Goal: Information Seeking & Learning: Learn about a topic

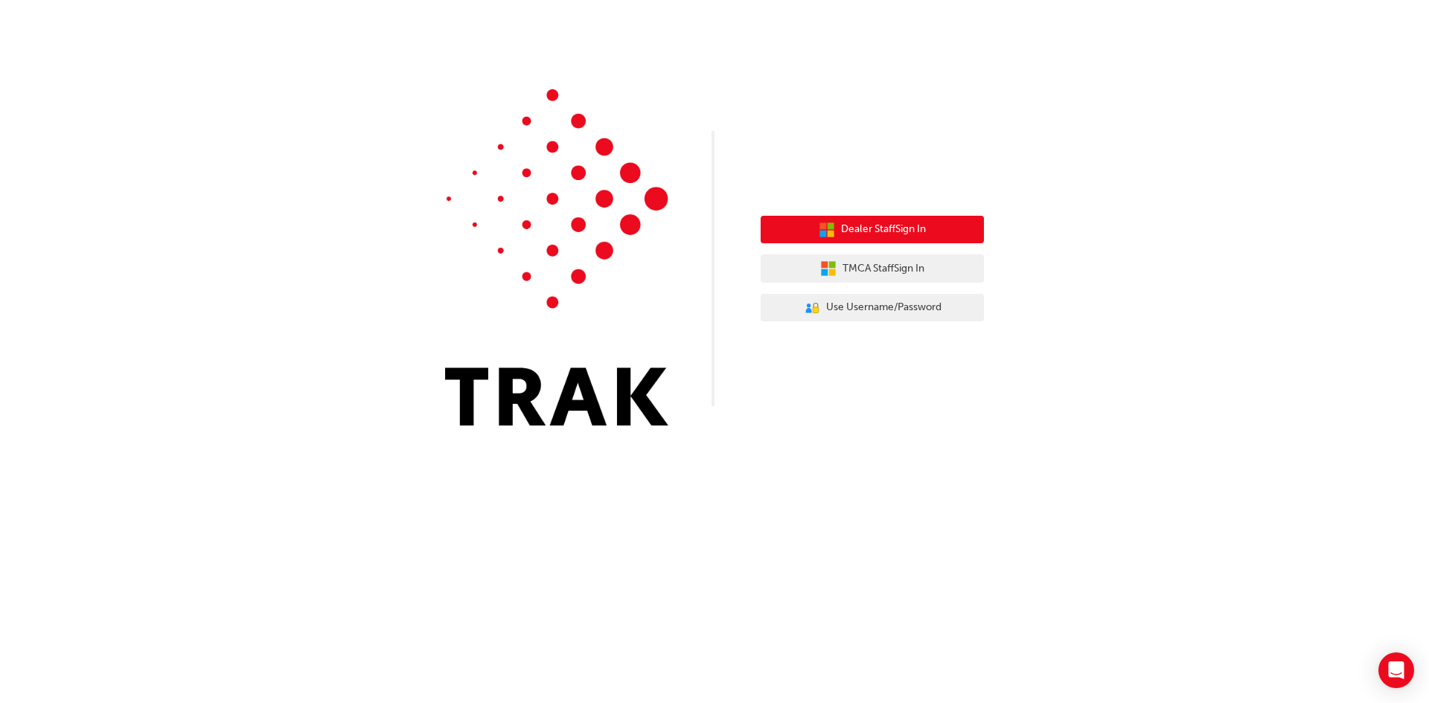
click at [843, 231] on span "Dealer Staff Sign In" at bounding box center [883, 229] width 85 height 17
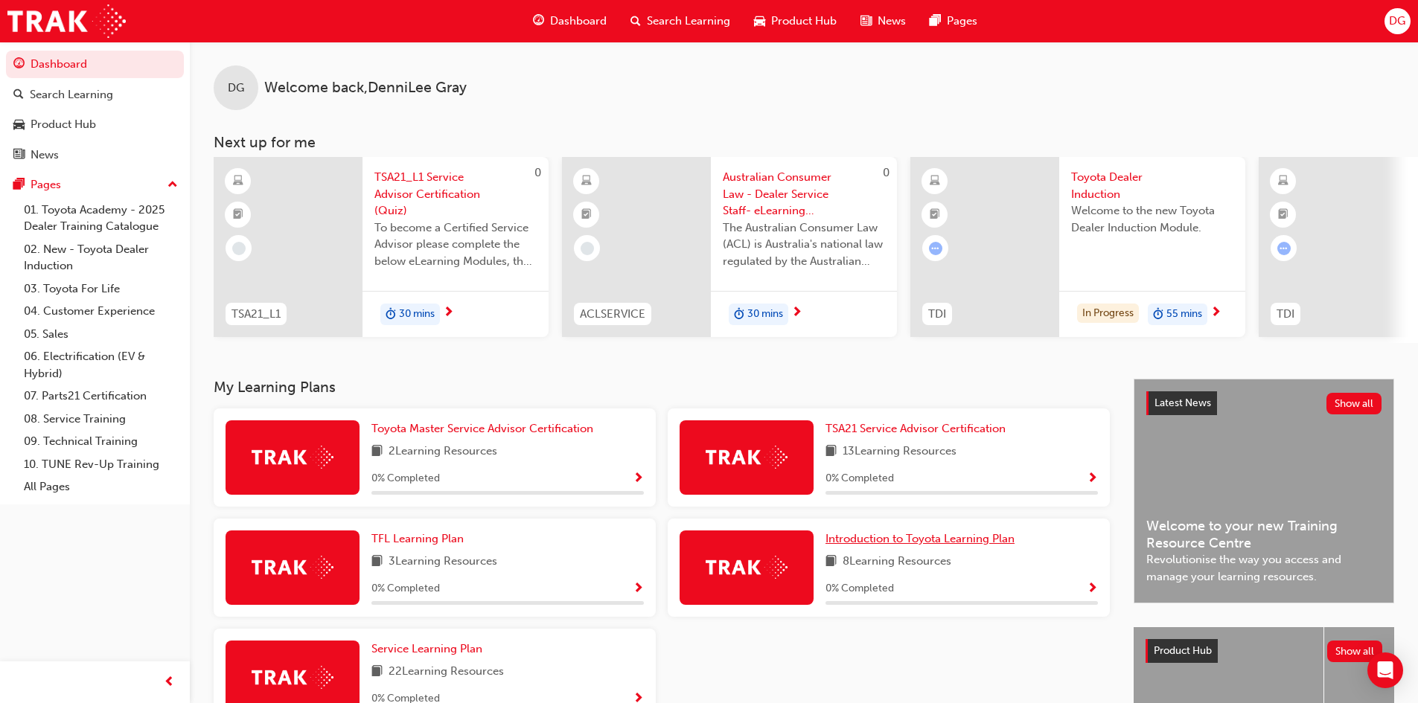
click at [712, 546] on span "Introduction to Toyota Learning Plan" at bounding box center [920, 538] width 189 height 13
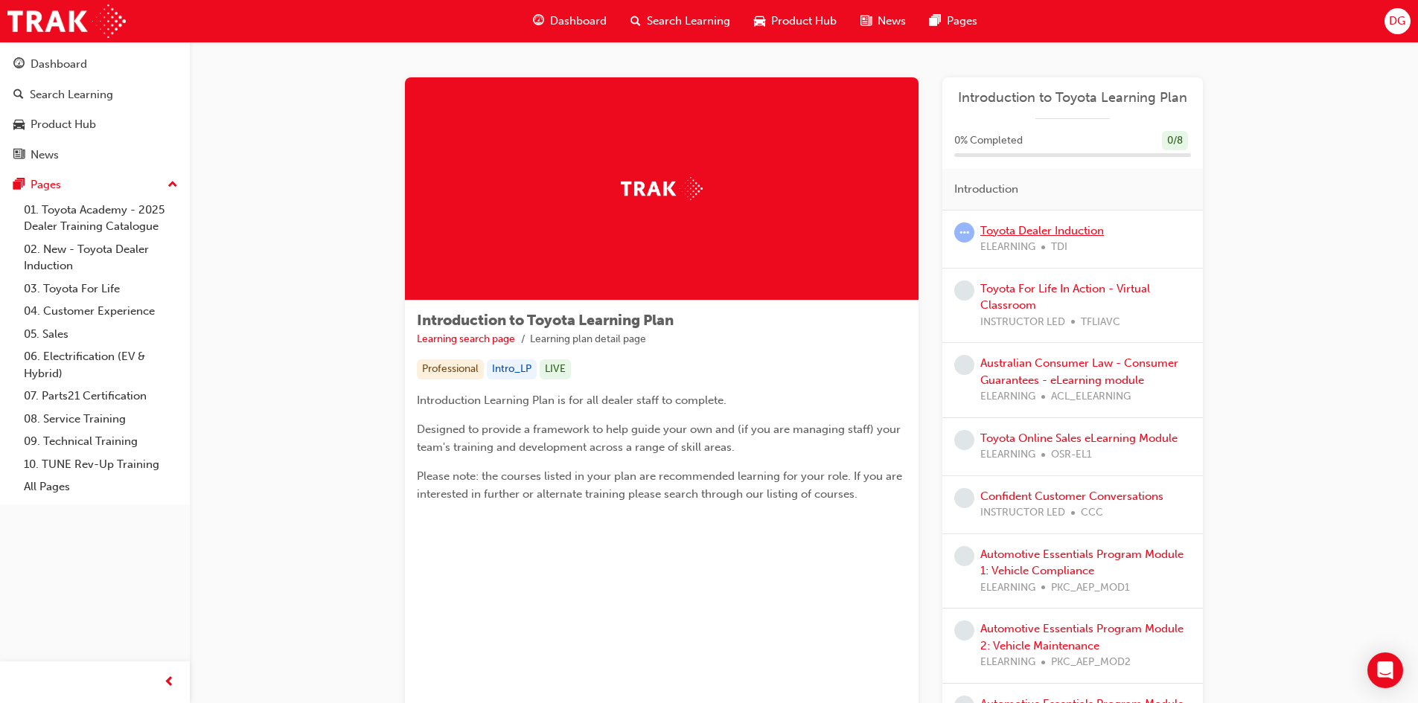
click at [712, 234] on link "Toyota Dealer Induction" at bounding box center [1042, 230] width 124 height 13
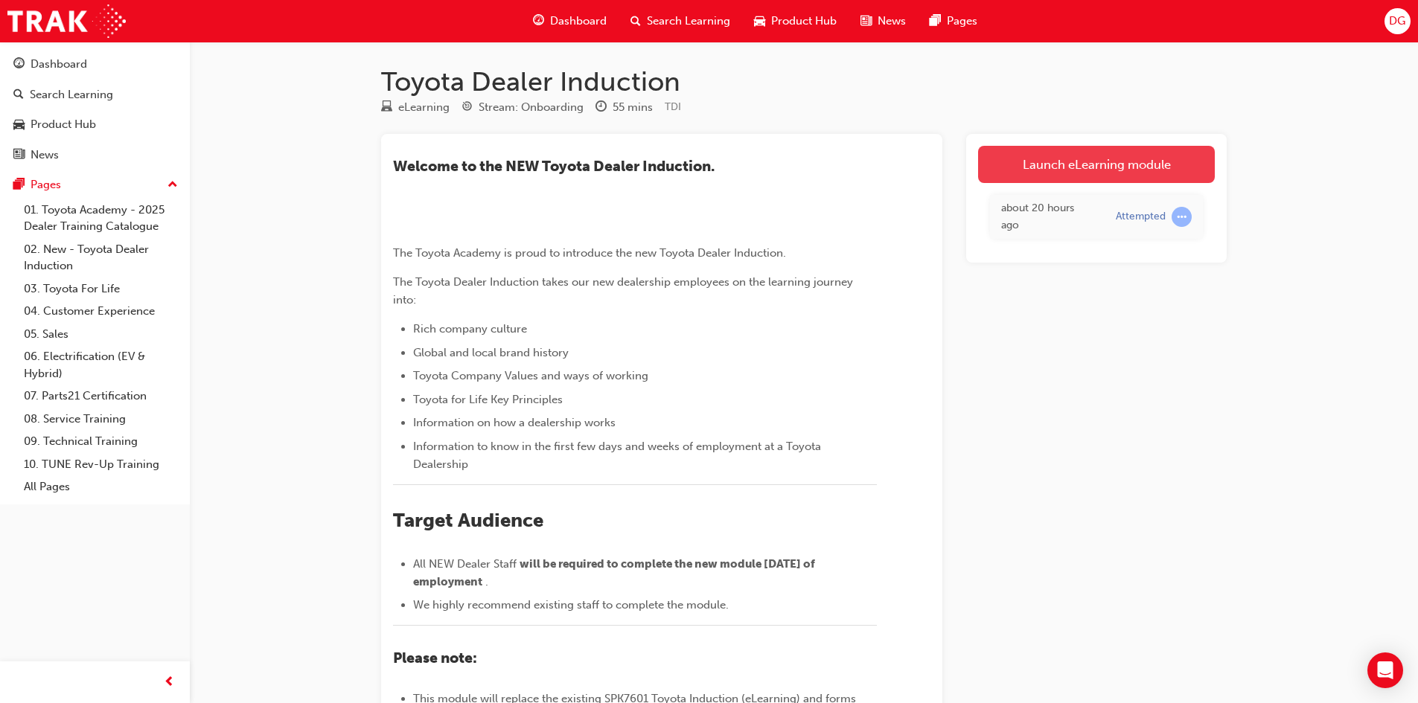
click at [712, 162] on link "Launch eLearning module" at bounding box center [1096, 164] width 237 height 37
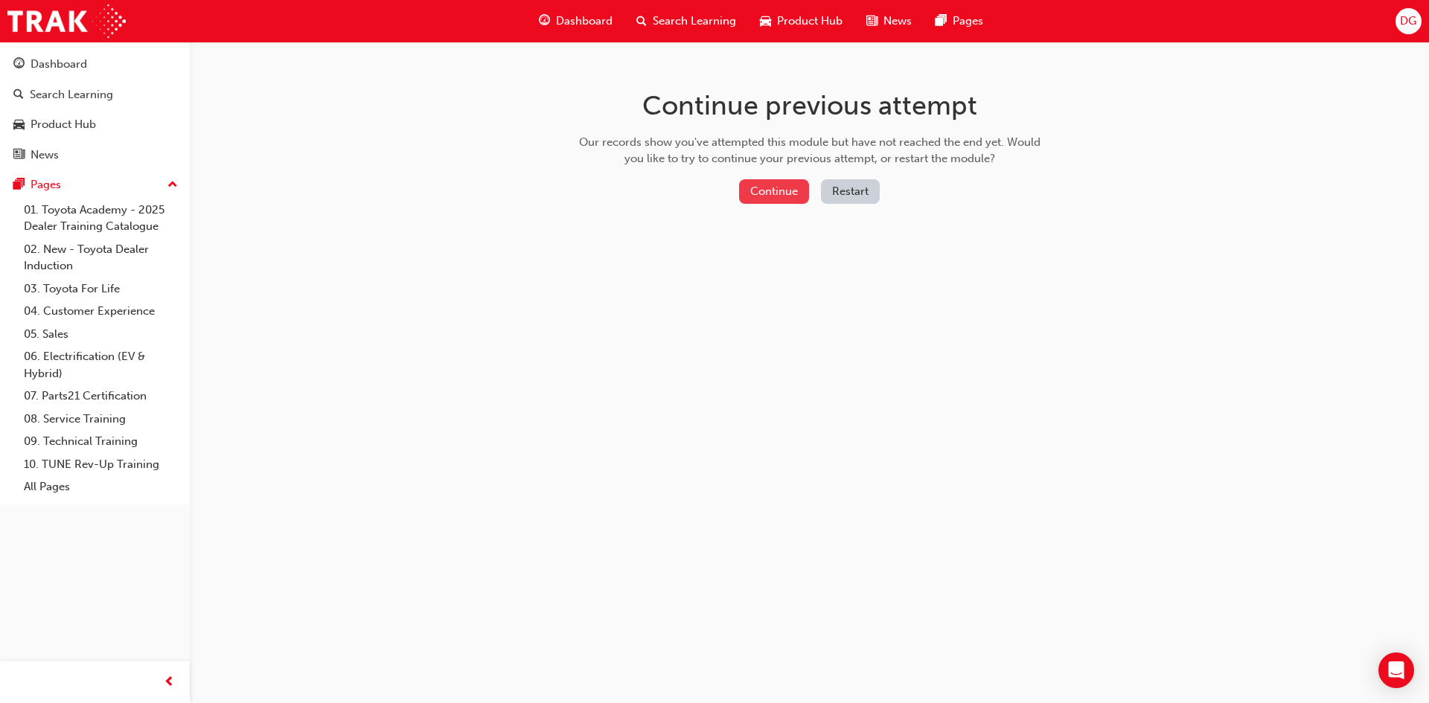
click at [712, 190] on button "Continue" at bounding box center [774, 191] width 70 height 25
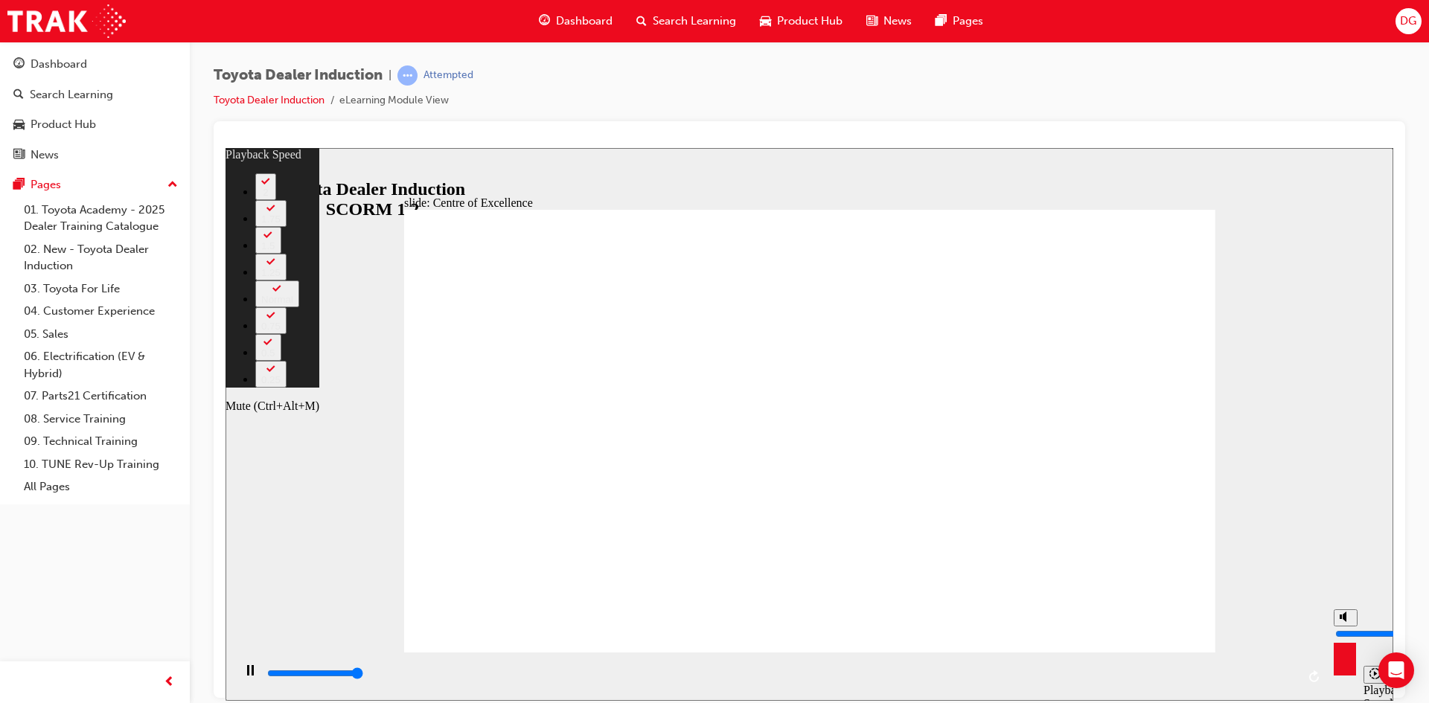
type input "15300"
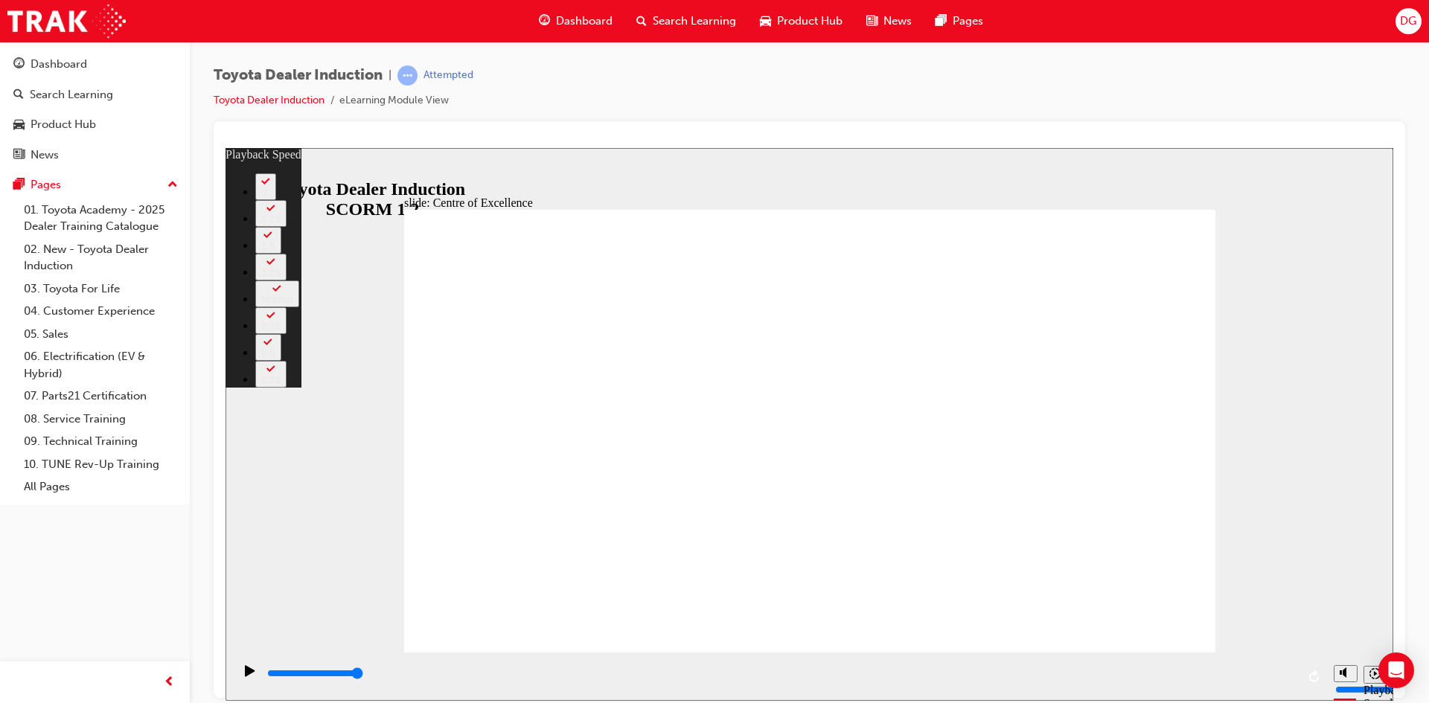
drag, startPoint x: 1185, startPoint y: 642, endPoint x: 1411, endPoint y: 855, distance: 310.2
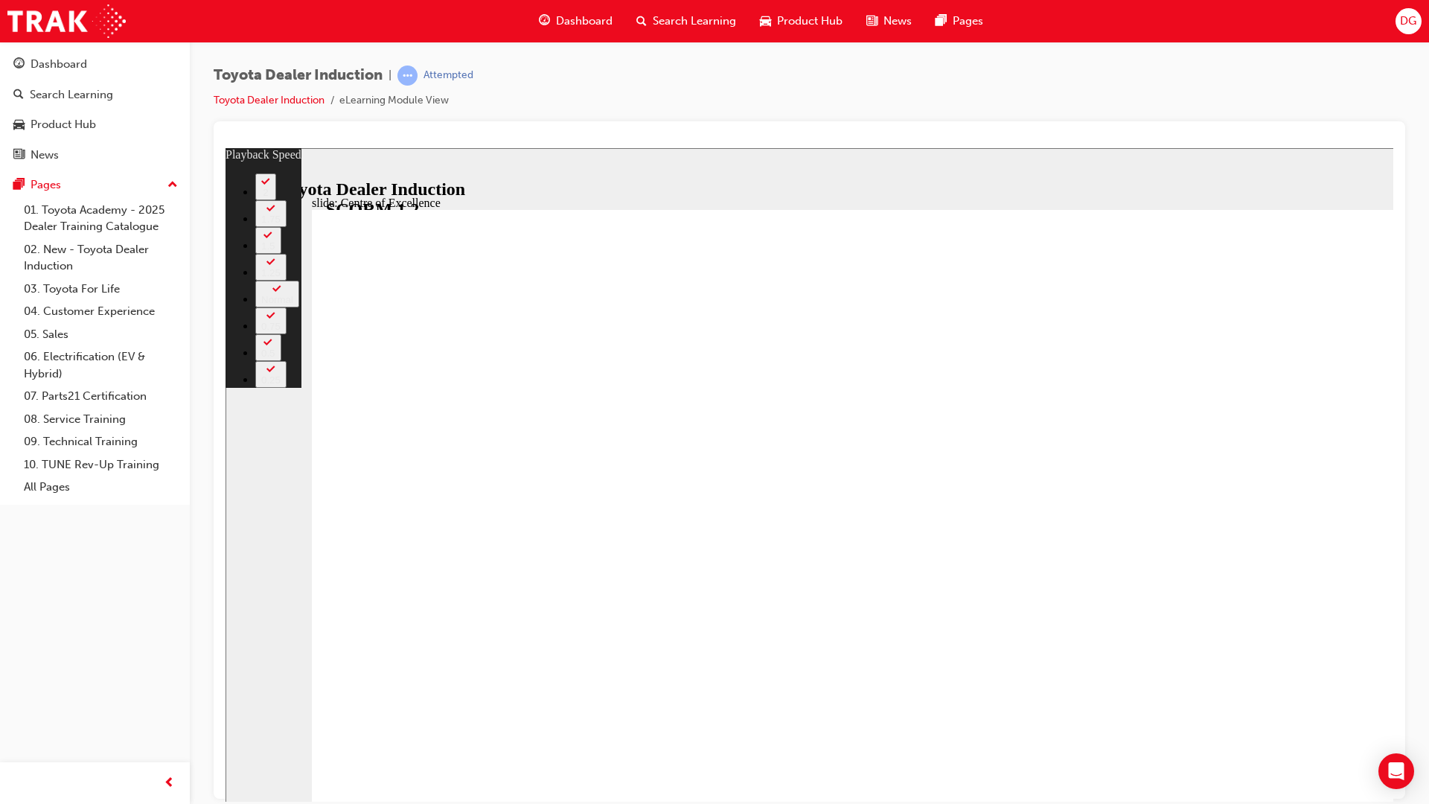
drag, startPoint x: 282, startPoint y: 918, endPoint x: 839, endPoint y: 905, distance: 556.9
type input "115"
type input "8"
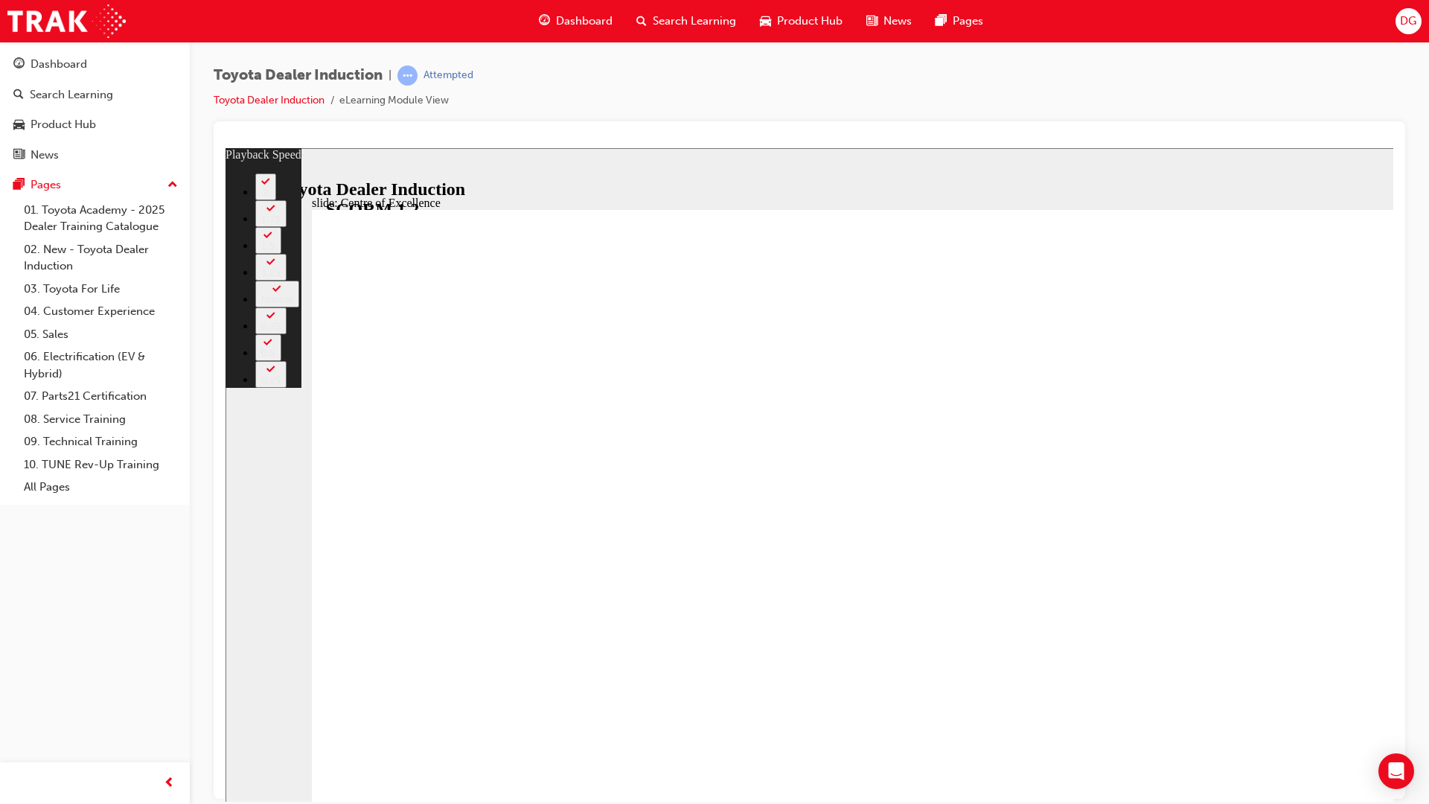
type input "115"
type input "8"
type input "115"
type input "8"
type input "115"
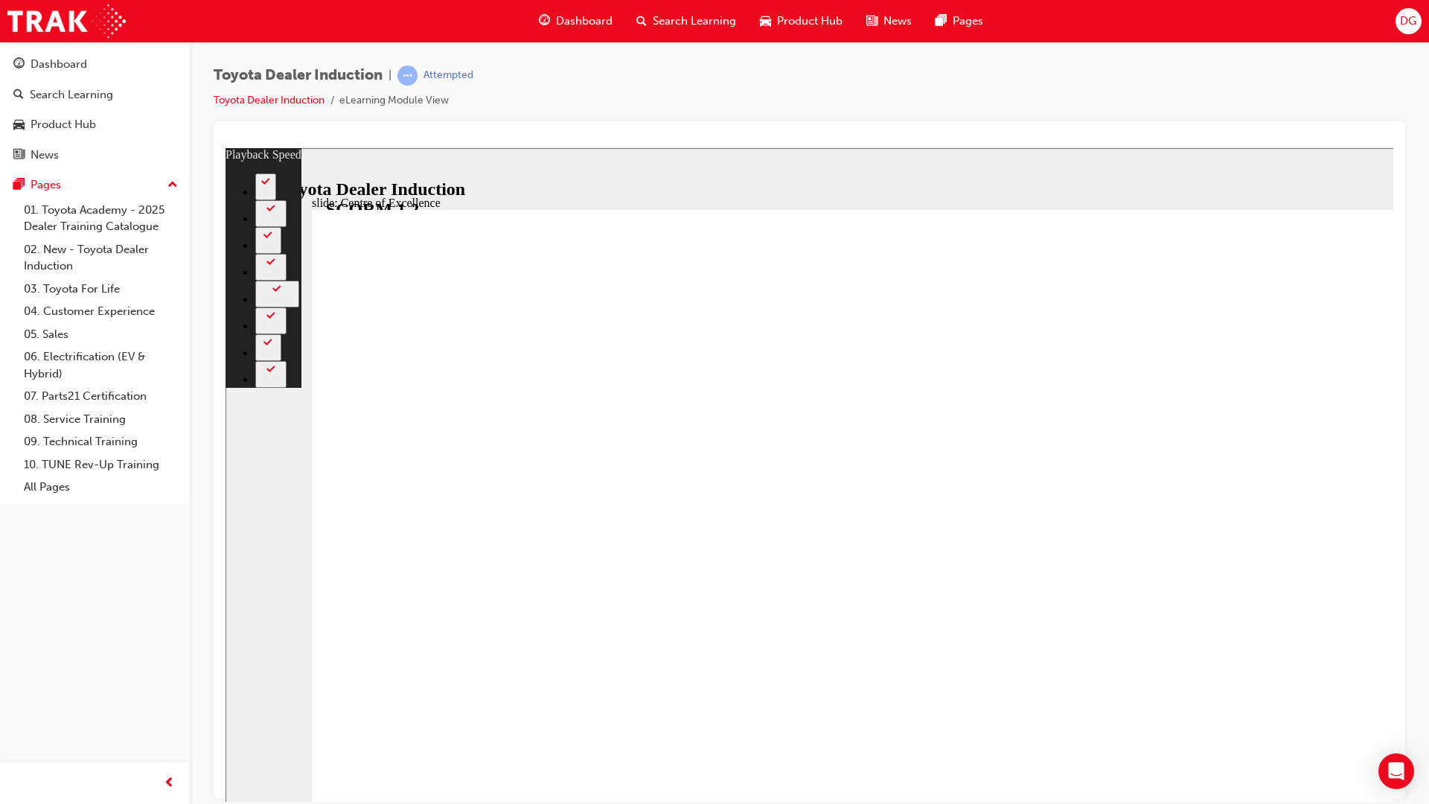
type input "8"
type input "115"
type input "9"
type input "115"
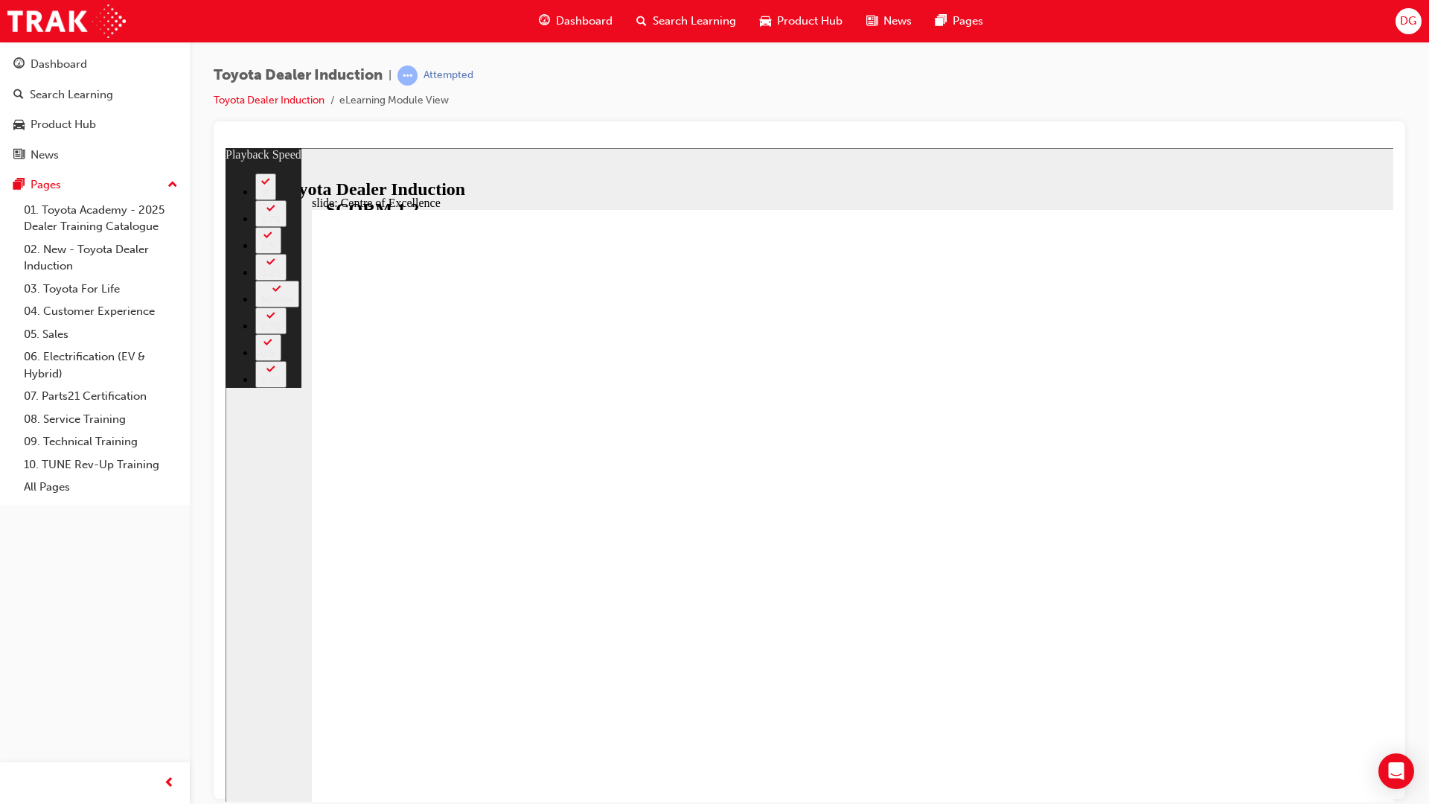
type input "9"
type input "10"
type input "115"
type input "10"
type input "115"
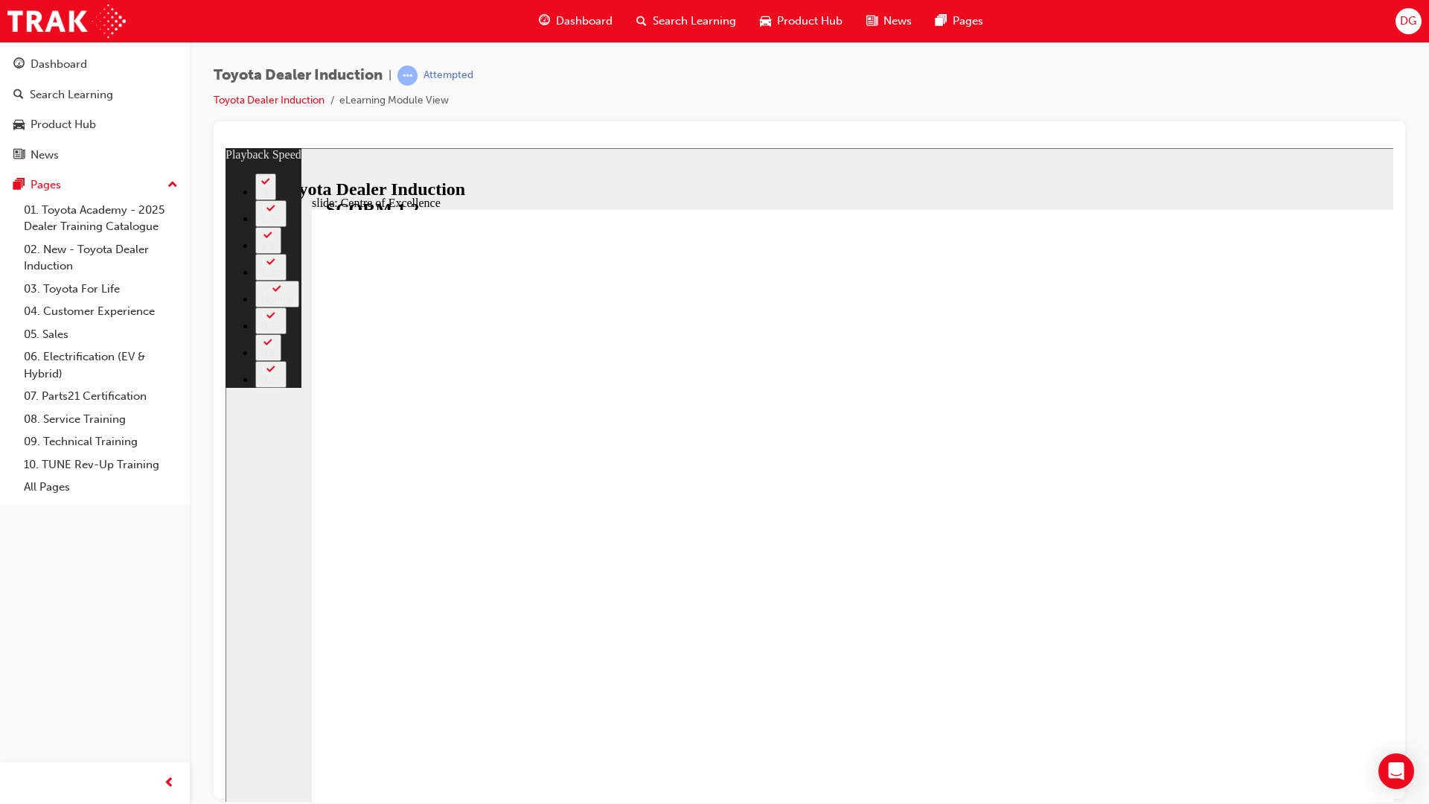
type input "9"
type input "115"
type input "9"
type input "7"
type input "115"
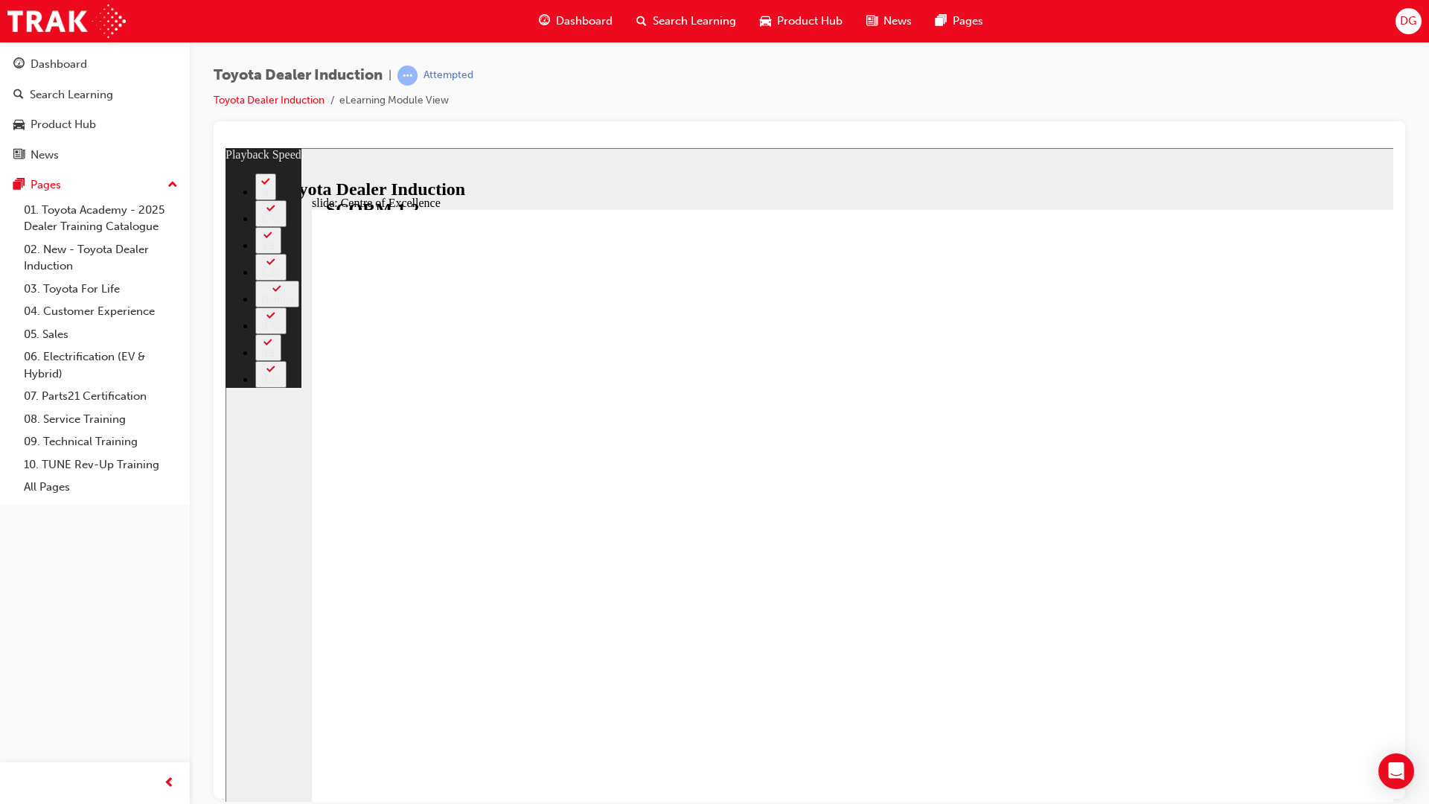
type input "7"
type input "115"
type input "7"
type input "4"
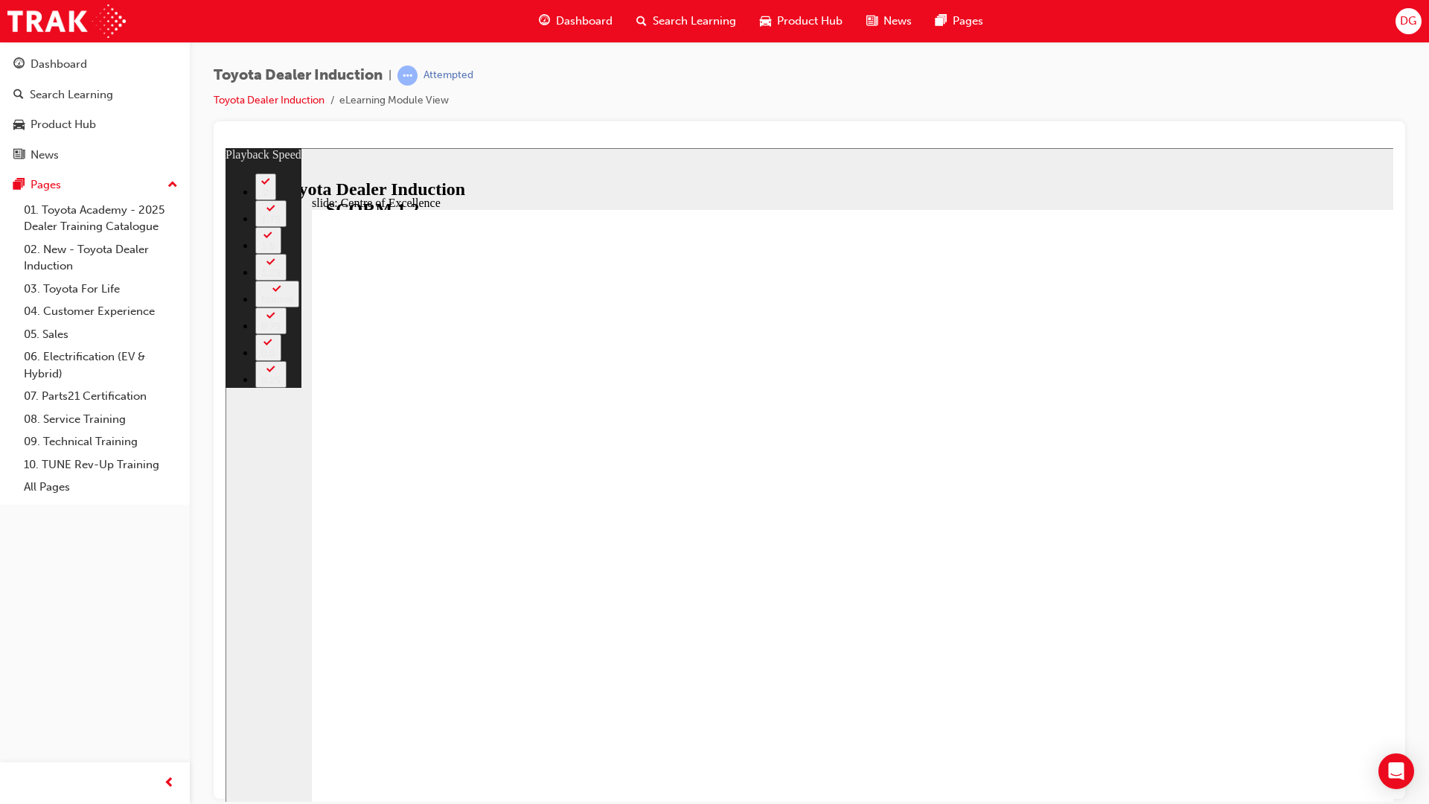
type input "115"
type input "4"
type input "3"
type input "116"
type input "3"
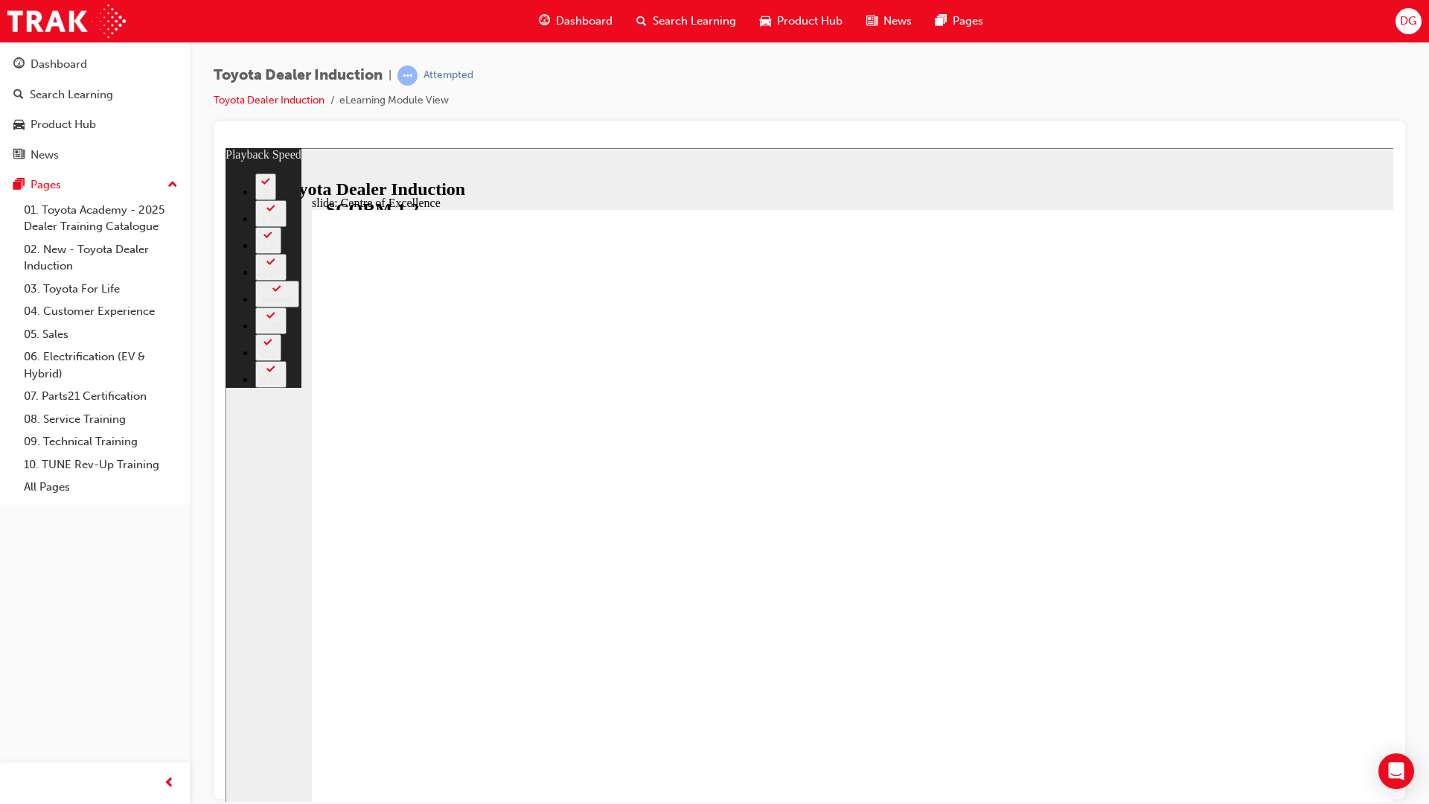
type input "2"
type input "116"
type input "2"
type input "1"
type input "116"
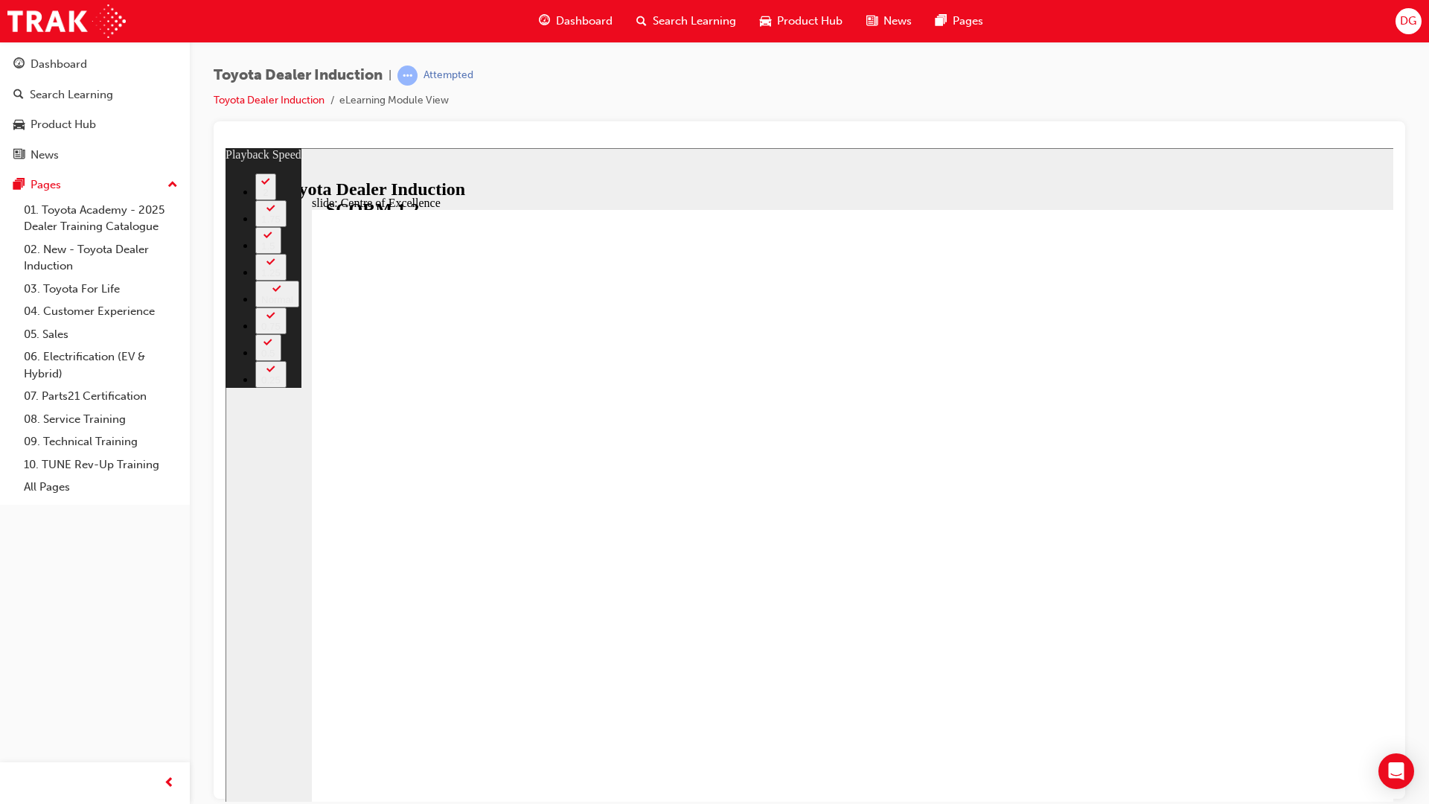
type input "1"
type input "116"
type input "1"
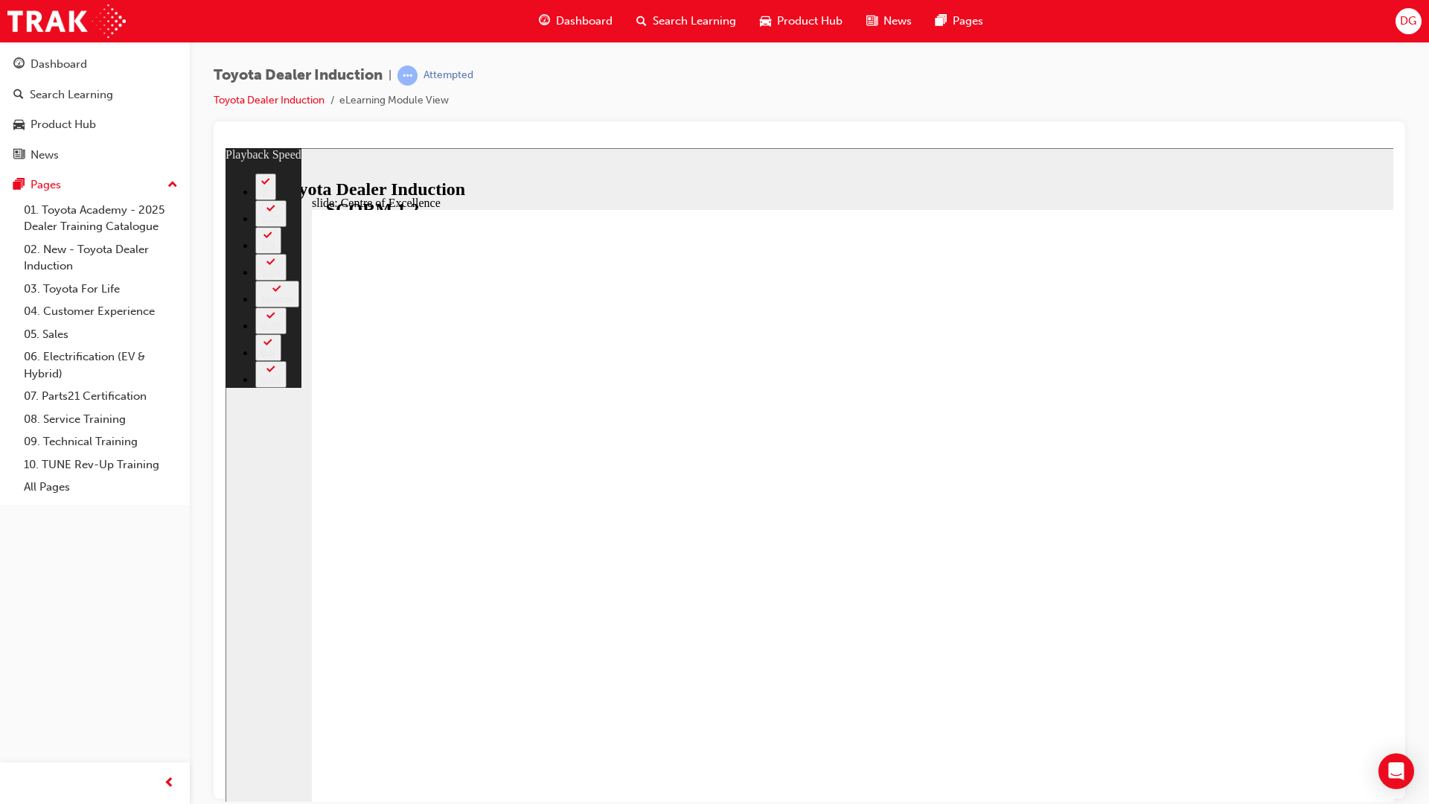
type input "116"
type input "1"
type input "0"
type input "116"
type input "0"
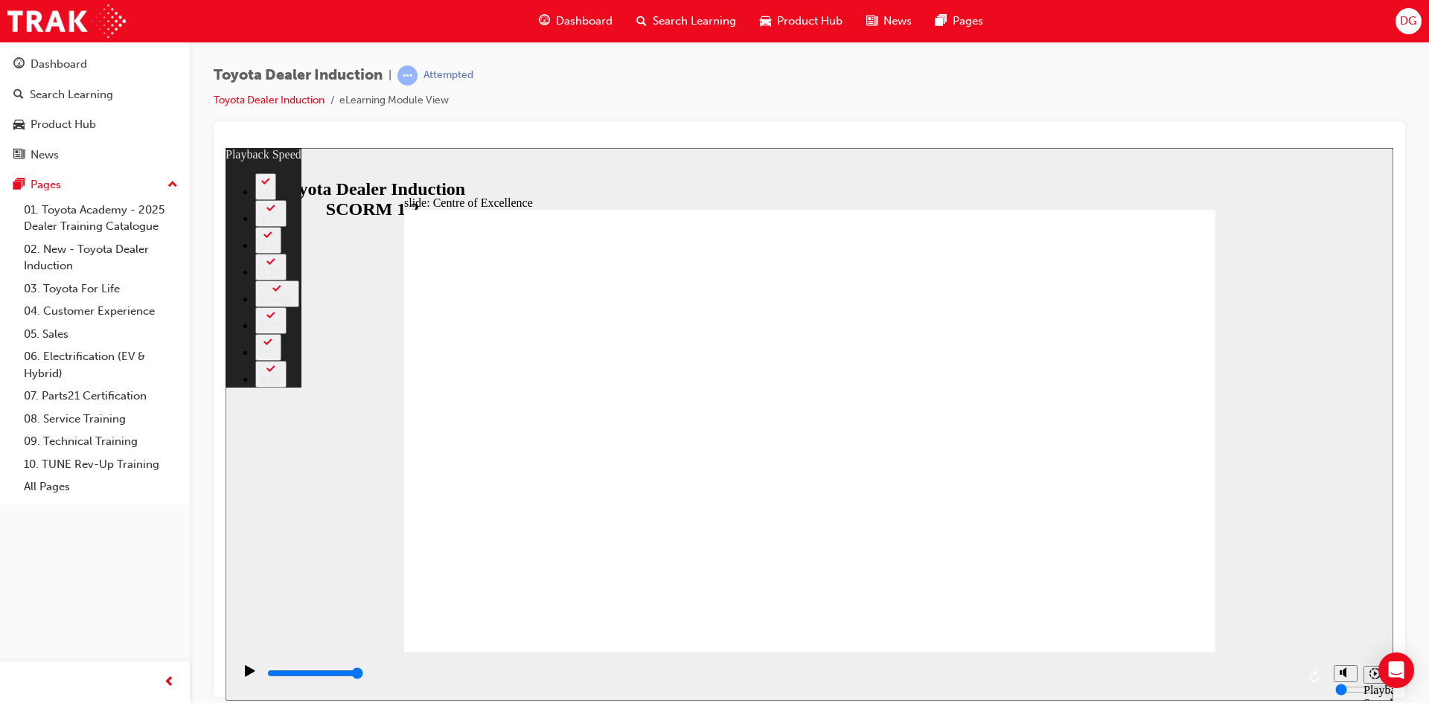
type input "119"
type input "0"
type input "119"
type input "0"
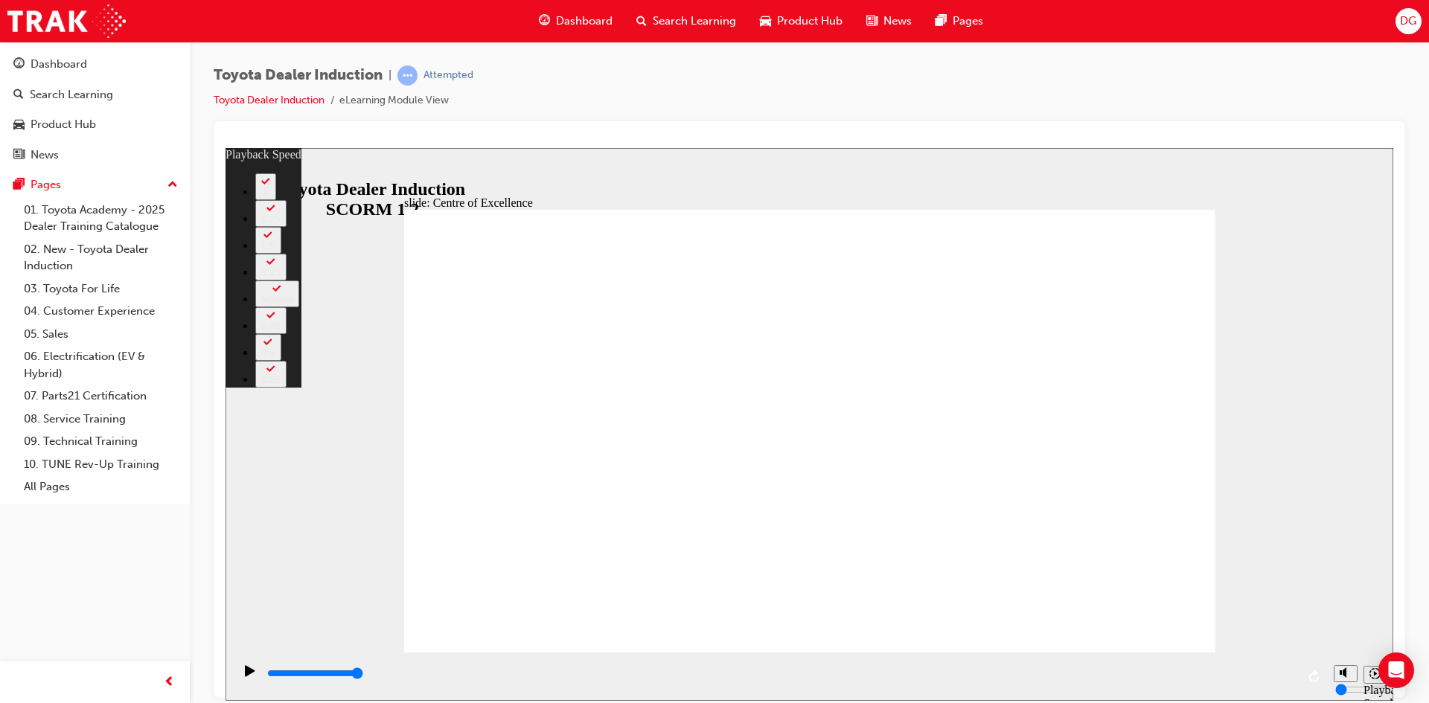
type input "1"
type input "119"
type input "1"
type input "119"
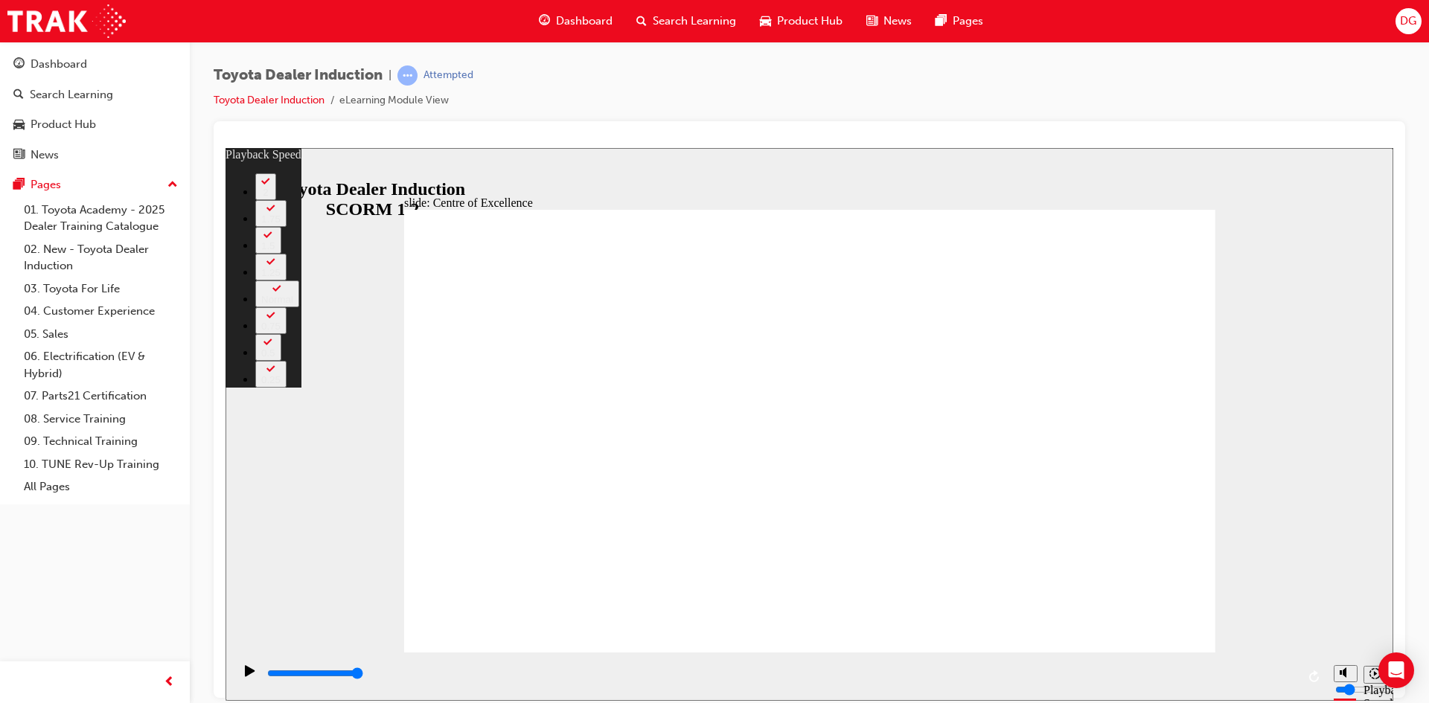
type input "1"
type input "3"
type input "119"
type input "3"
type input "4"
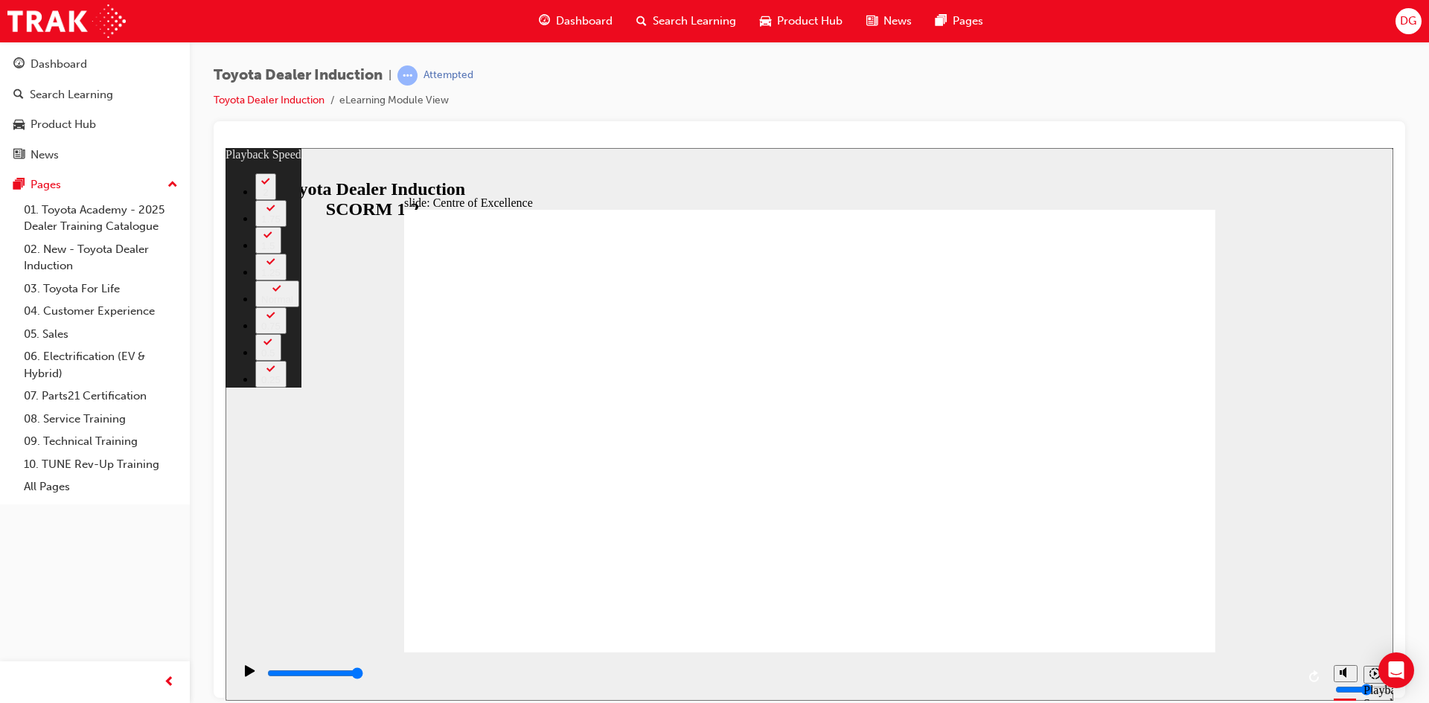
type input "119"
type input "4"
type input "119"
type input "4"
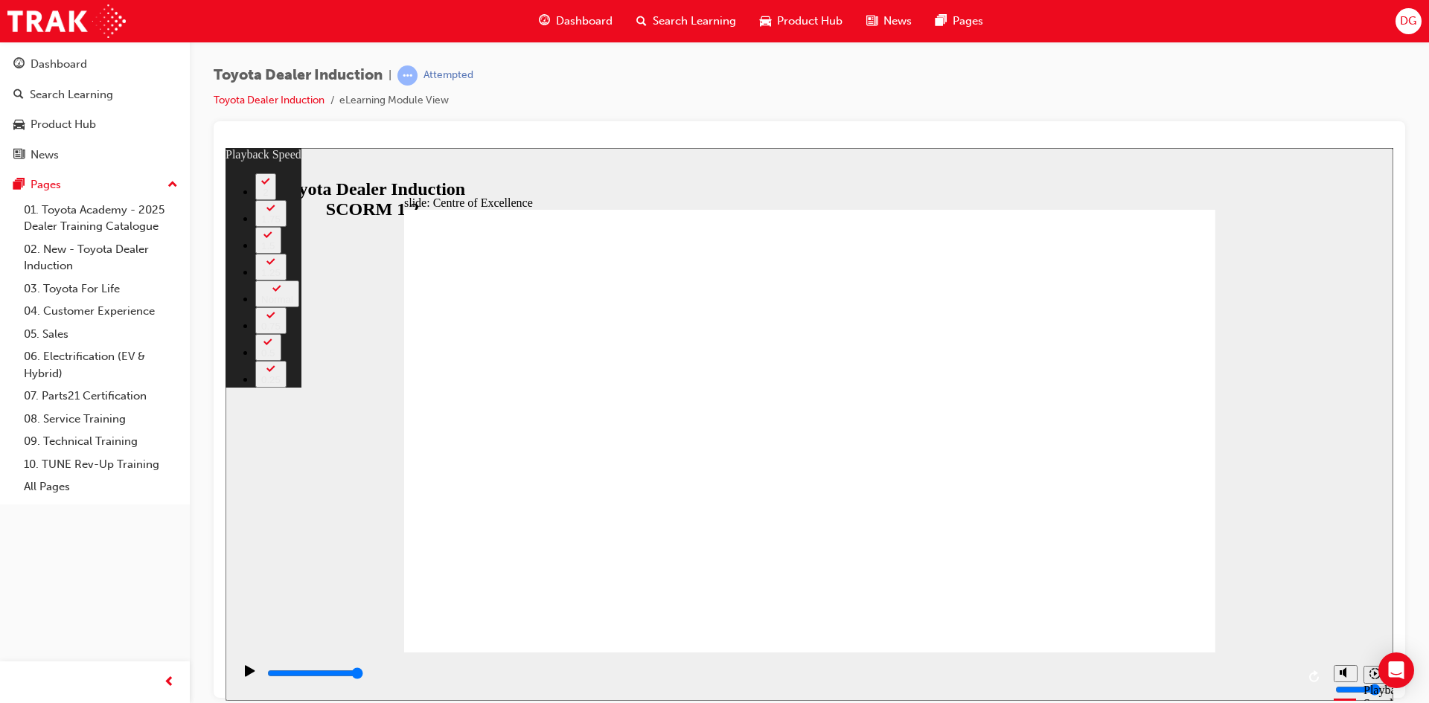
type input "5"
type input "119"
type input "5"
type input "119"
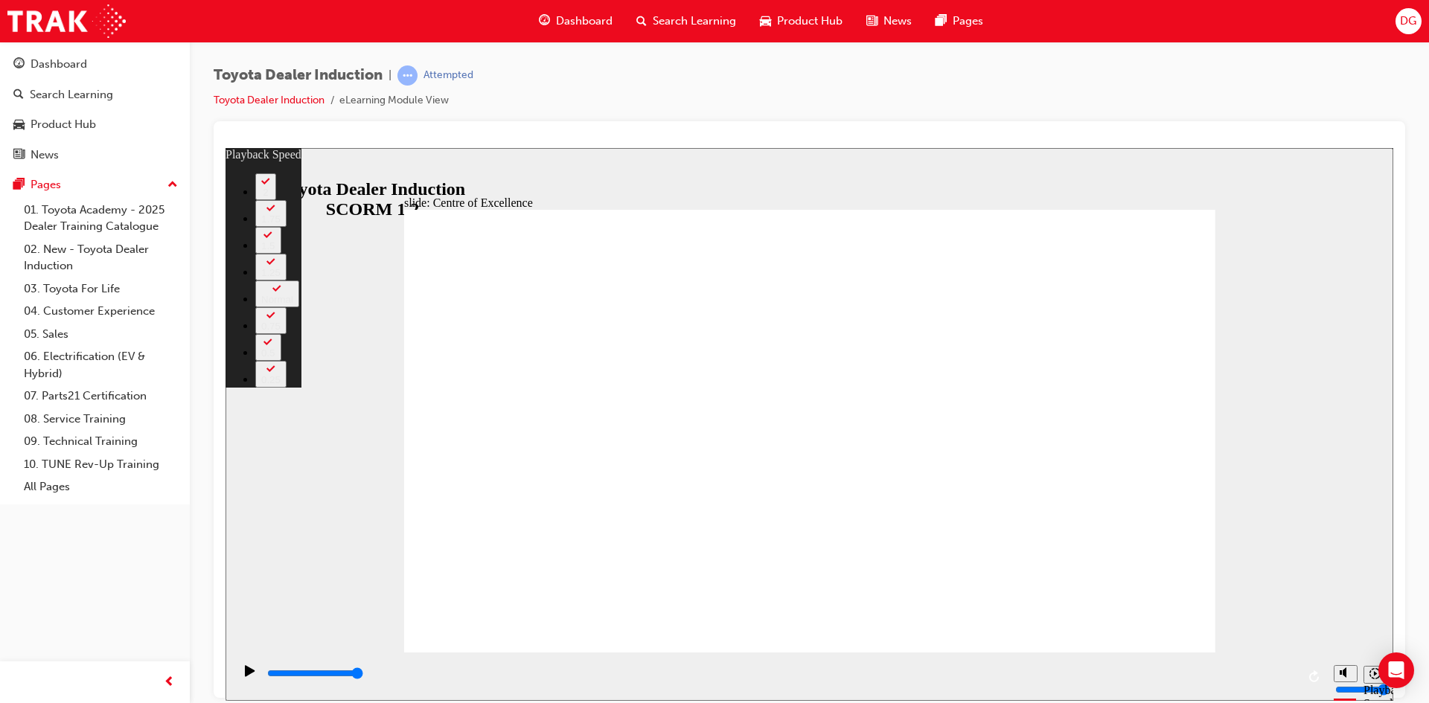
type input "5"
type input "6"
type input "119"
type input "6"
type input "7"
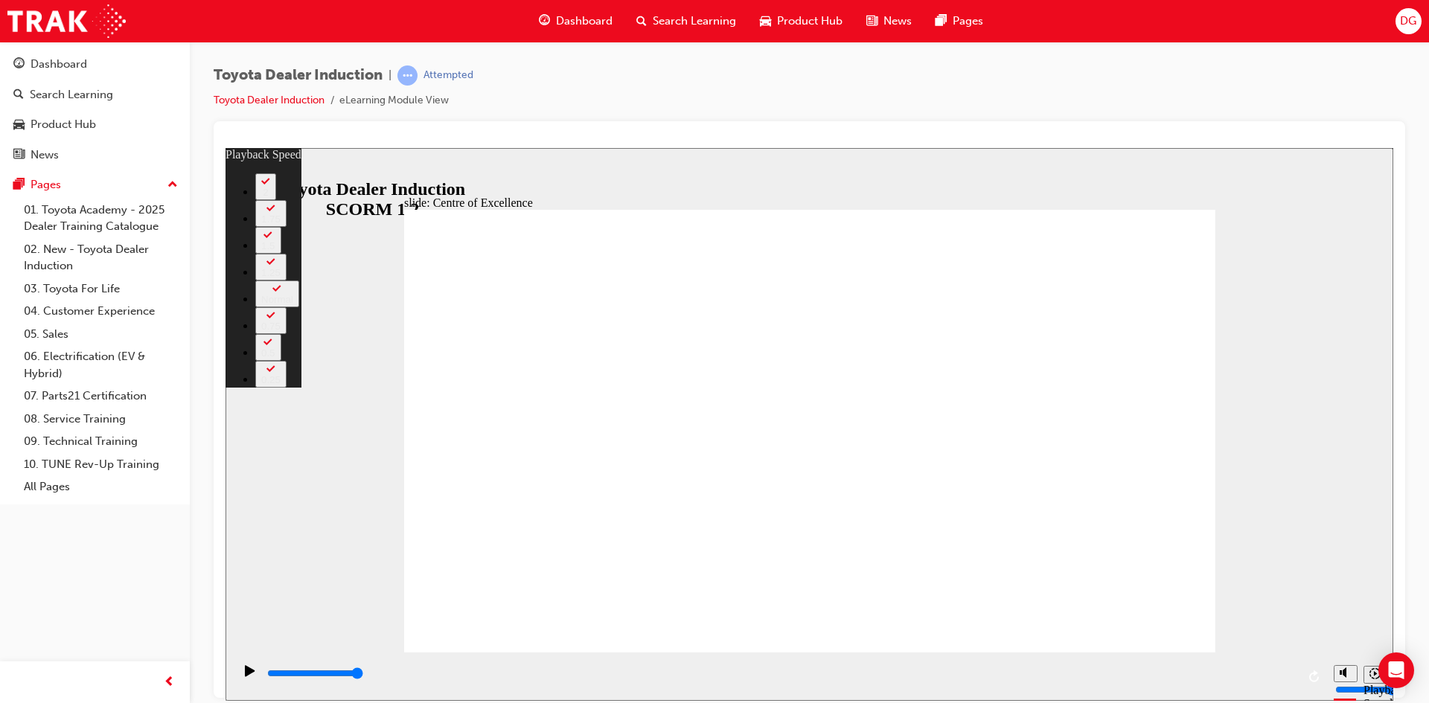
type input "119"
type input "7"
type input "119"
type input "7"
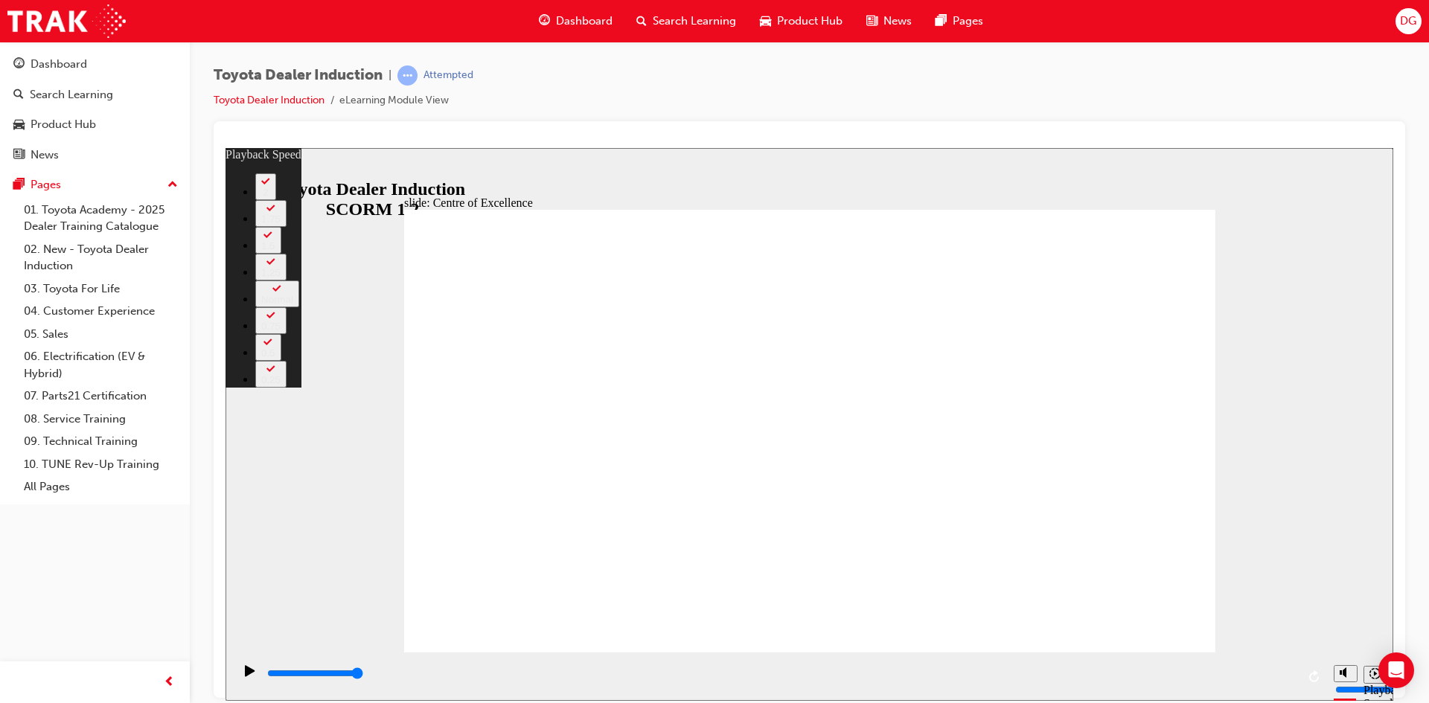
type input "119"
type input "7"
type input "119"
type input "7"
type input "8"
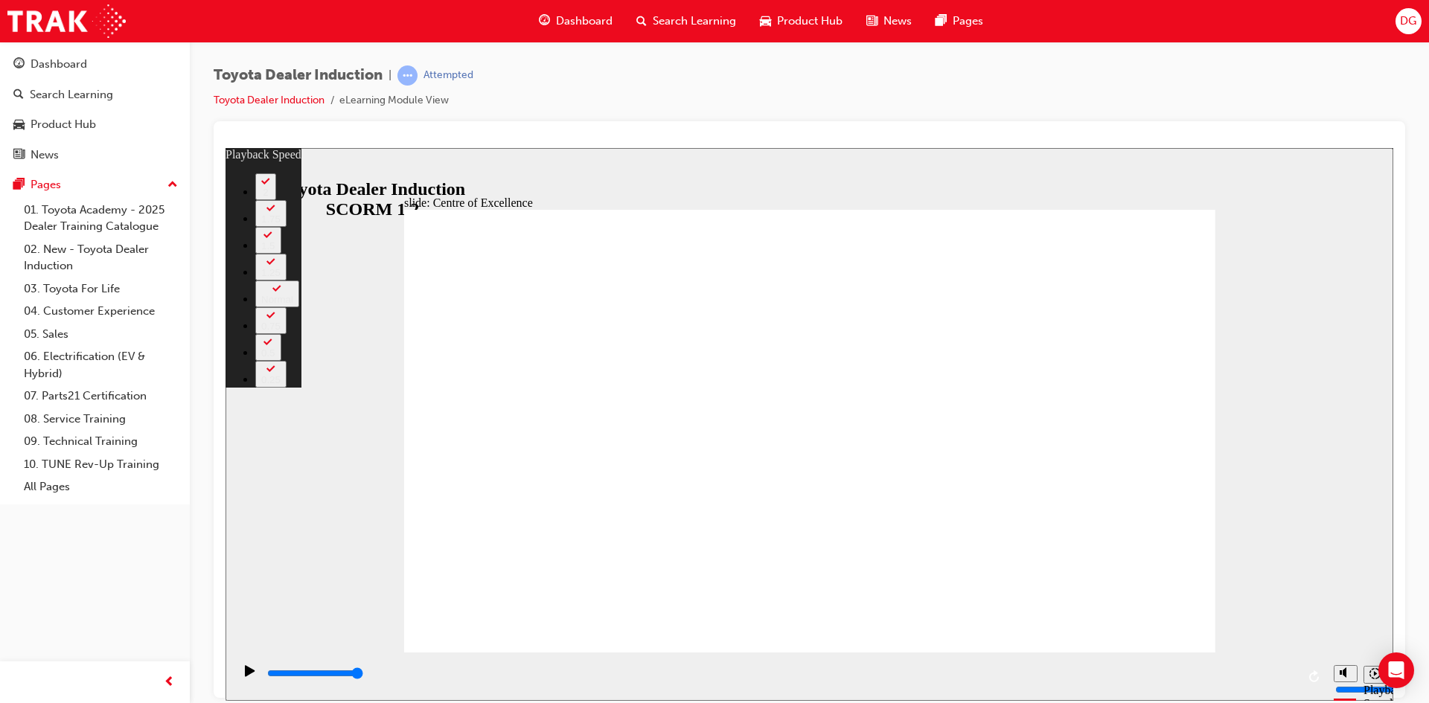
type input "119"
type input "8"
type input "119"
type input "8"
type input "119"
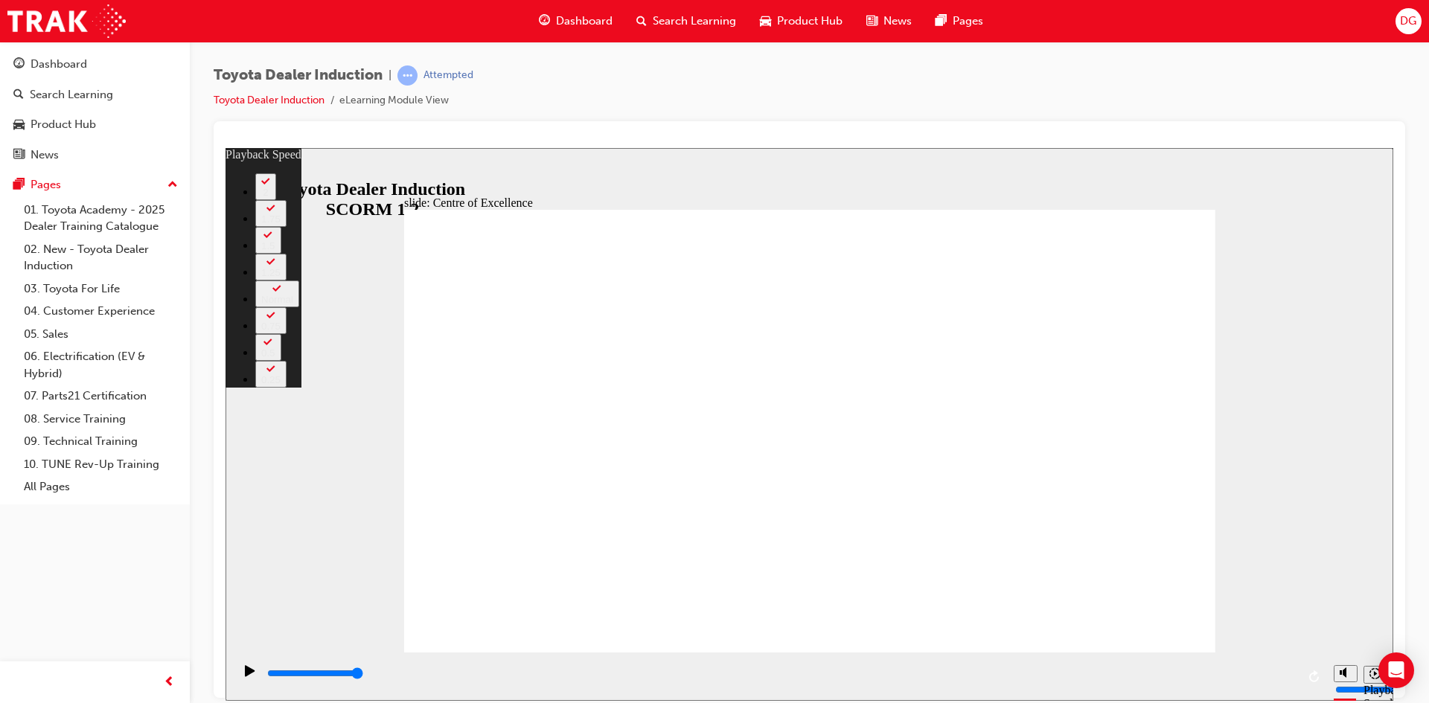
type input "8"
type input "119"
type input "8"
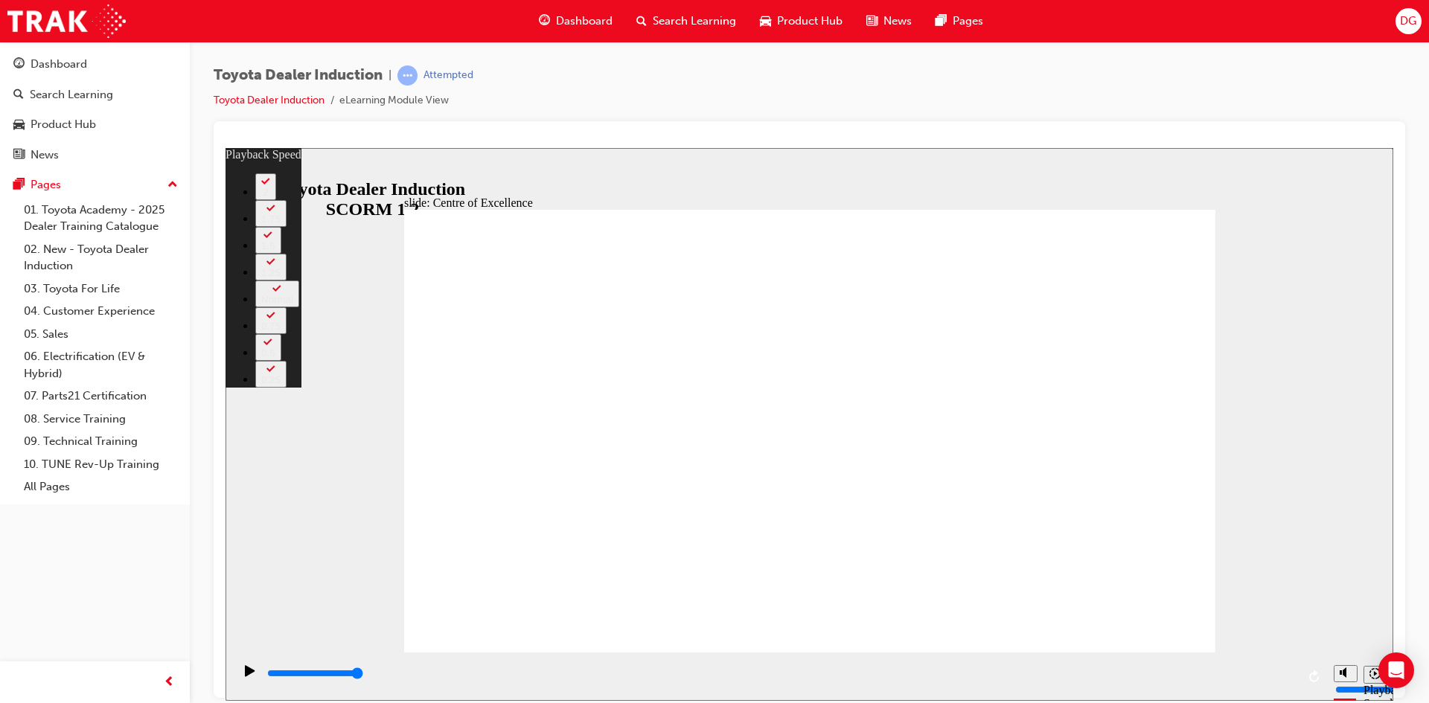
type input "119"
type input "8"
type input "120"
type input "8"
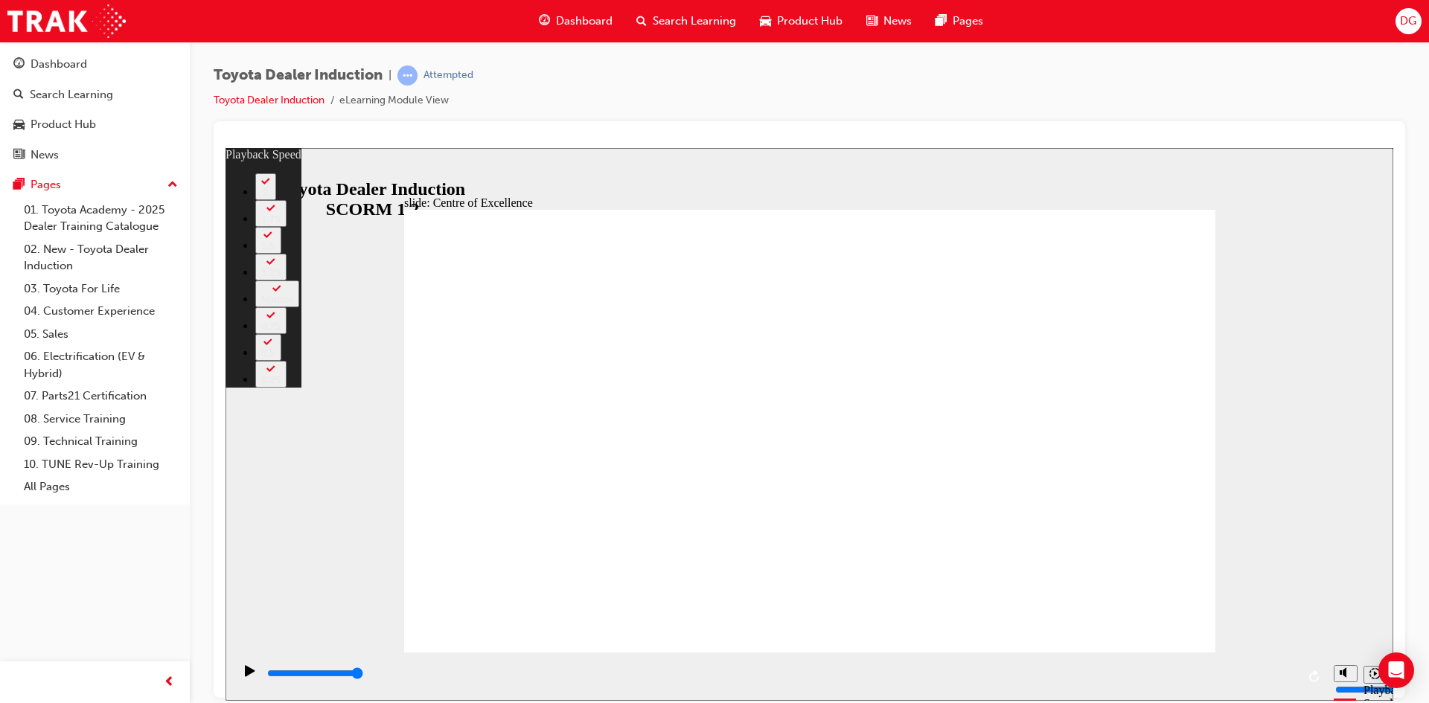
drag, startPoint x: 1088, startPoint y: 616, endPoint x: 1082, endPoint y: 580, distance: 37.1
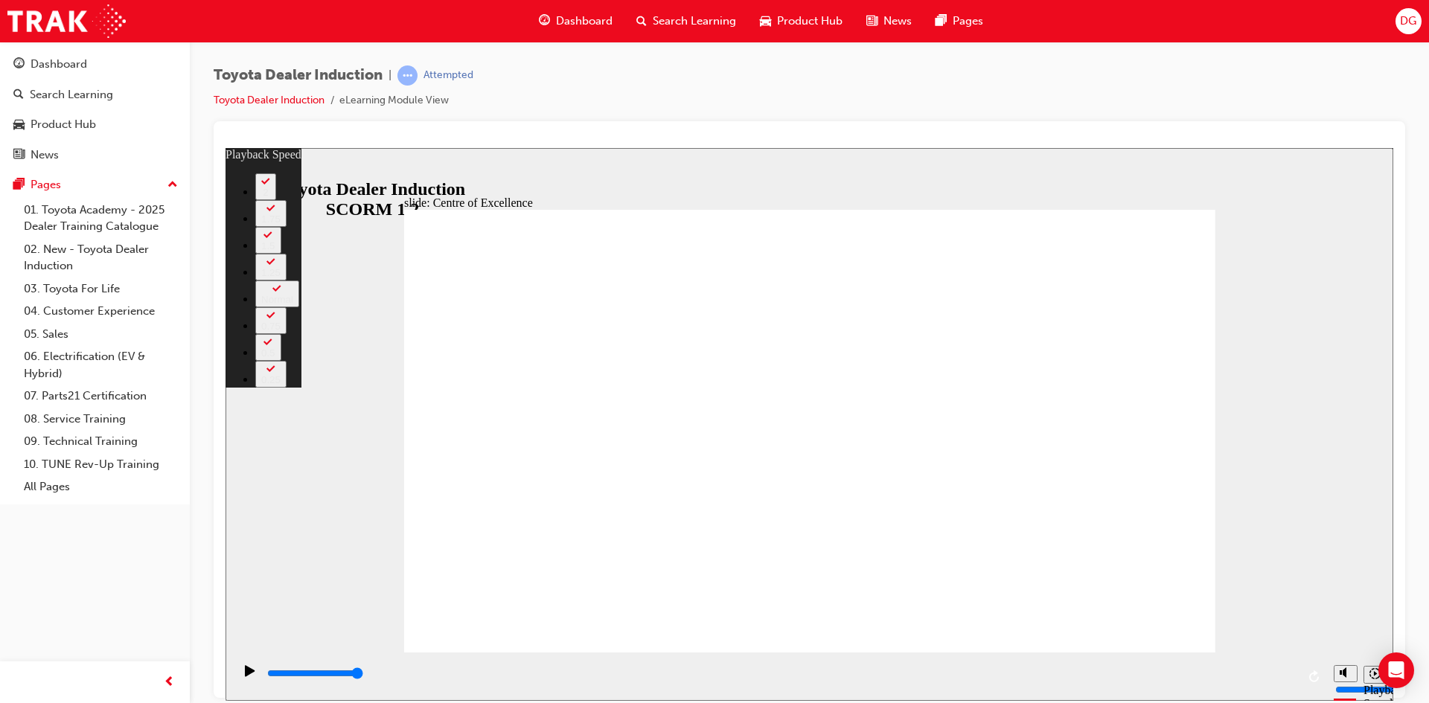
drag, startPoint x: 1193, startPoint y: 636, endPoint x: 1421, endPoint y: 849, distance: 312.3
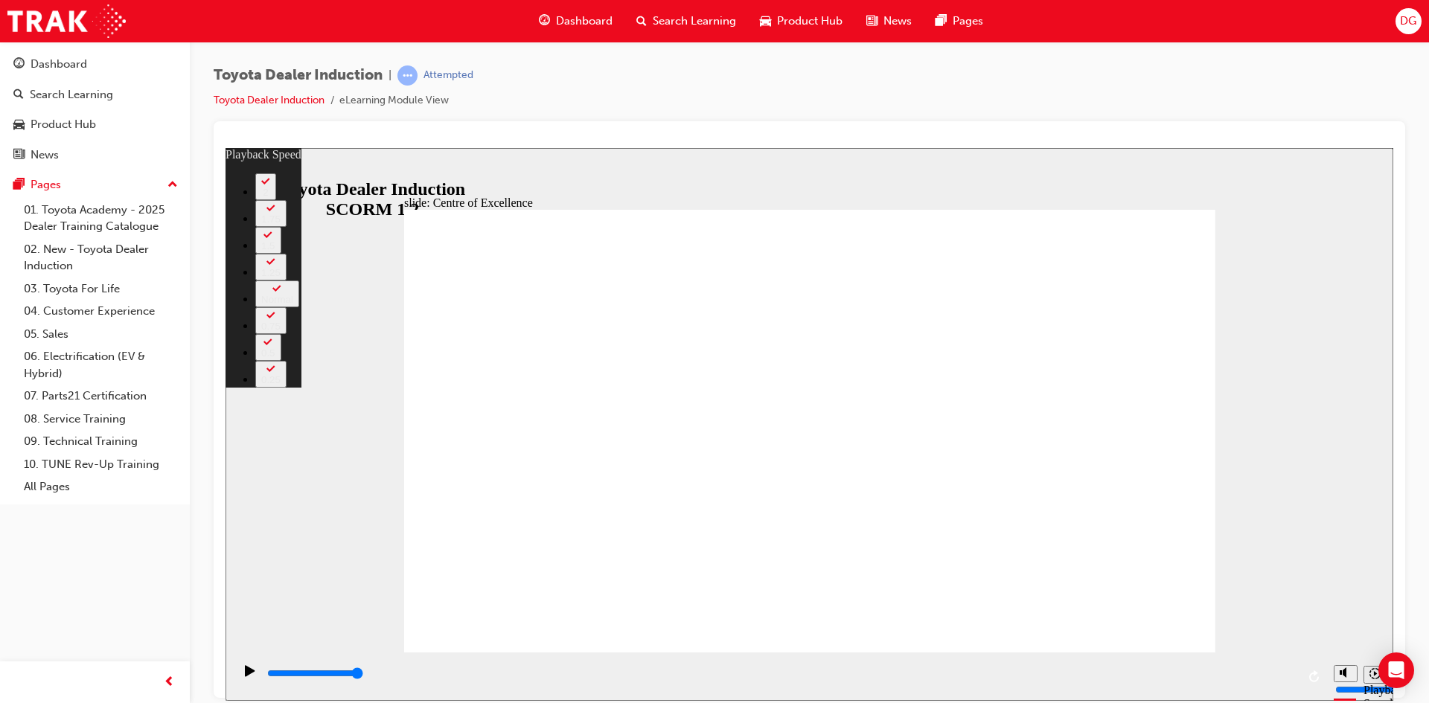
drag, startPoint x: 1196, startPoint y: 637, endPoint x: 1423, endPoint y: 850, distance: 310.7
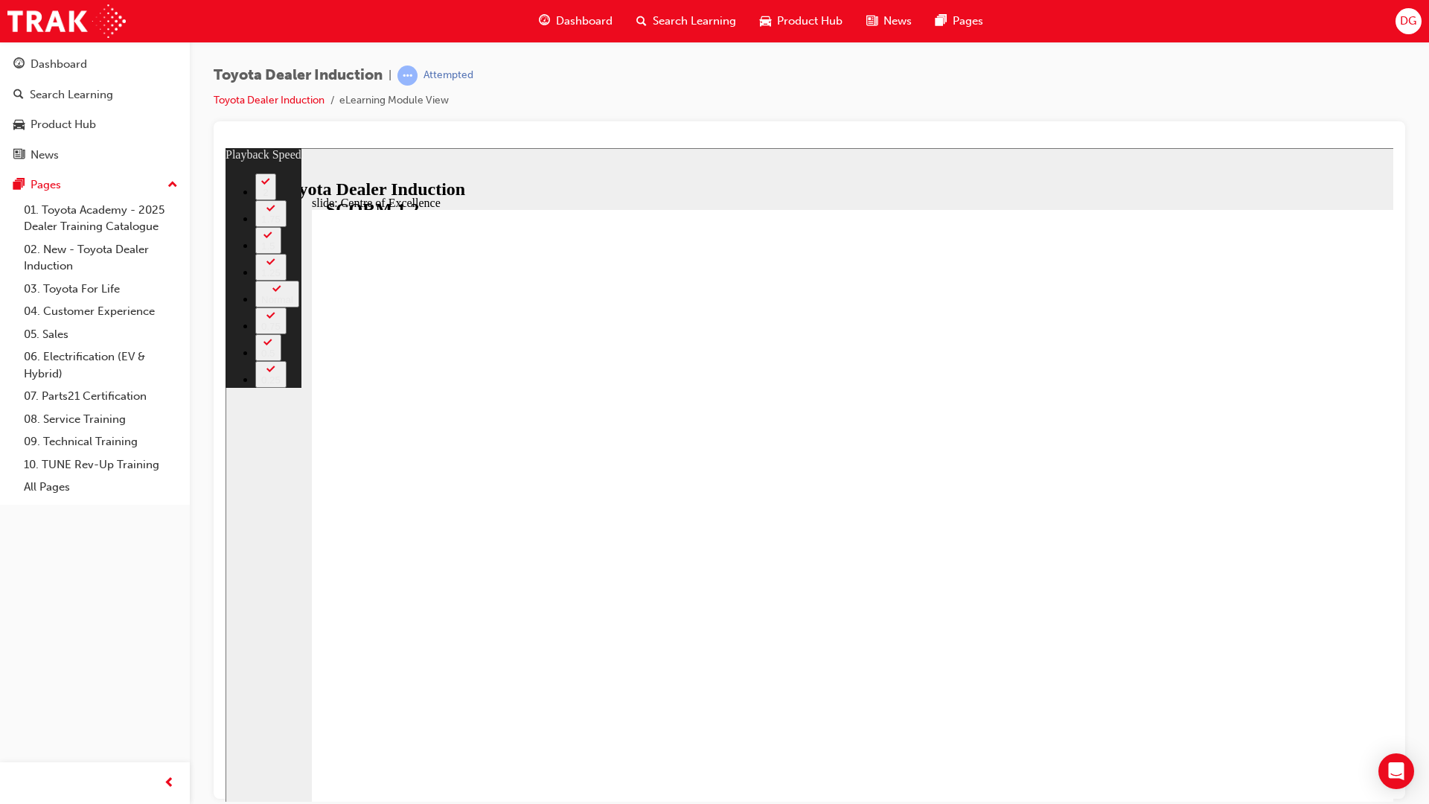
type input "205"
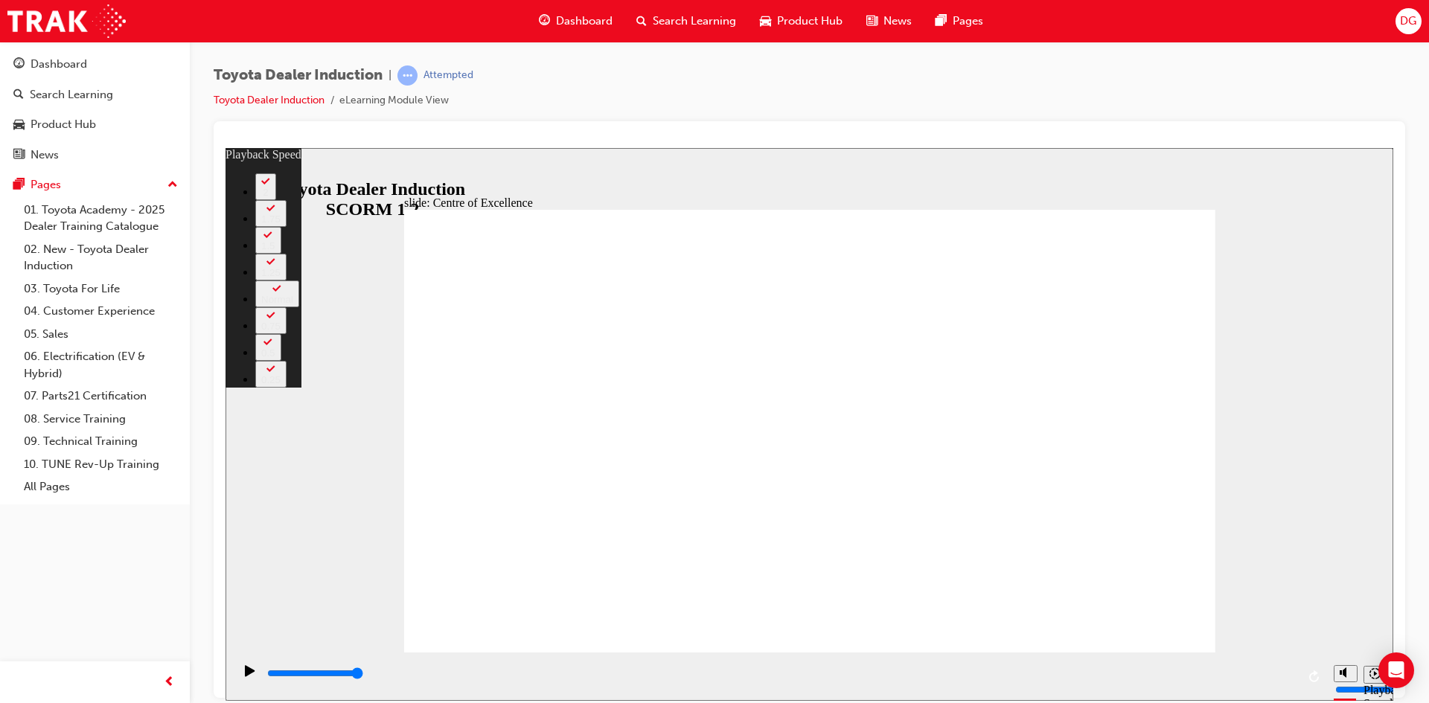
type input "248"
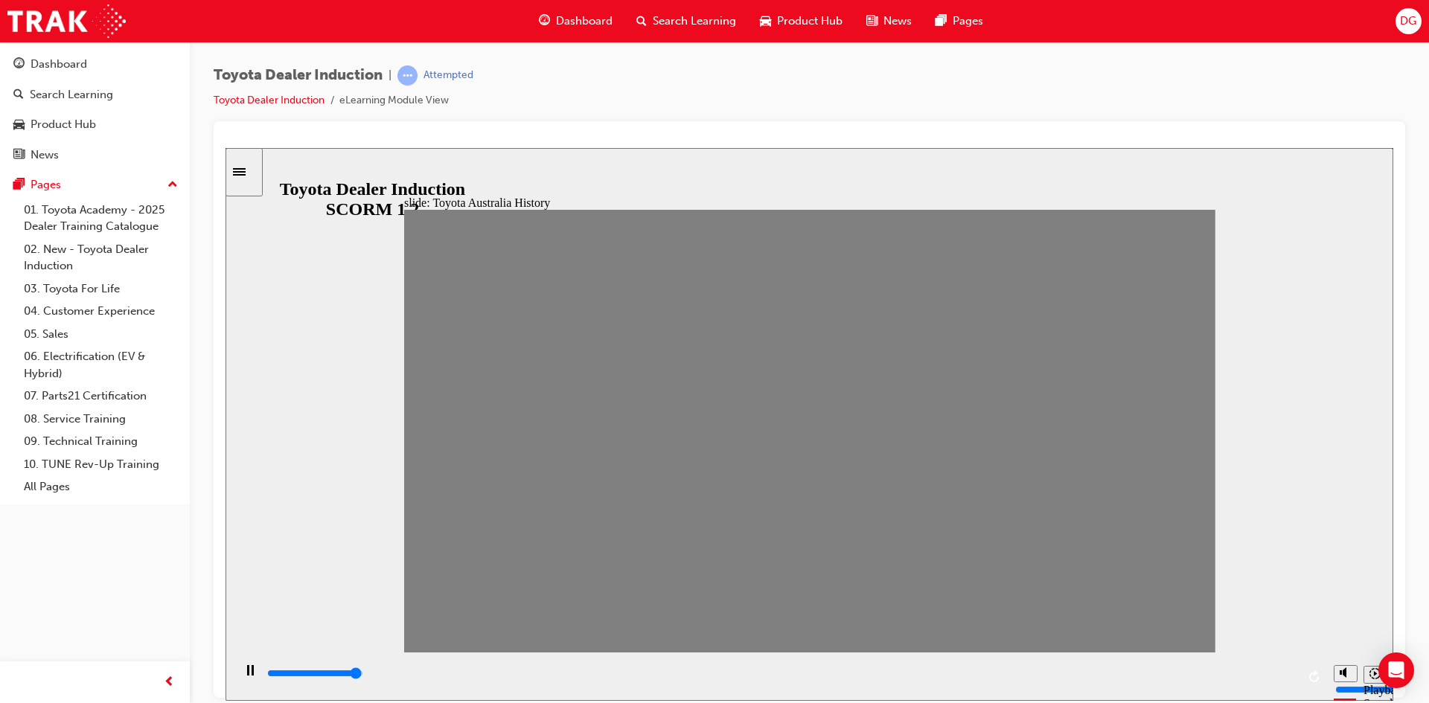
drag, startPoint x: 441, startPoint y: 439, endPoint x: 463, endPoint y: 444, distance: 22.8
drag, startPoint x: 481, startPoint y: 447, endPoint x: 502, endPoint y: 450, distance: 21.0
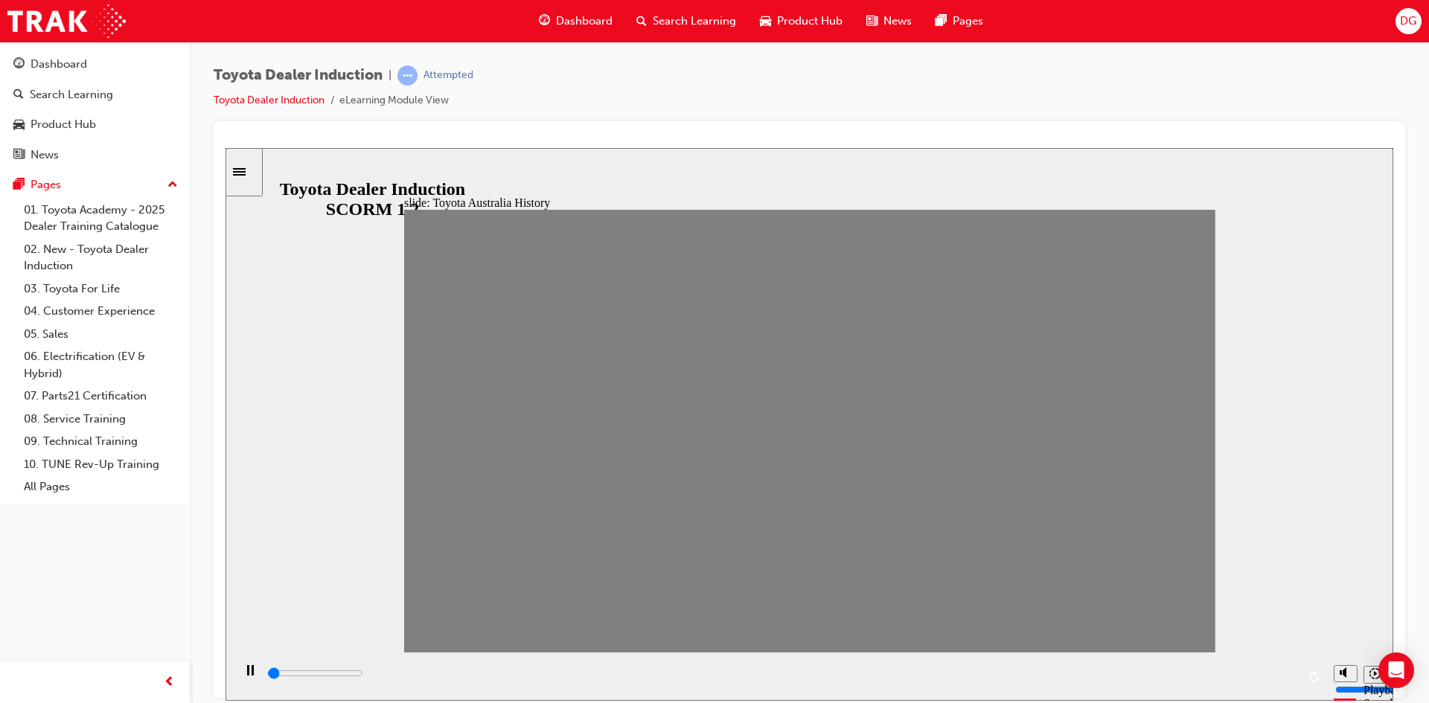
drag, startPoint x: 502, startPoint y: 450, endPoint x: 535, endPoint y: 451, distance: 33.5
drag, startPoint x: 542, startPoint y: 451, endPoint x: 581, endPoint y: 452, distance: 38.7
drag, startPoint x: 581, startPoint y: 452, endPoint x: 616, endPoint y: 453, distance: 35.0
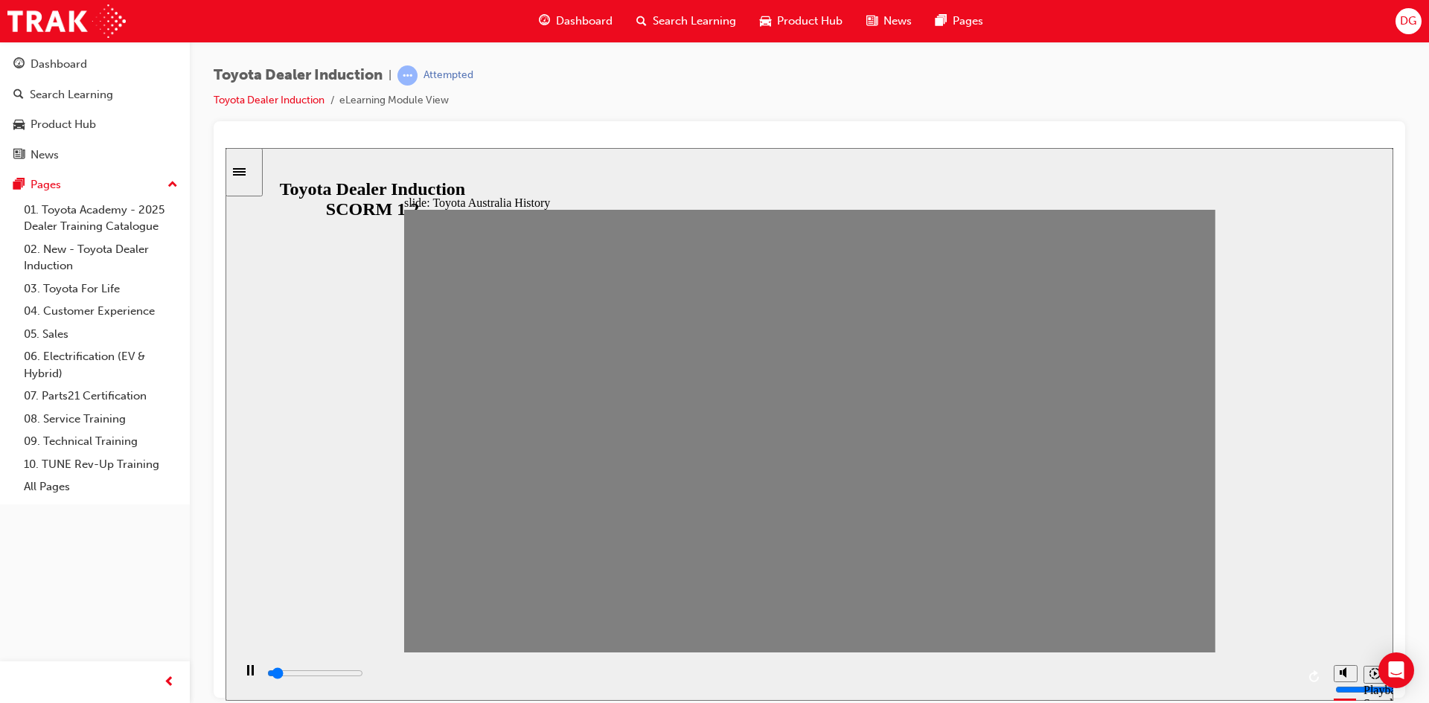
drag, startPoint x: 622, startPoint y: 442, endPoint x: 701, endPoint y: 447, distance: 79.0
type input "100"
type input "6"
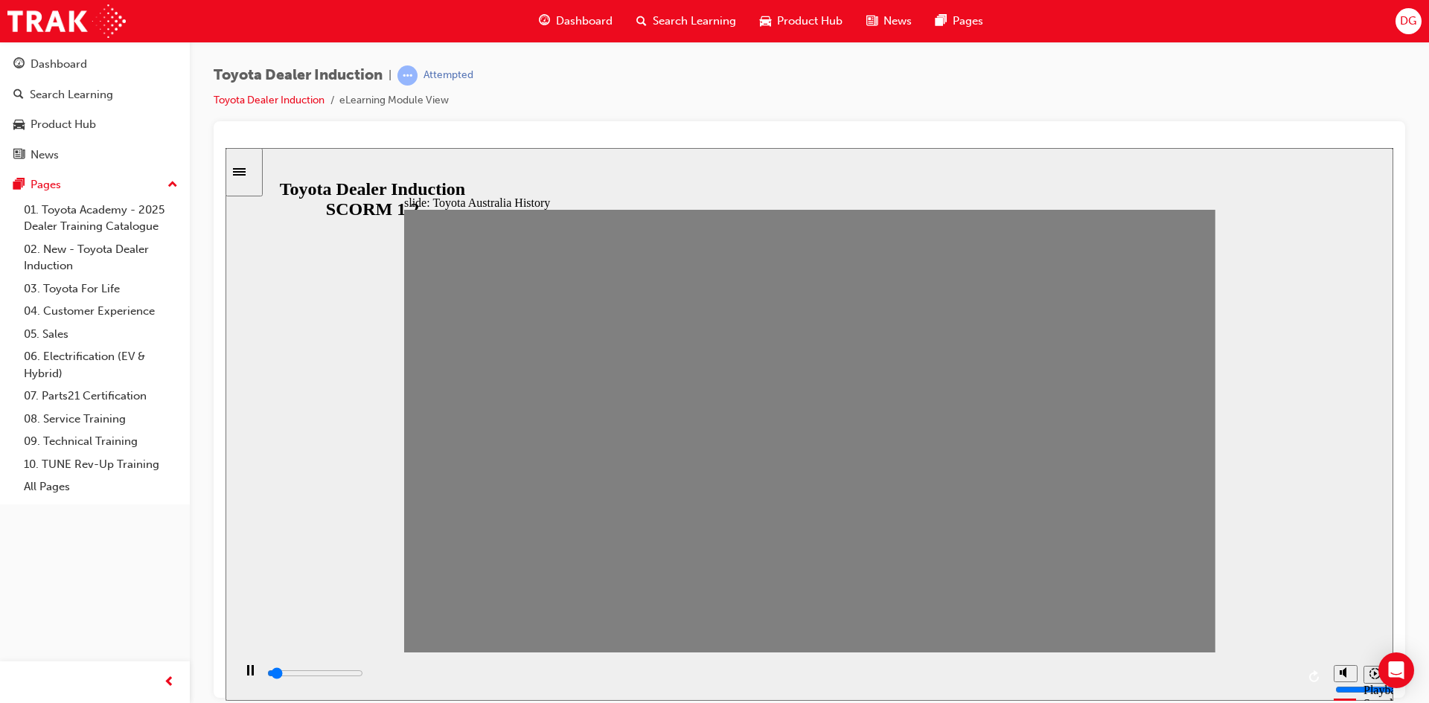
drag, startPoint x: 691, startPoint y: 445, endPoint x: 659, endPoint y: 443, distance: 32.1
type input "0"
type input "7"
drag, startPoint x: 659, startPoint y: 443, endPoint x: 691, endPoint y: 444, distance: 32.0
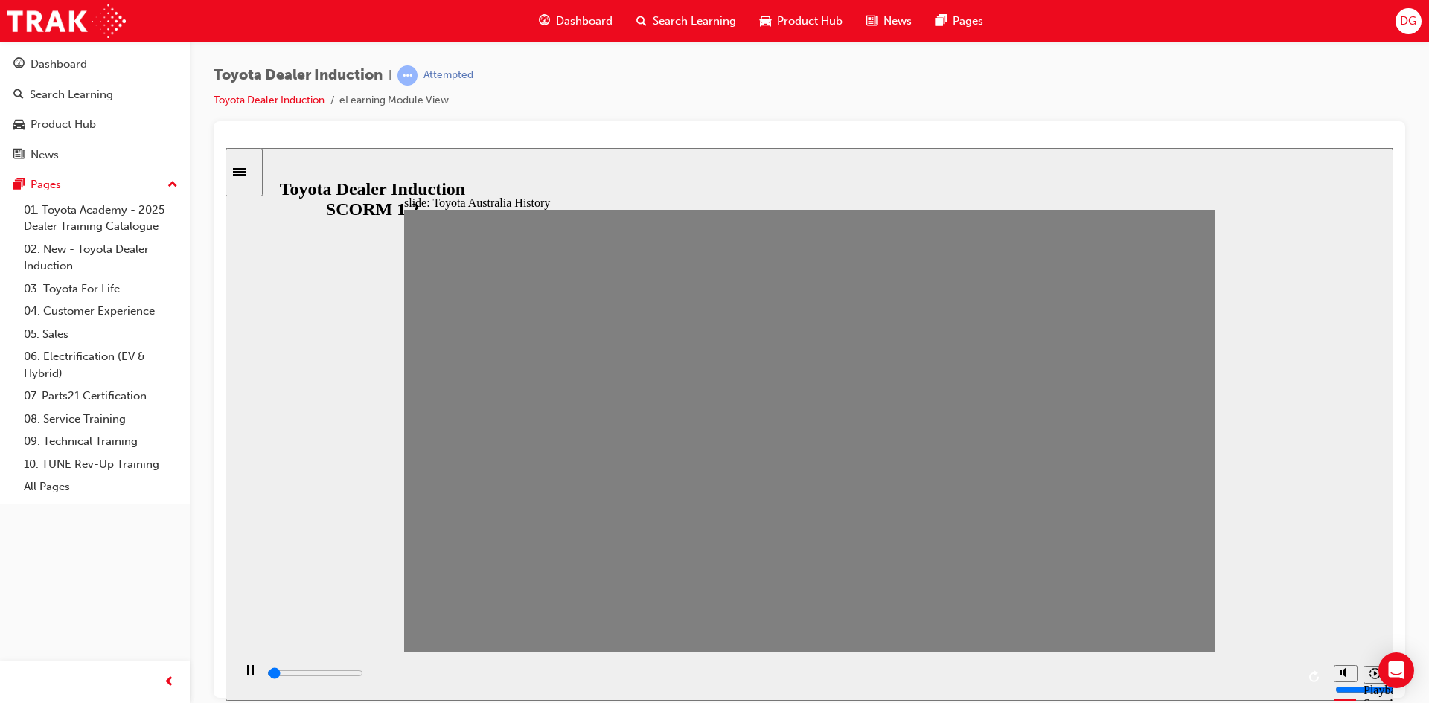
drag, startPoint x: 691, startPoint y: 444, endPoint x: 700, endPoint y: 444, distance: 9.7
drag, startPoint x: 692, startPoint y: 444, endPoint x: 732, endPoint y: 445, distance: 39.5
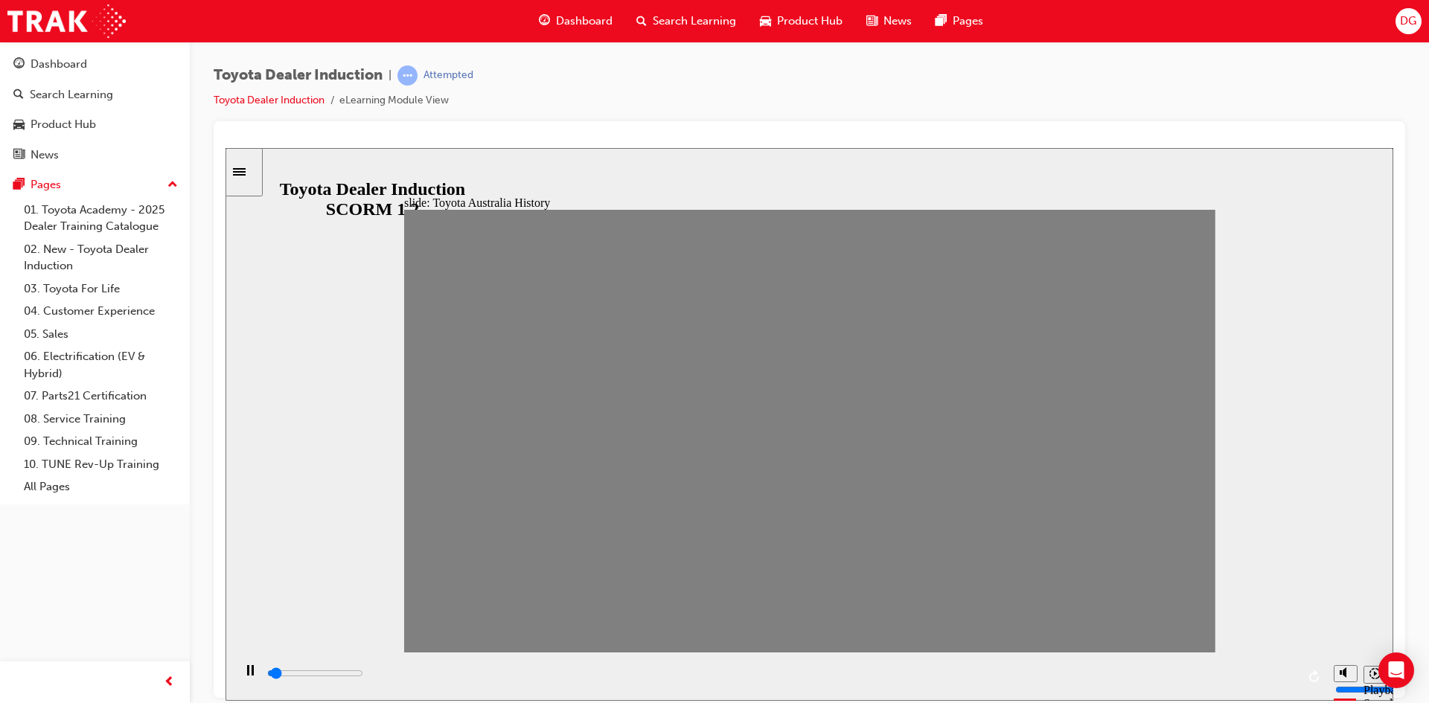
click at [238, 677] on div "Pause (Ctrl+Alt+P)" at bounding box center [249, 677] width 25 height 25
click at [239, 682] on div "Play (Ctrl+Alt+P)" at bounding box center [249, 677] width 25 height 25
drag, startPoint x: 729, startPoint y: 443, endPoint x: 775, endPoint y: 445, distance: 46.2
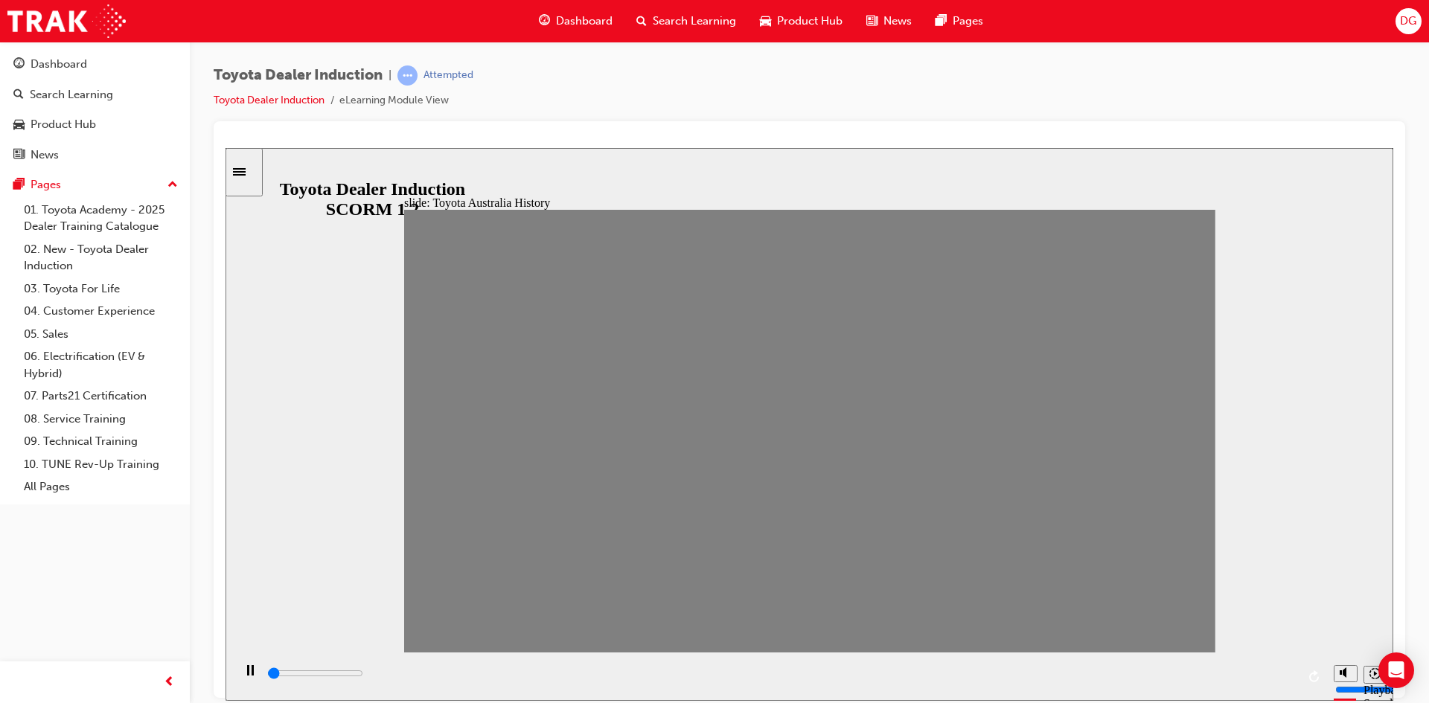
drag, startPoint x: 771, startPoint y: 446, endPoint x: 802, endPoint y: 447, distance: 31.3
drag, startPoint x: 803, startPoint y: 441, endPoint x: 847, endPoint y: 444, distance: 44.0
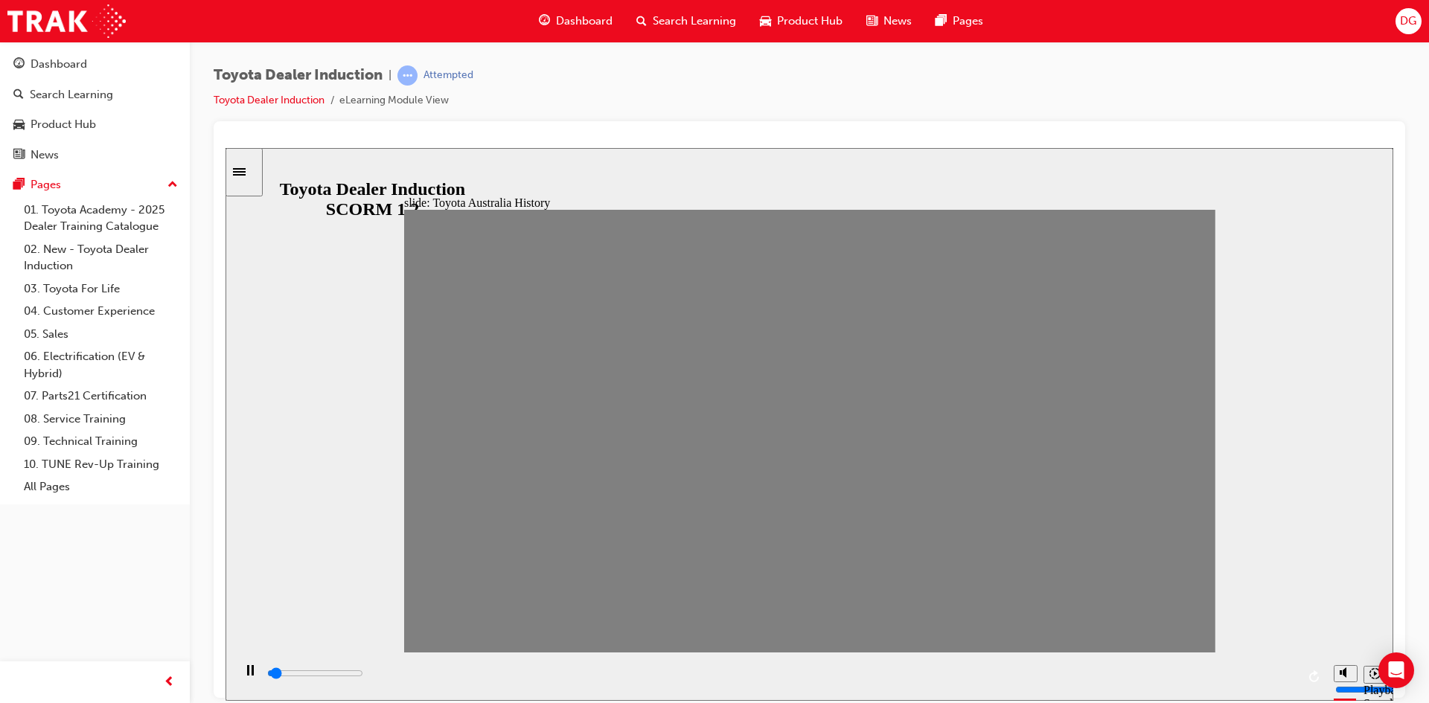
drag, startPoint x: 840, startPoint y: 444, endPoint x: 881, endPoint y: 445, distance: 41.0
drag, startPoint x: 872, startPoint y: 444, endPoint x: 919, endPoint y: 447, distance: 46.9
drag, startPoint x: 917, startPoint y: 437, endPoint x: 957, endPoint y: 441, distance: 39.7
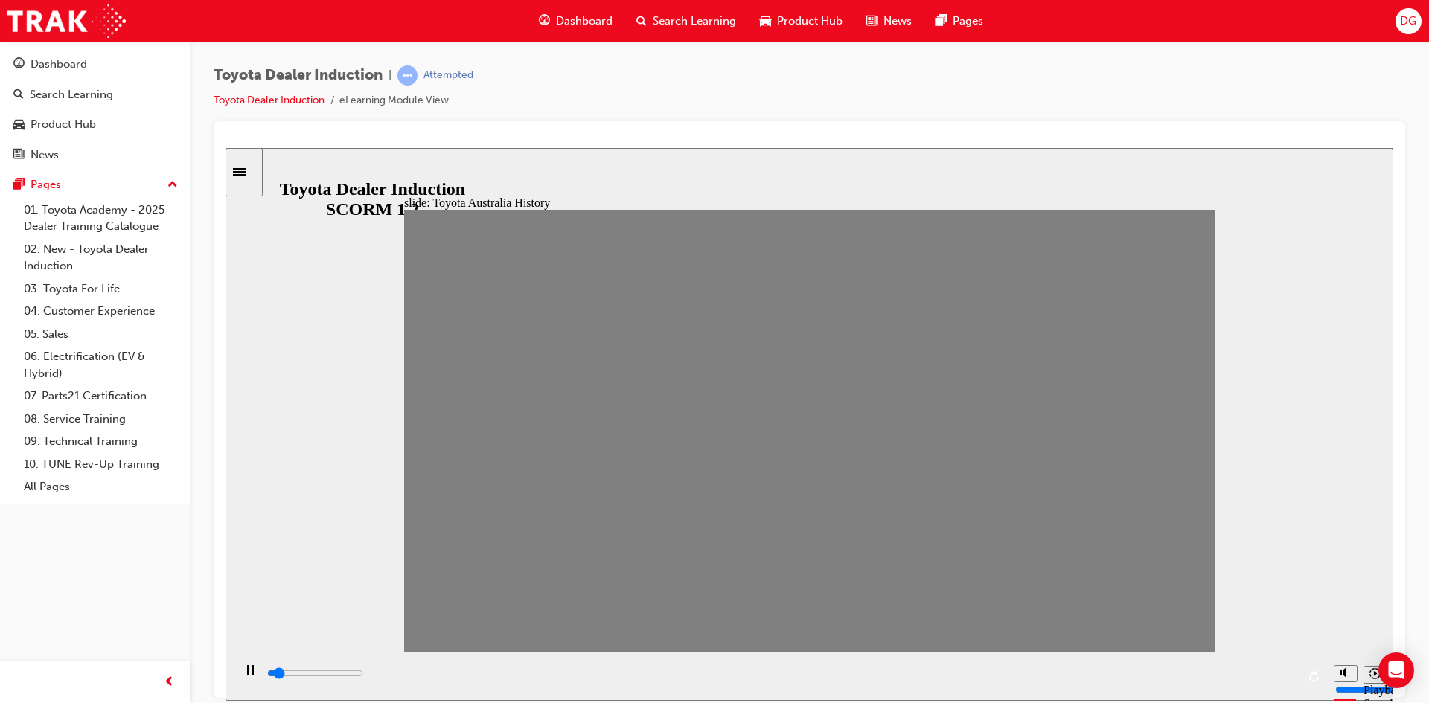
drag, startPoint x: 960, startPoint y: 442, endPoint x: 992, endPoint y: 447, distance: 32.4
drag, startPoint x: 992, startPoint y: 447, endPoint x: 1029, endPoint y: 450, distance: 38.1
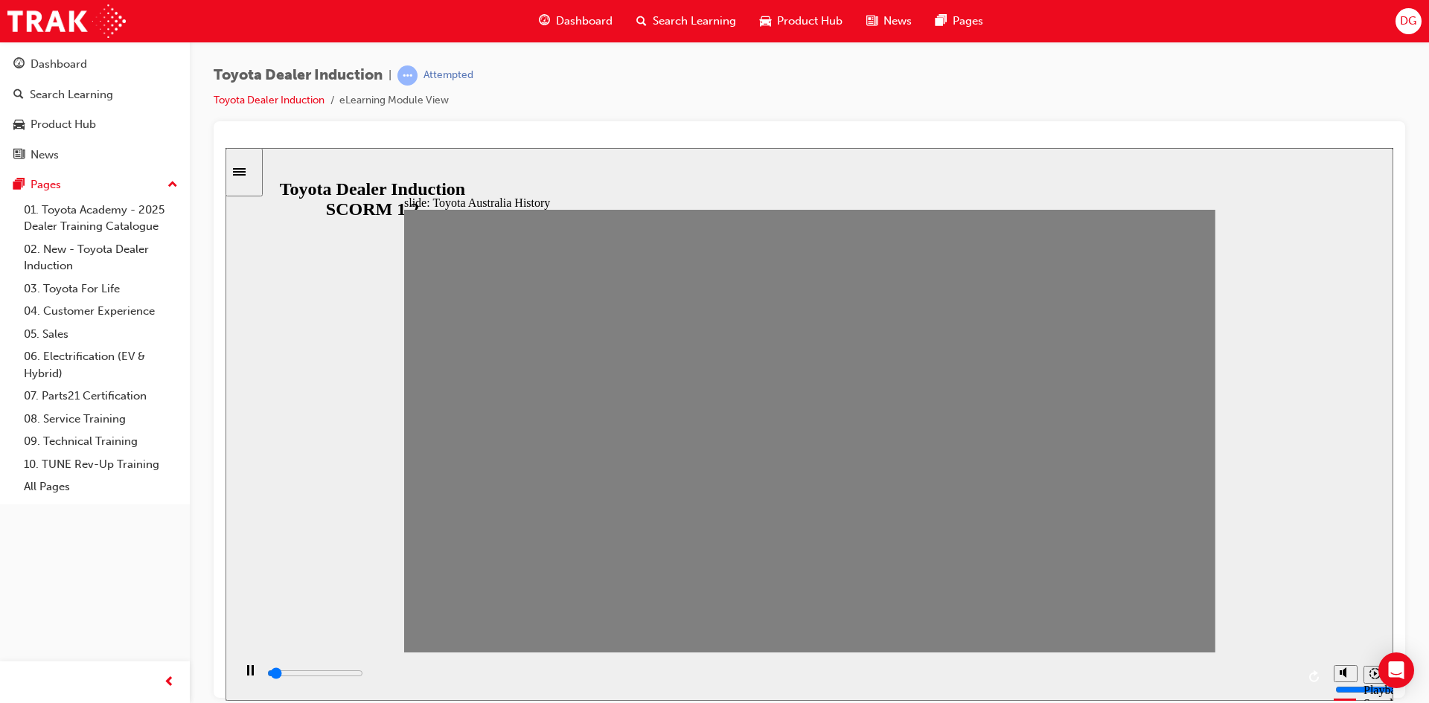
drag, startPoint x: 1034, startPoint y: 438, endPoint x: 1063, endPoint y: 444, distance: 29.5
drag, startPoint x: 1064, startPoint y: 441, endPoint x: 1116, endPoint y: 446, distance: 52.4
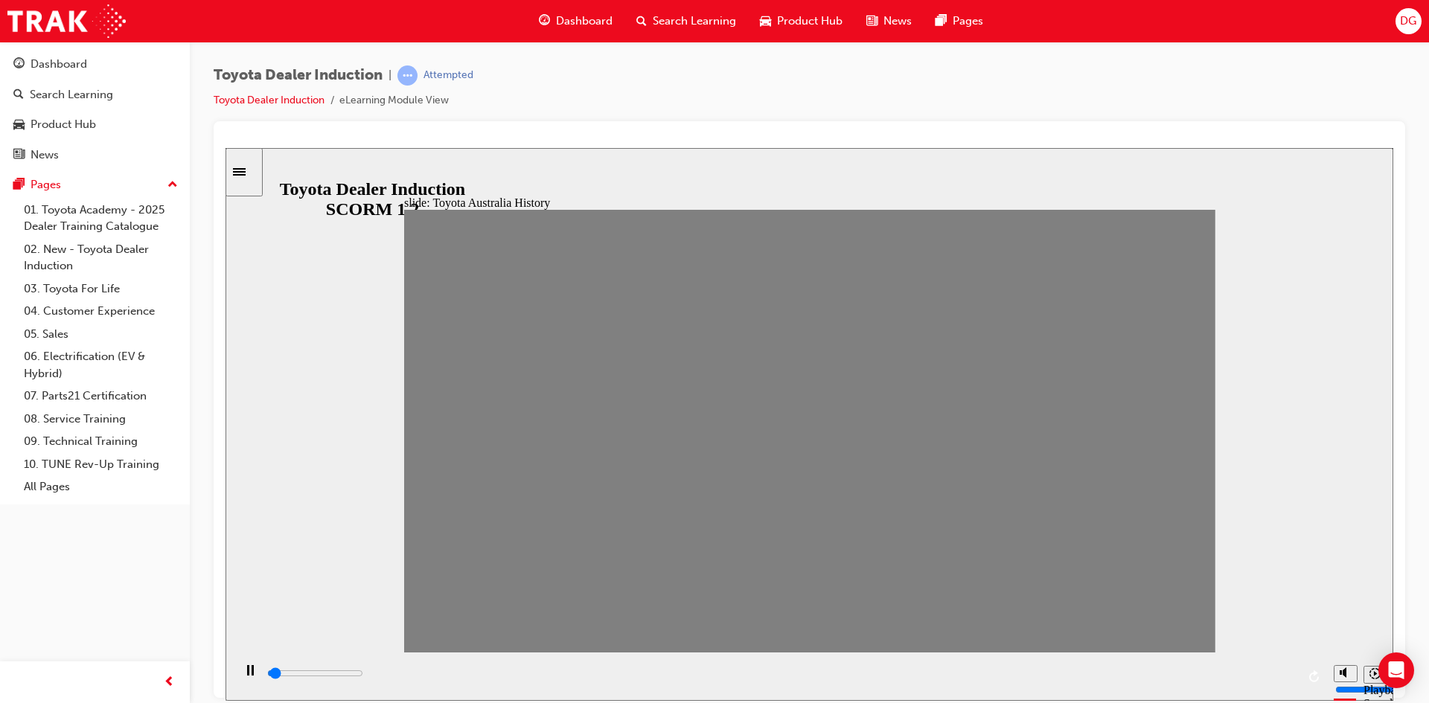
drag, startPoint x: 1105, startPoint y: 441, endPoint x: 1137, endPoint y: 446, distance: 33.1
drag, startPoint x: 1141, startPoint y: 440, endPoint x: 1184, endPoint y: 444, distance: 42.7
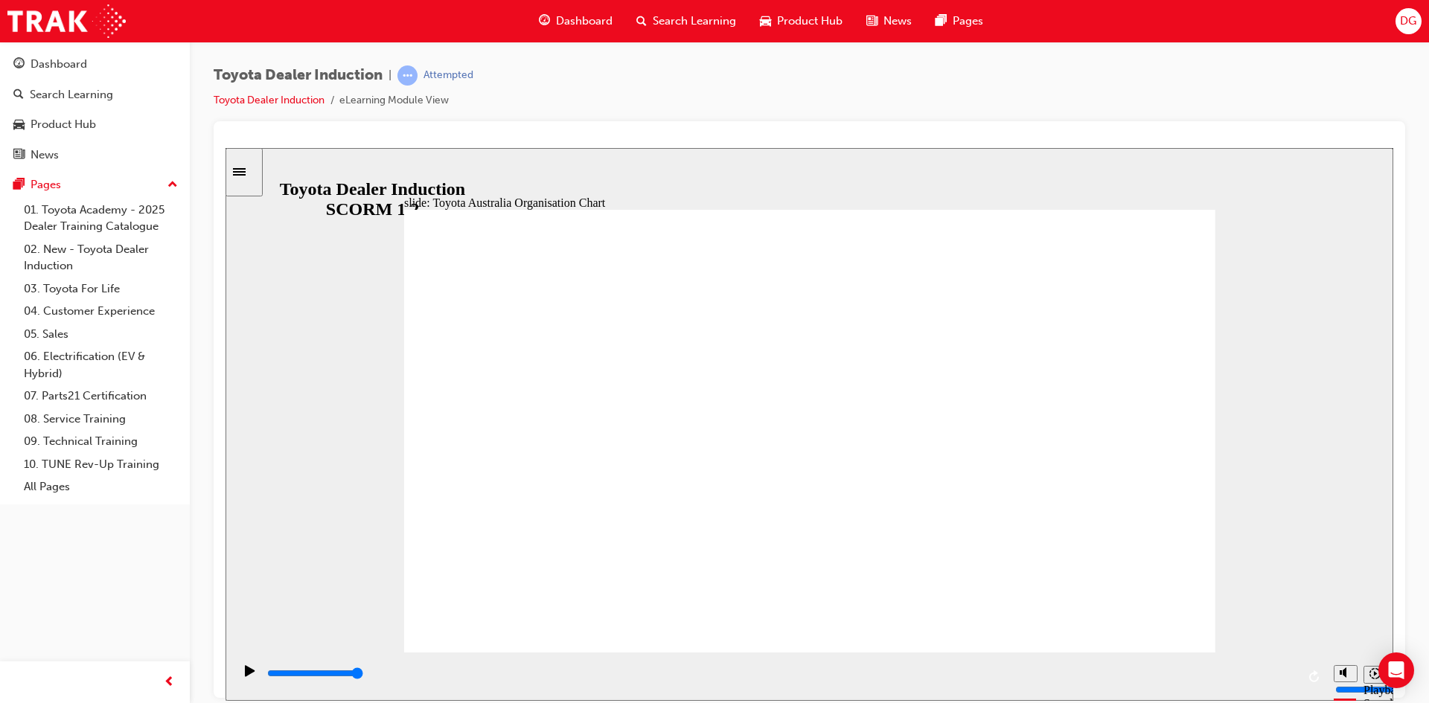
type input "5000"
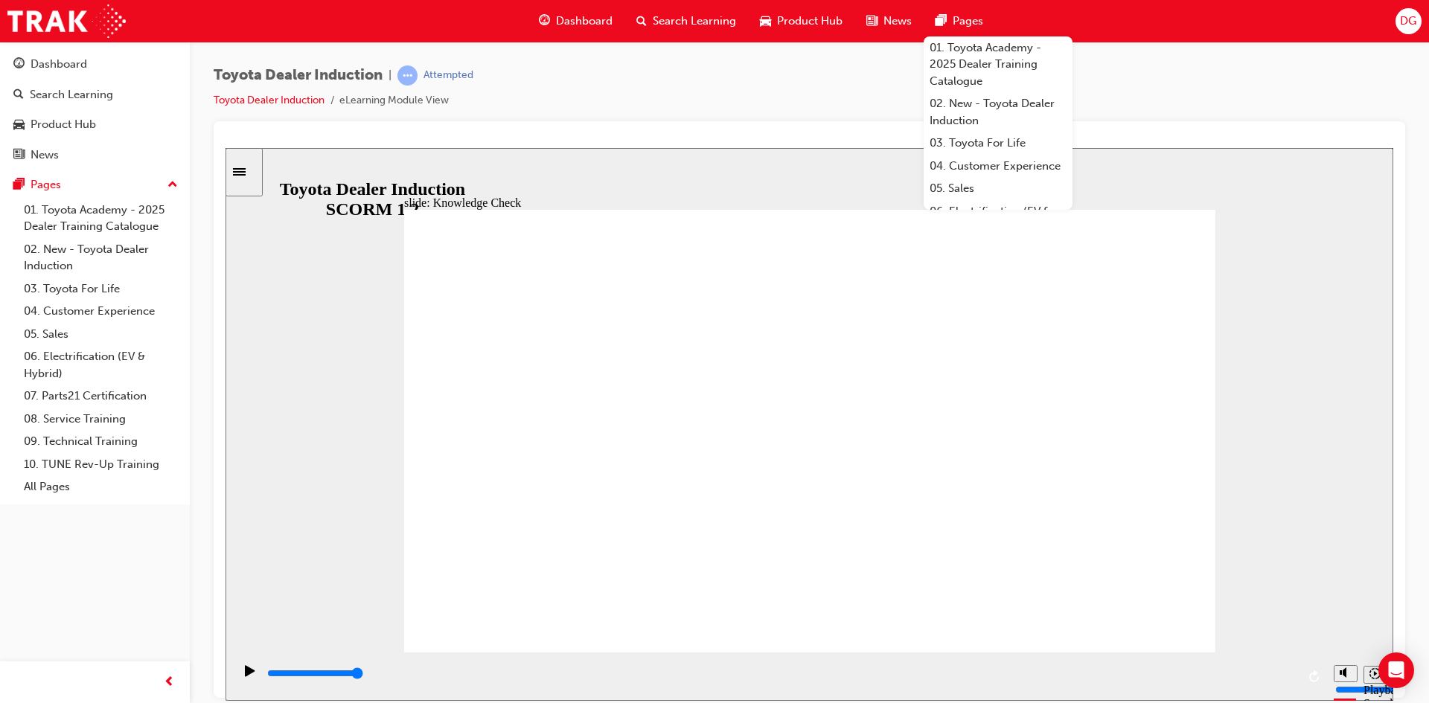
radio input "true"
type input "3500"
radio input "true"
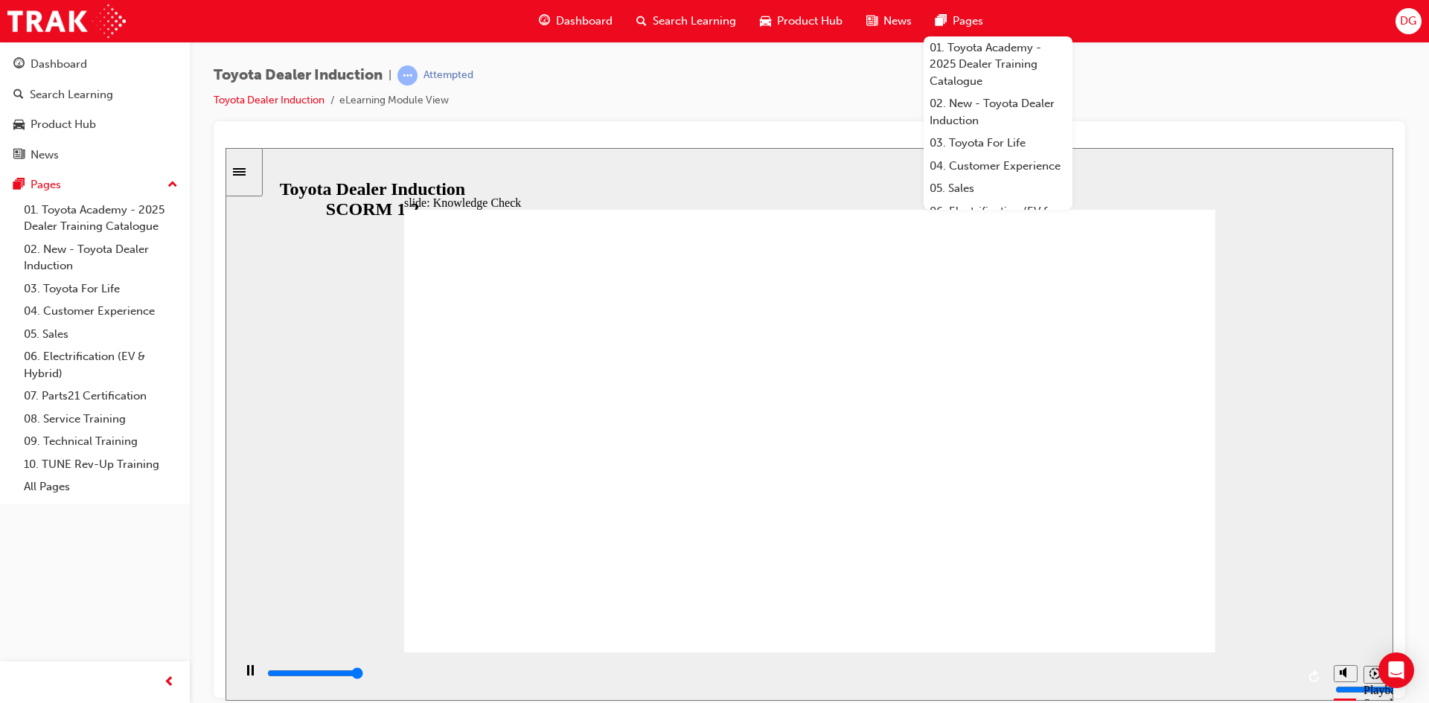
type input "5000"
radio input "true"
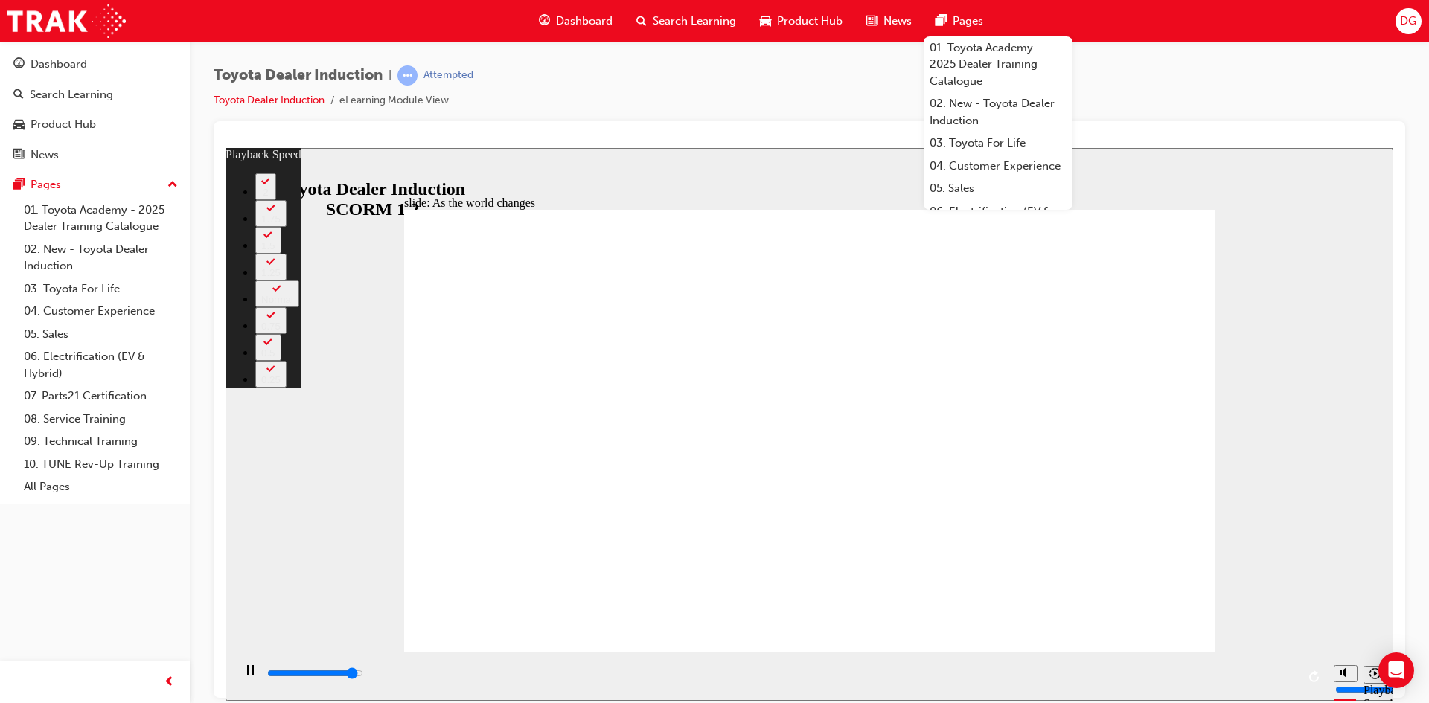
type input "8700"
type input "0"
type input "9000"
type input "0"
type input "9200"
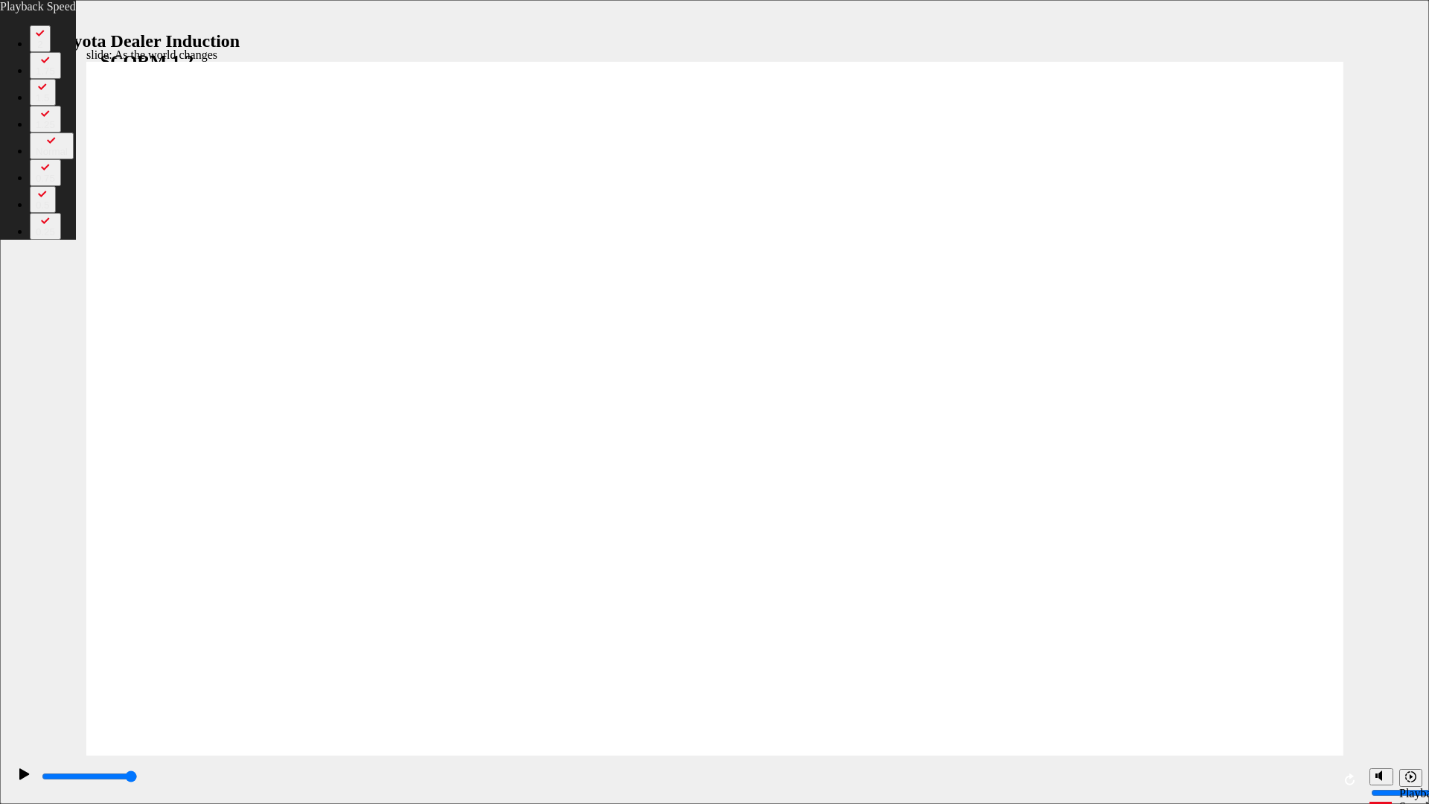
type input "21"
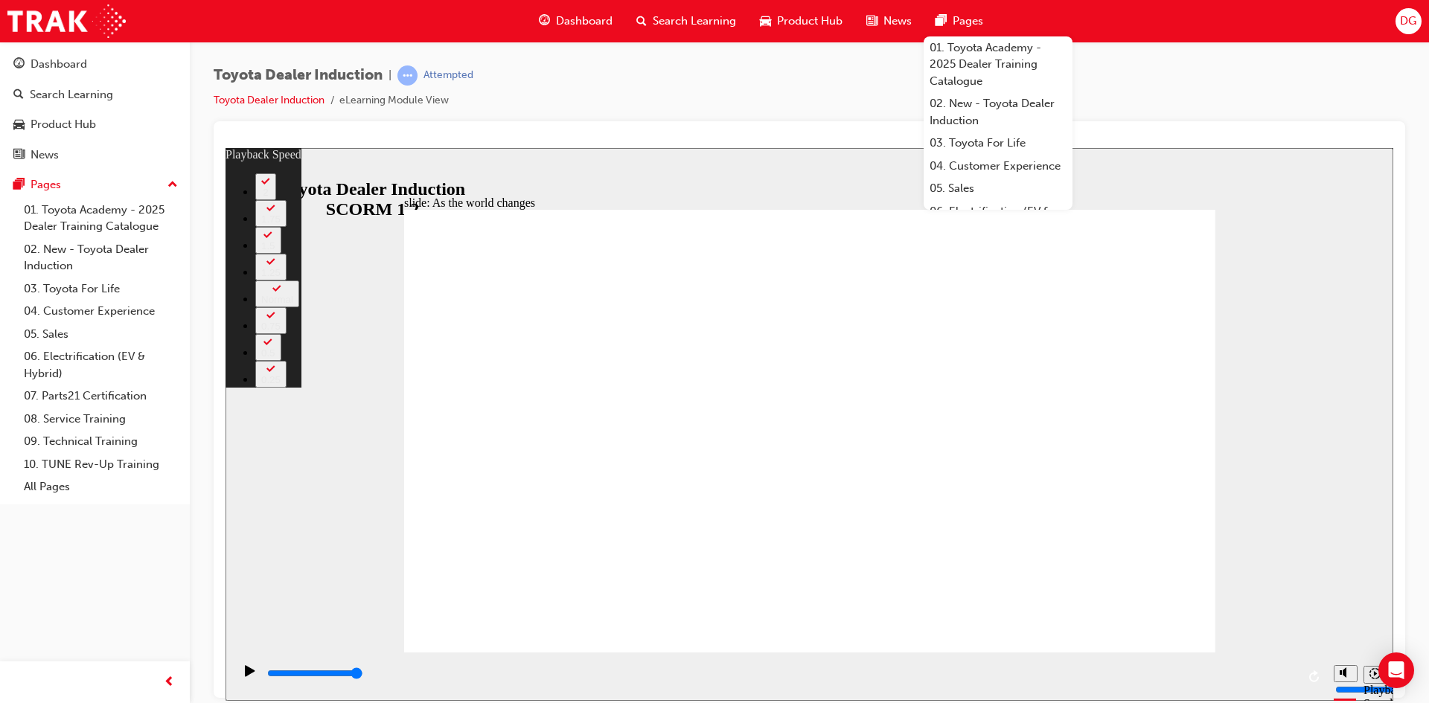
type input "105"
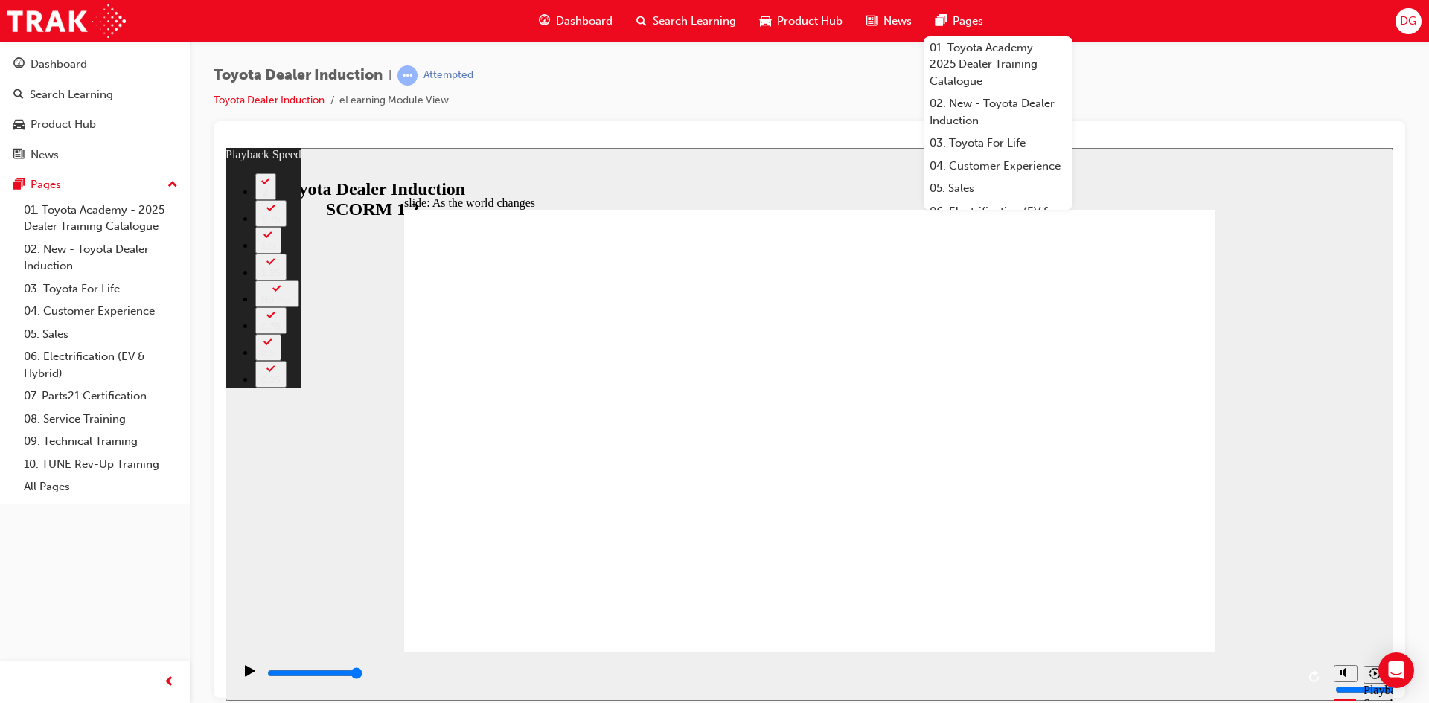
type input "128"
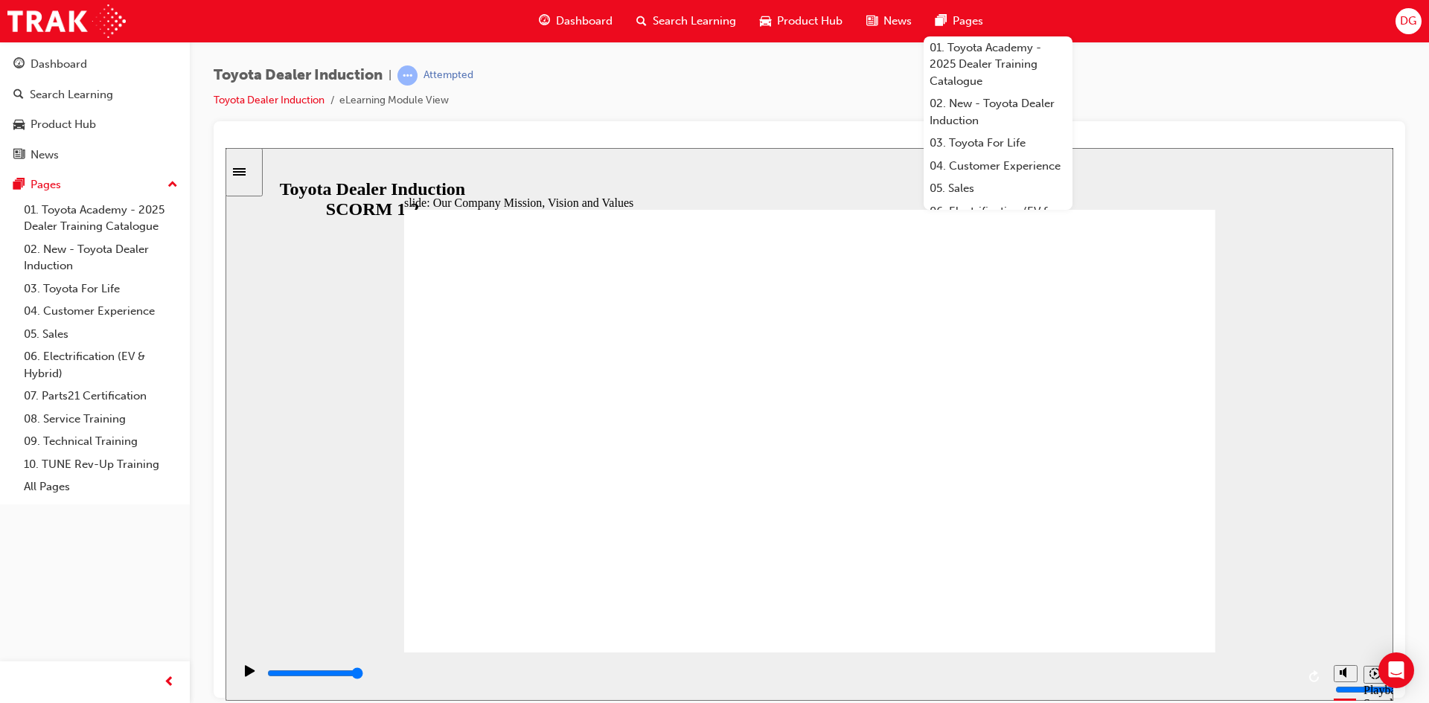
drag, startPoint x: 1170, startPoint y: 596, endPoint x: 1158, endPoint y: 610, distance: 19.5
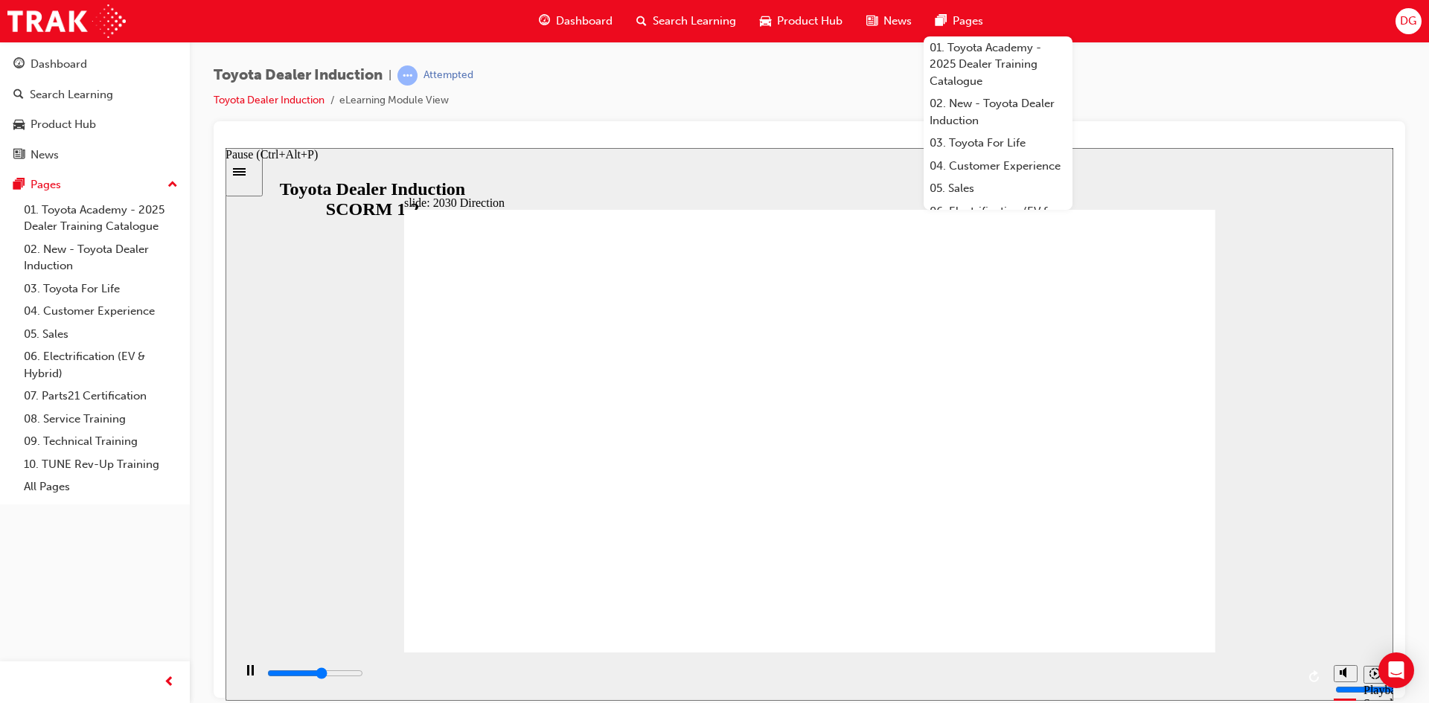
click at [252, 674] on rect "Pause (Ctrl+Alt+P)" at bounding box center [253, 670] width 2 height 10
click at [248, 674] on icon "Play (Ctrl+Alt+P)" at bounding box center [250, 671] width 10 height 12
type input "5000"
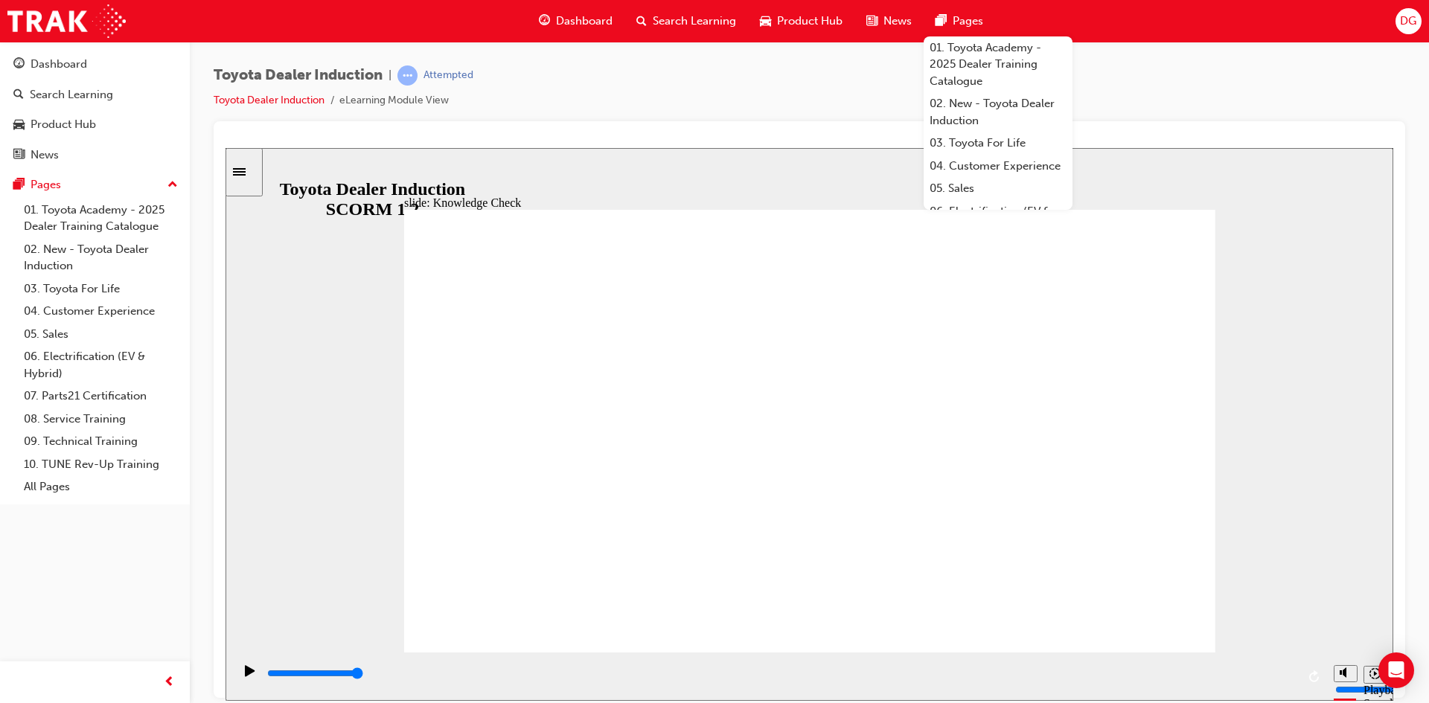
type input "M"
type input "MO"
type input "MOB"
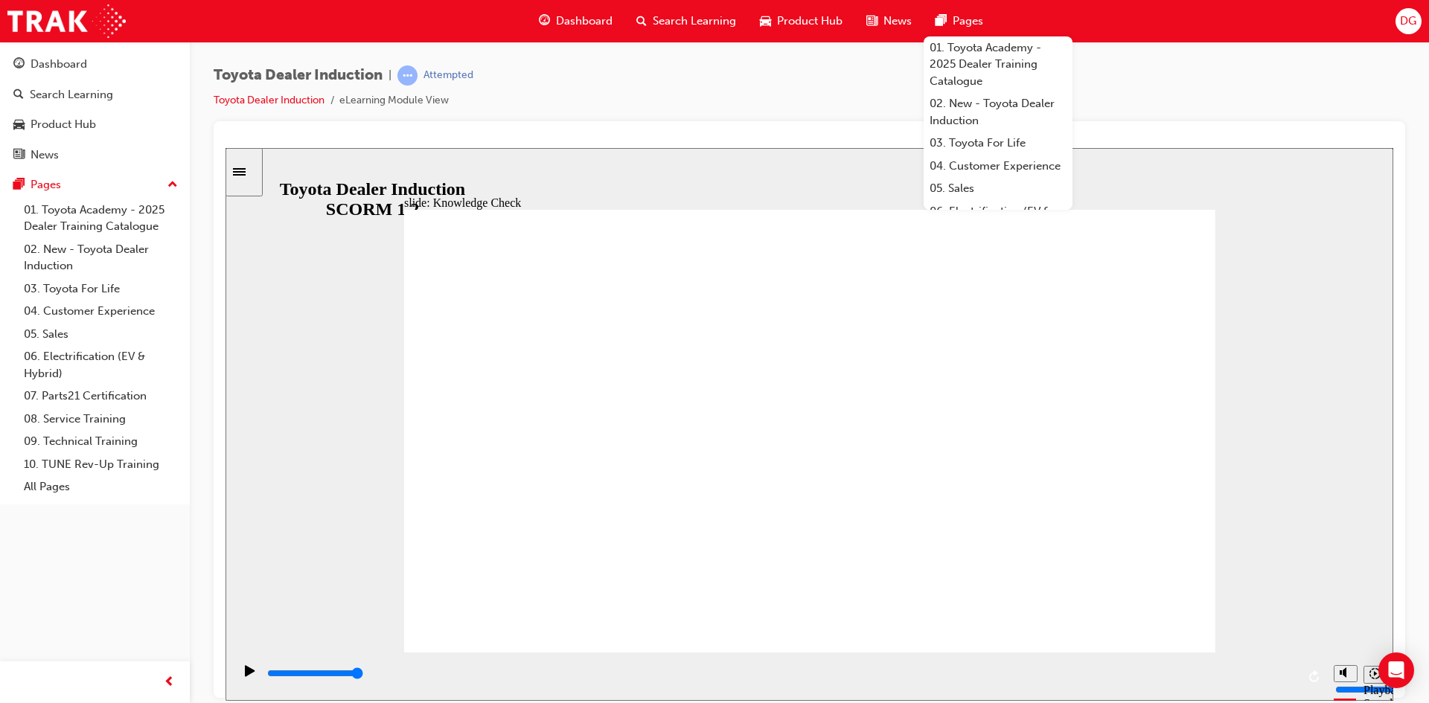
type input "MOB"
type input "MOBI"
type input "MOBIL"
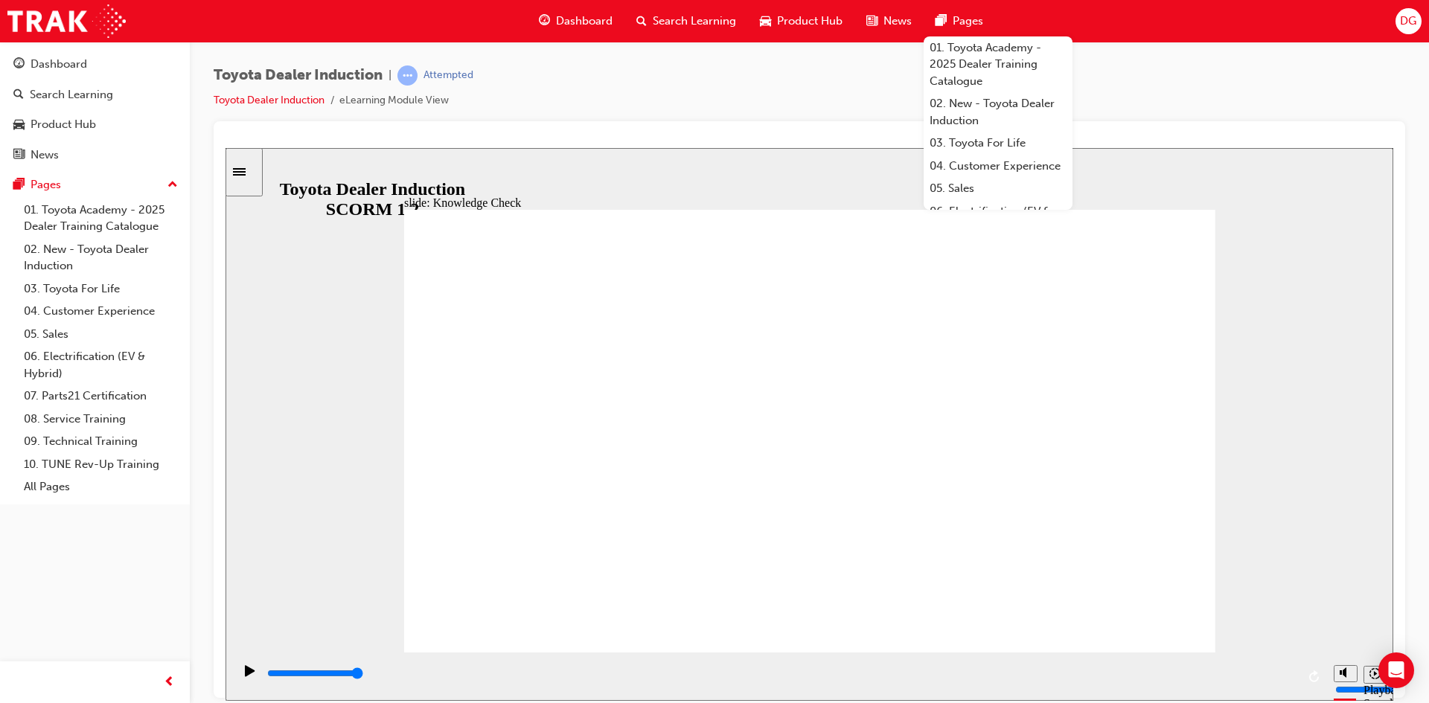
type input "MOBILI"
type input "MOBILIT"
type input "MOBILITY"
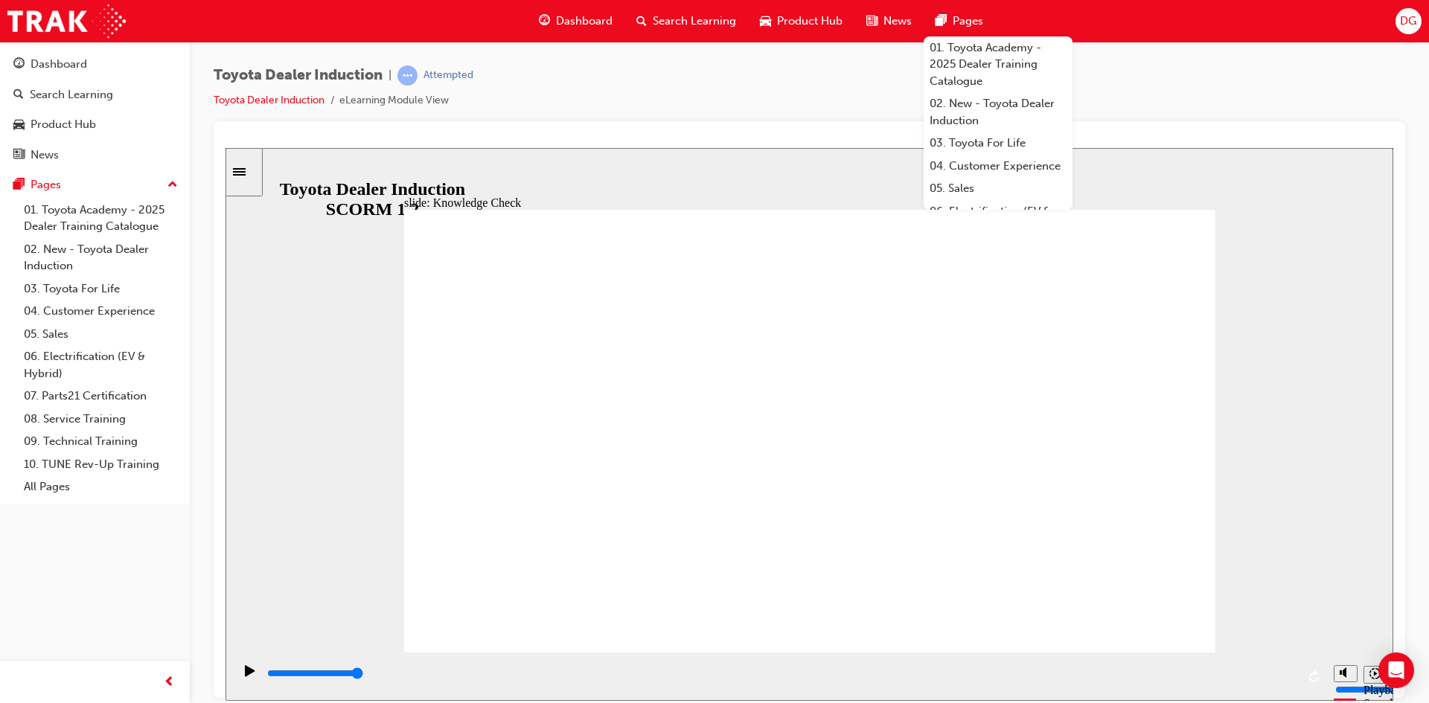
type input "MOBILITY"
type input "5000"
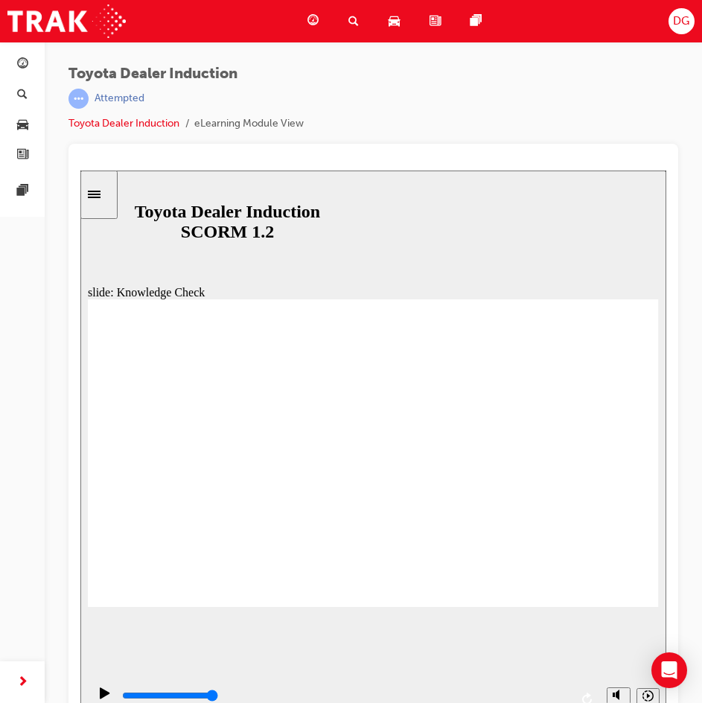
type input "M"
type input "MO"
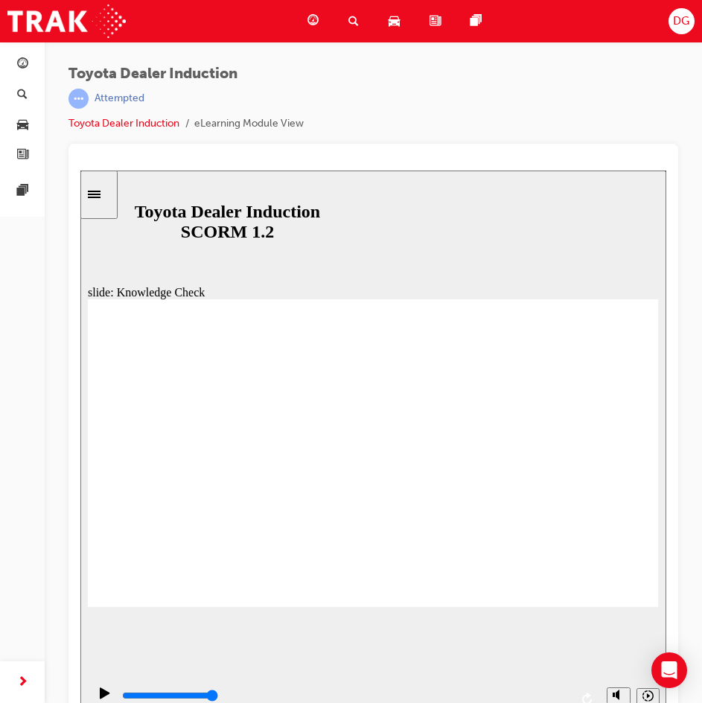
type input "MOV"
type input "MOVE"
type input "MOVED"
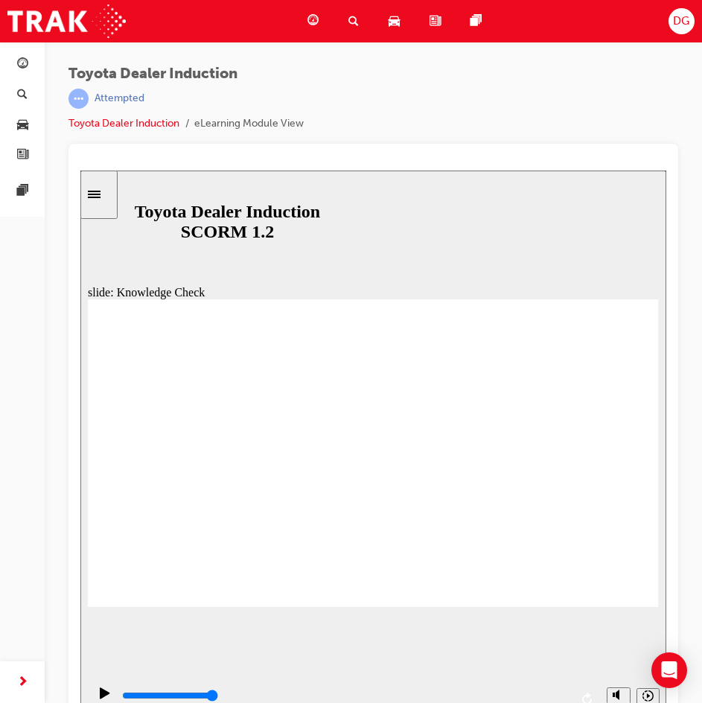
type input "MOVED"
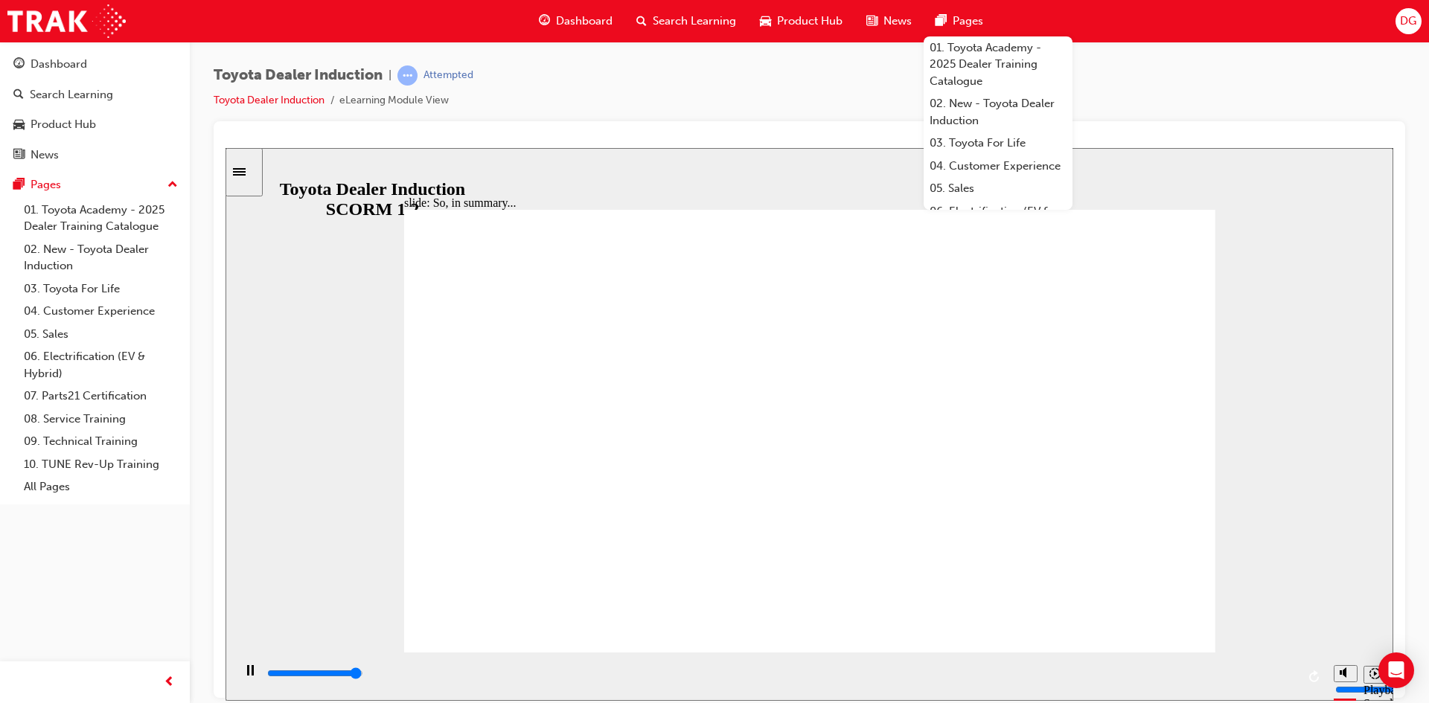
type input "6500"
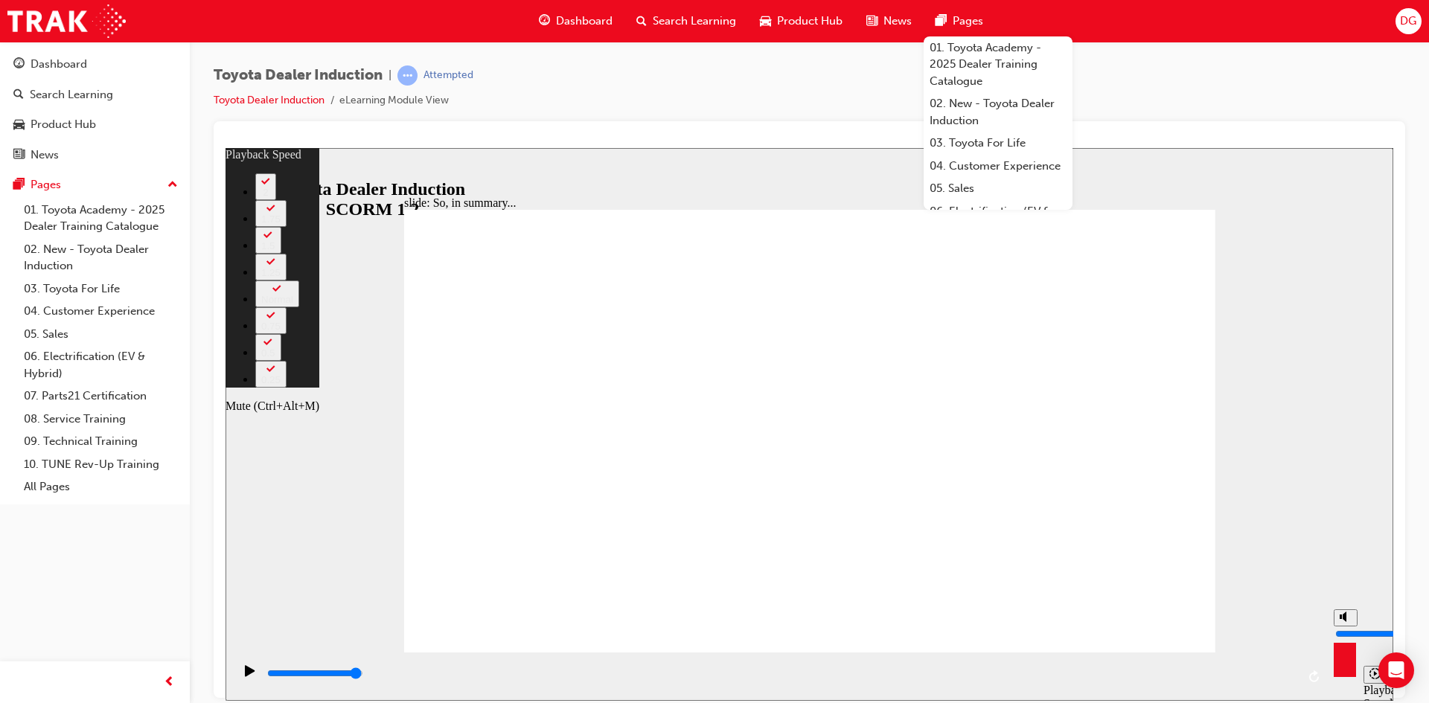
type input "3"
click at [712, 626] on button "Mute (Ctrl+Alt+M)" at bounding box center [1346, 617] width 24 height 17
type input "0"
type input "3"
type input "0"
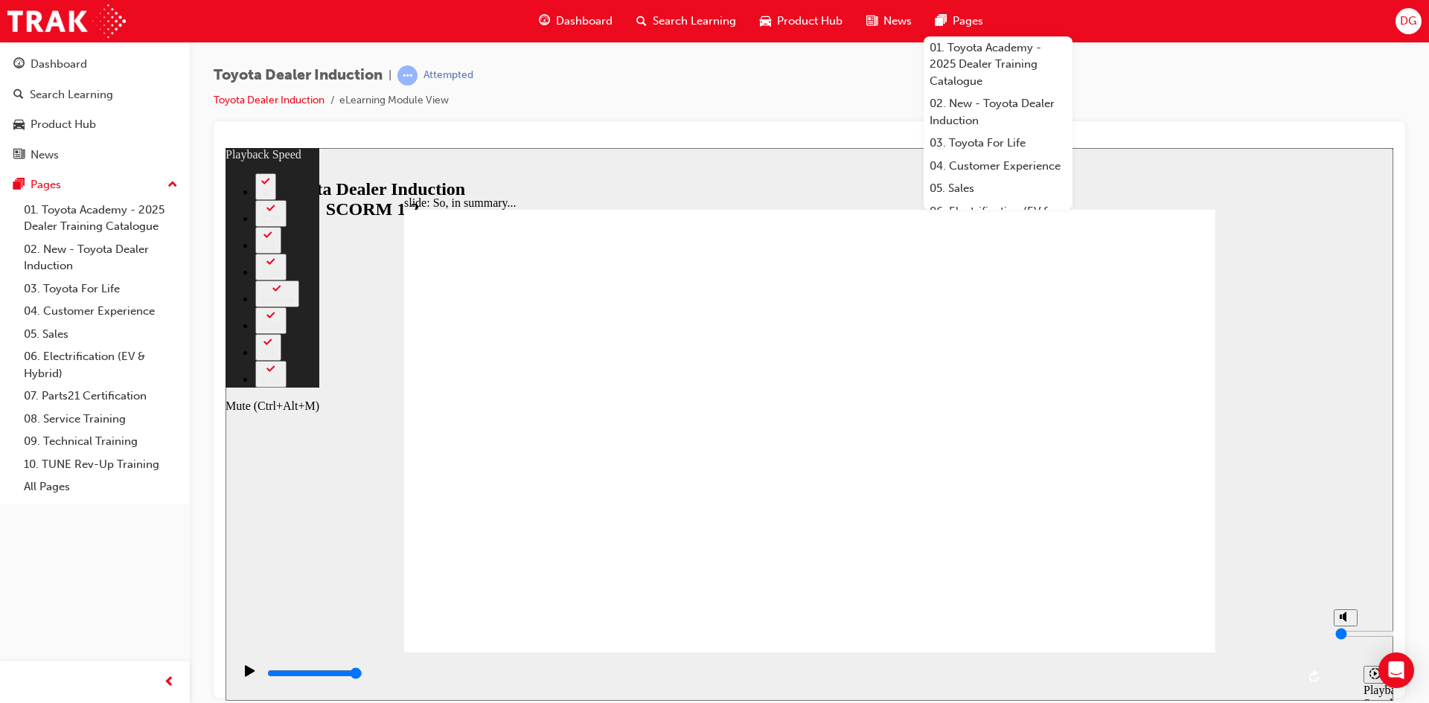
type input "4"
type input "2"
type input "4"
type input "2"
type input "3"
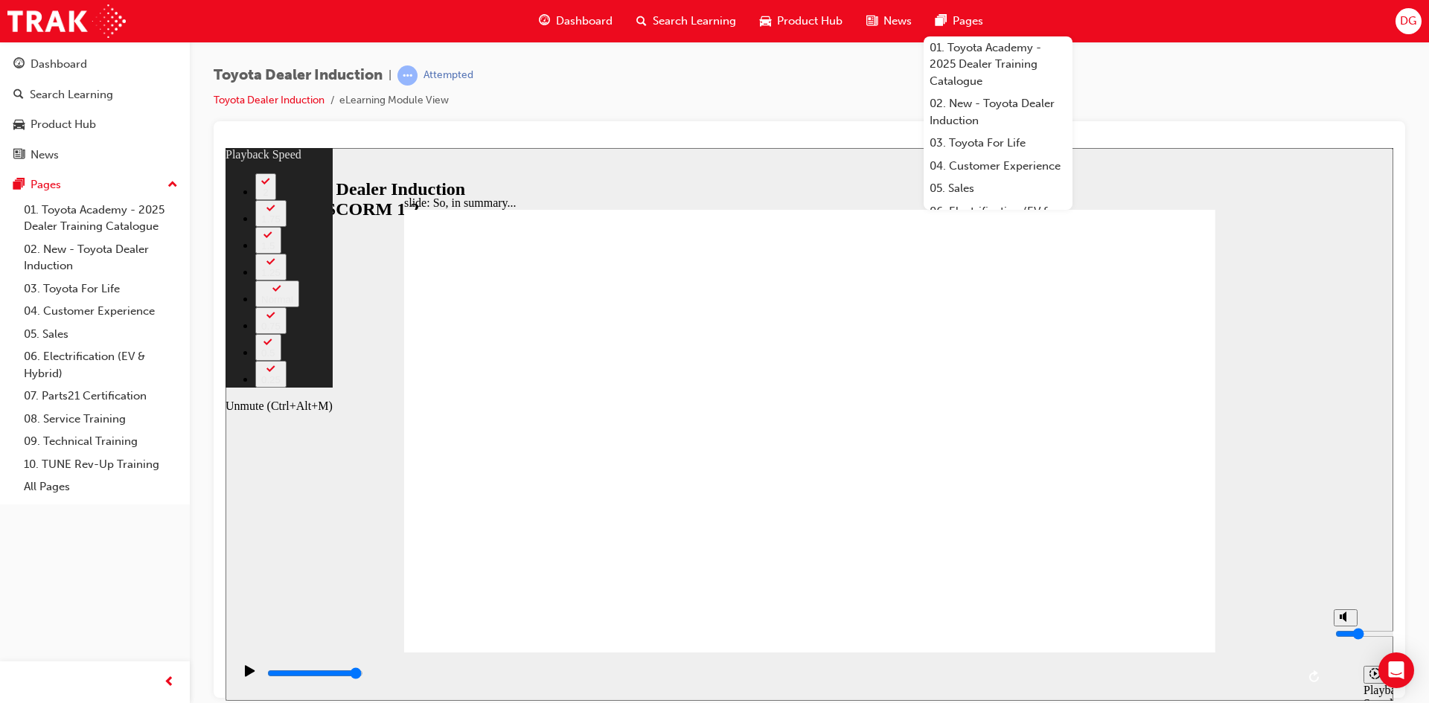
type input "4"
type input "3"
type input "5"
drag, startPoint x: 1346, startPoint y: 654, endPoint x: 1348, endPoint y: 639, distance: 14.3
type input "3"
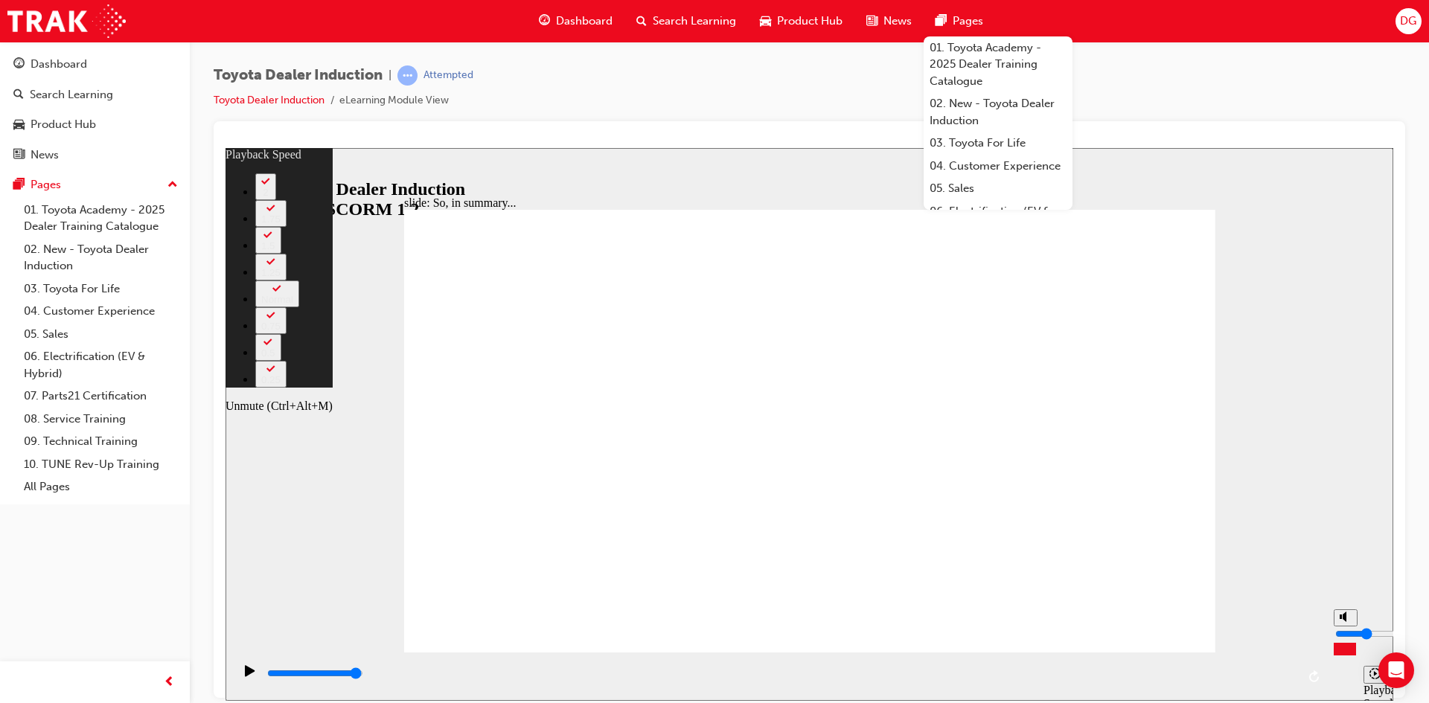
click at [712, 639] on input "volume" at bounding box center [1383, 634] width 96 height 12
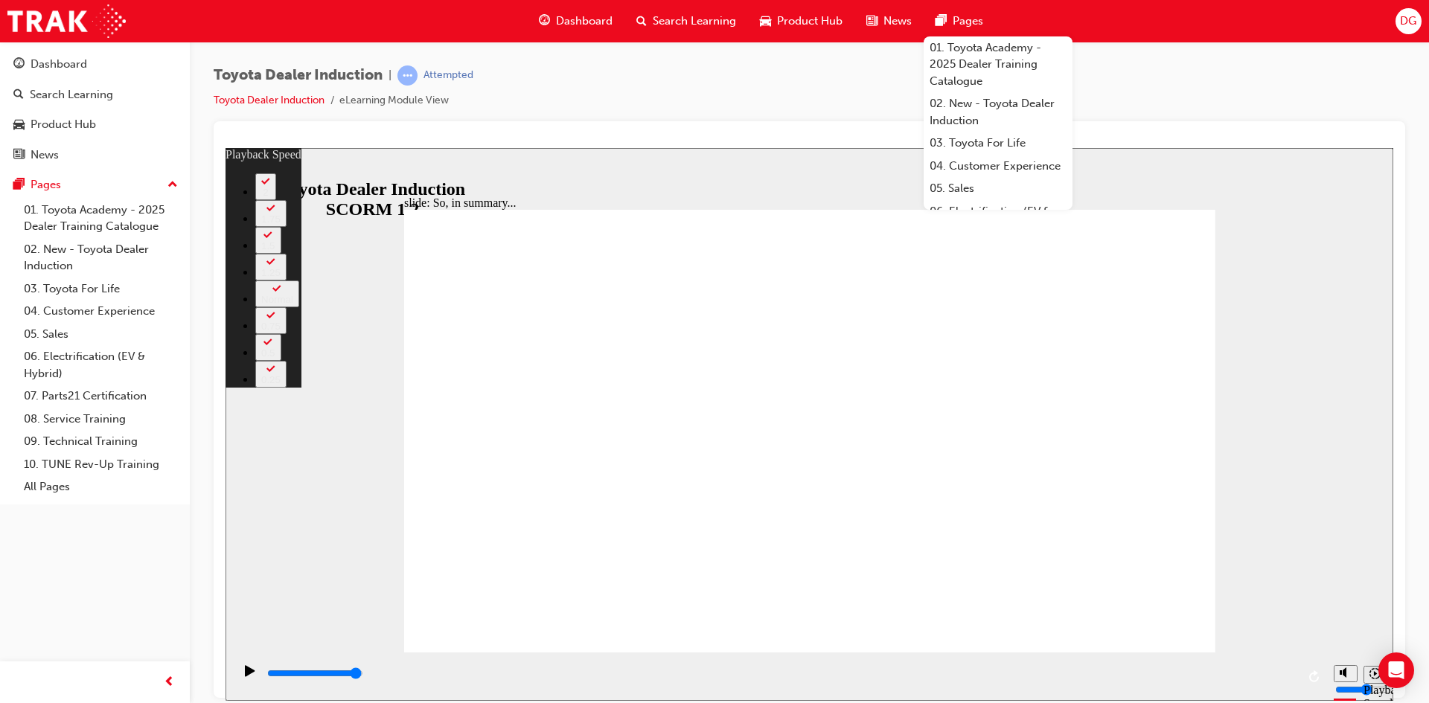
drag, startPoint x: 1196, startPoint y: 636, endPoint x: 1422, endPoint y: 850, distance: 310.7
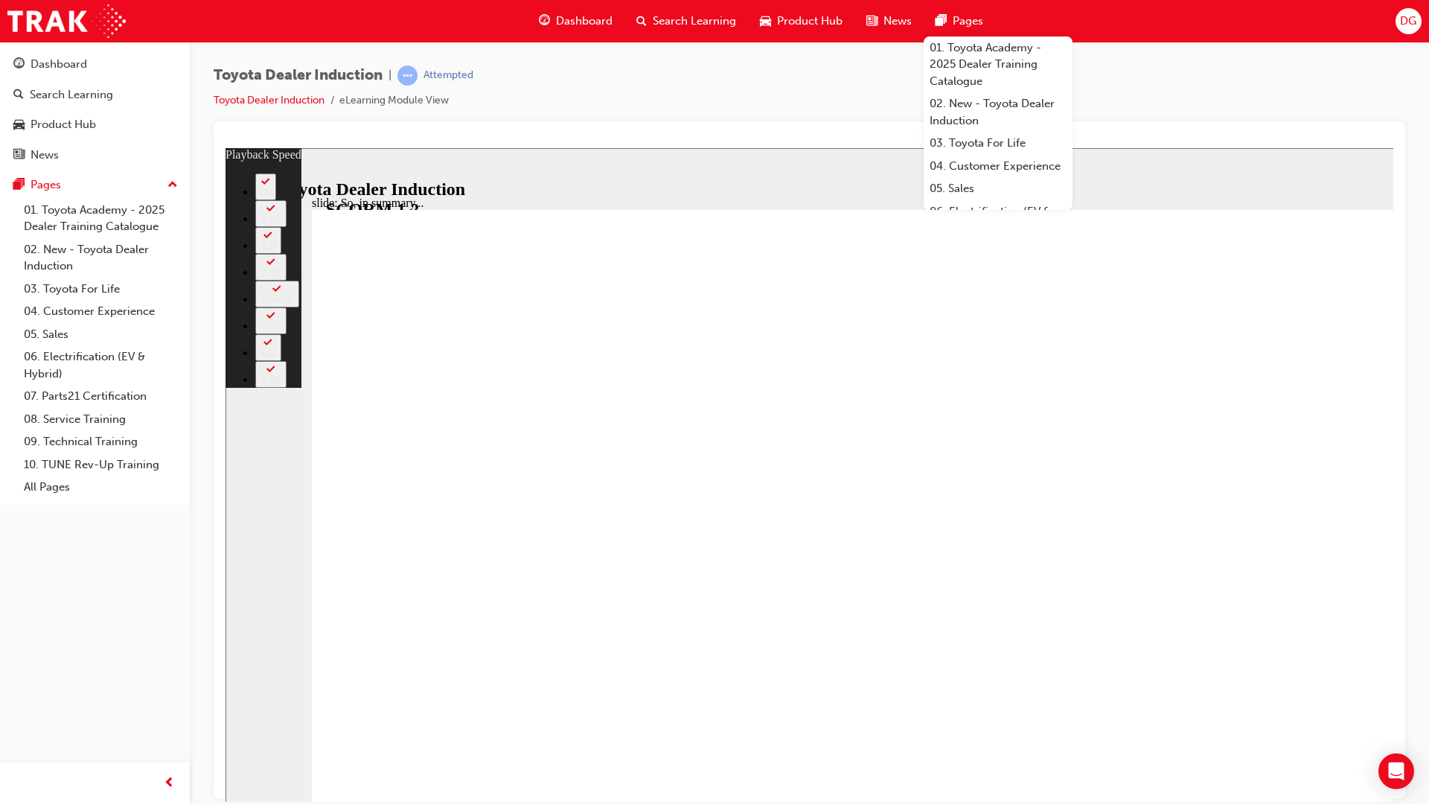
type input "10"
type input "2"
type input "10"
type input "2"
type input "10"
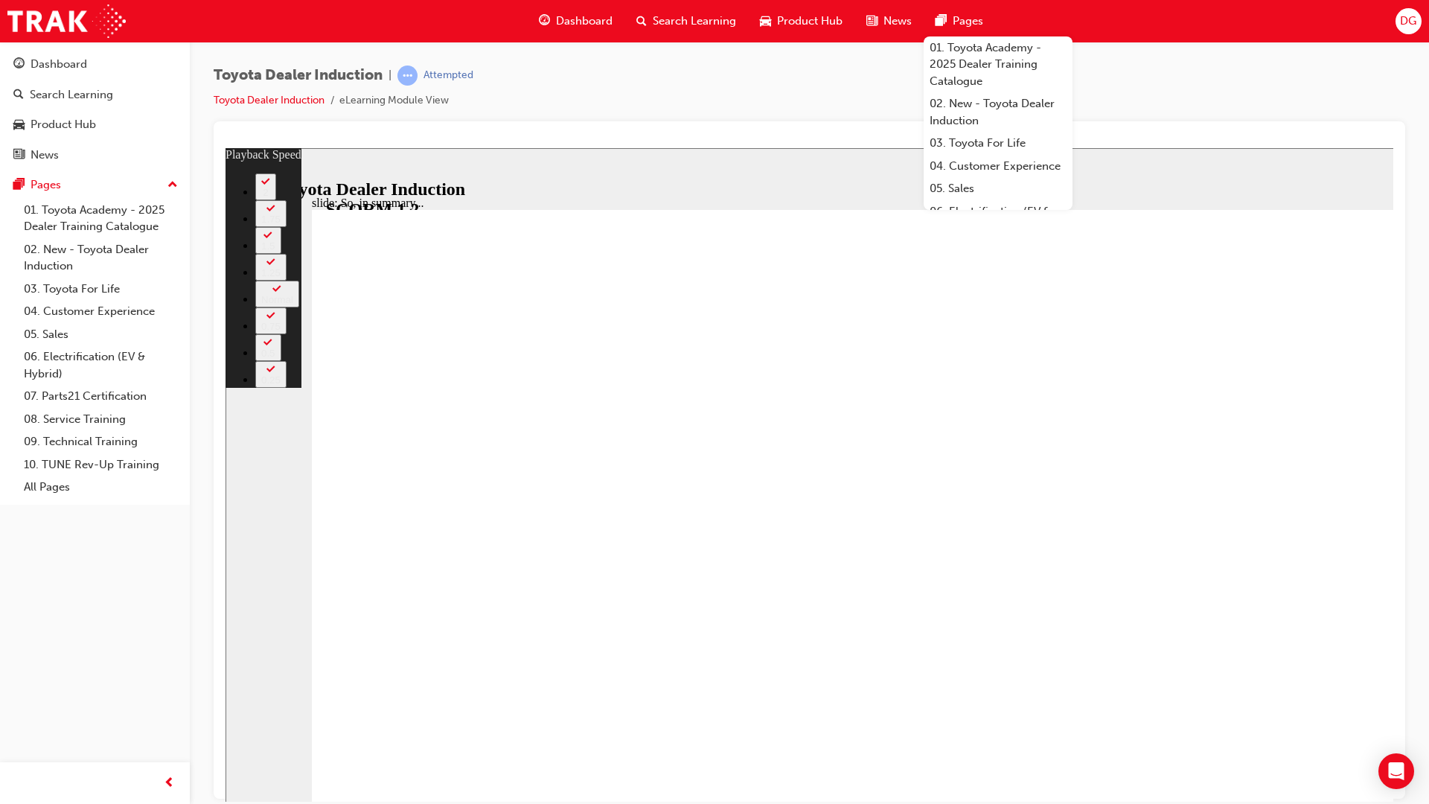
type input "2"
type input "10"
type input "2"
type input "10"
type input "2"
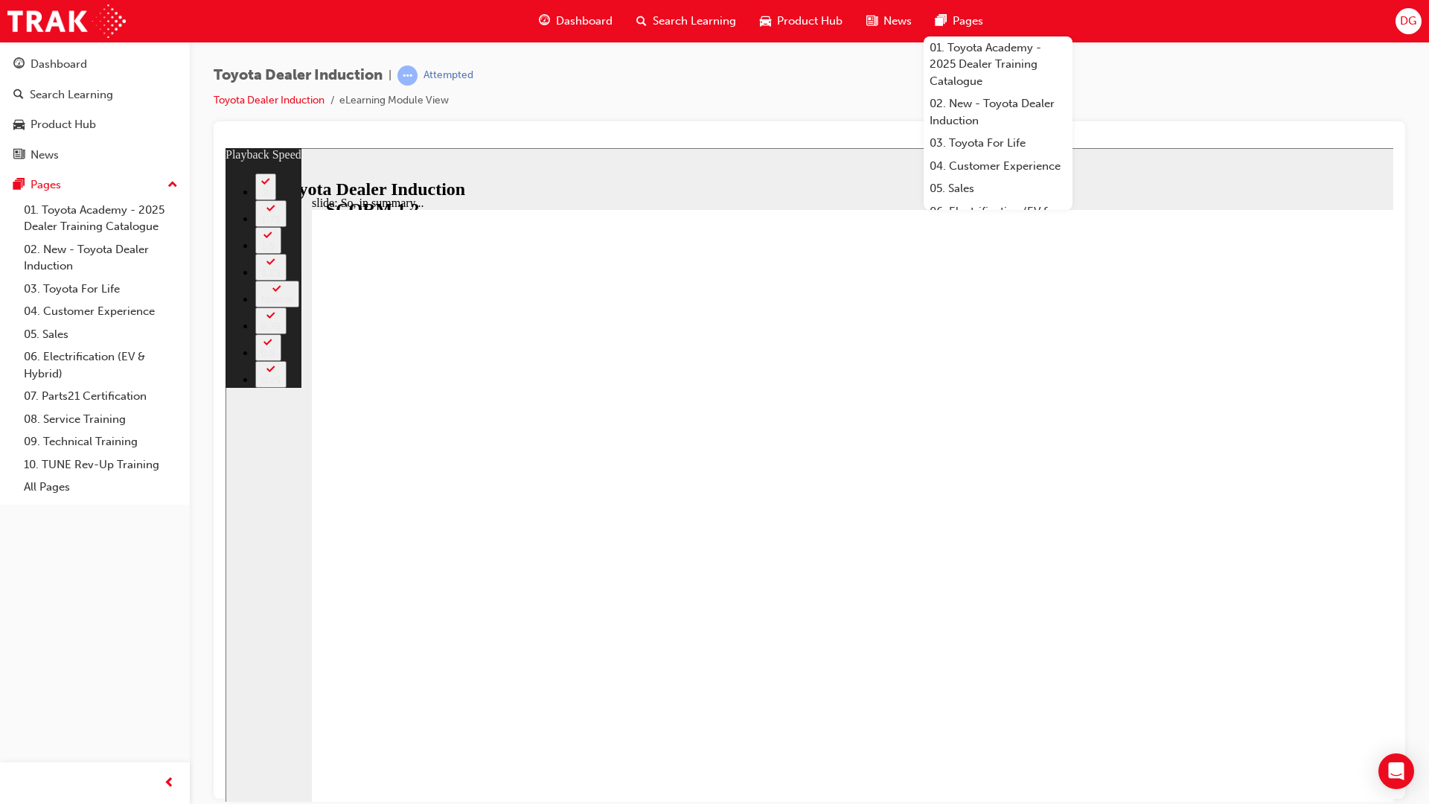
type input "10"
type input "2"
type input "11"
type input "2"
type input "11"
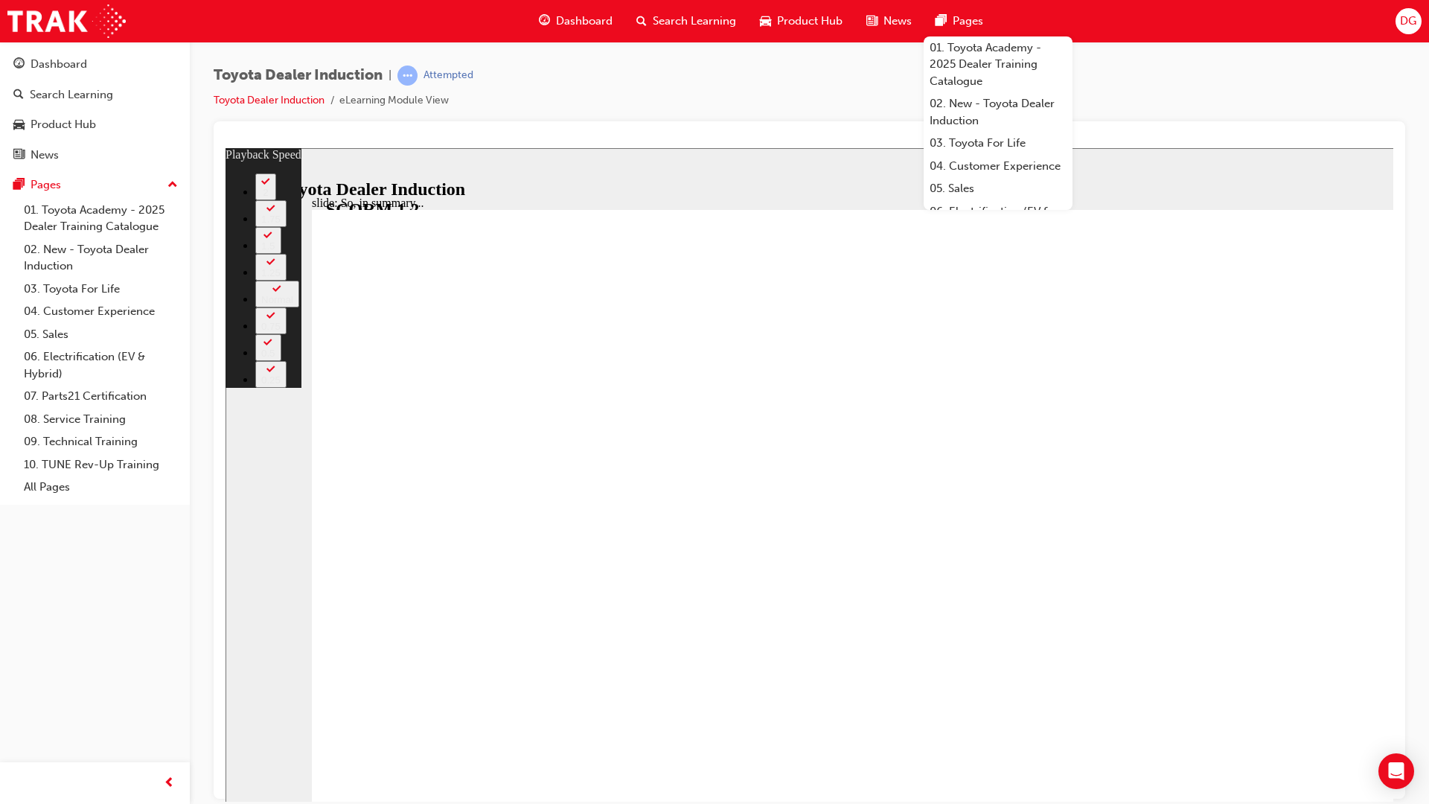
type input "2"
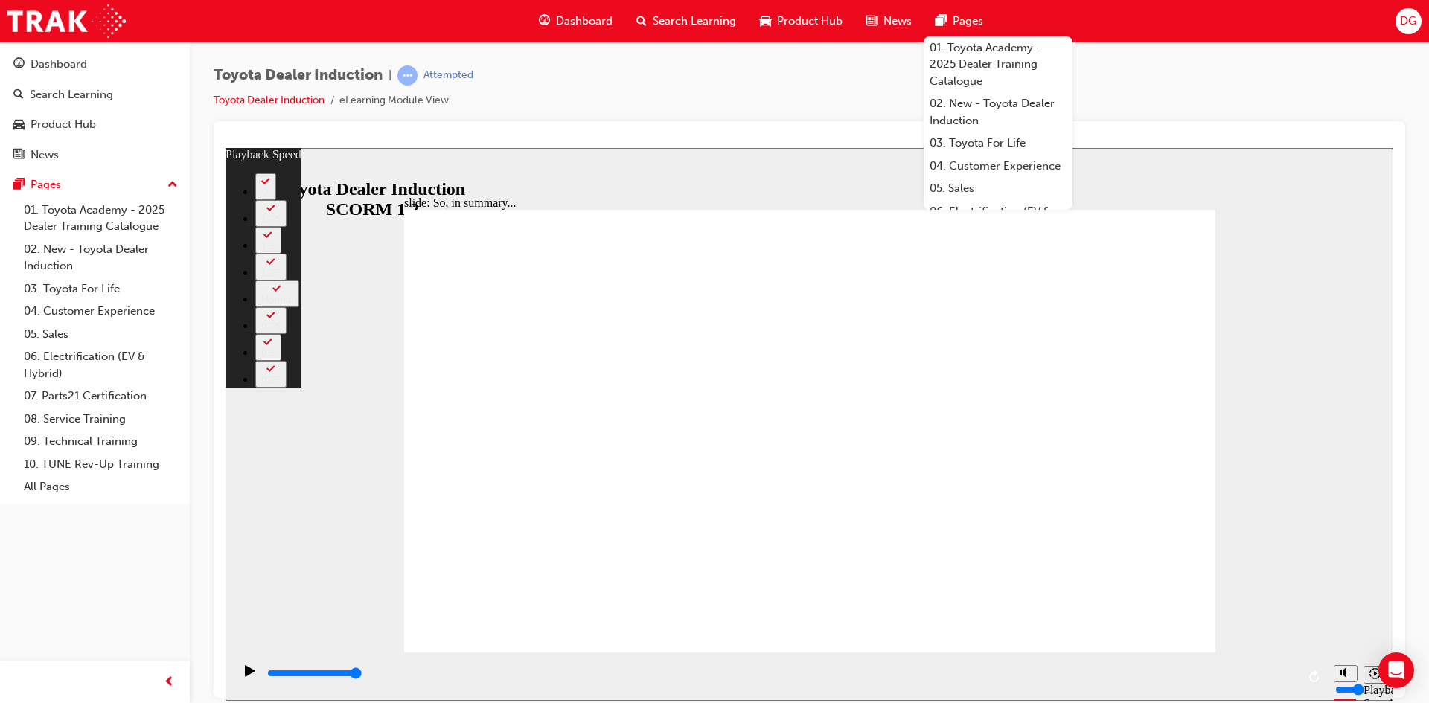
type input "128"
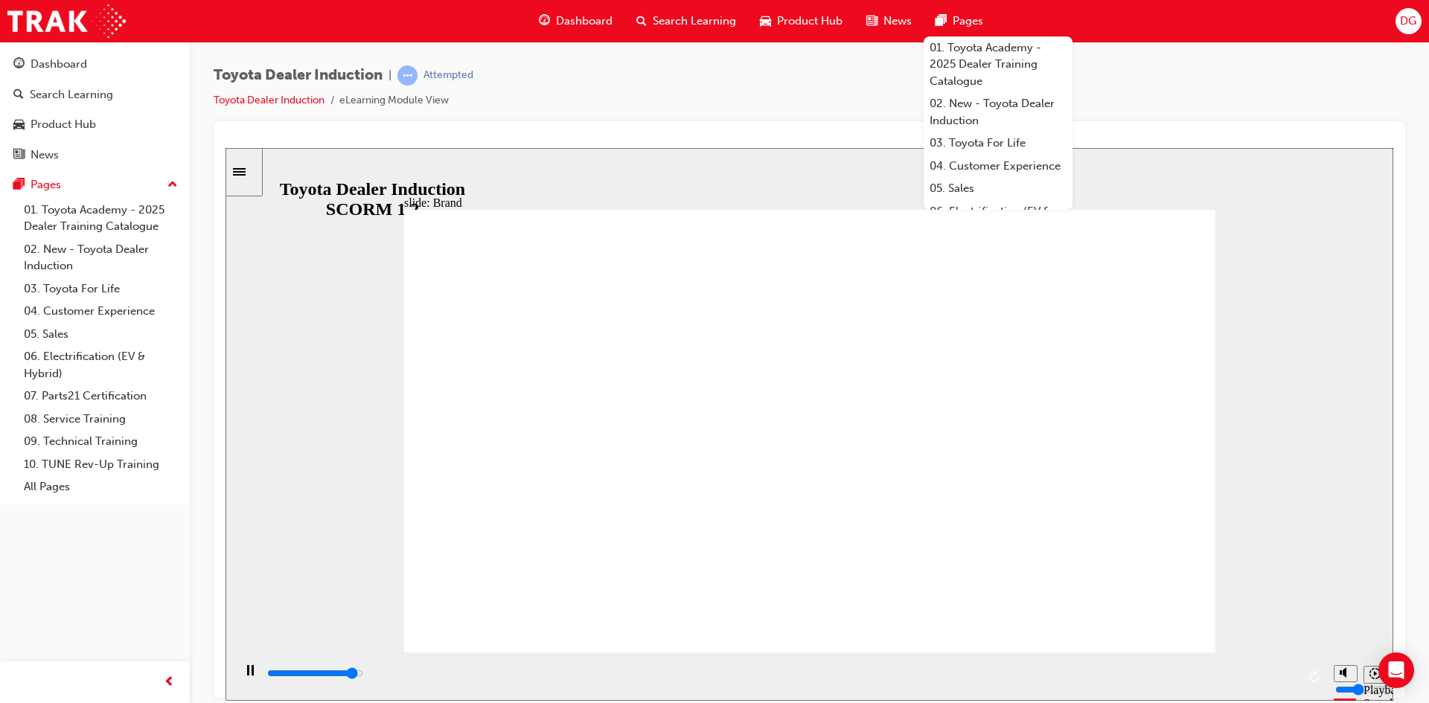
type input "3000"
type input "1"
type input "3100"
type input "2"
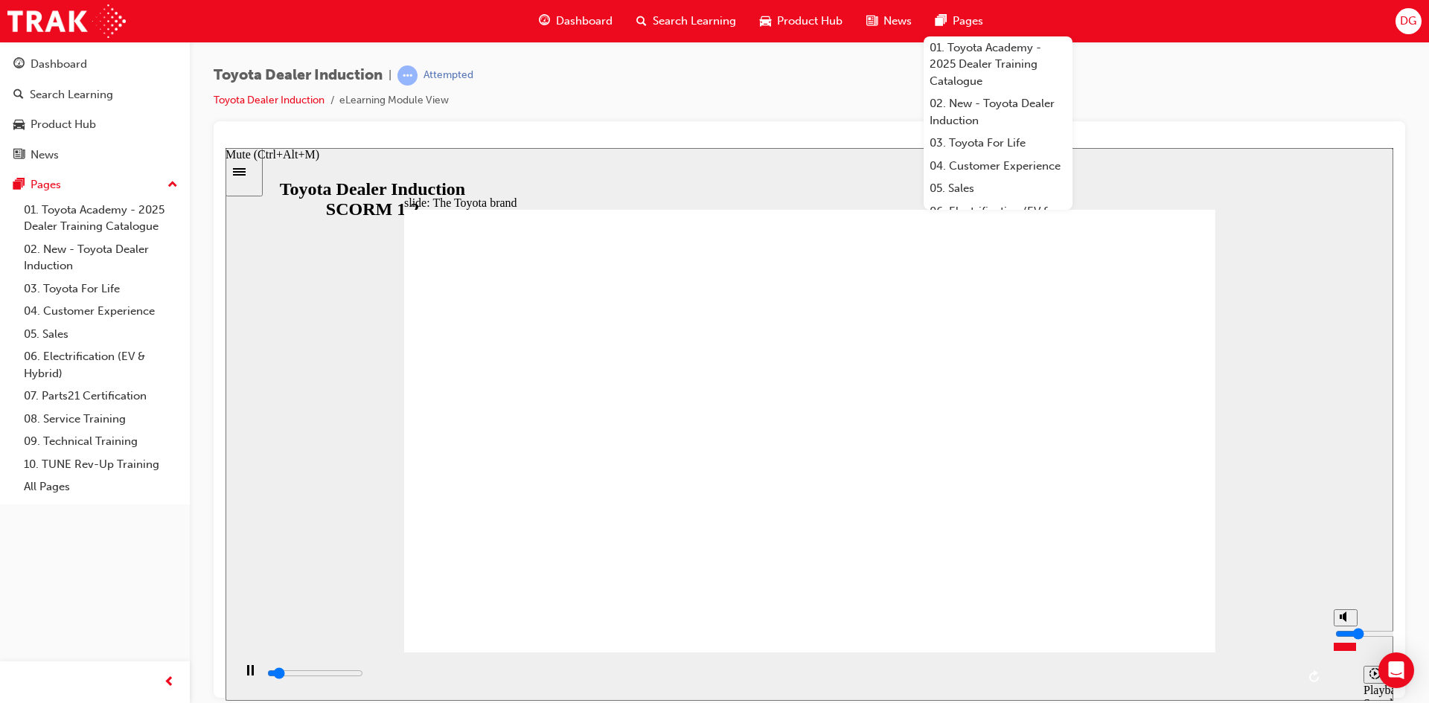
type input "3100"
type input "3"
type input "3200"
type input "4"
type input "3500"
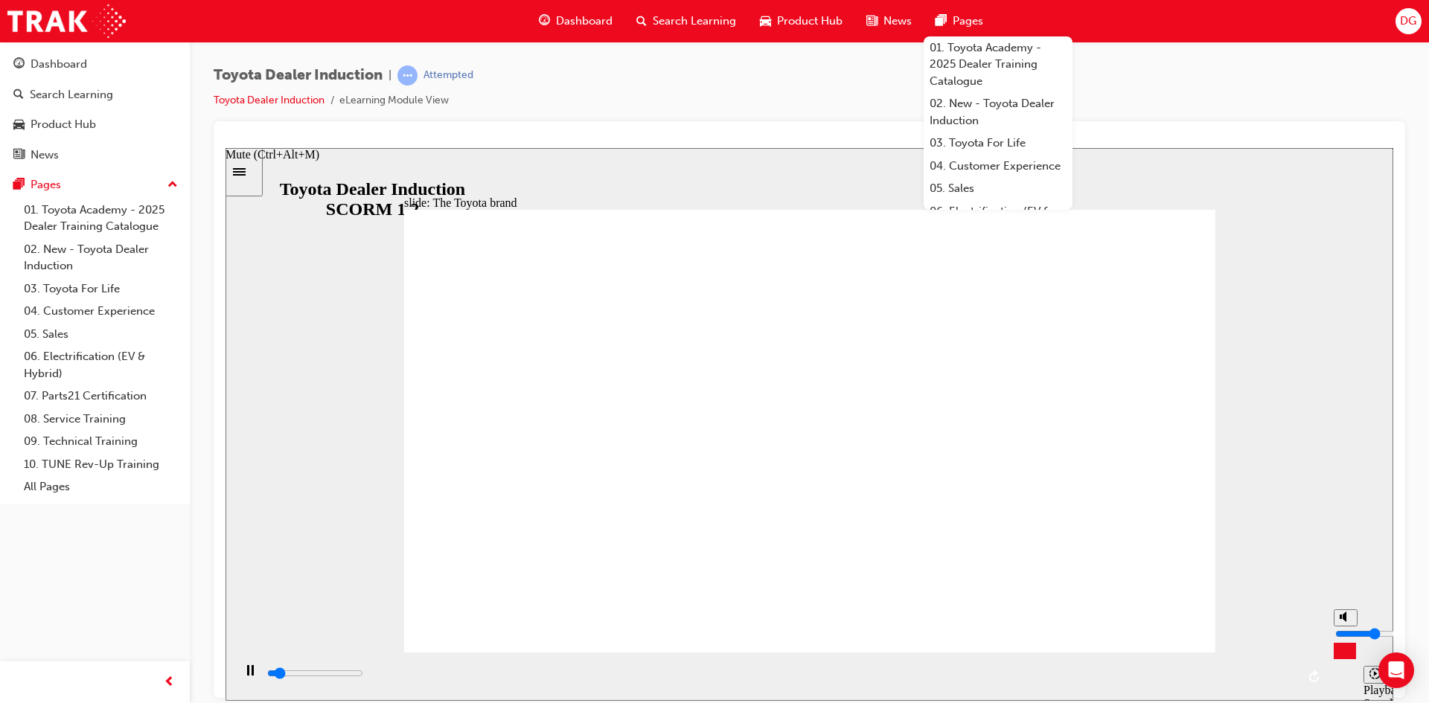
type input "5"
type input "3600"
type input "6"
type input "3900"
drag, startPoint x: 1345, startPoint y: 646, endPoint x: 1343, endPoint y: 625, distance: 21.7
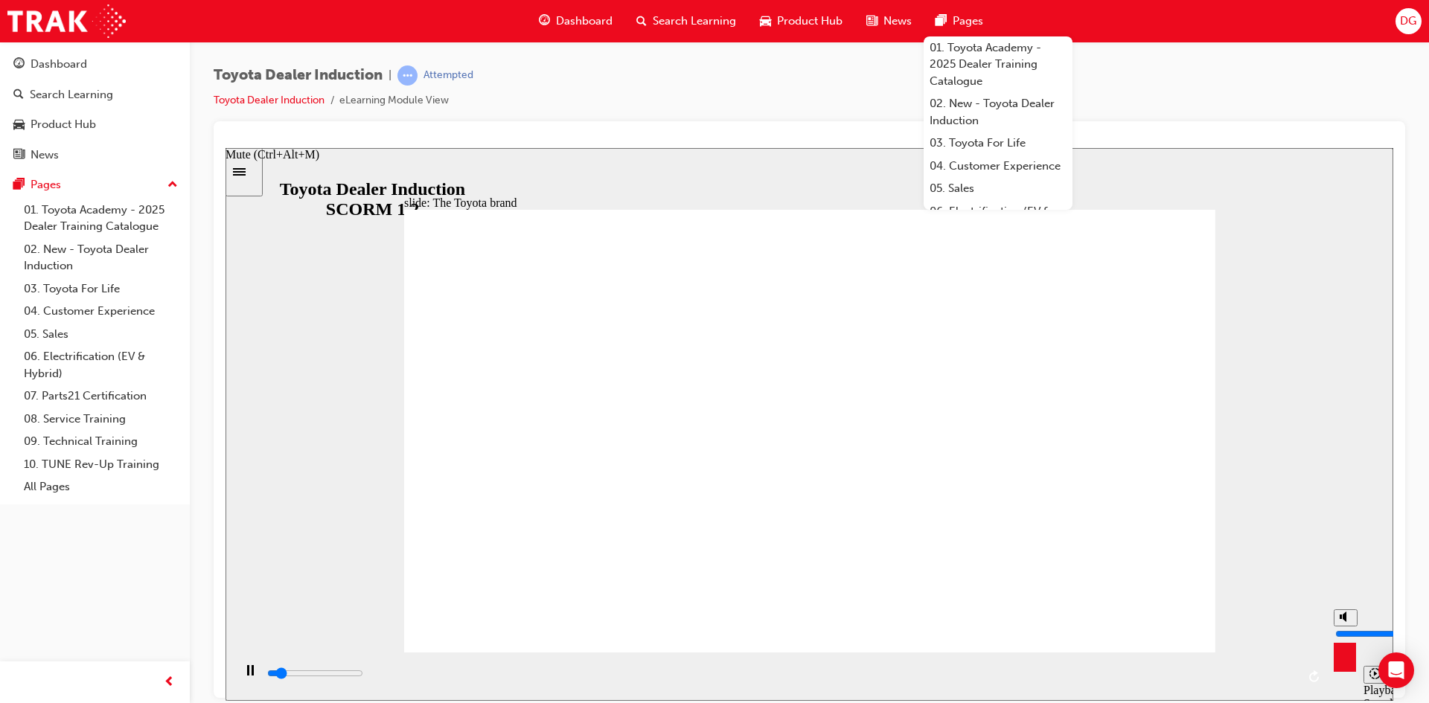
click at [712, 628] on input "volume" at bounding box center [1383, 634] width 96 height 12
click at [712, 95] on div "Toyota Dealer Induction | Attempted Toyota Dealer Induction eLearning Module Vi…" at bounding box center [810, 94] width 1192 height 56
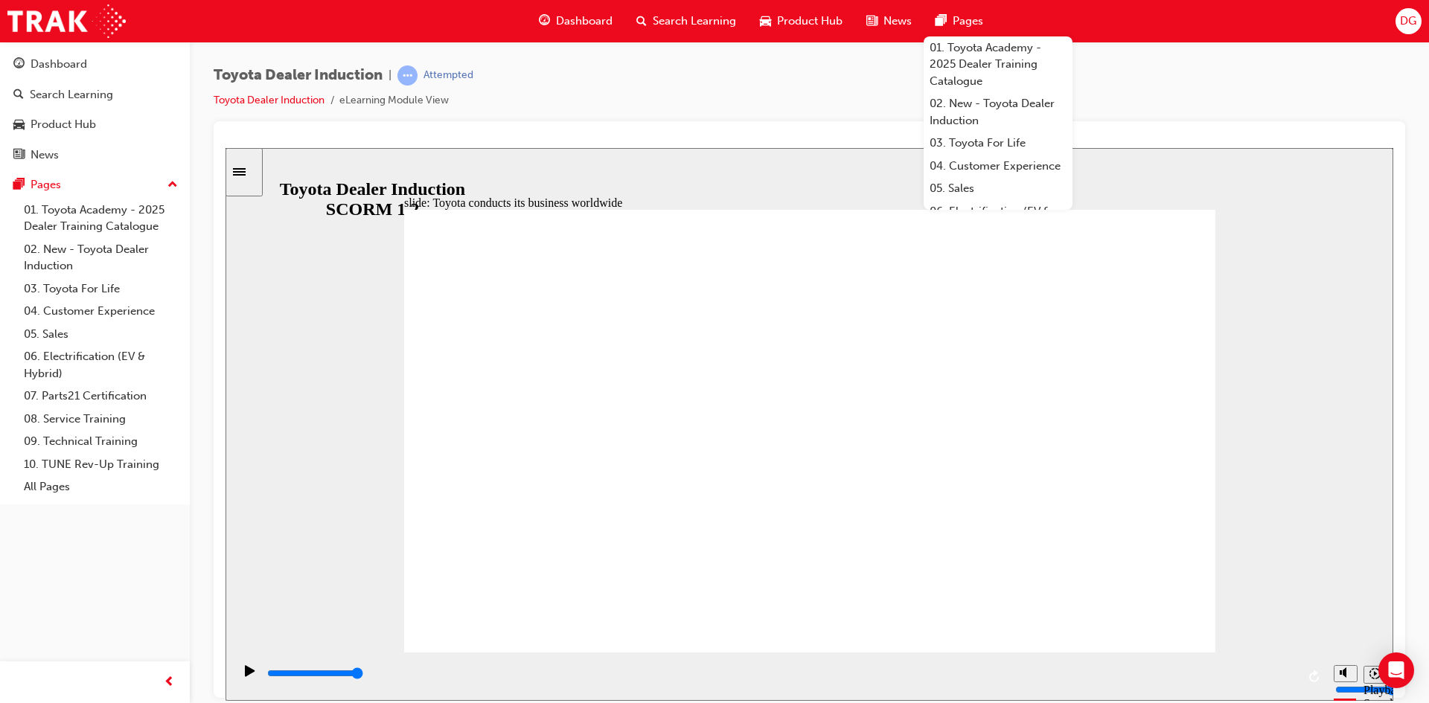
drag, startPoint x: 1159, startPoint y: 625, endPoint x: 1157, endPoint y: 607, distance: 17.3
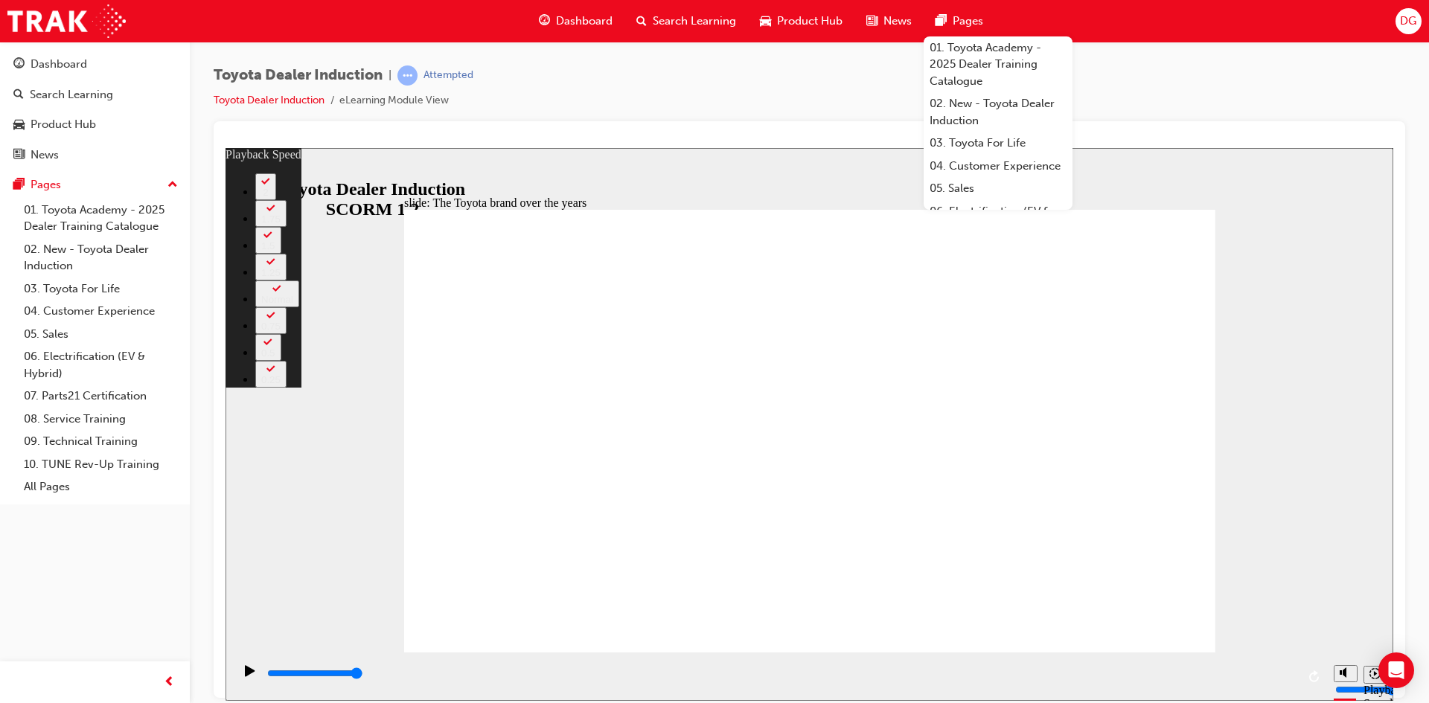
click at [712, 452] on div "slide: The Toyota brand over the years Rectangle 2 playback speed 2 1.75 1.5 1.…" at bounding box center [810, 423] width 1168 height 553
drag, startPoint x: 452, startPoint y: 622, endPoint x: 384, endPoint y: 619, distance: 67.8
click at [384, 619] on div "slide: The Toyota brand over the years Rectangle 2 playback speed 2 1.75 1.5 1.…" at bounding box center [810, 423] width 1168 height 553
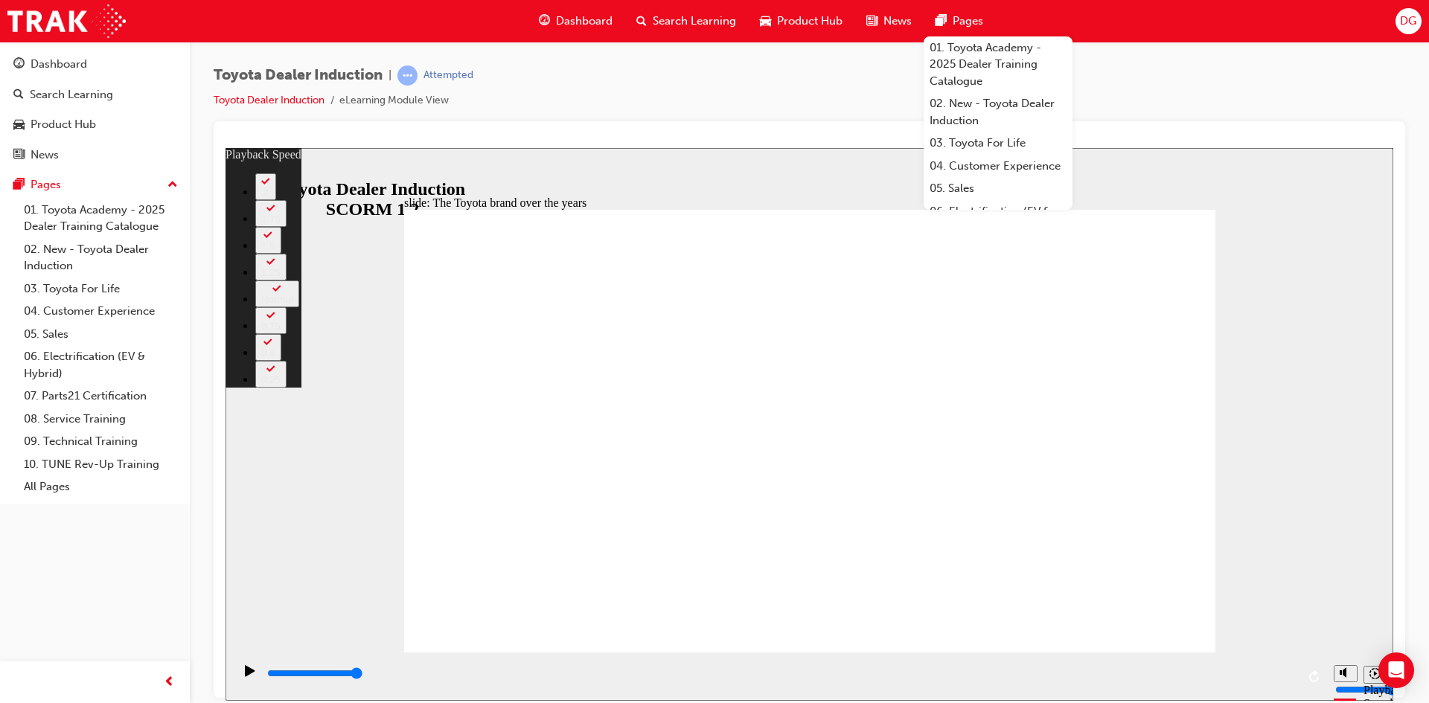
drag, startPoint x: 1200, startPoint y: 636, endPoint x: 1426, endPoint y: 849, distance: 310.7
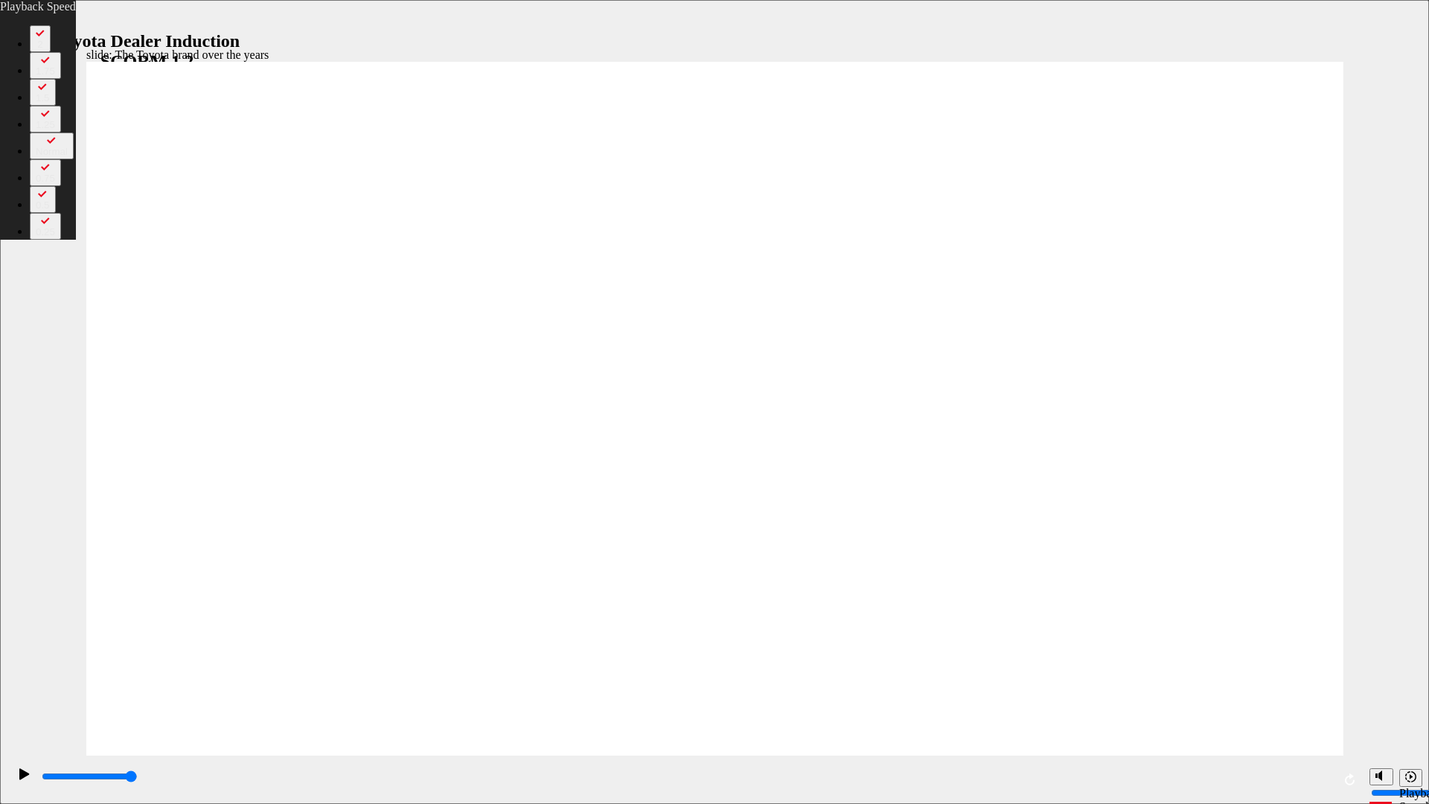
drag, startPoint x: 726, startPoint y: 775, endPoint x: 613, endPoint y: 773, distance: 112.4
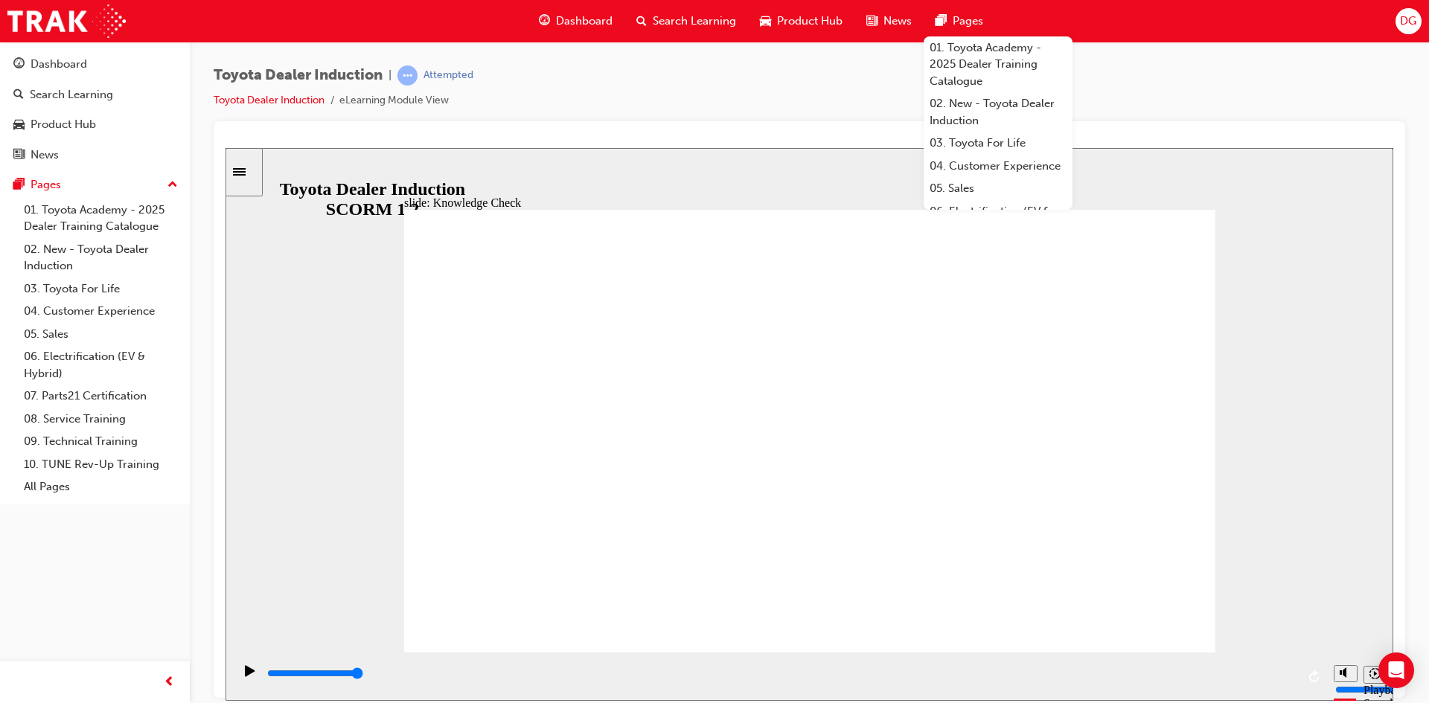
click at [252, 674] on rect "Pause (Ctrl+Alt+P)" at bounding box center [253, 670] width 2 height 10
click at [249, 674] on icon "Play (Ctrl+Alt+P)" at bounding box center [250, 671] width 10 height 12
drag, startPoint x: 1345, startPoint y: 625, endPoint x: 1345, endPoint y: 615, distance: 9.7
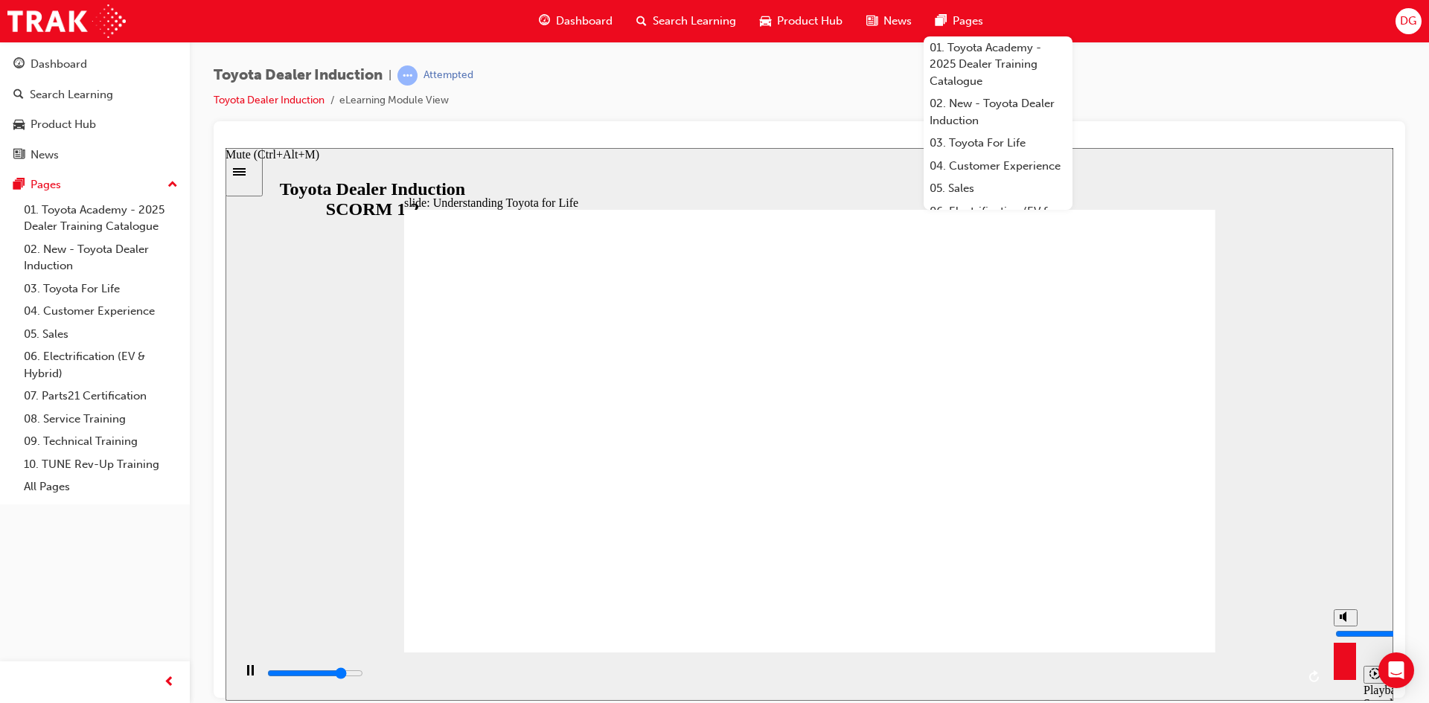
click at [712, 628] on input "volume" at bounding box center [1383, 634] width 96 height 12
click at [712, 286] on div "slide: Toyota For Life Vision - A Customer Experience Business Rectangle 3 TOYO…" at bounding box center [810, 423] width 1168 height 553
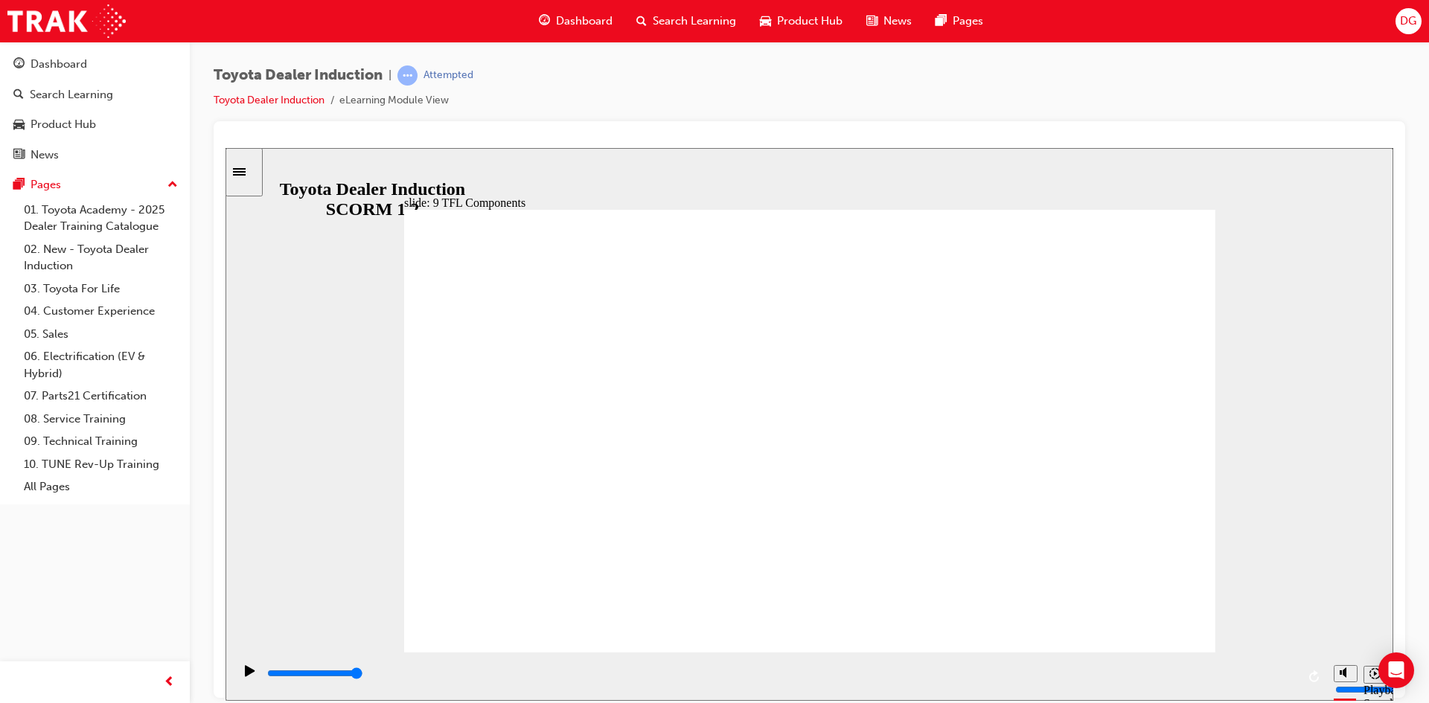
drag, startPoint x: 651, startPoint y: 599, endPoint x: 656, endPoint y: 590, distance: 10.7
drag, startPoint x: 719, startPoint y: 567, endPoint x: 865, endPoint y: 510, distance: 156.8
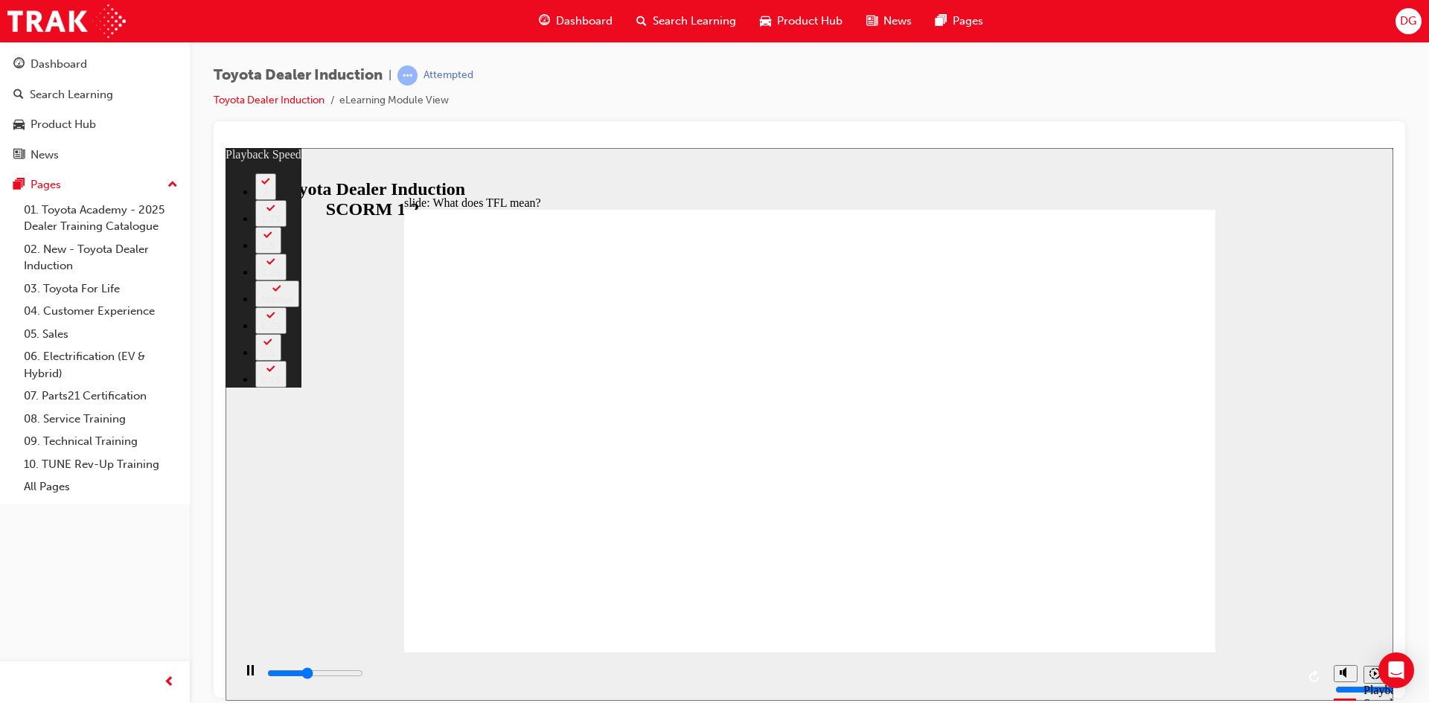
type input "4400"
type input "0"
type input "4700"
type input "0"
type input "4900"
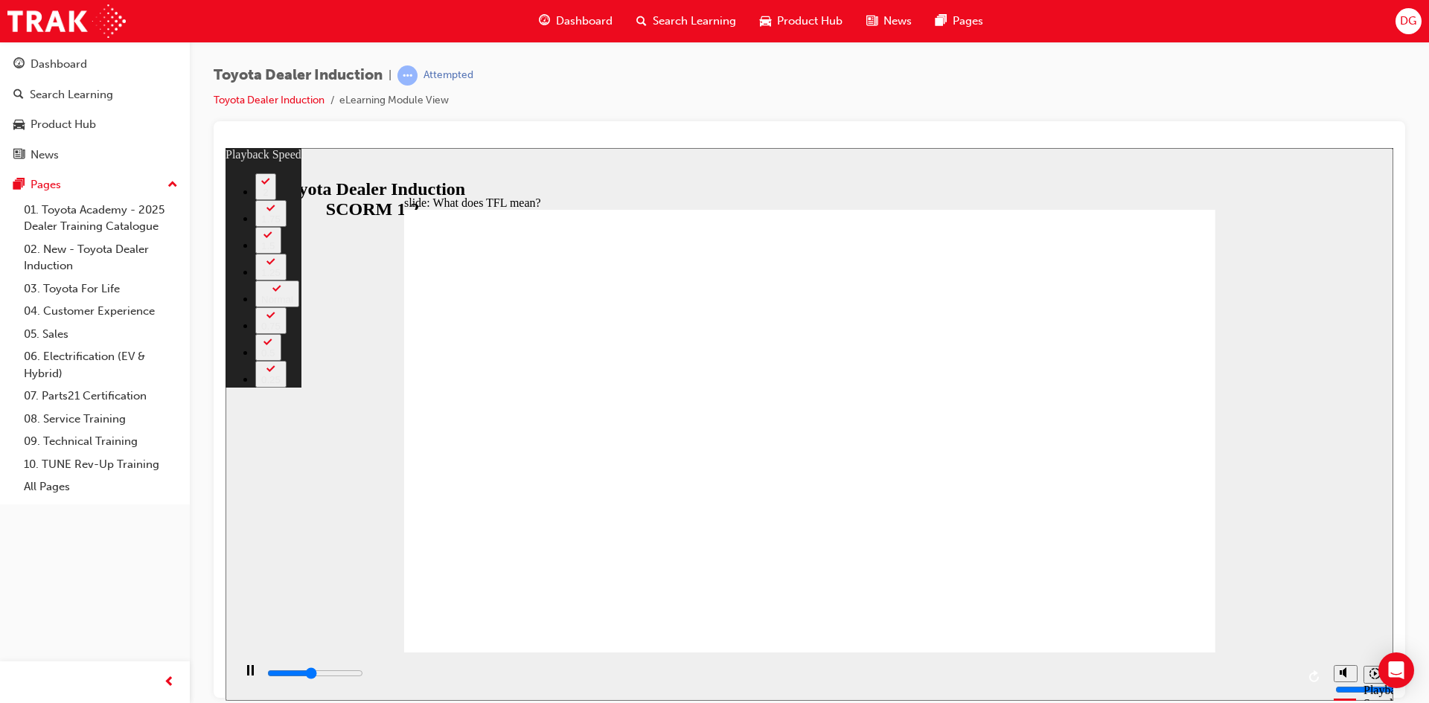
type input "1"
type input "5200"
type input "1"
type input "5400"
type input "1"
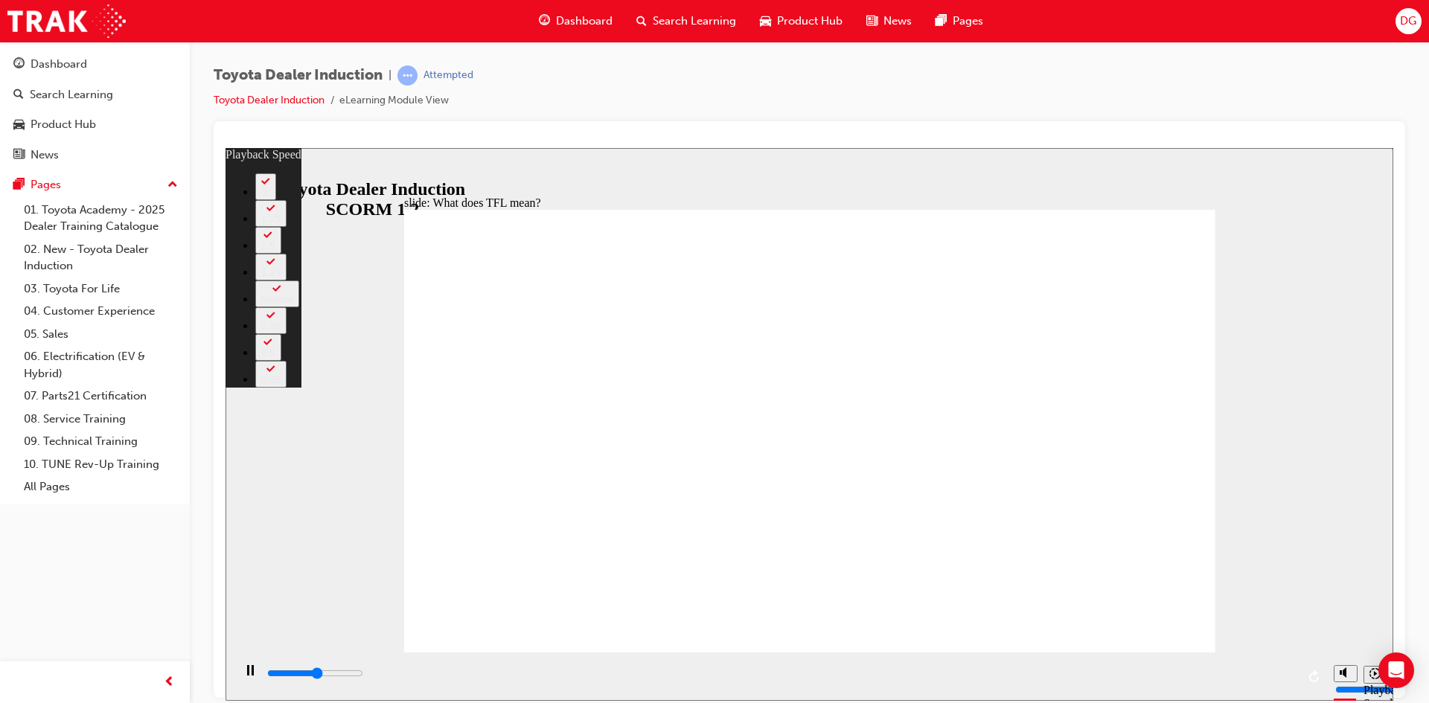
type input "5700"
type input "1"
drag, startPoint x: 1193, startPoint y: 636, endPoint x: 1418, endPoint y: 843, distance: 306.1
type input "6000"
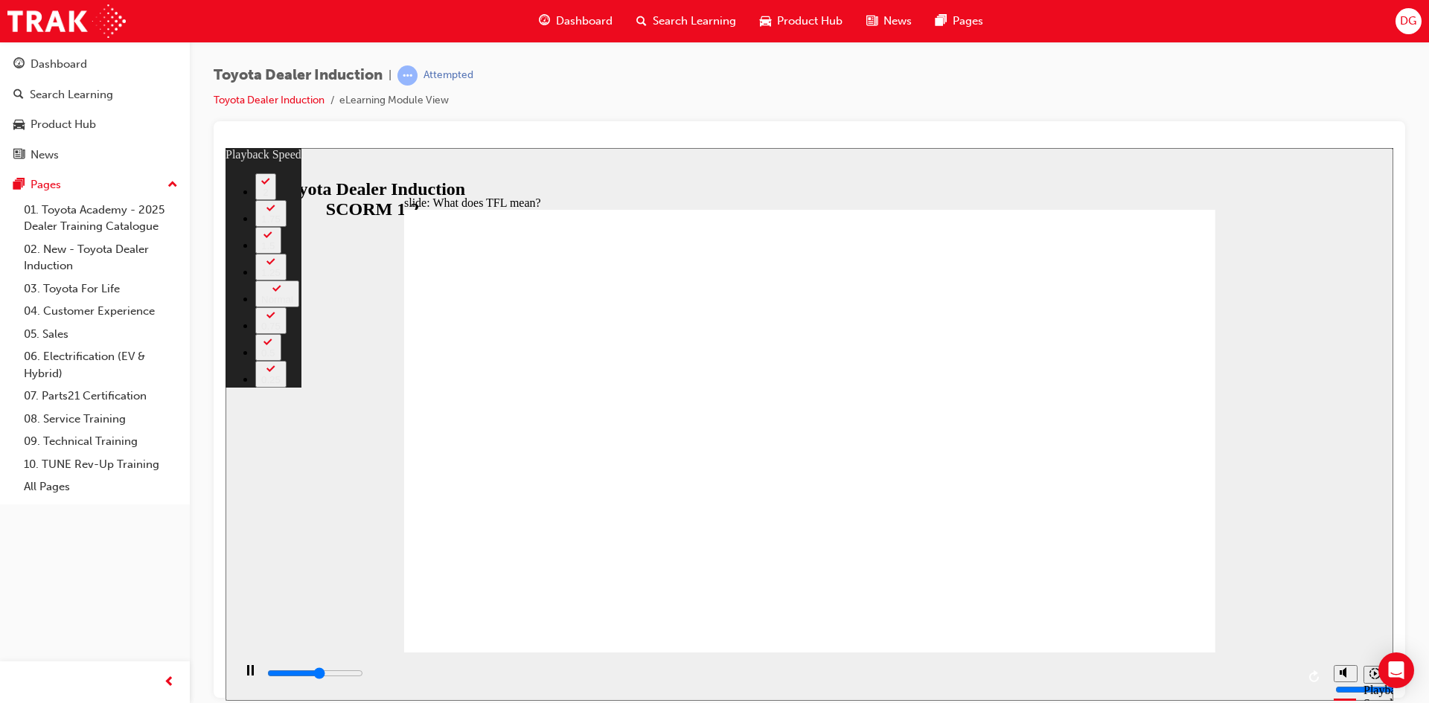
type input "2"
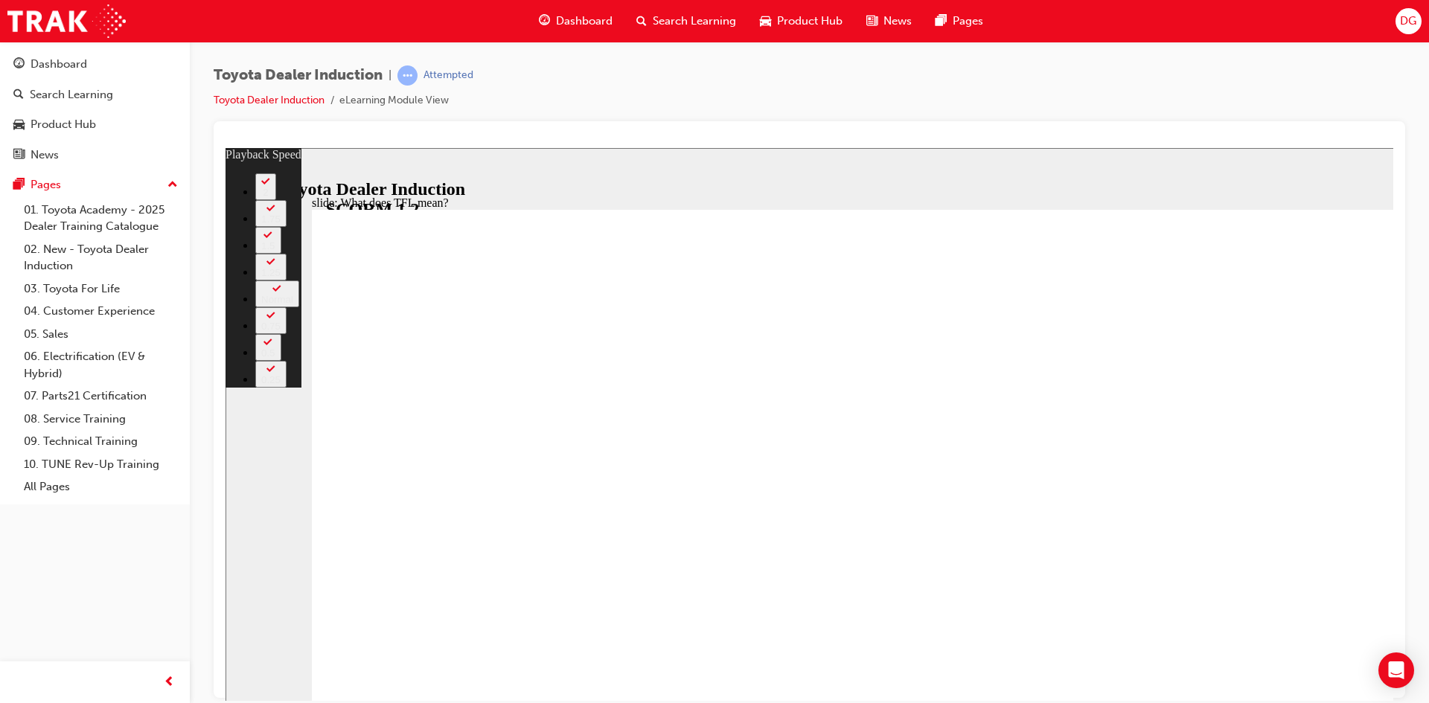
type input "6100"
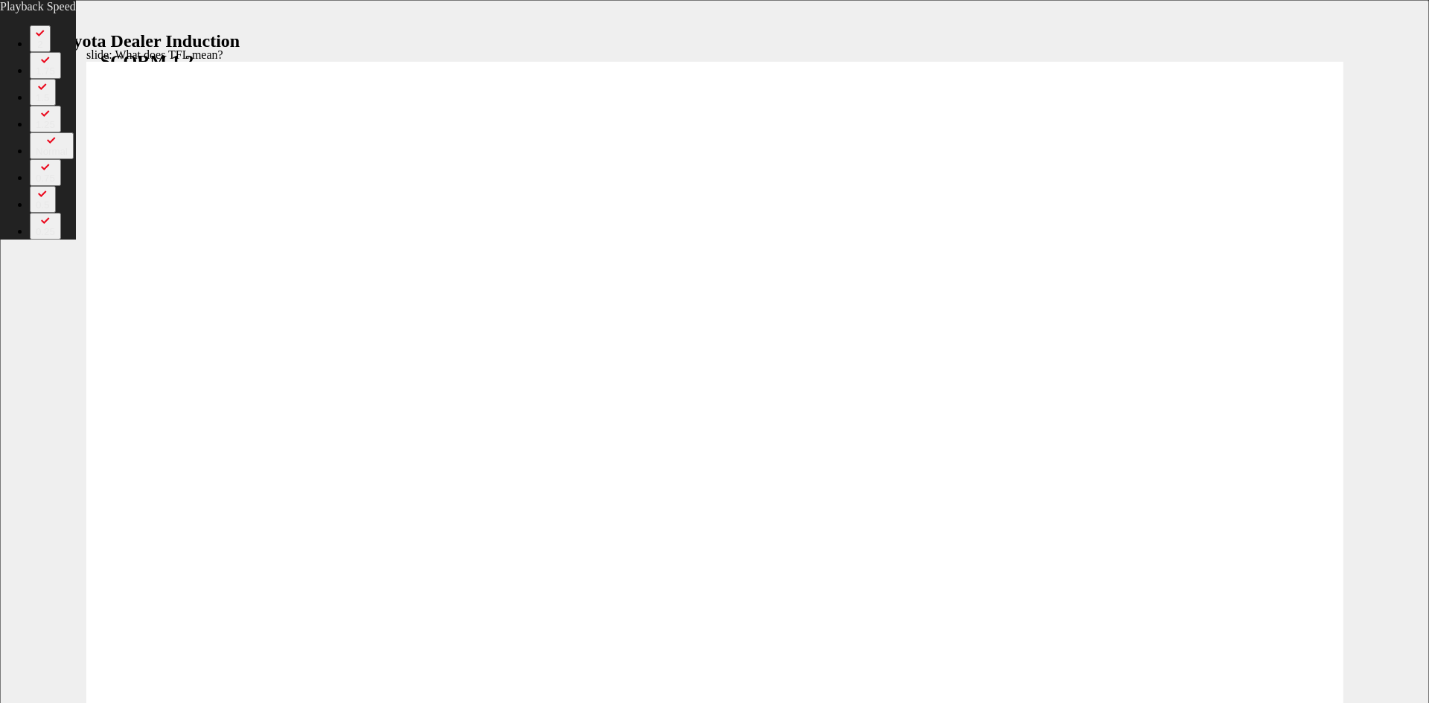
type input "2"
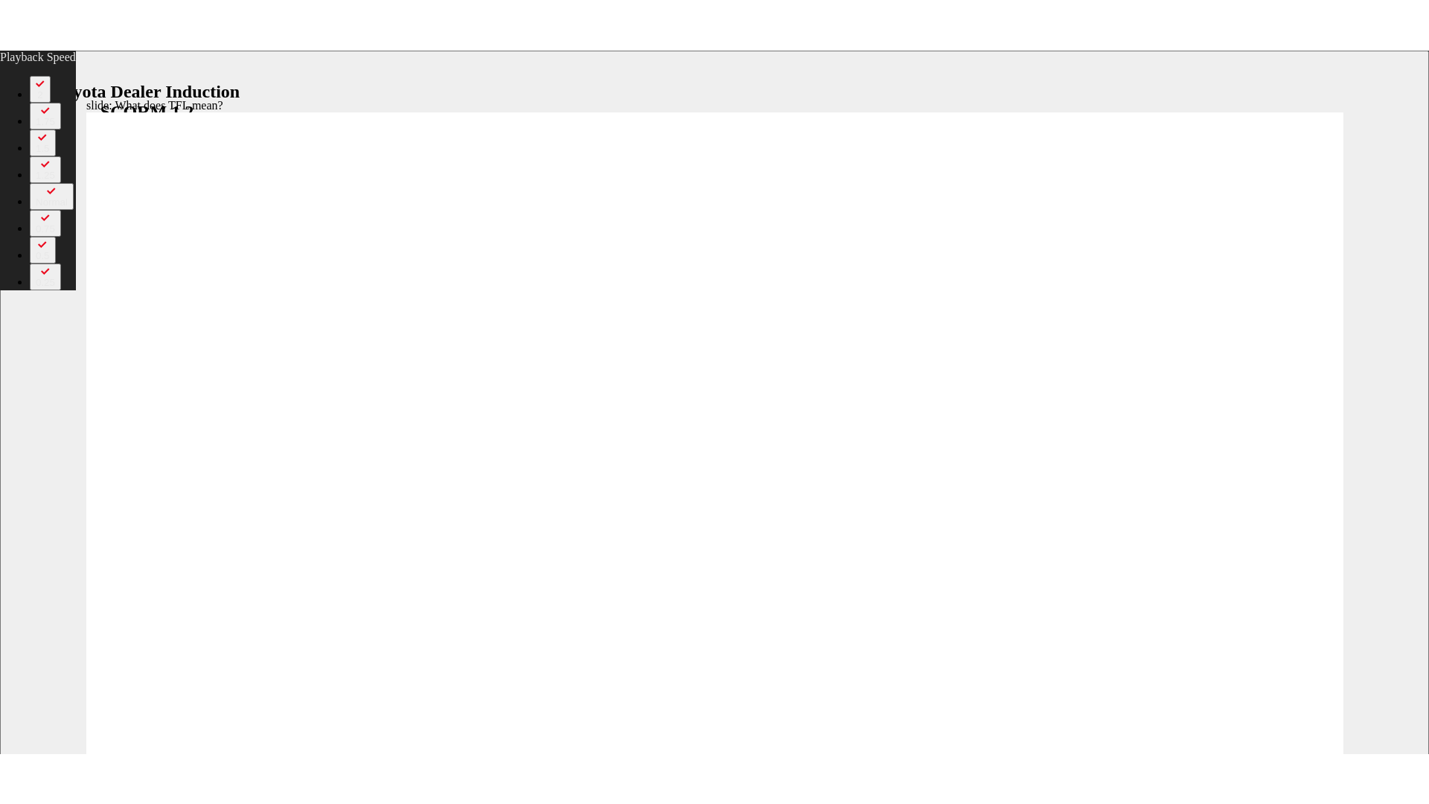
type input "6100"
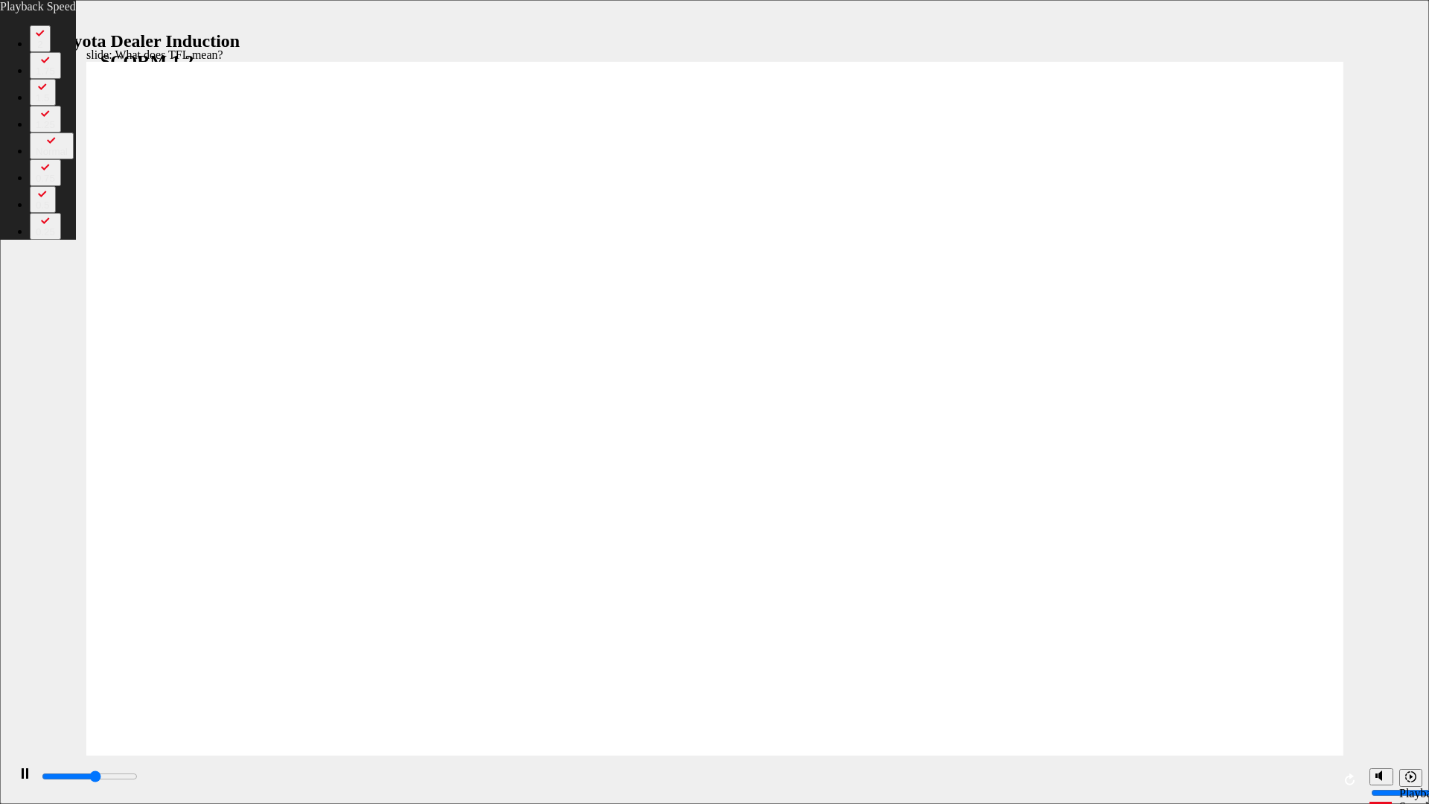
type input "2"
type input "6200"
type input "2"
type input "6300"
type input "2"
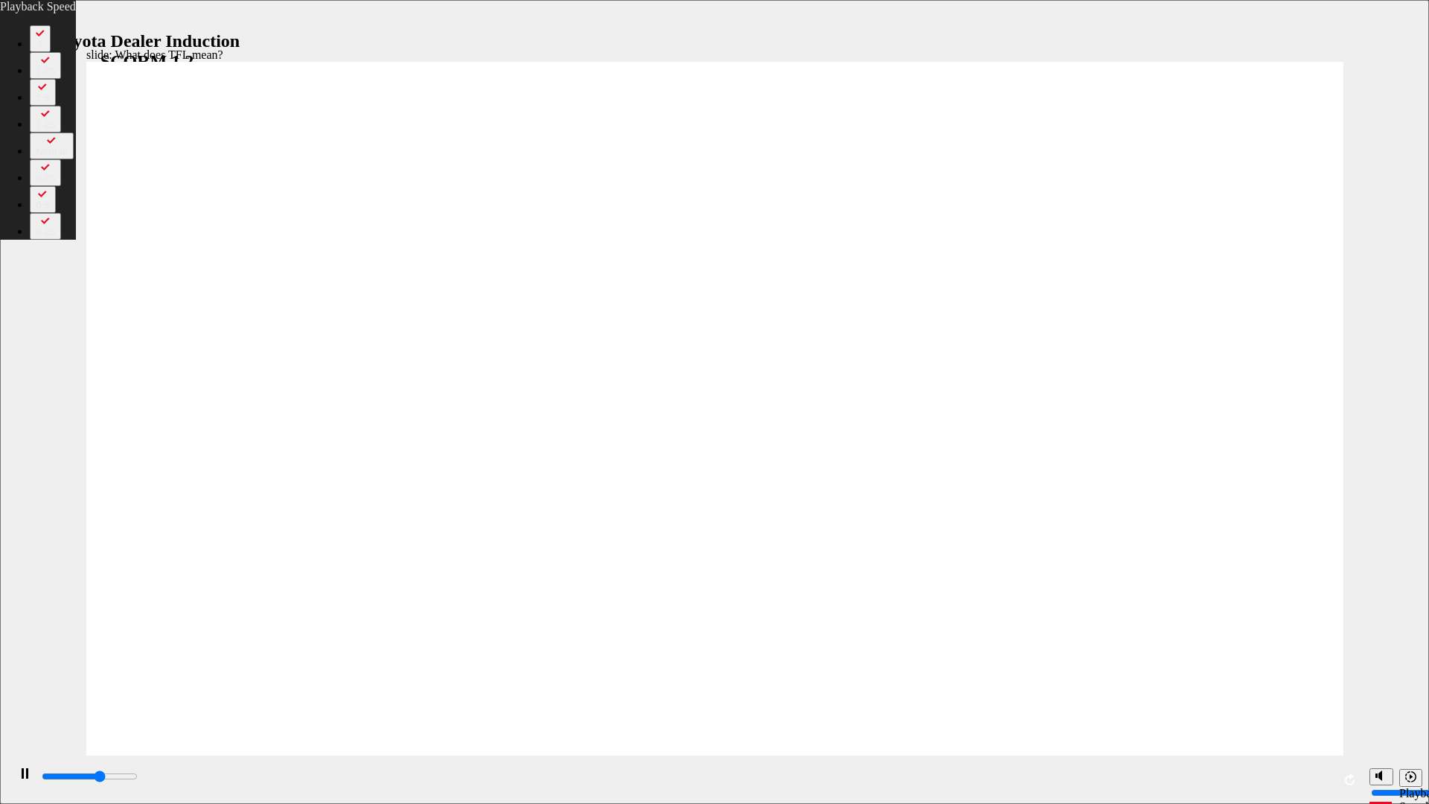
type input "6700"
type input "2"
type input "7000"
type input "3"
type input "7300"
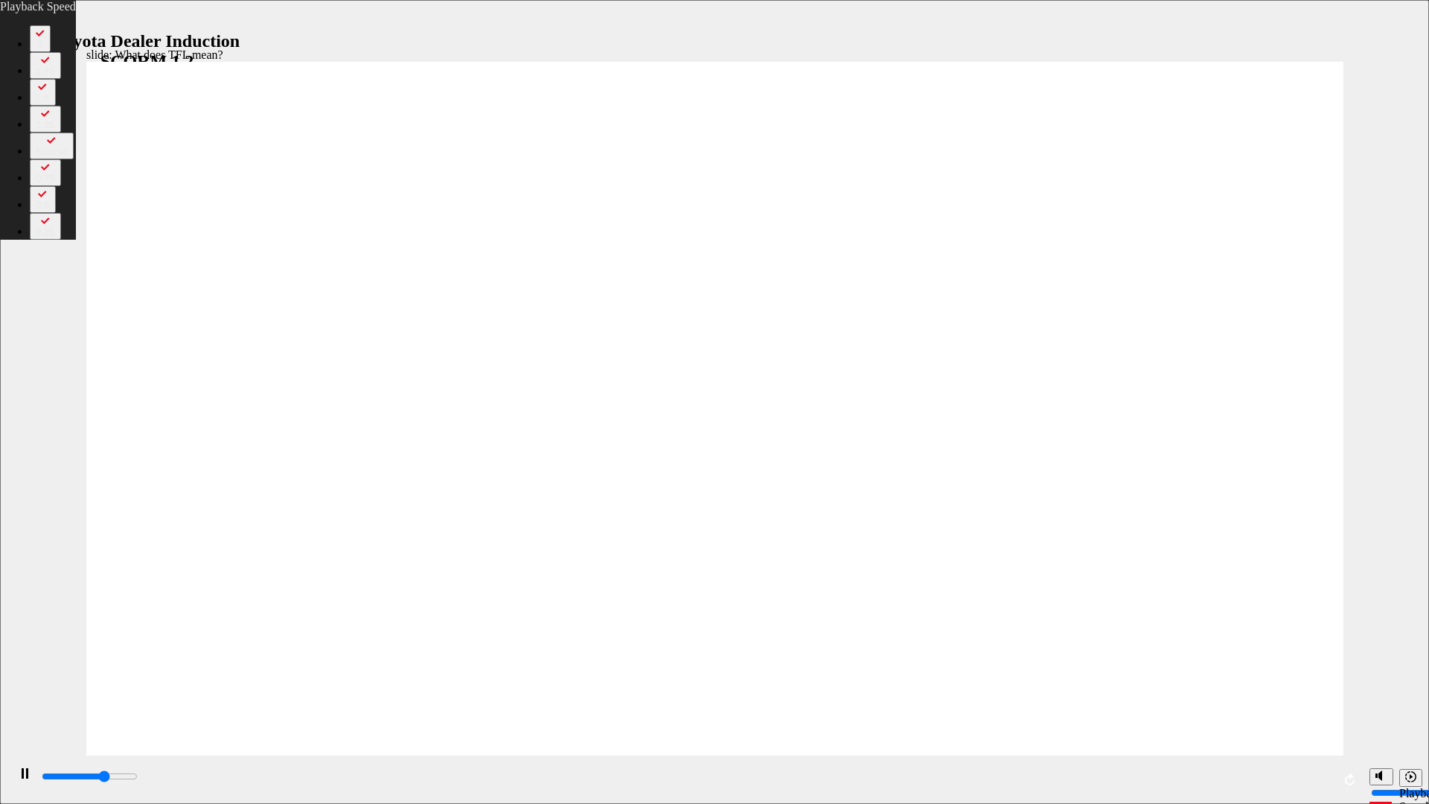
type input "3"
type input "7500"
type input "3"
type input "7800"
type input "3"
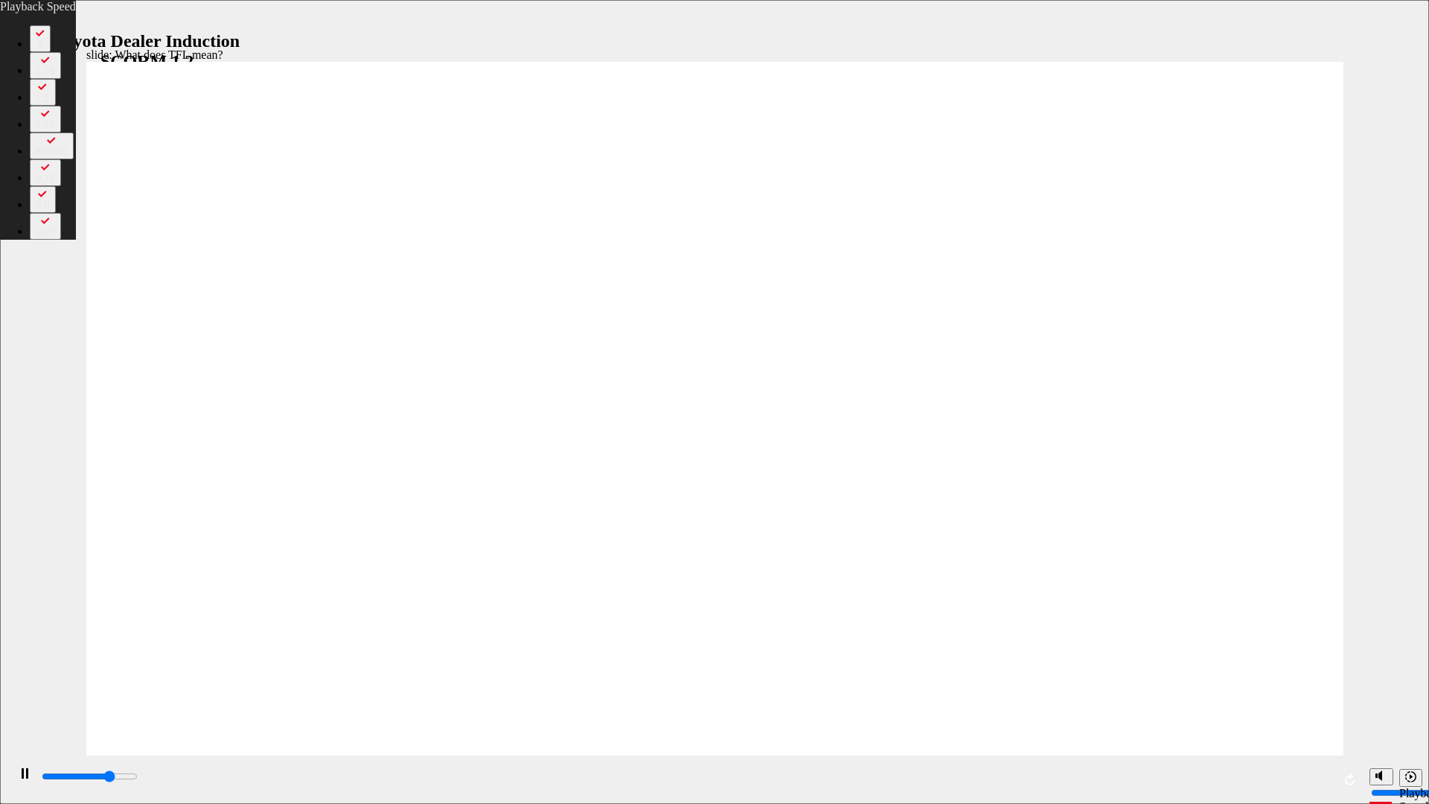
type input "8100"
type input "4"
type input "8300"
type input "4"
type input "8600"
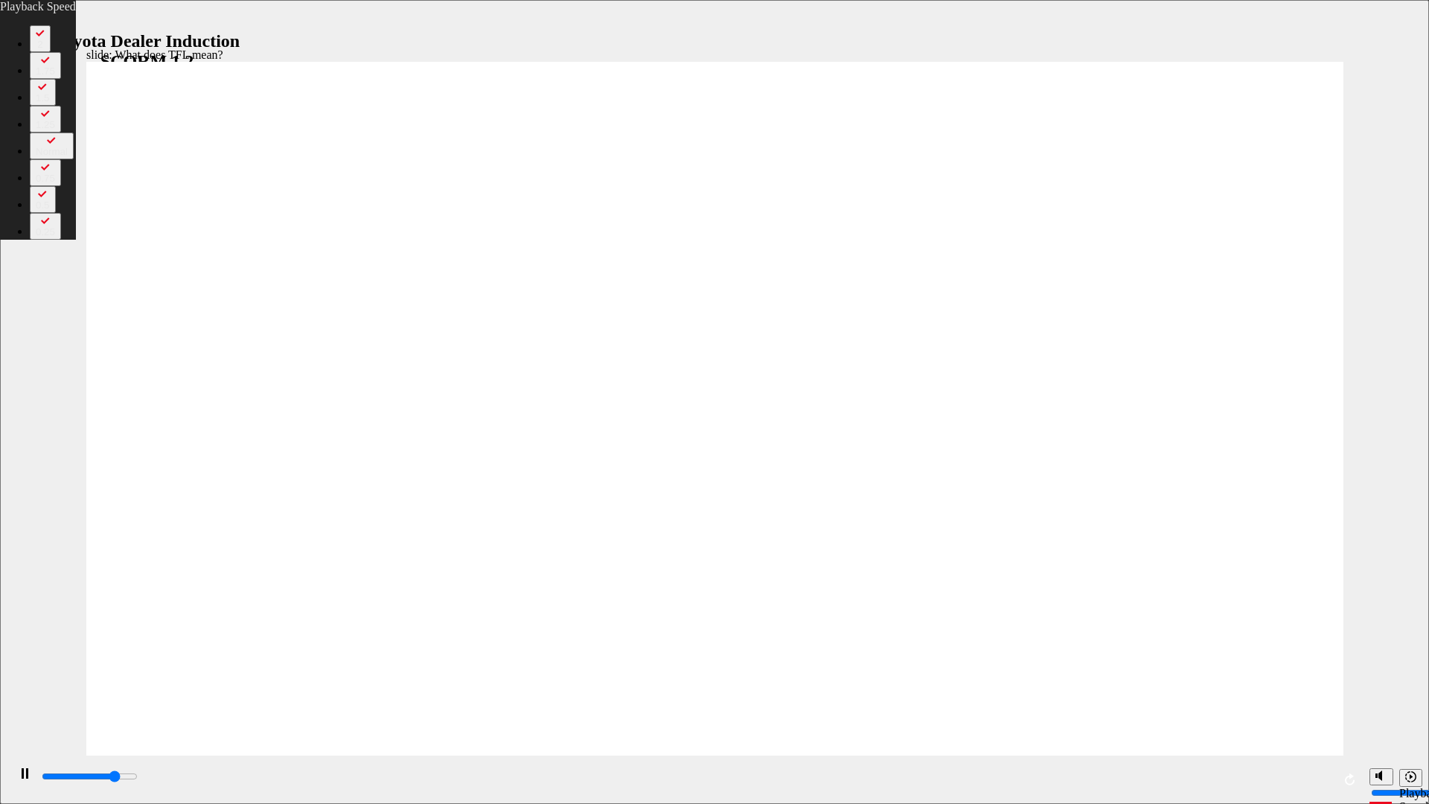
type input "4"
type input "8900"
type input "4"
type input "9100"
type input "5"
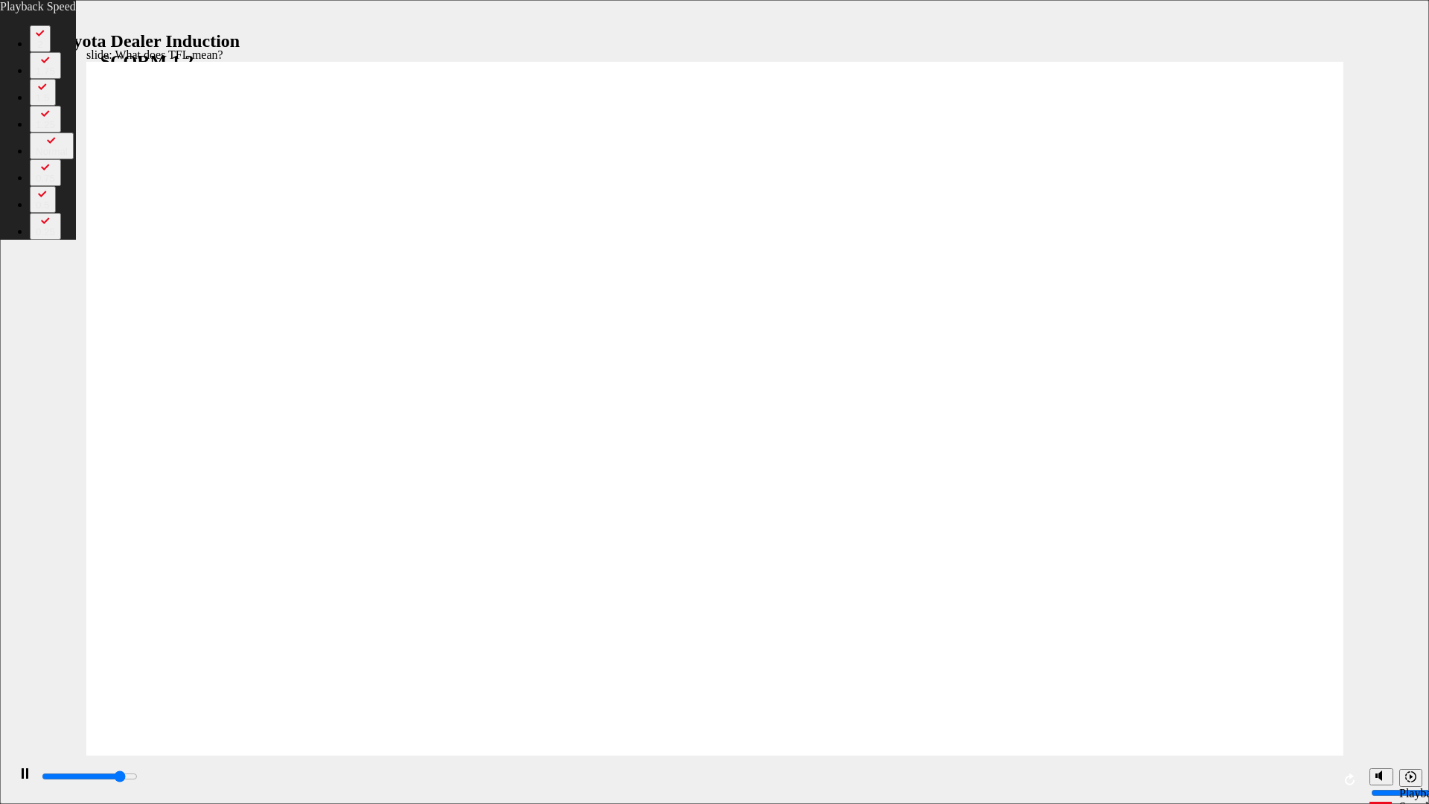
type input "9300"
type input "5"
type input "9400"
type input "5"
type input "9600"
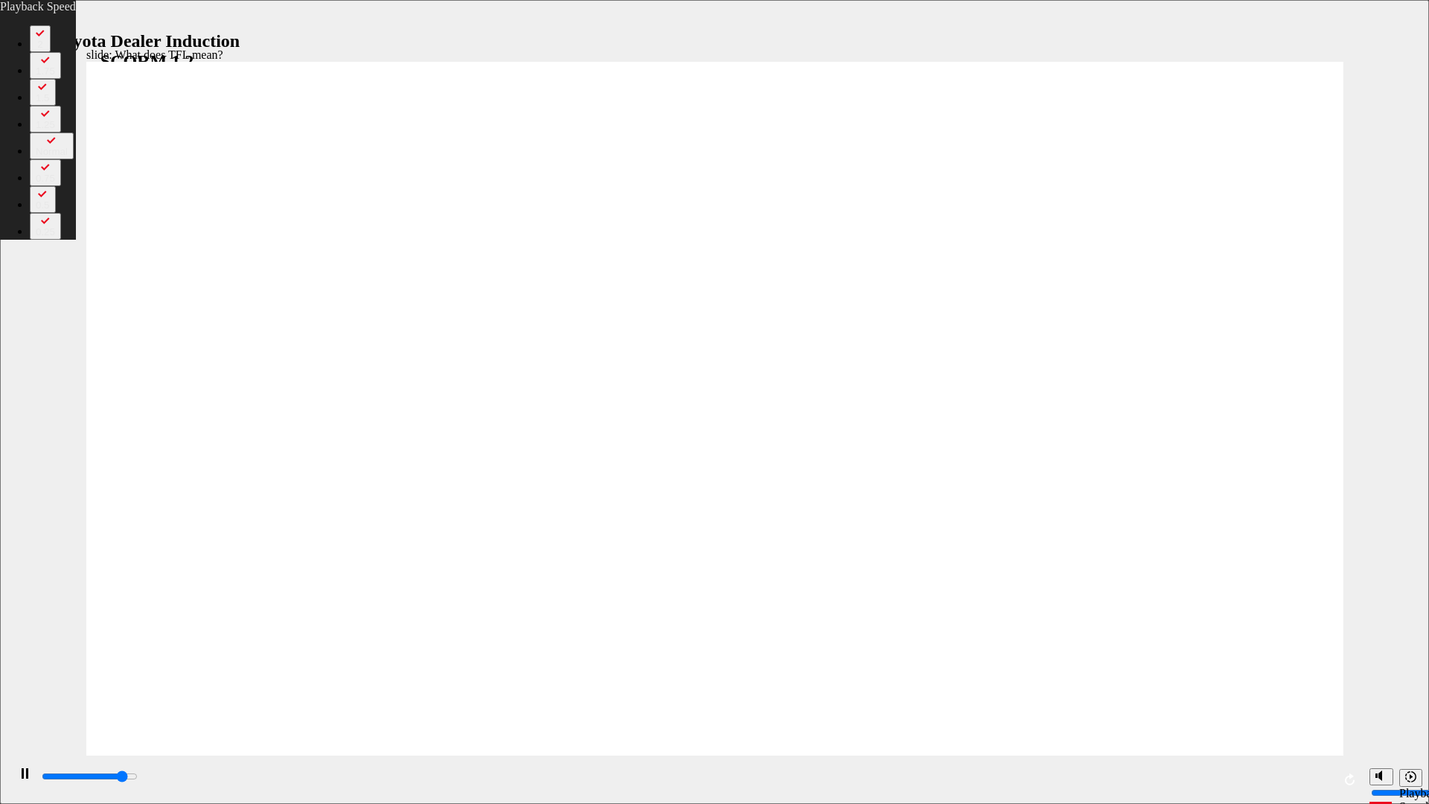
type input "5"
type input "9900"
type input "6"
type input "10200"
type input "6"
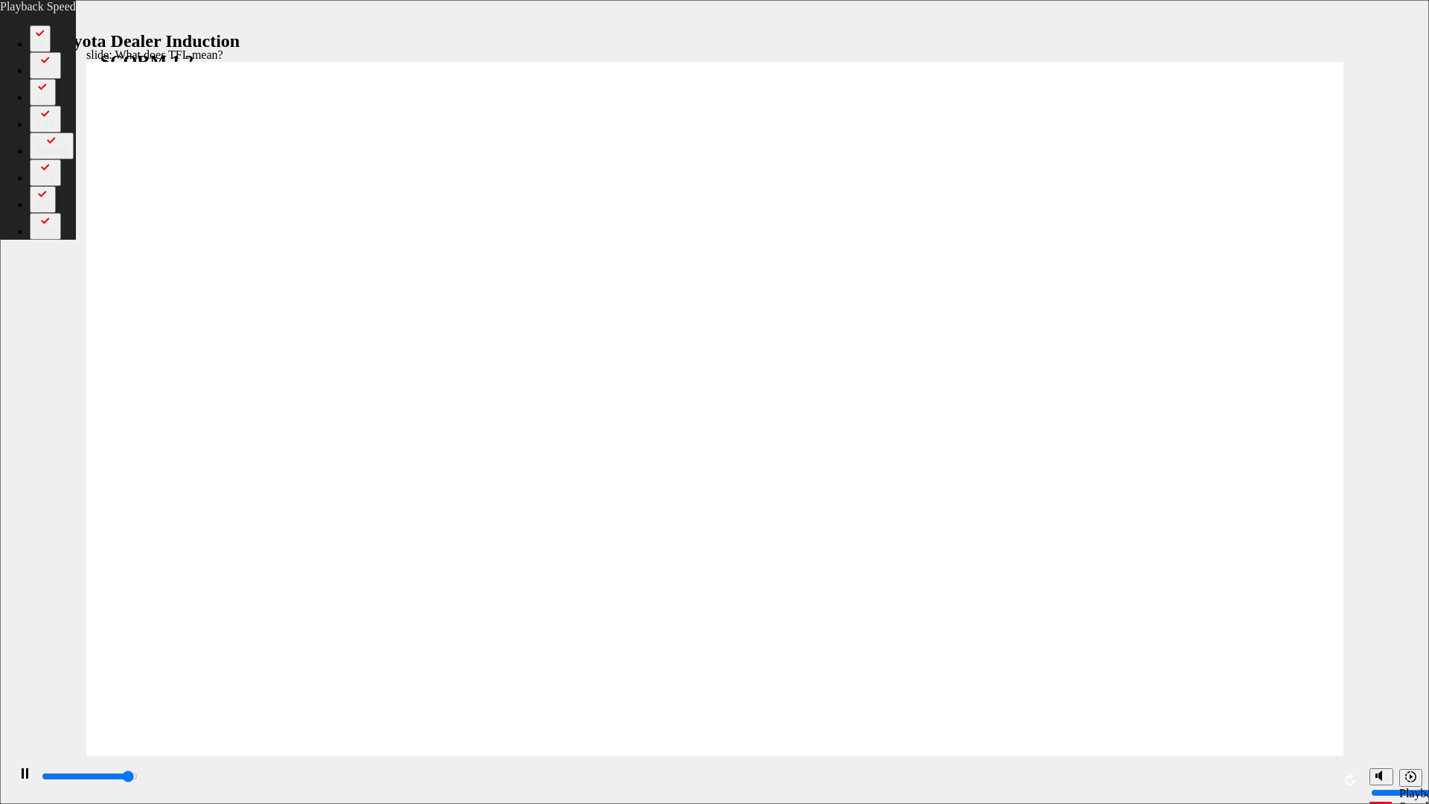
type input "10400"
type input "6"
type input "10700"
type input "6"
type input "10800"
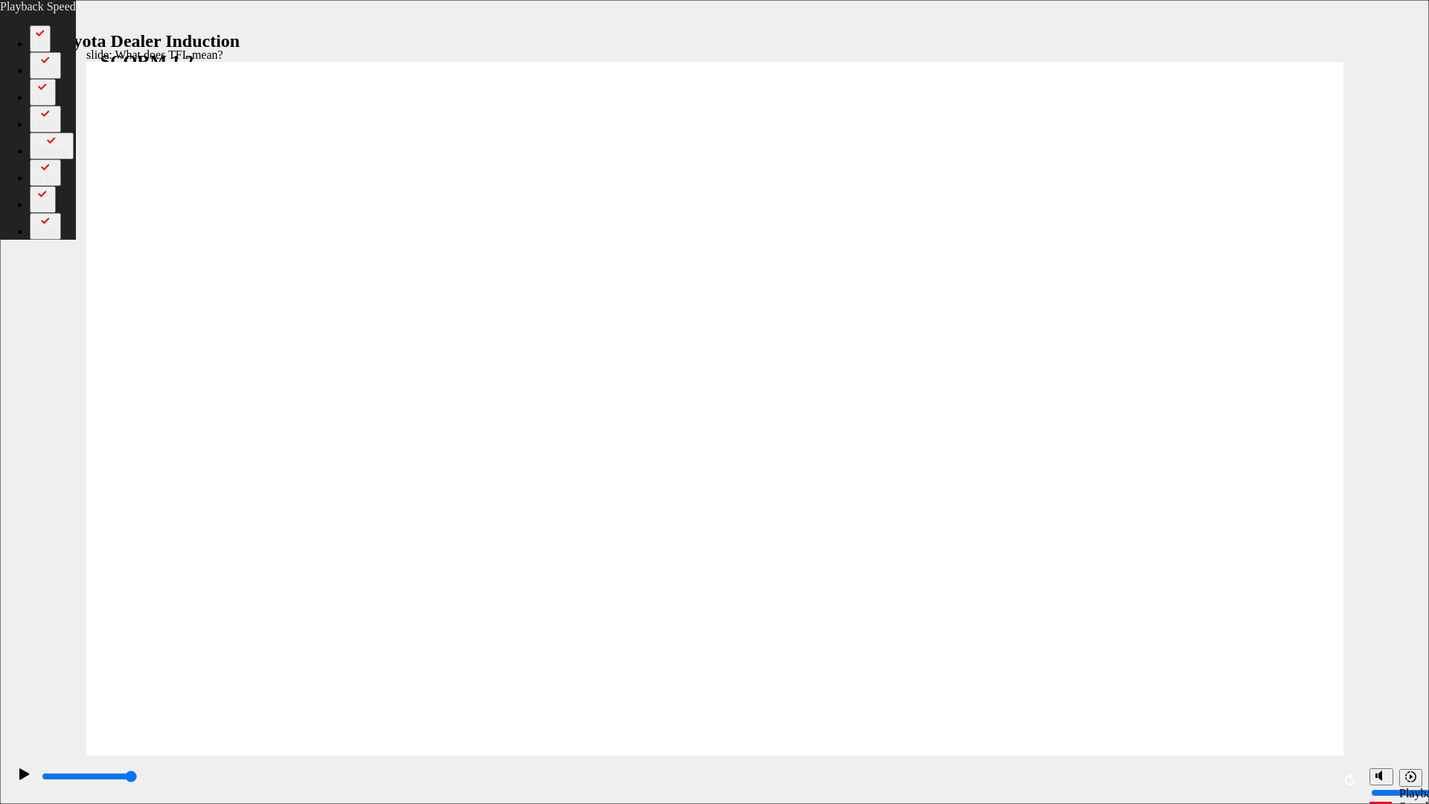
type input "55"
type input "9"
type input "55"
type input "9"
type input "56"
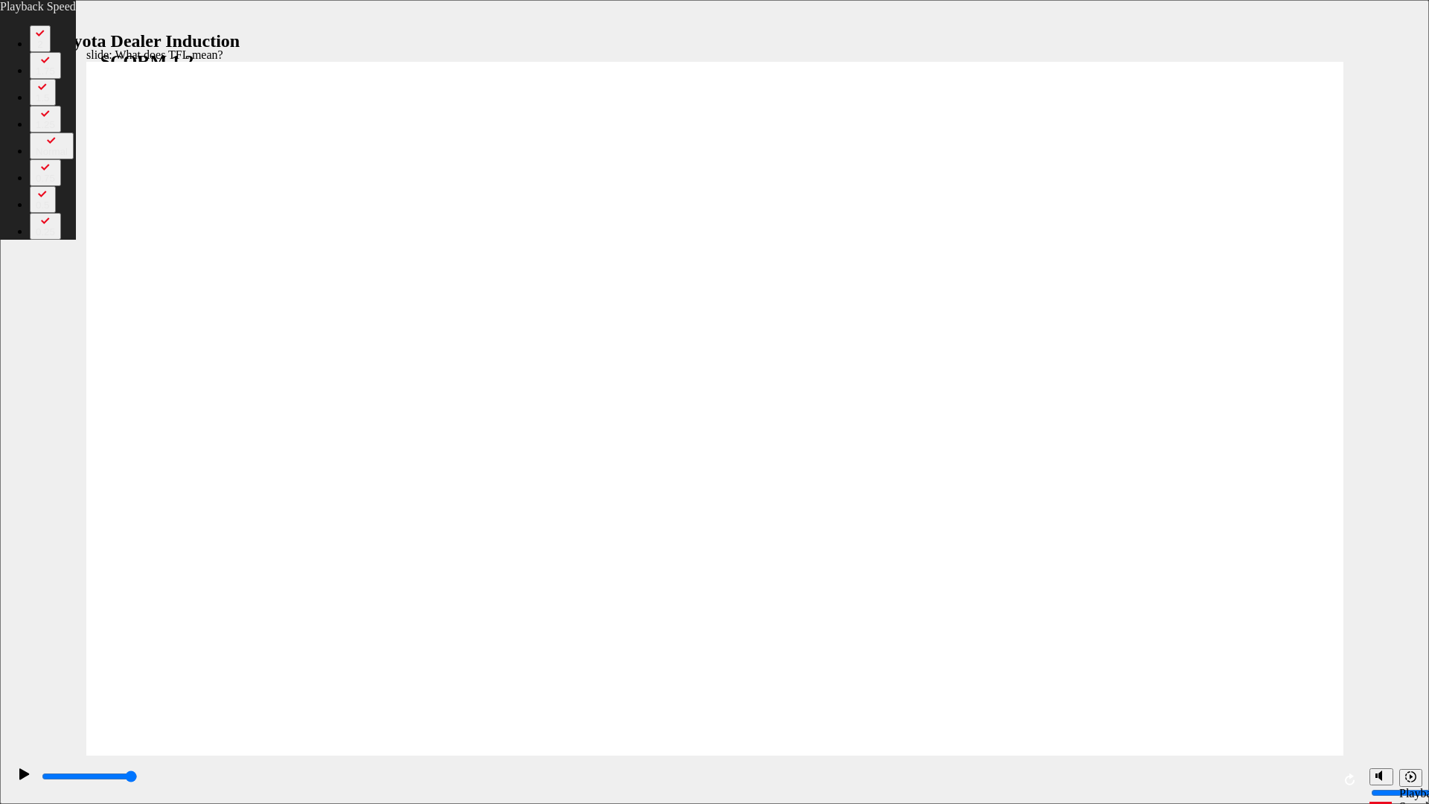
type input "9"
type input "56"
type input "9"
type input "8"
type input "56"
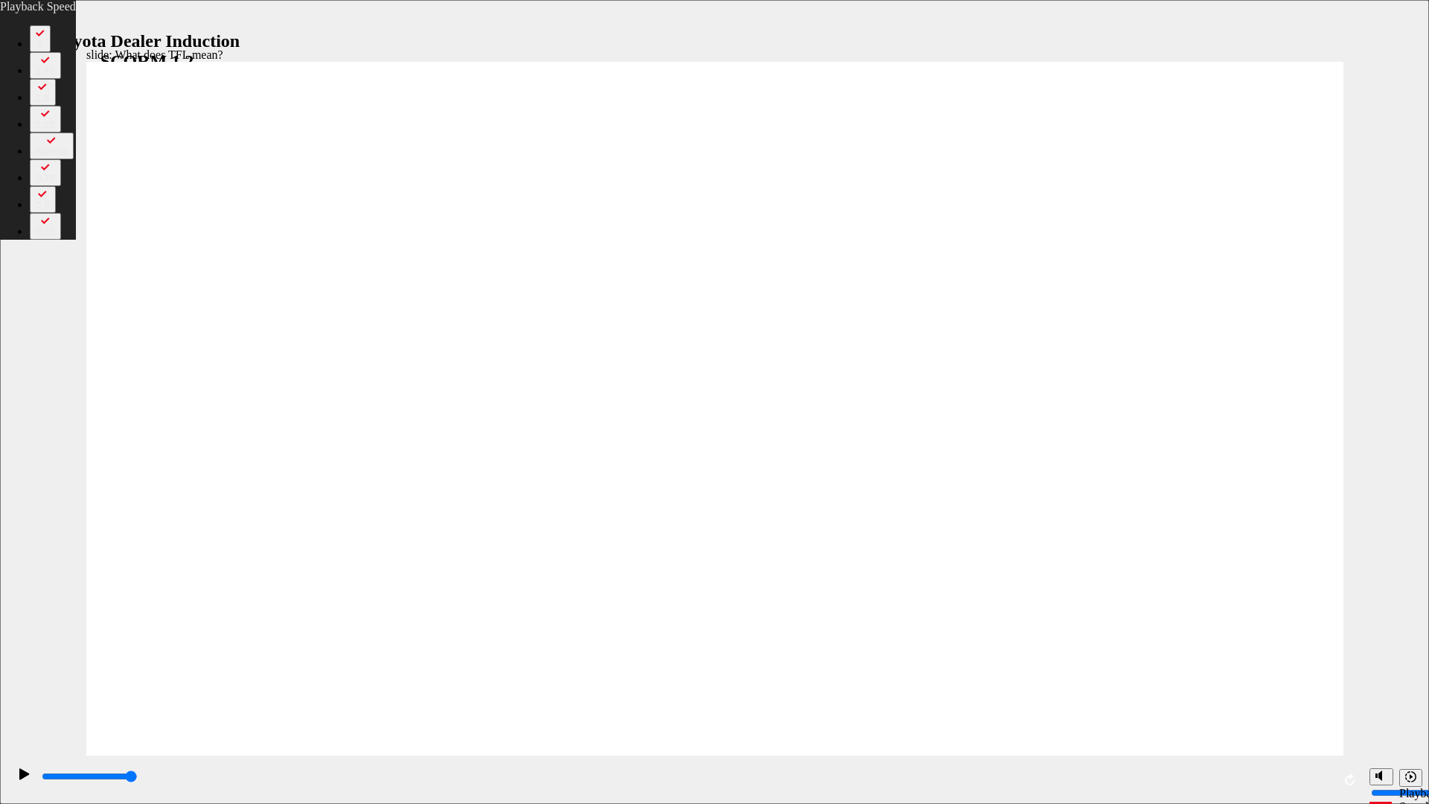
type input "8"
type input "56"
type input "8"
type input "56"
type input "8"
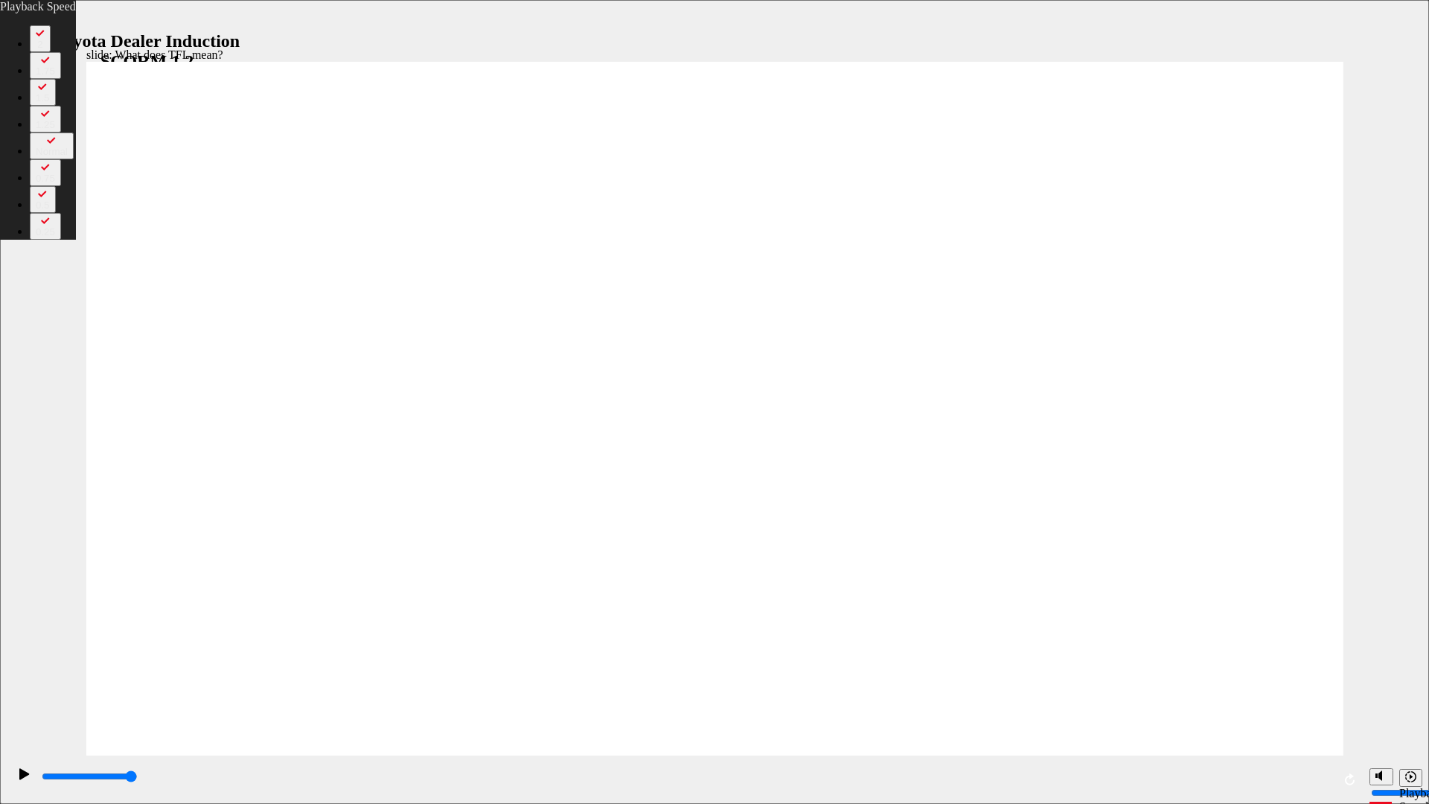
type input "8"
type input "56"
type input "8"
type input "56"
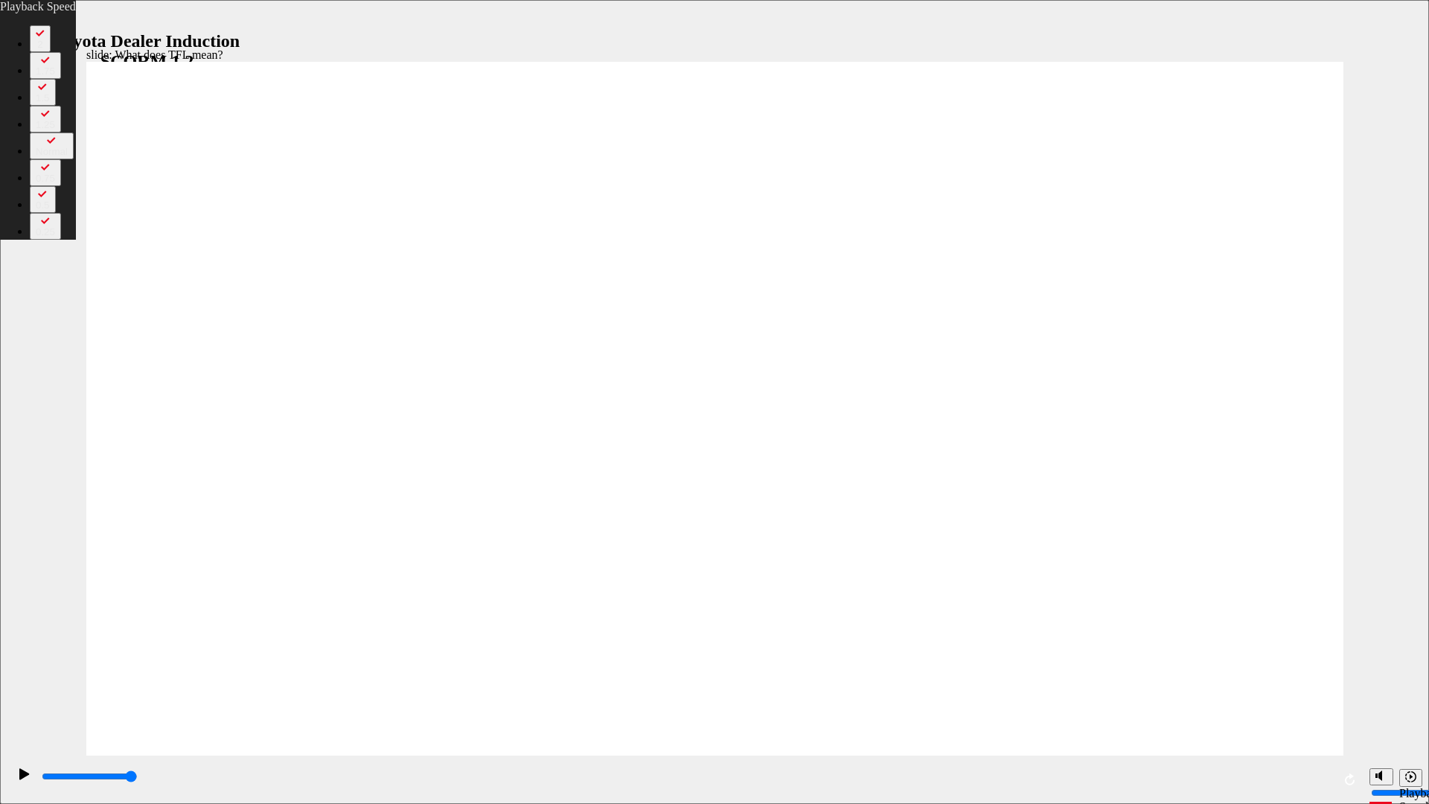
type input "8"
type input "56"
type input "8"
type input "56"
type input "8"
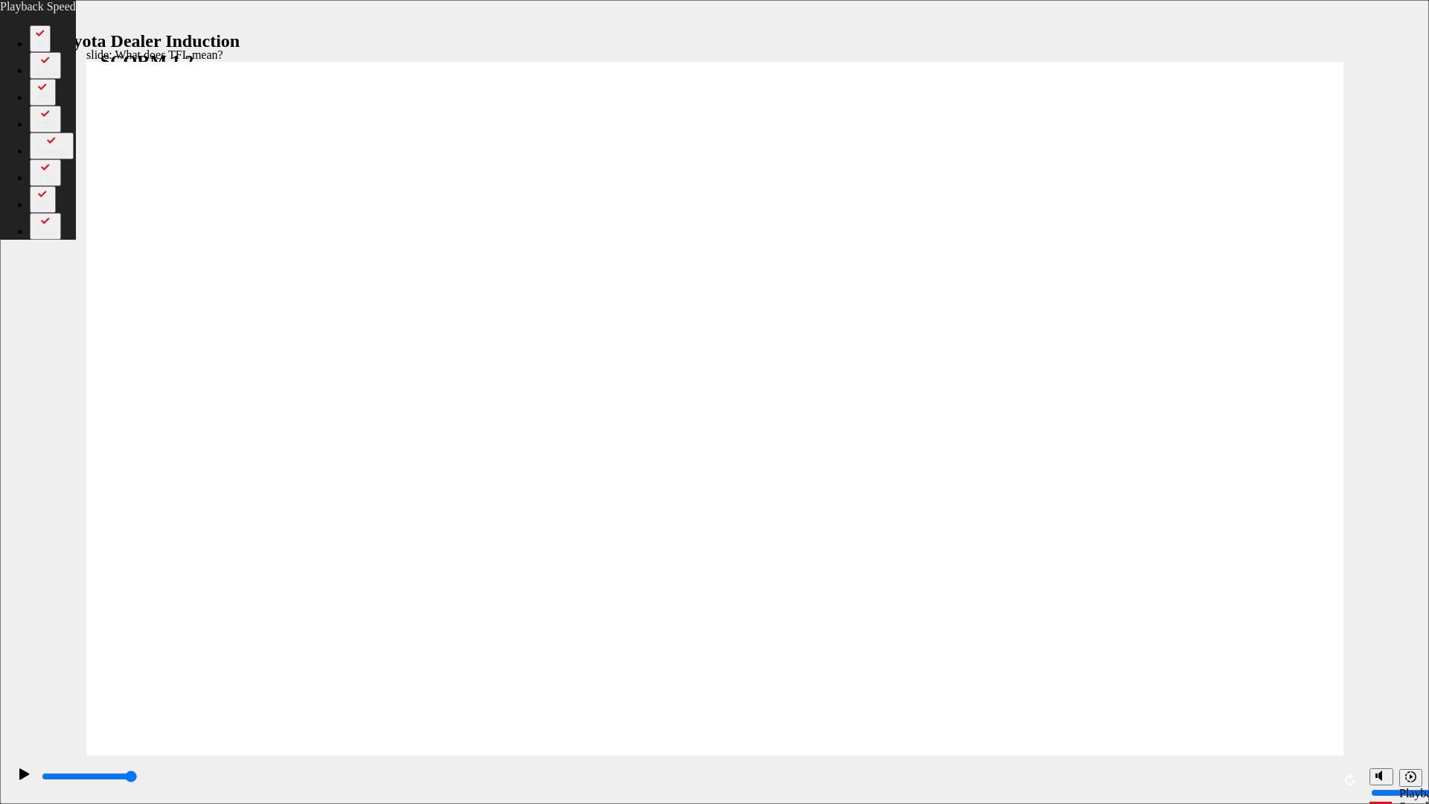
type input "56"
type input "7"
type input "56"
type input "7"
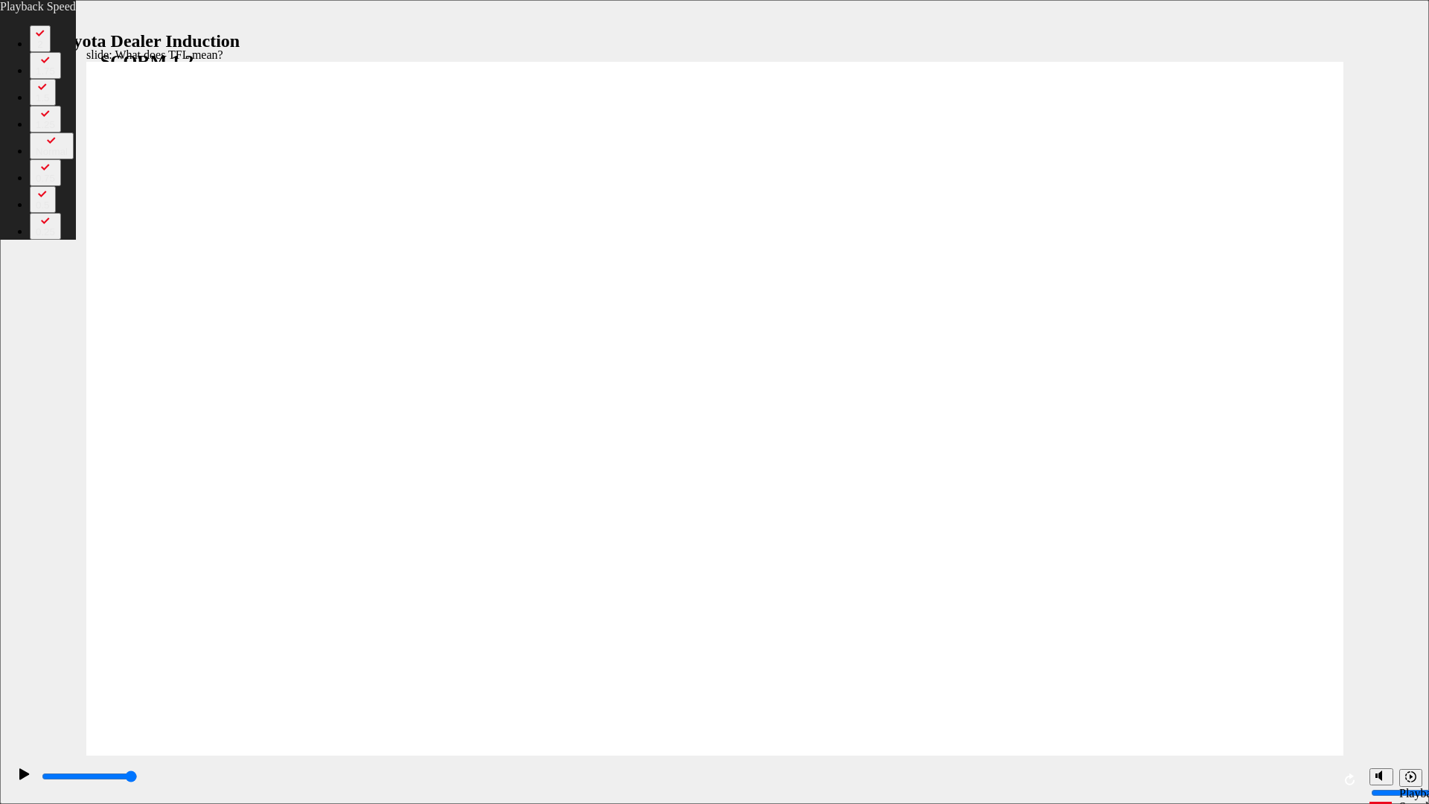
type input "56"
type input "7"
type input "56"
type input "7"
type input "56"
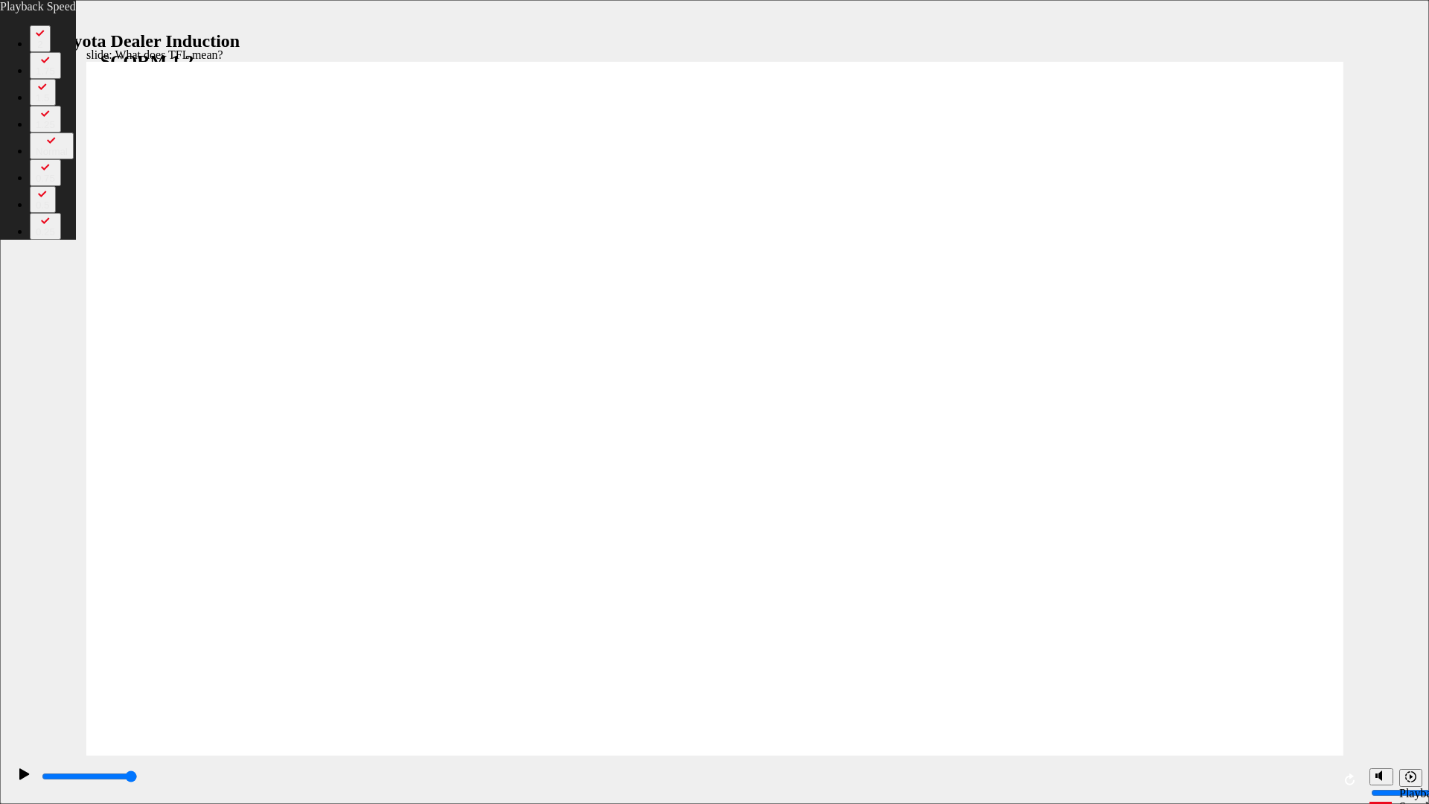
type input "7"
type input "56"
type input "7"
type input "56"
type input "7"
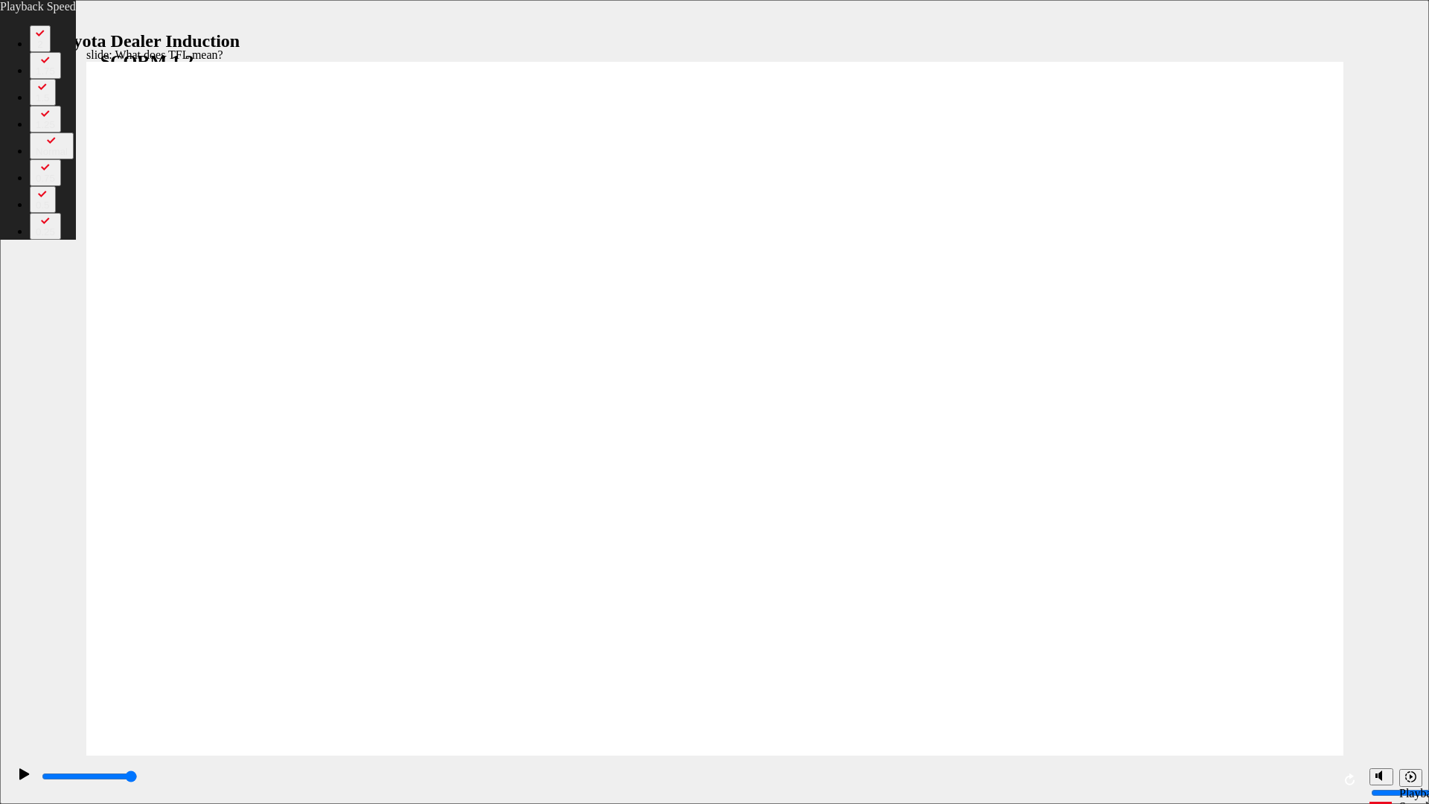
type input "7"
type input "56"
type input "7"
type input "56"
type input "7"
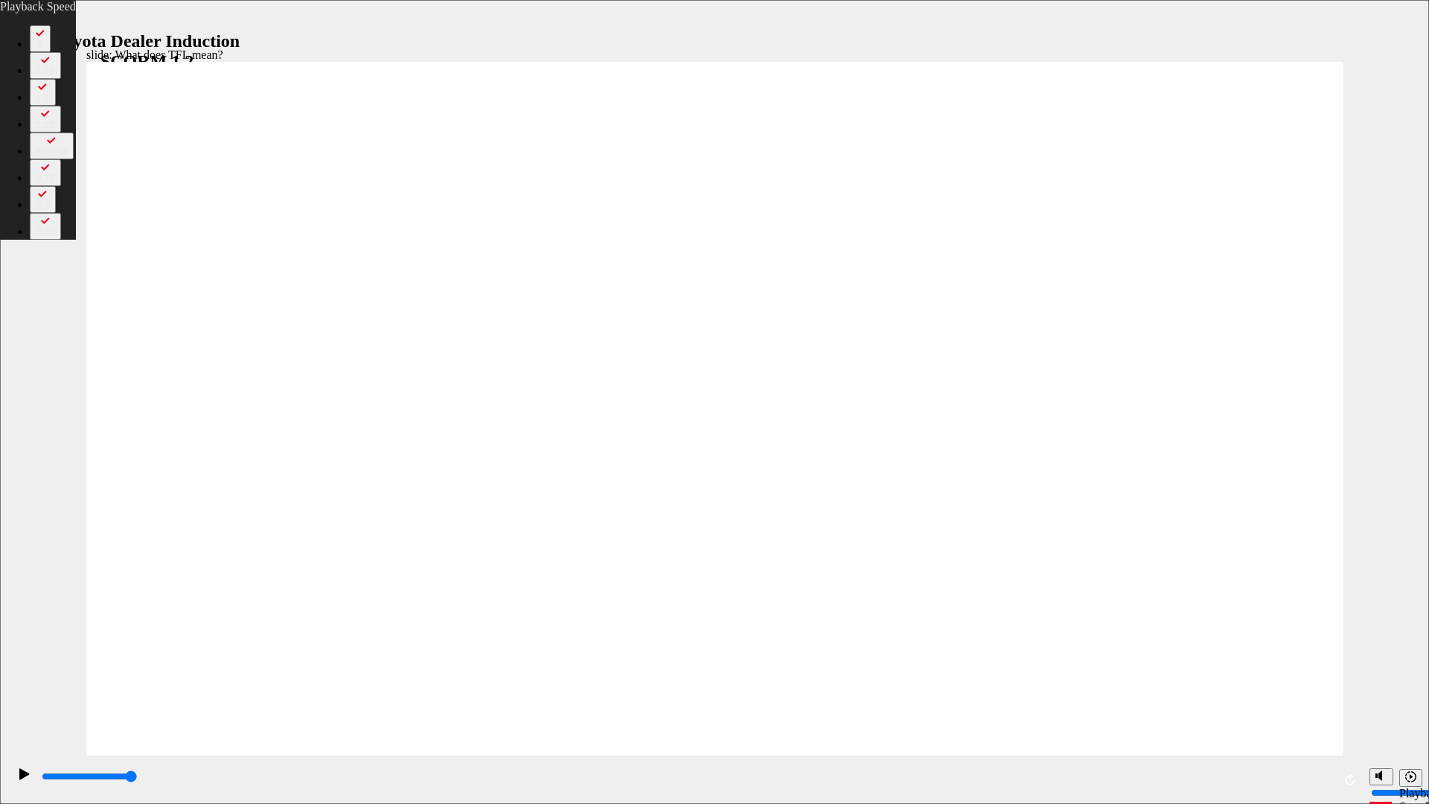
type input "56"
type input "7"
type input "56"
type input "6"
type input "56"
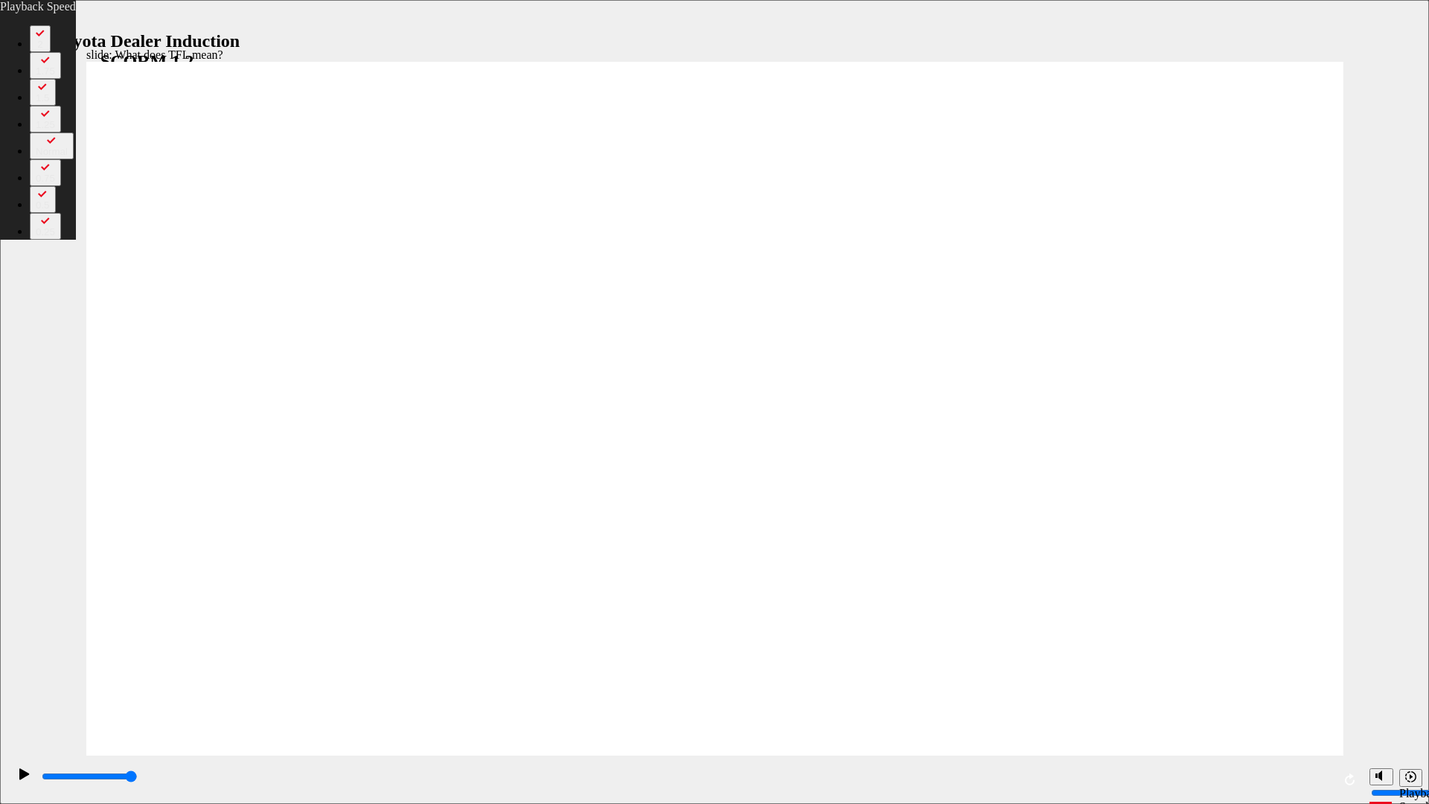
type input "6"
type input "56"
type input "6"
type input "57"
type input "6"
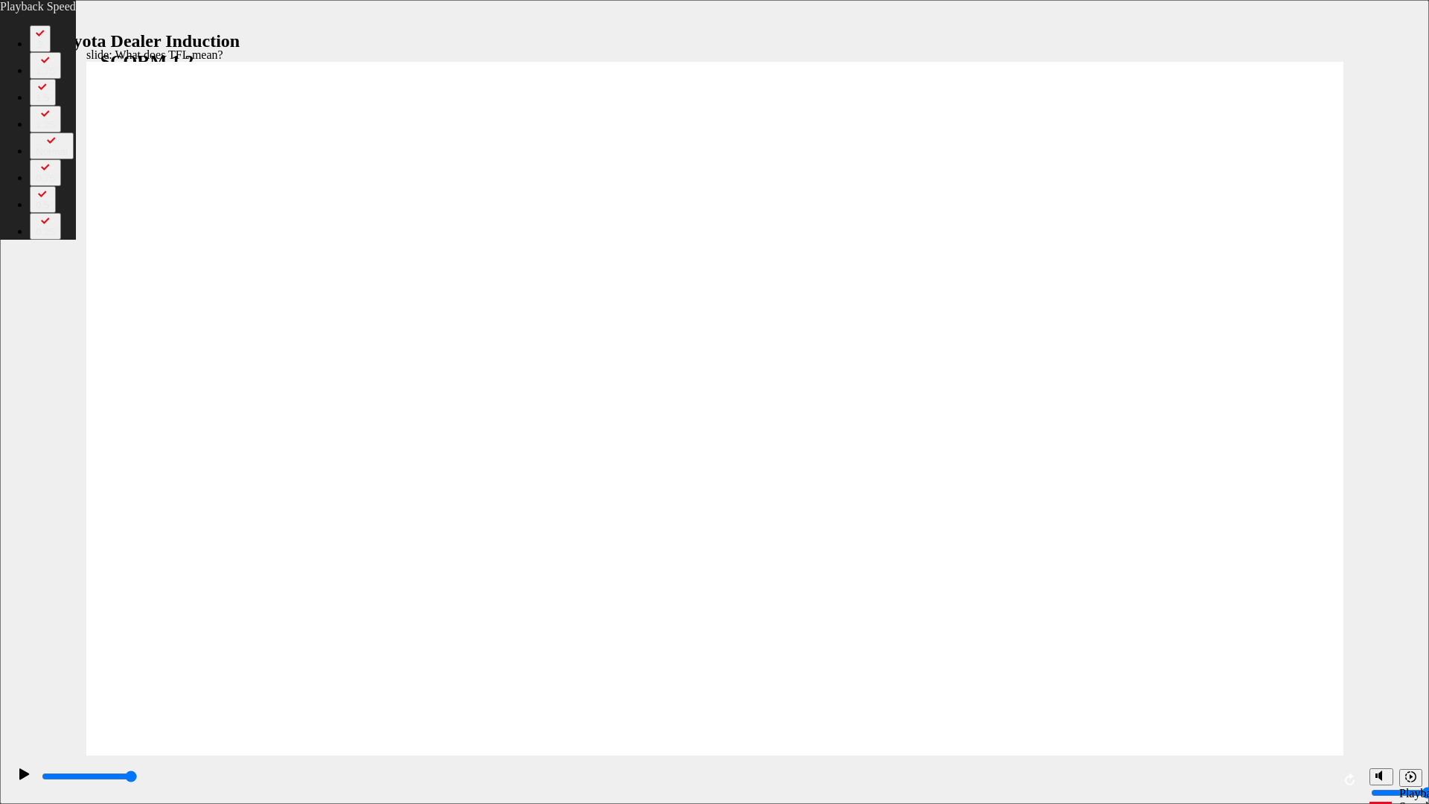
type input "57"
type input "6"
type input "57"
type input "6"
type input "57"
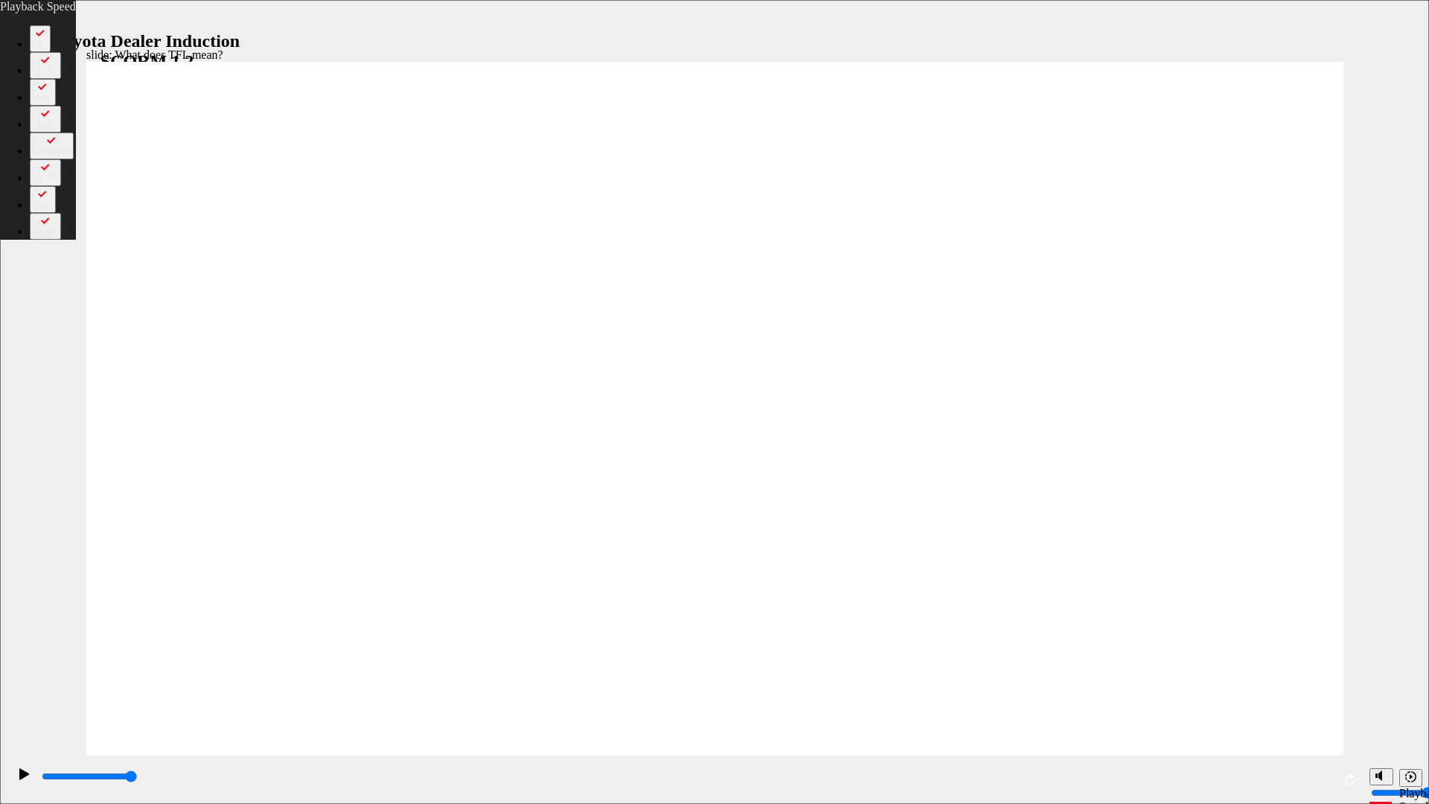
type input "6"
type input "57"
type input "6"
type input "57"
type input "6"
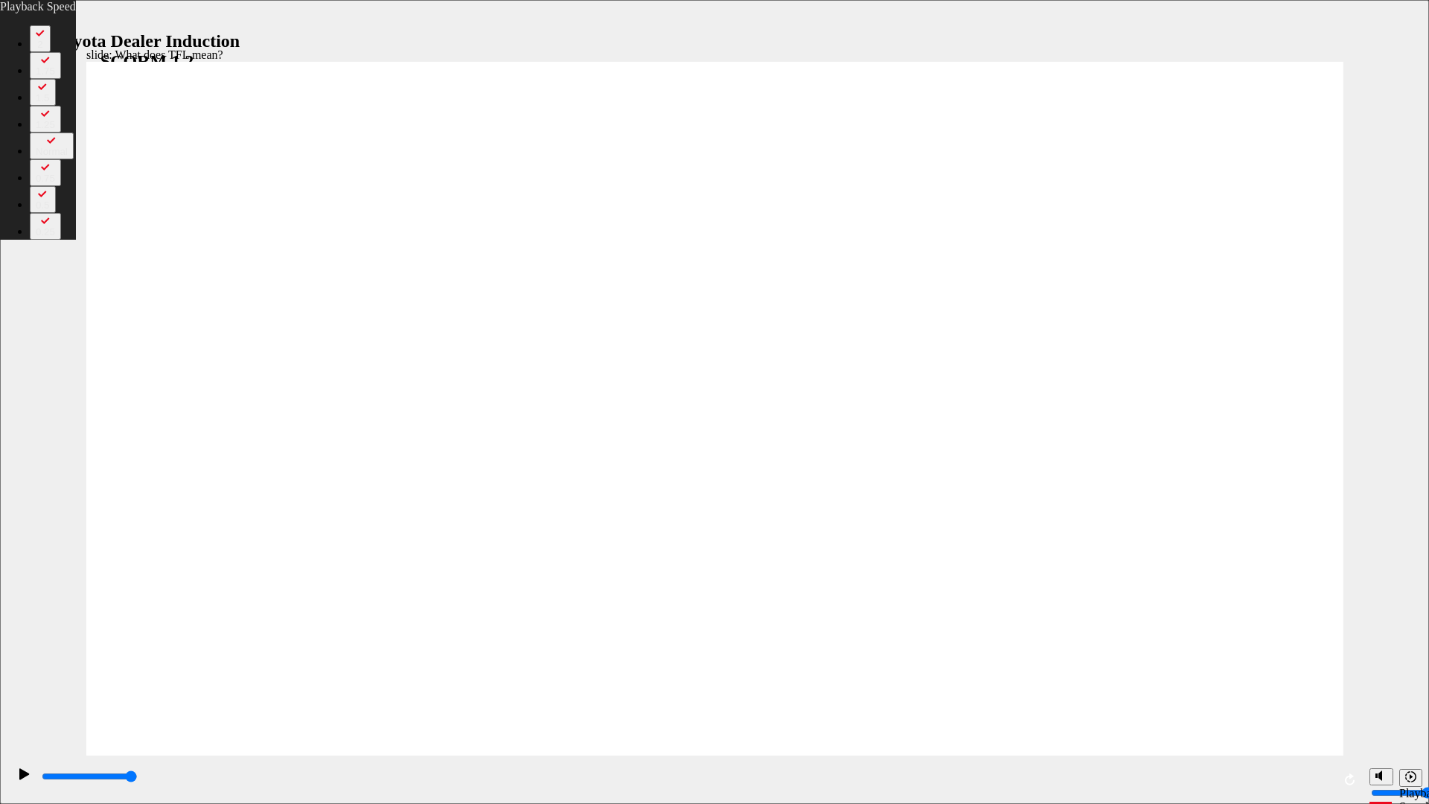
drag, startPoint x: 1304, startPoint y: 730, endPoint x: 1303, endPoint y: 744, distance: 15.0
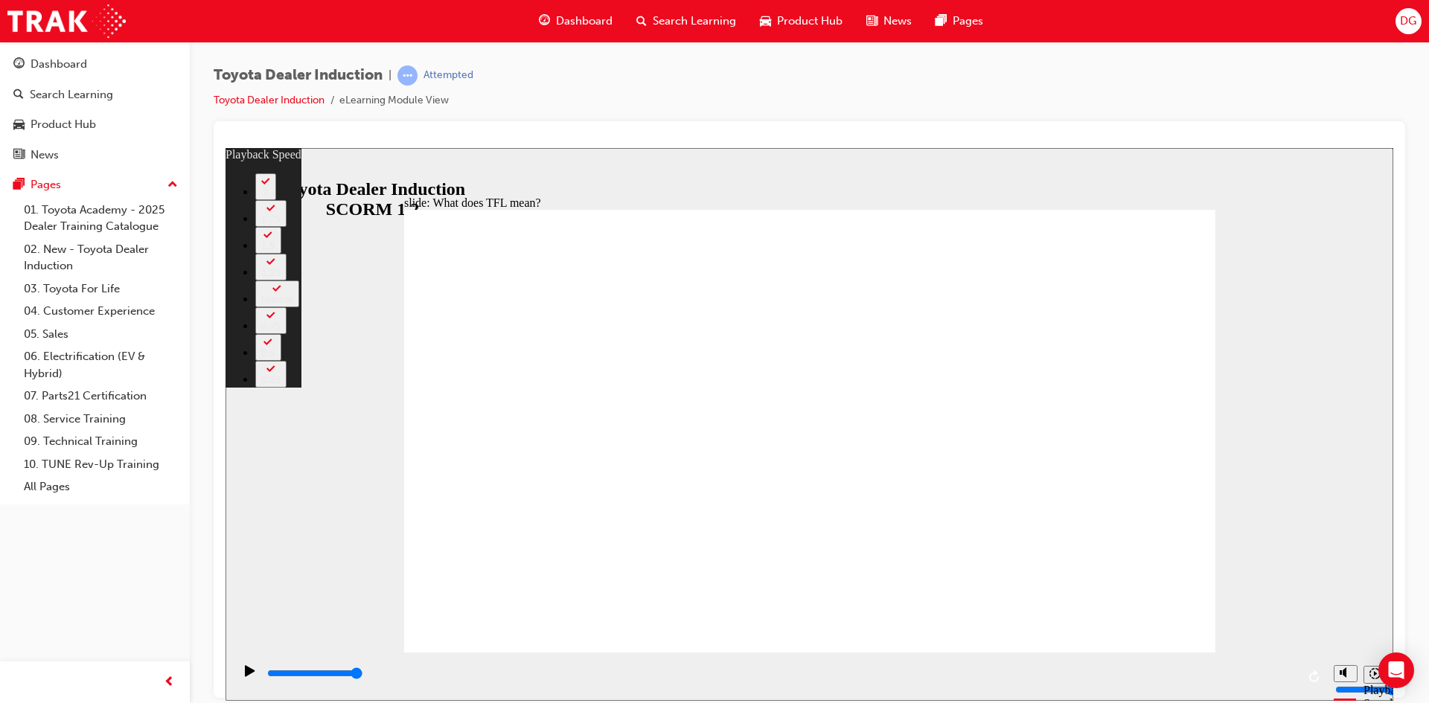
type input "139"
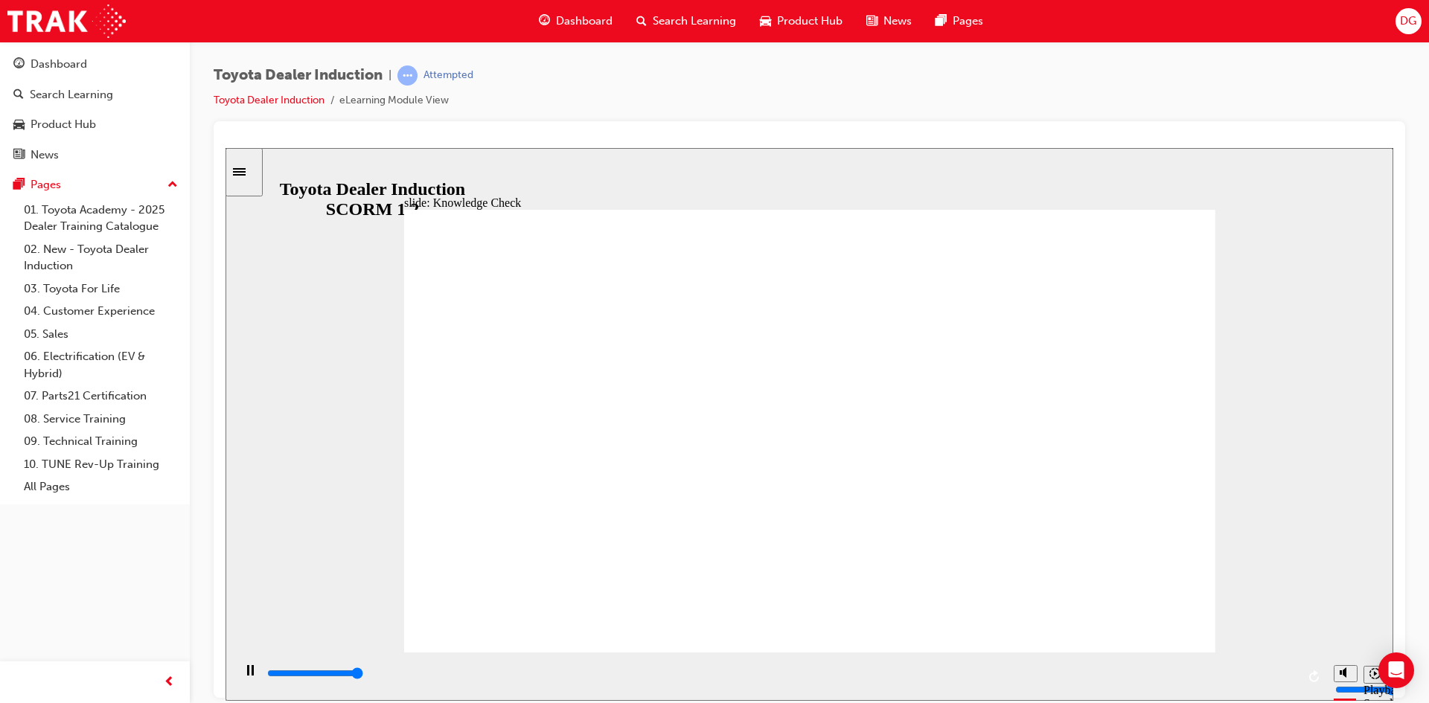
type input "5000"
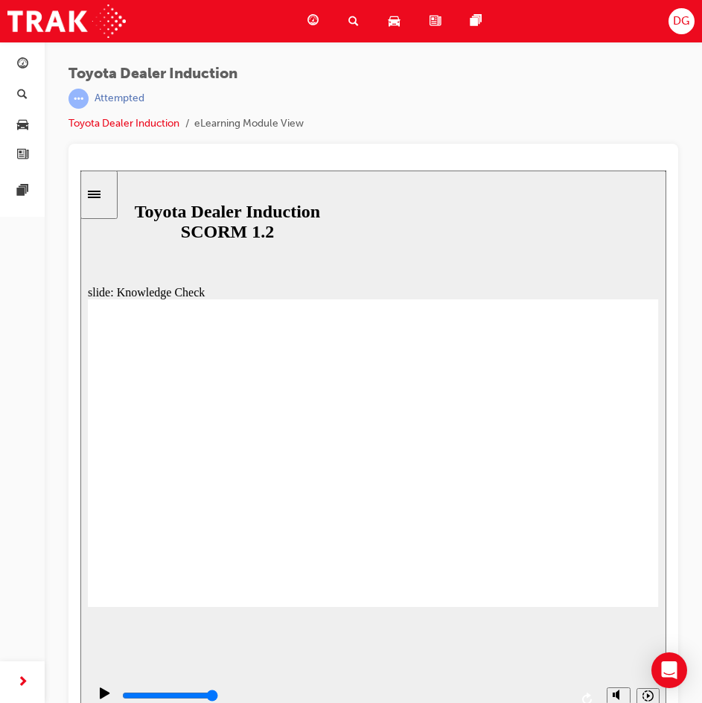
radio input "true"
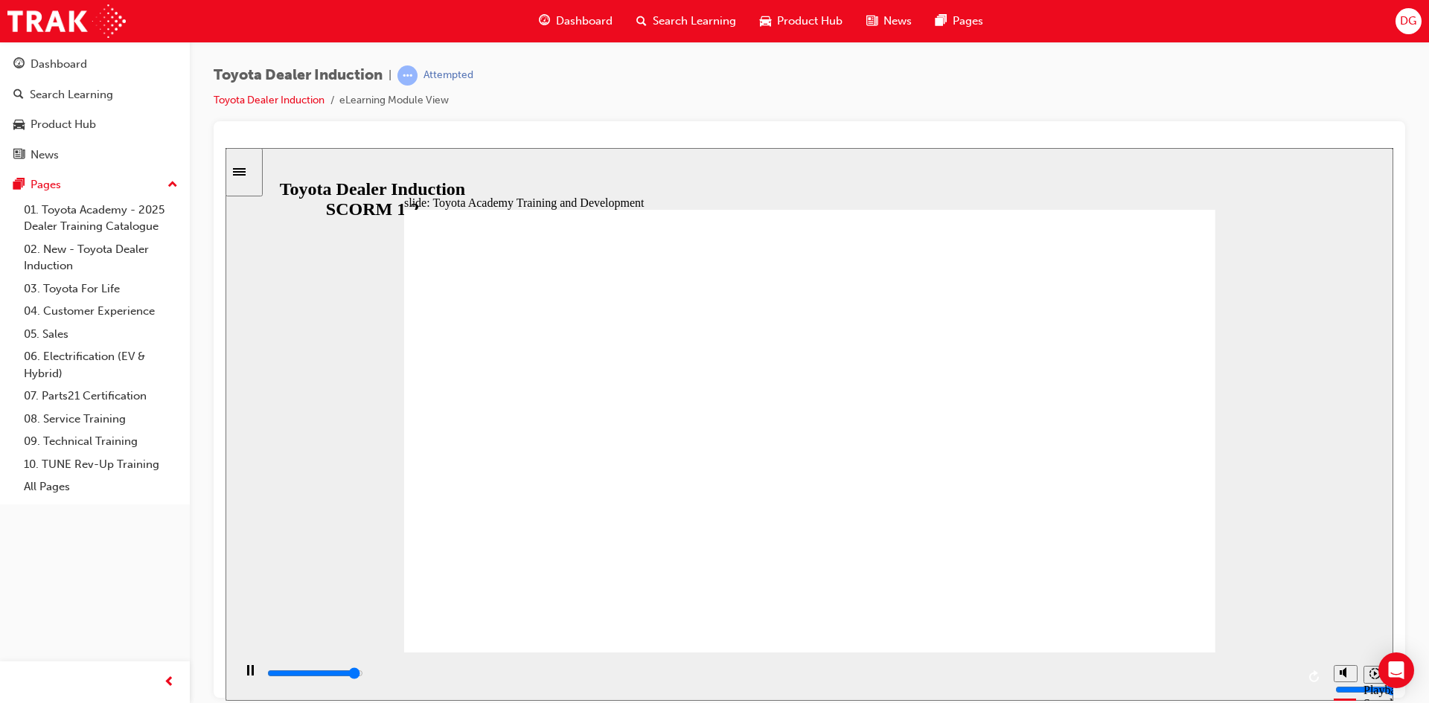
type input "23900"
type input "4"
type input "24200"
type input "5"
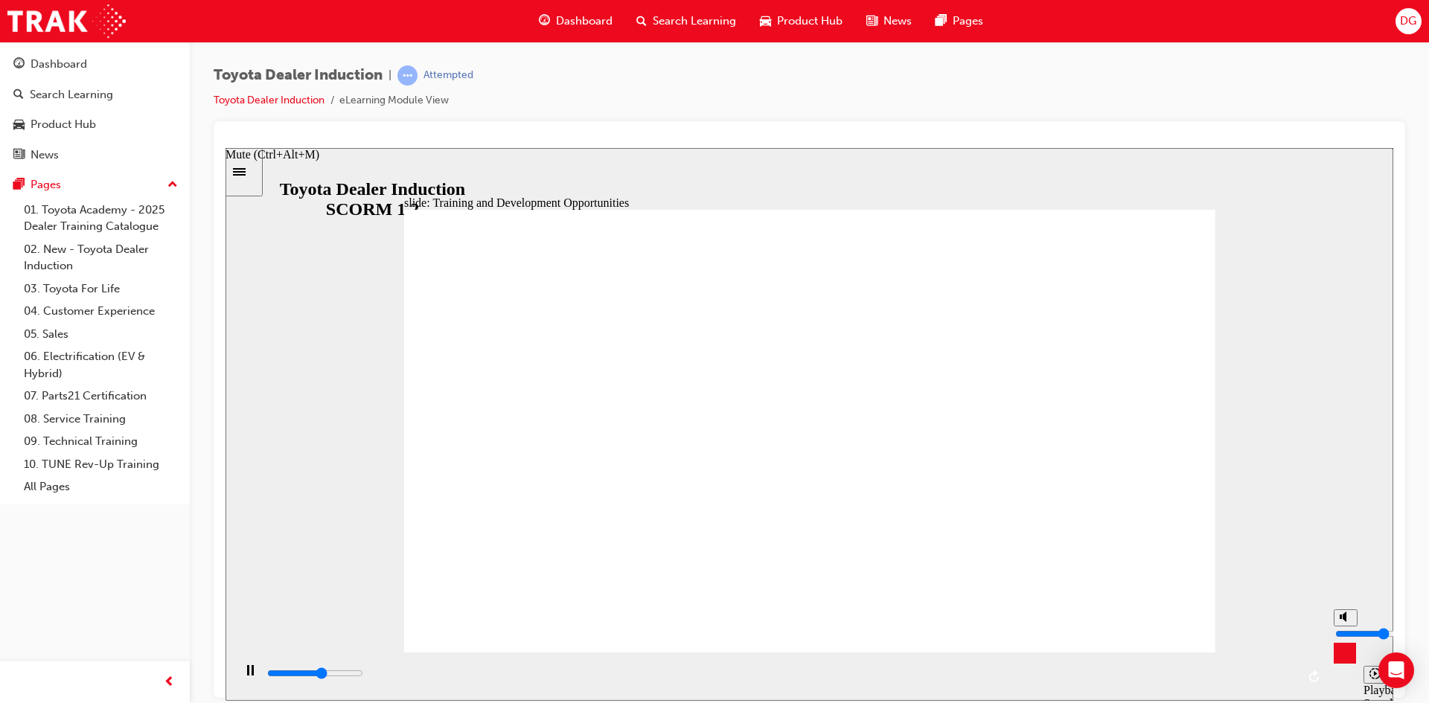
type input "24400"
type input "6"
type input "24900"
type input "7"
type input "25400"
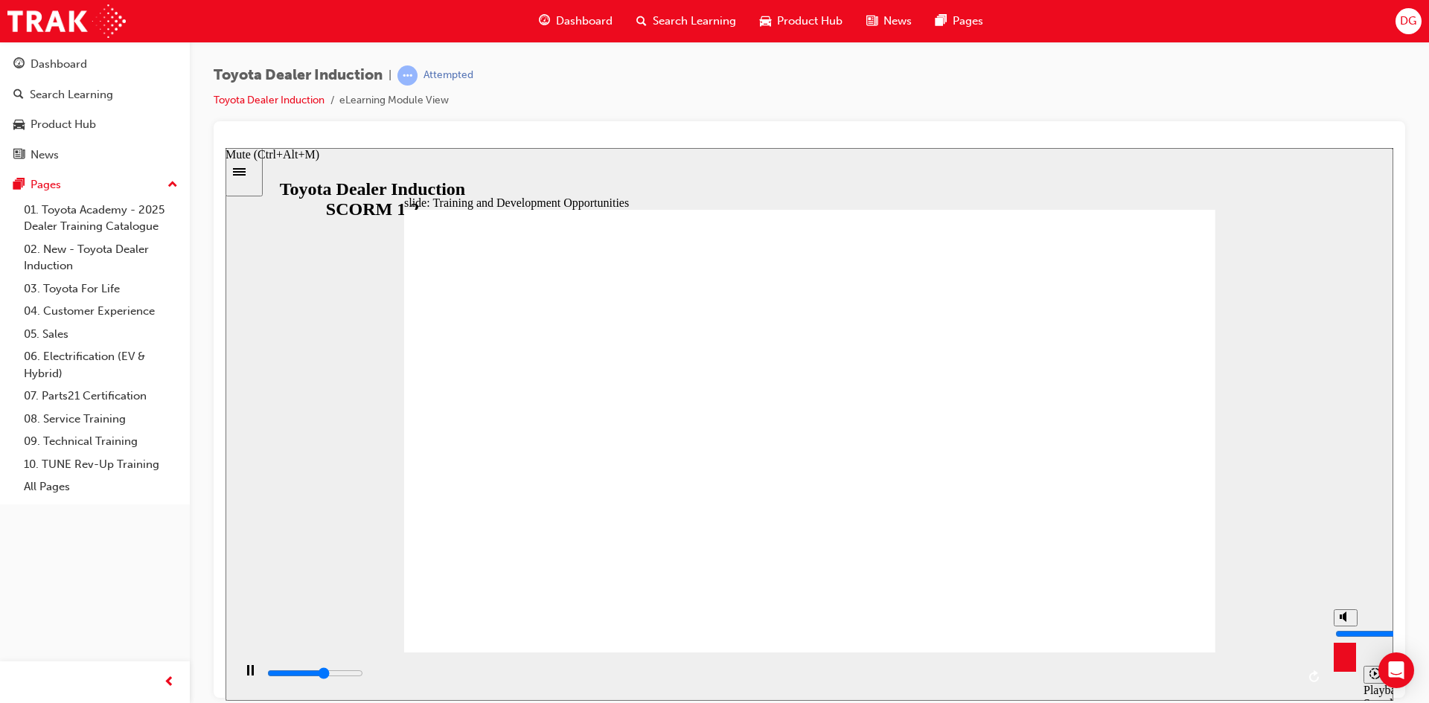
drag, startPoint x: 1348, startPoint y: 633, endPoint x: 1347, endPoint y: 622, distance: 11.9
type input "7"
click at [1347, 628] on input "volume" at bounding box center [1383, 634] width 96 height 12
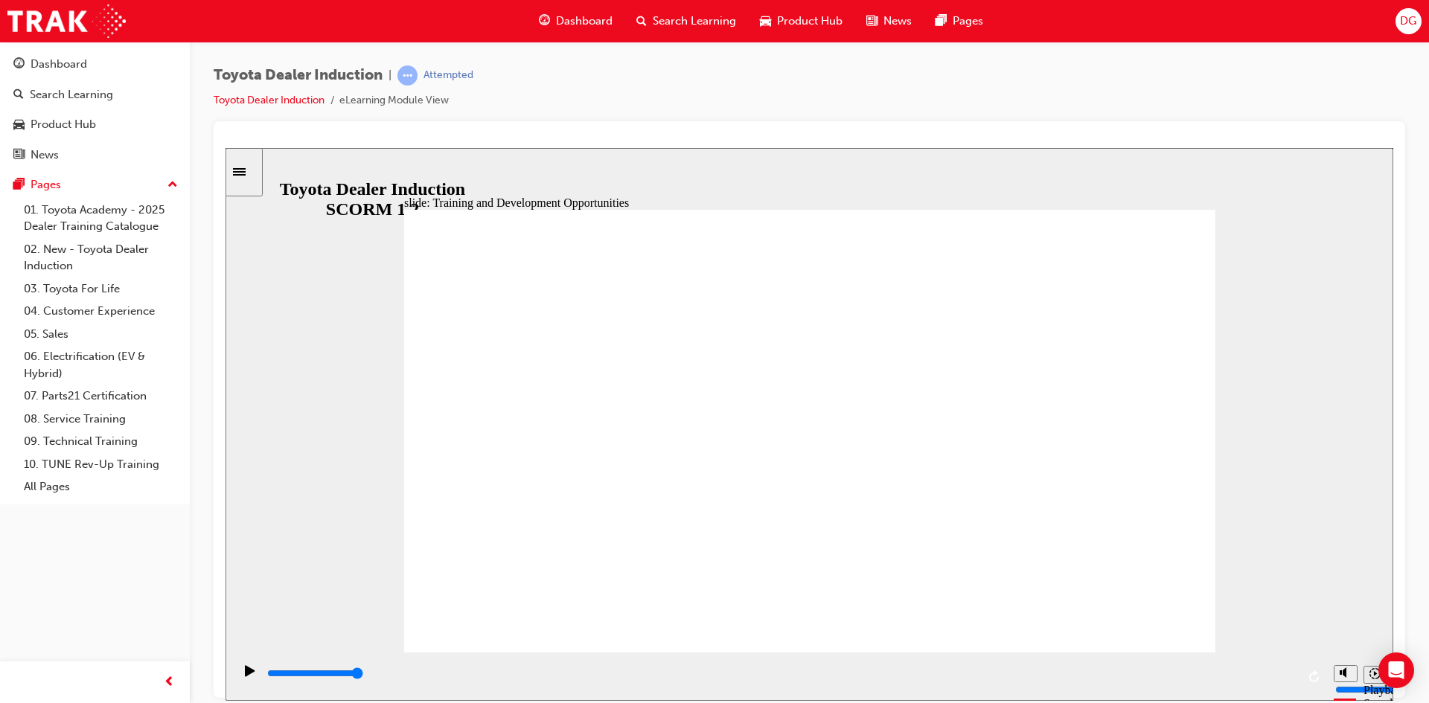
type input "5000"
radio input "true"
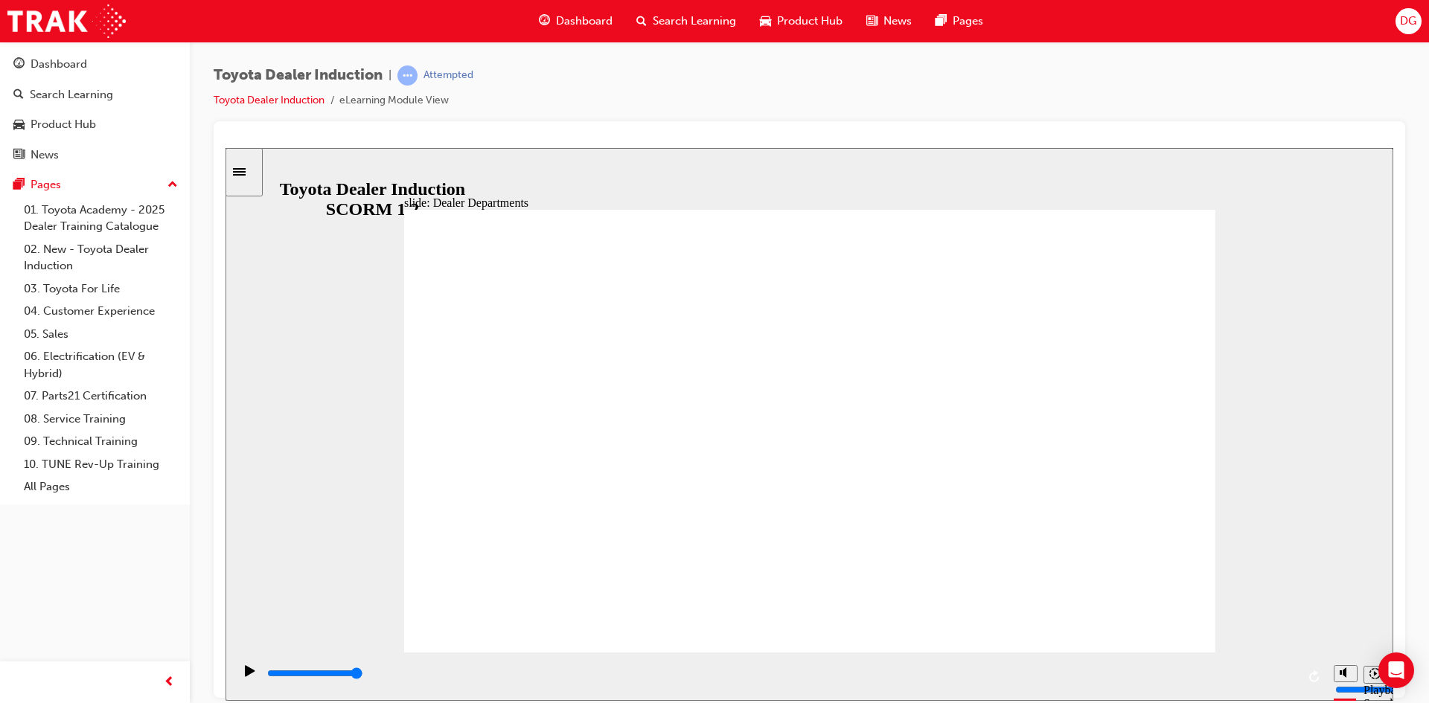
click at [247, 675] on icon "Pause (Ctrl+Alt+P)" at bounding box center [250, 670] width 7 height 10
click at [247, 676] on icon "Play (Ctrl+Alt+P)" at bounding box center [250, 670] width 10 height 11
click at [252, 673] on rect "Pause (Ctrl+Alt+P)" at bounding box center [253, 670] width 2 height 10
click at [248, 673] on icon "Play (Ctrl+Alt+P)" at bounding box center [250, 671] width 10 height 12
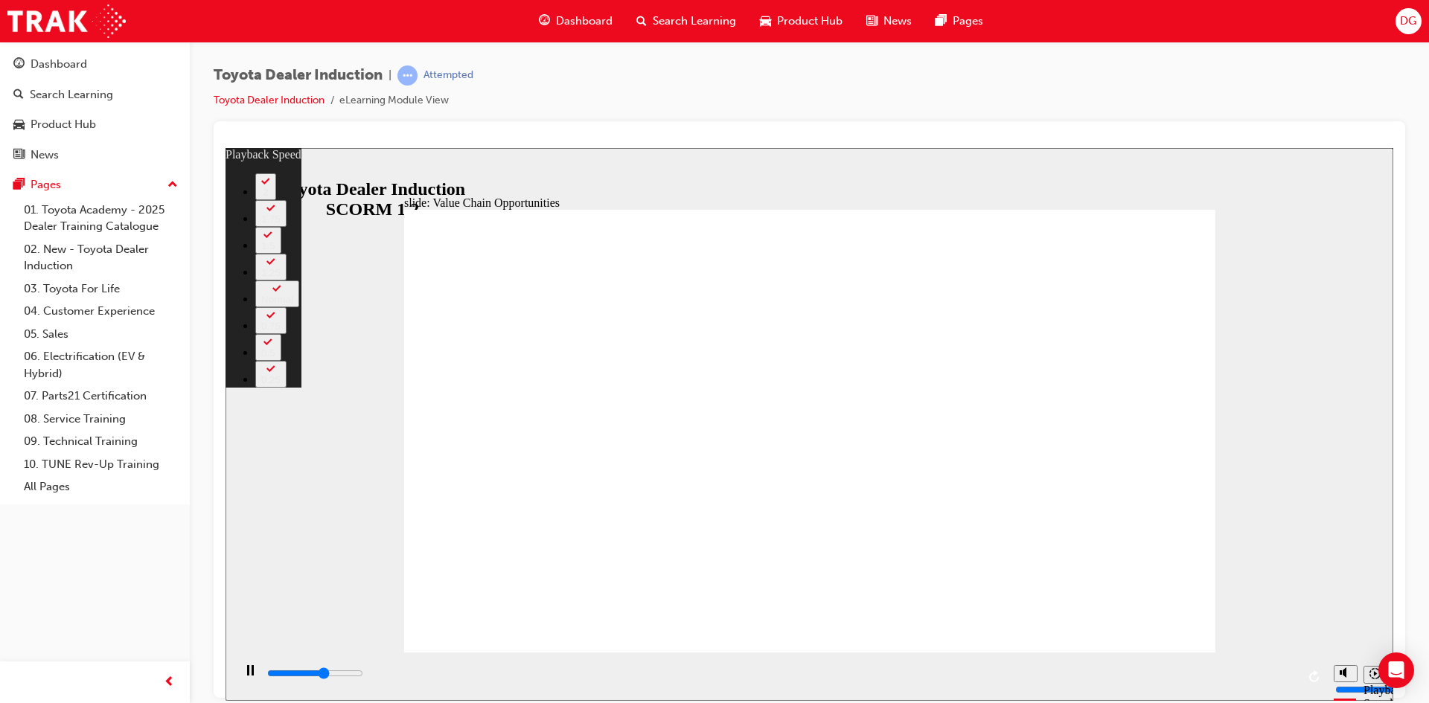
type input "6800"
type input "0"
type input "7100"
type input "0"
type input "7300"
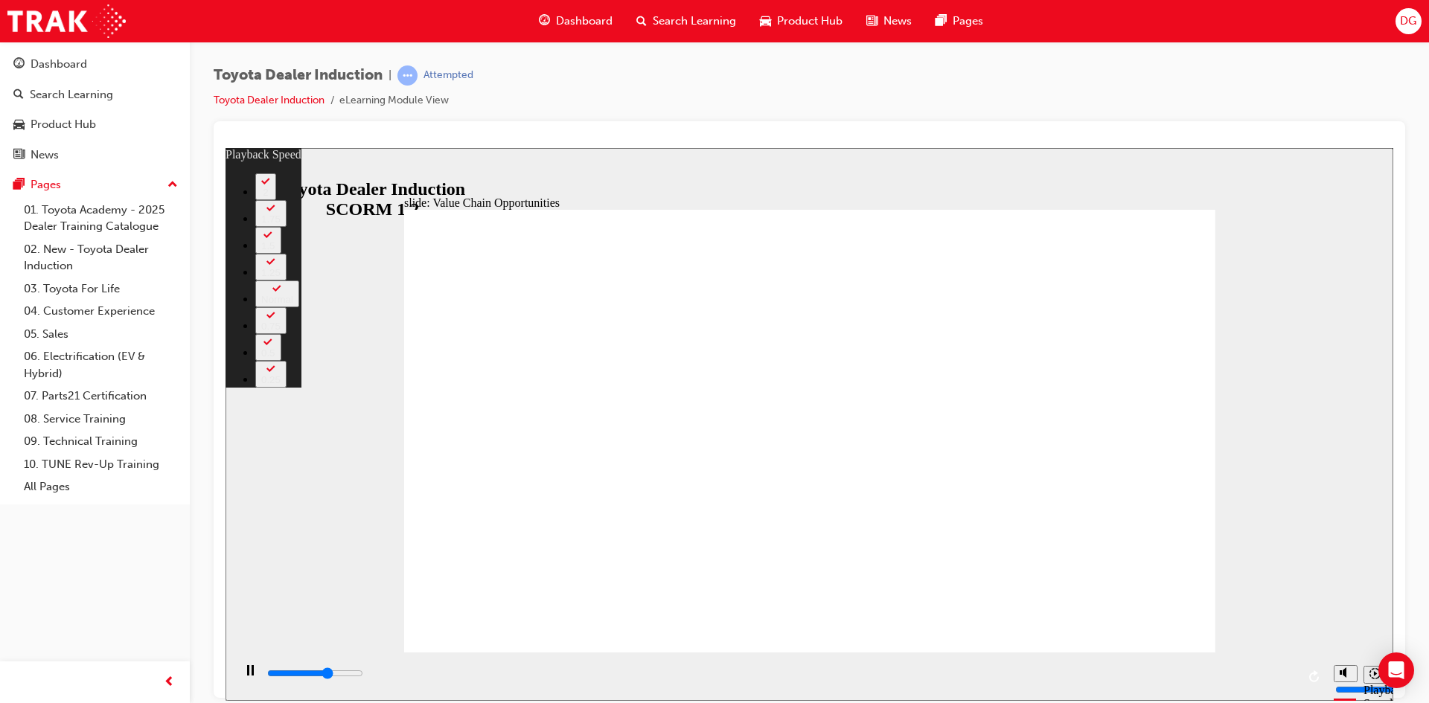
type input "1"
type input "7700"
type input "1"
type input "7700"
type input "1"
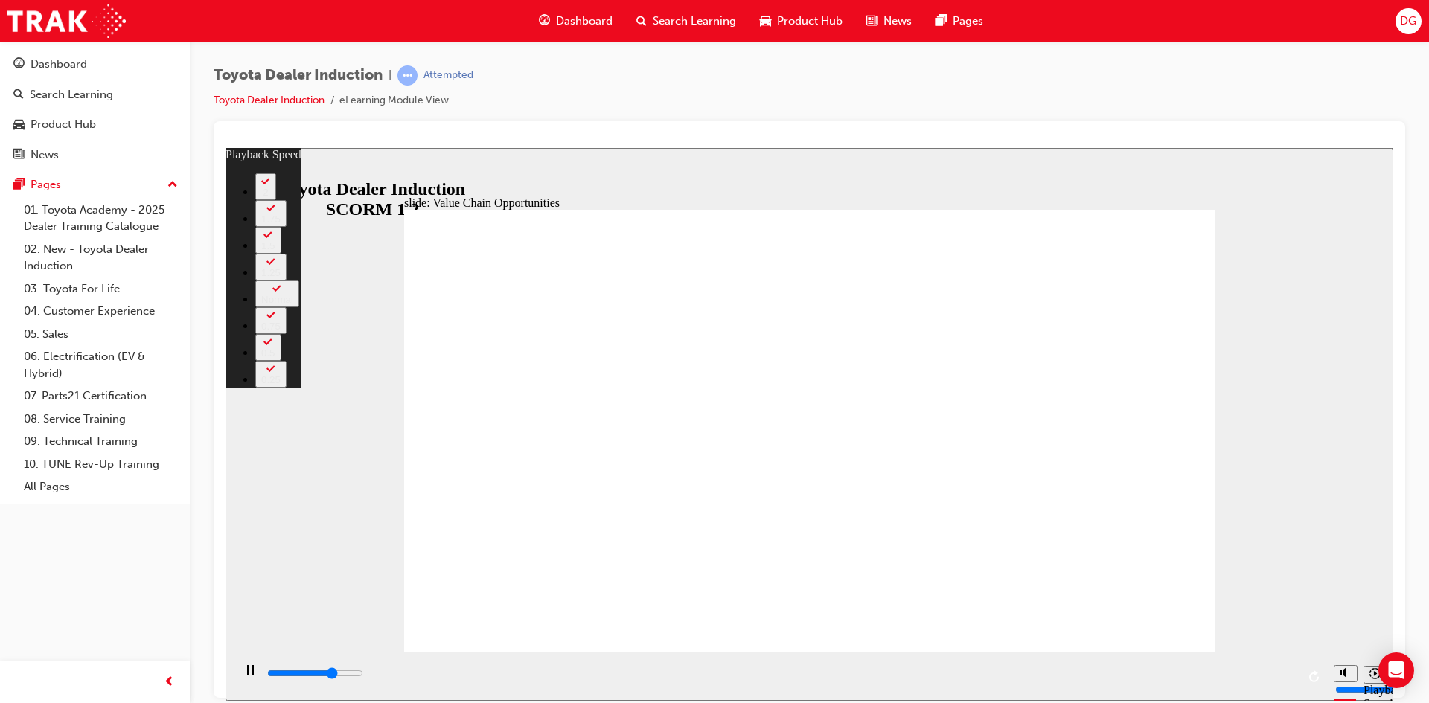
type input "7900"
type input "1"
type input "8000"
type input "1"
type input "8200"
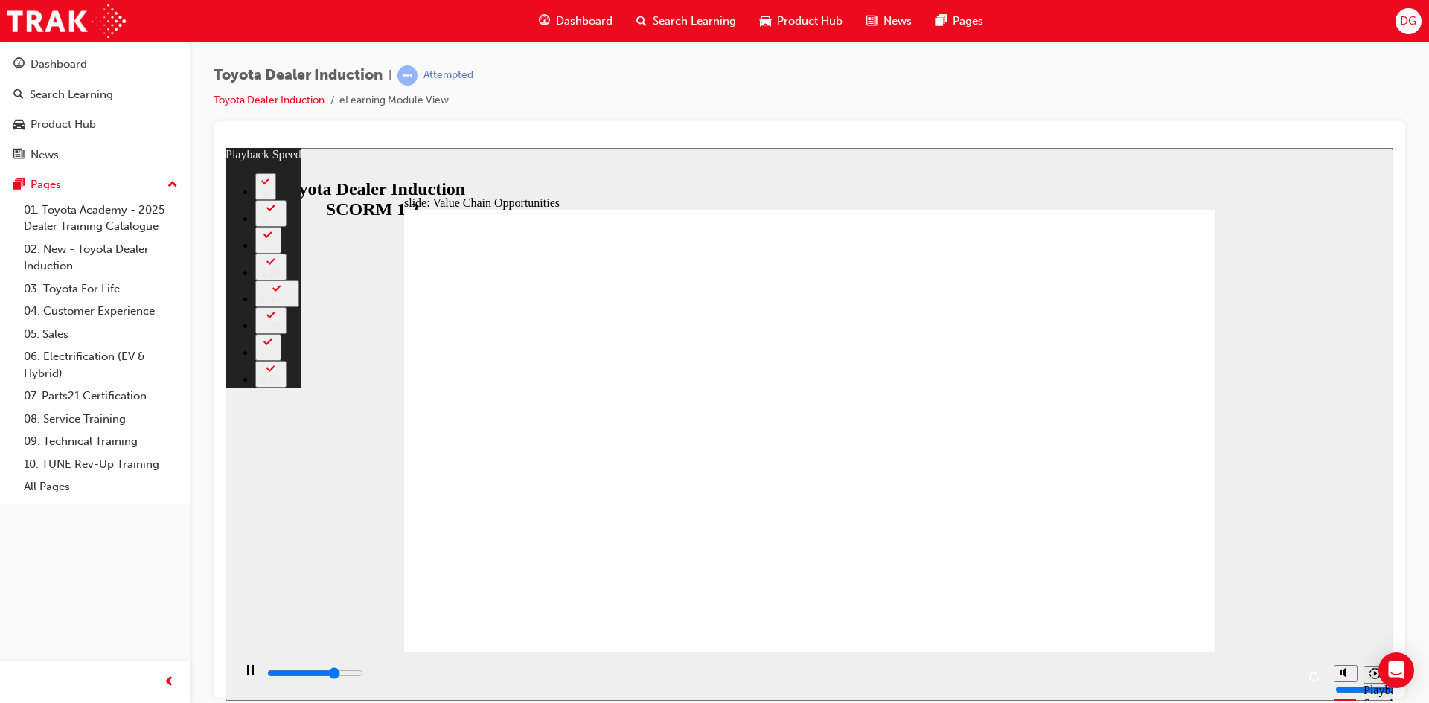
type input "1"
drag, startPoint x: 1200, startPoint y: 638, endPoint x: 1426, endPoint y: 852, distance: 310.7
type input "8500"
type input "2"
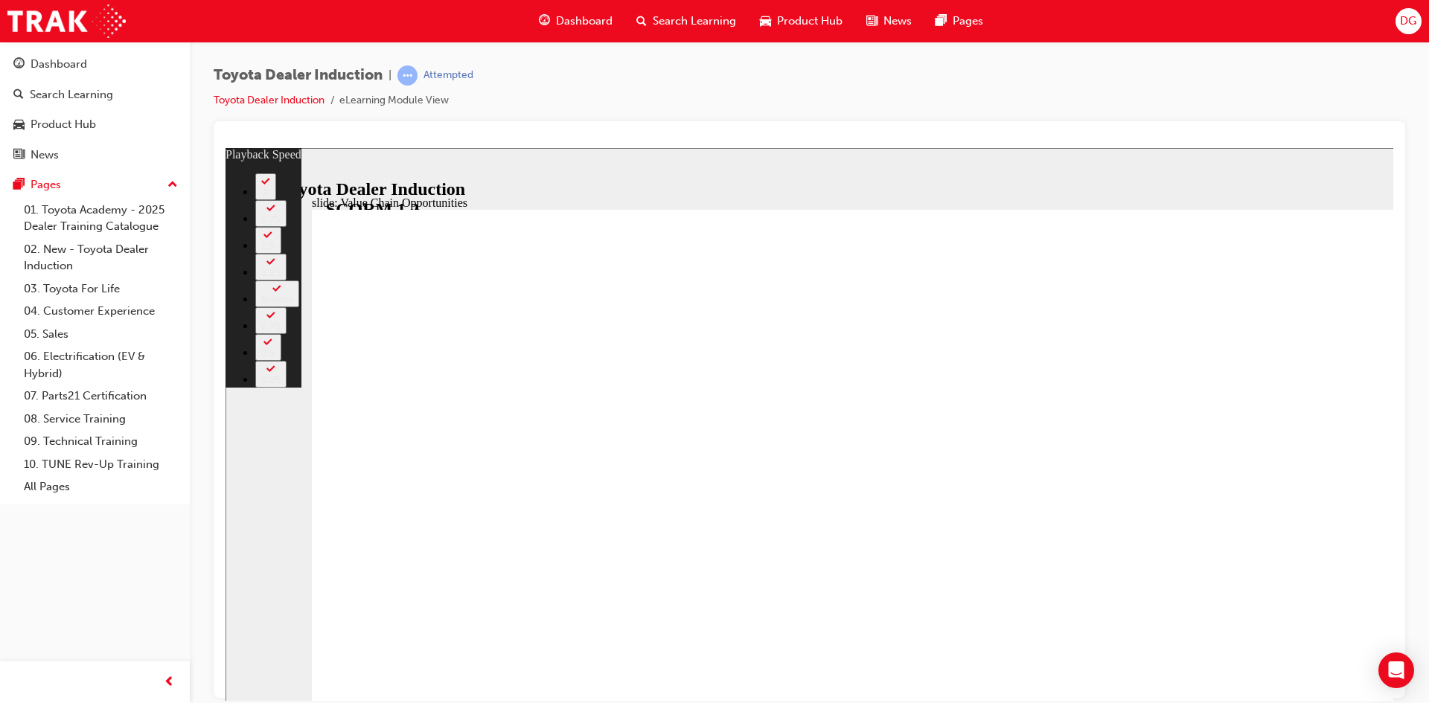
type input "8600"
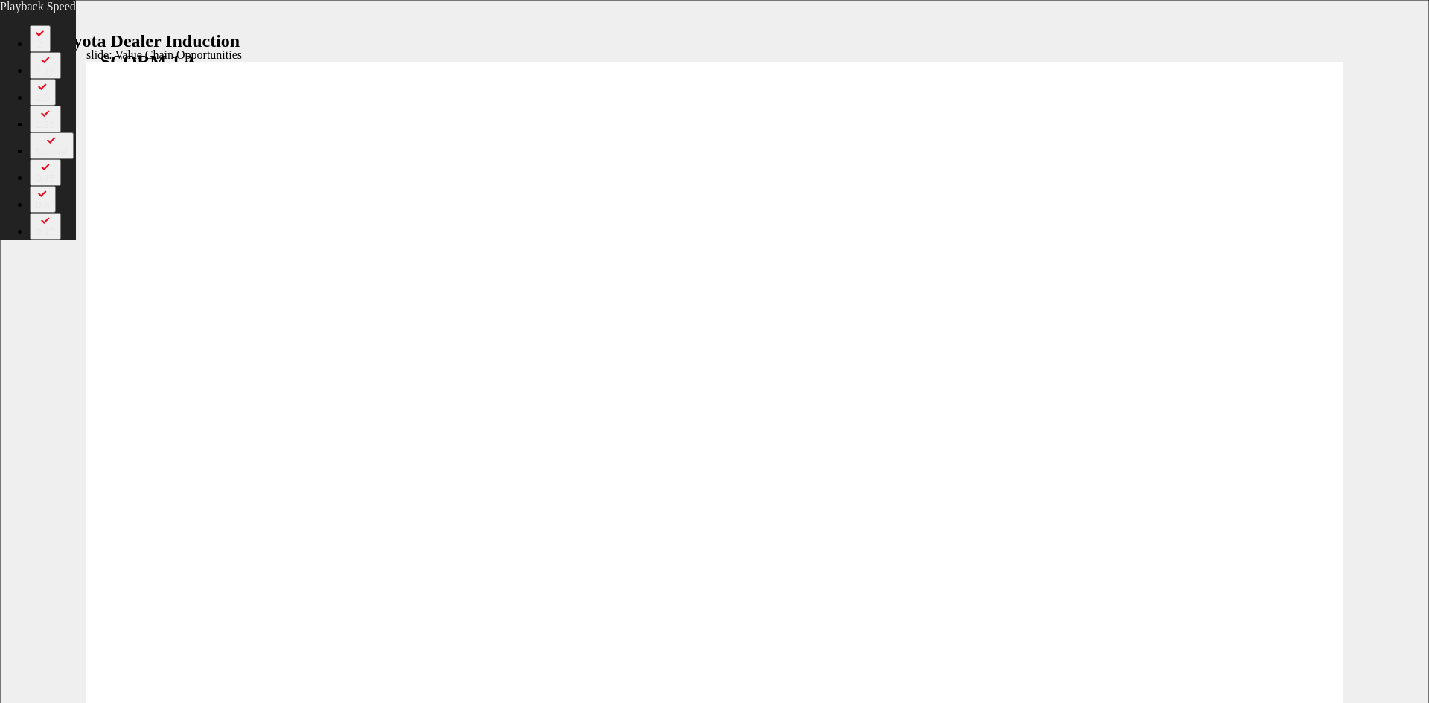
type input "2"
type input "8700"
type input "2"
type input "8700"
type input "2"
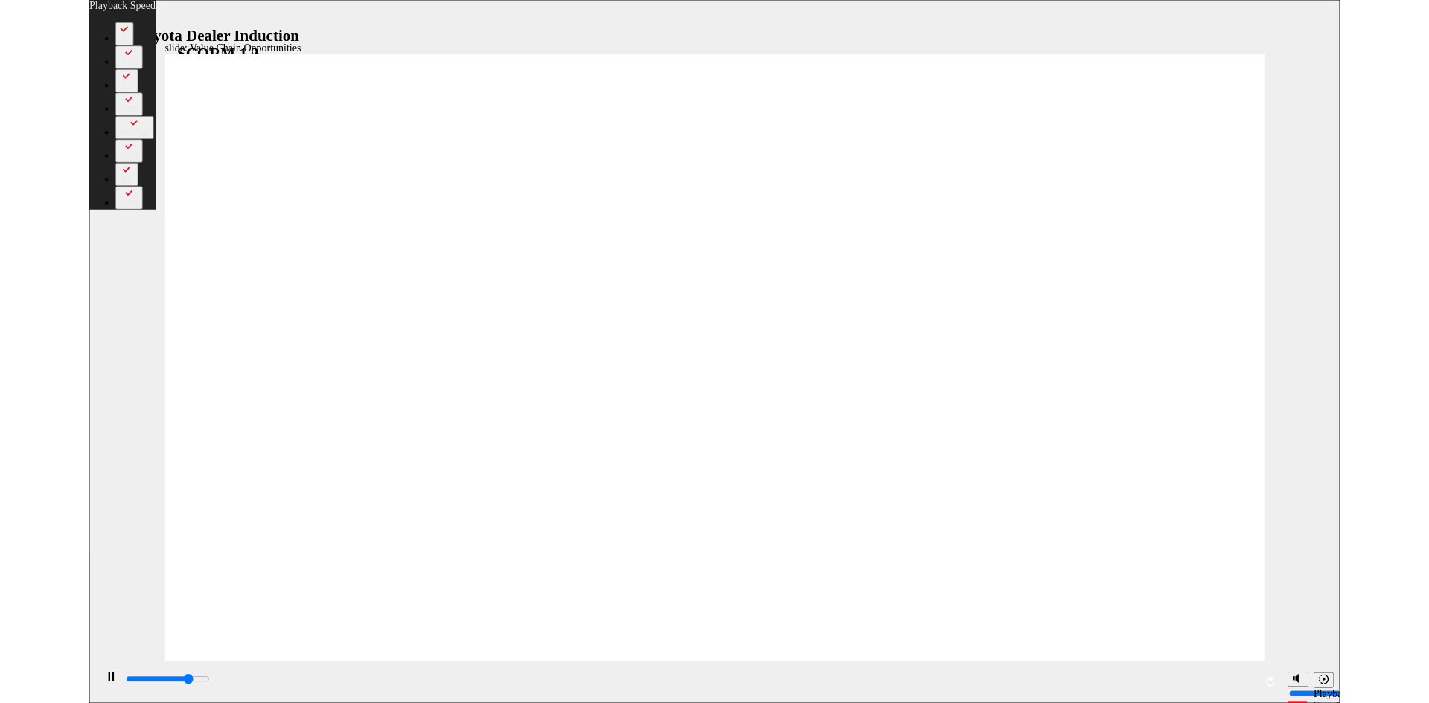
type input "8800"
type input "2"
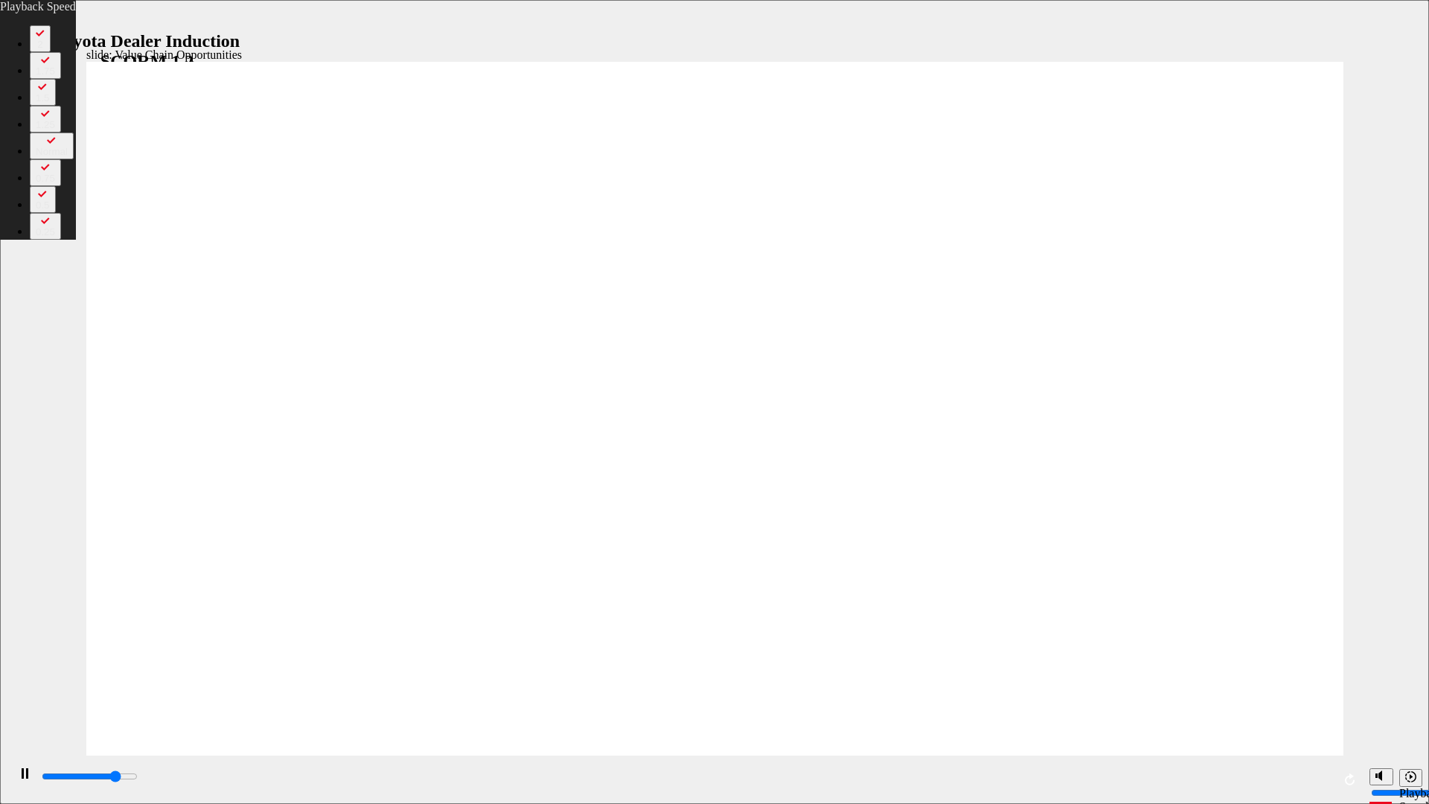
type input "9100"
type input "2"
type input "9400"
type input "3"
type input "9700"
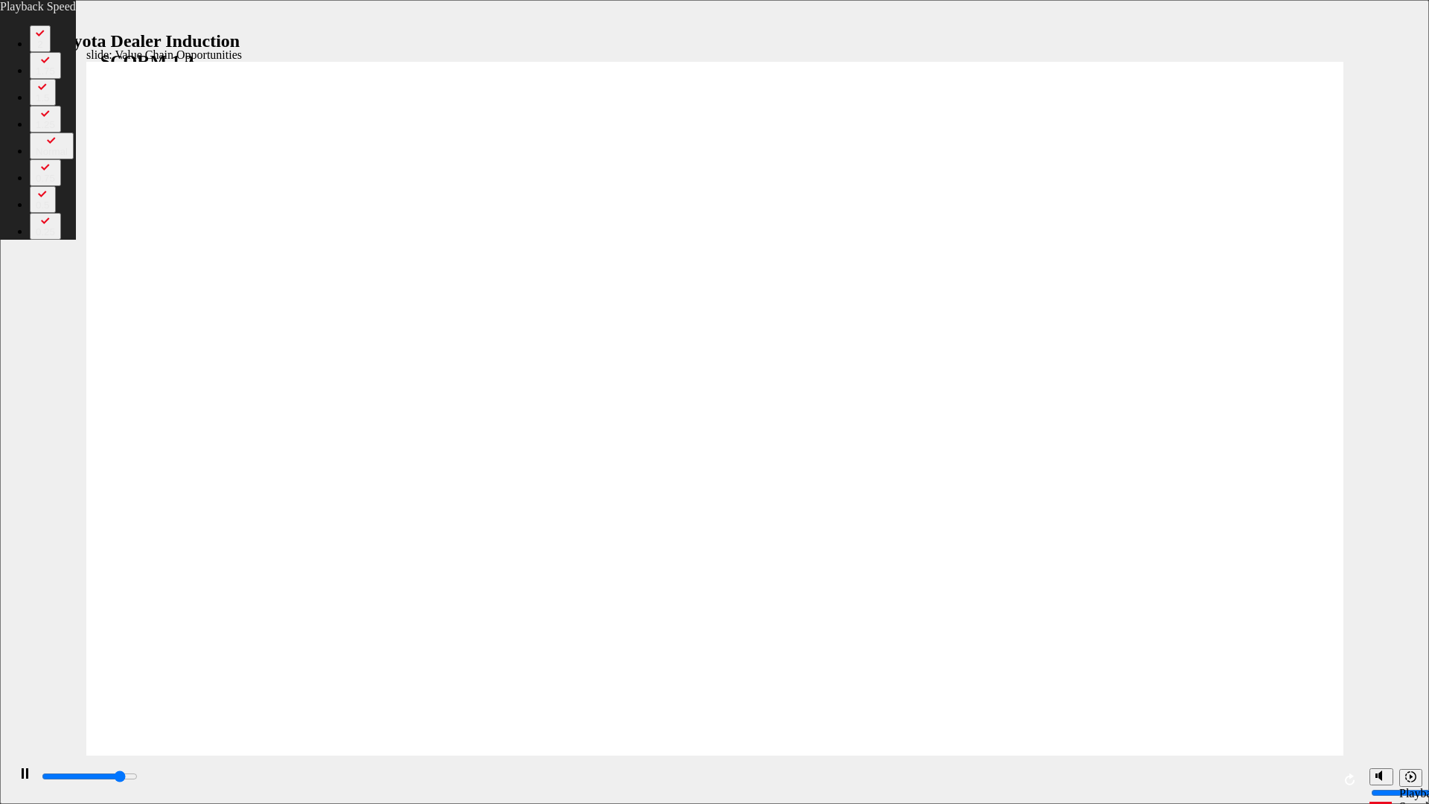
type input "3"
type input "10000"
type input "3"
type input "10200"
type input "4"
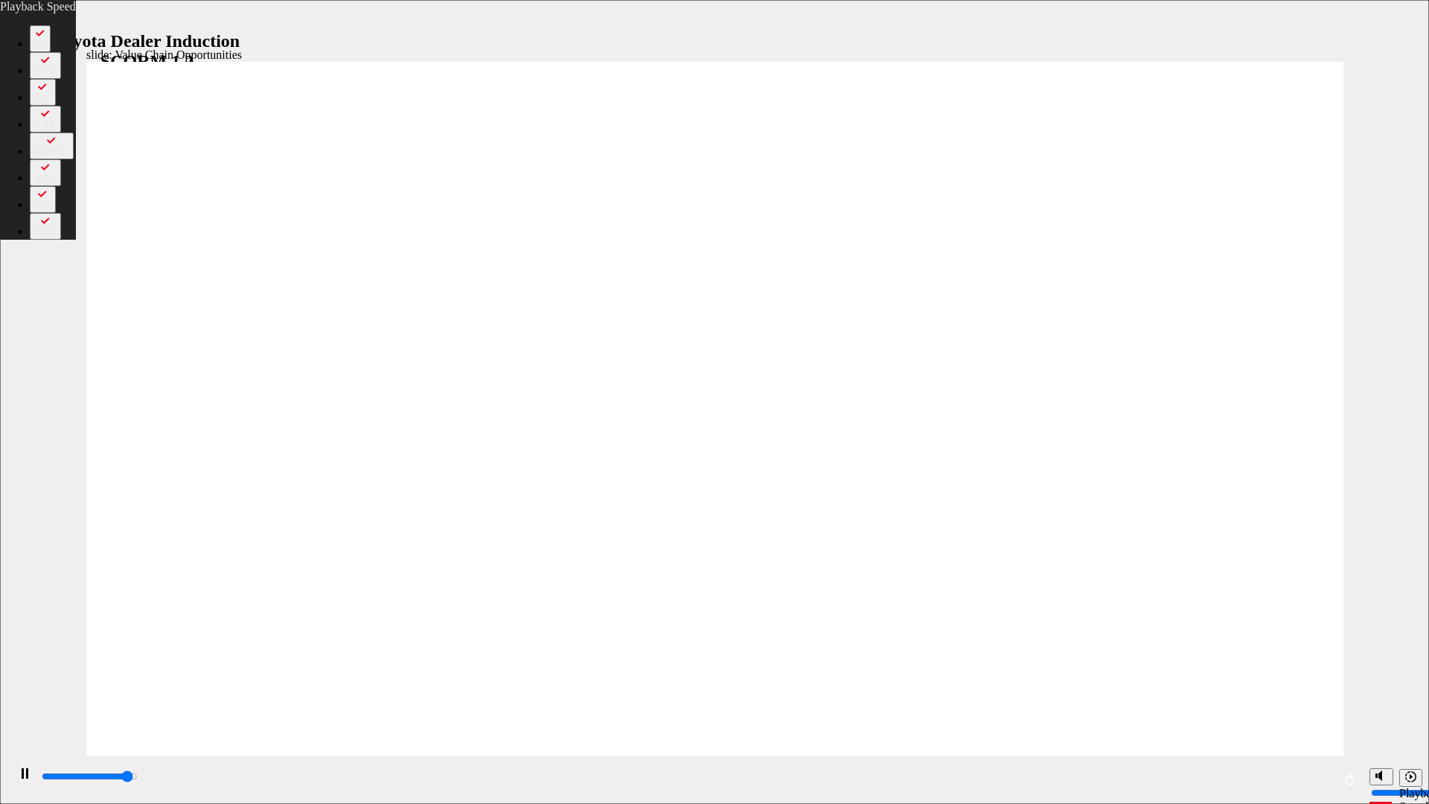
type input "10700"
type input "4"
type input "11000"
type input "4"
type input "11300"
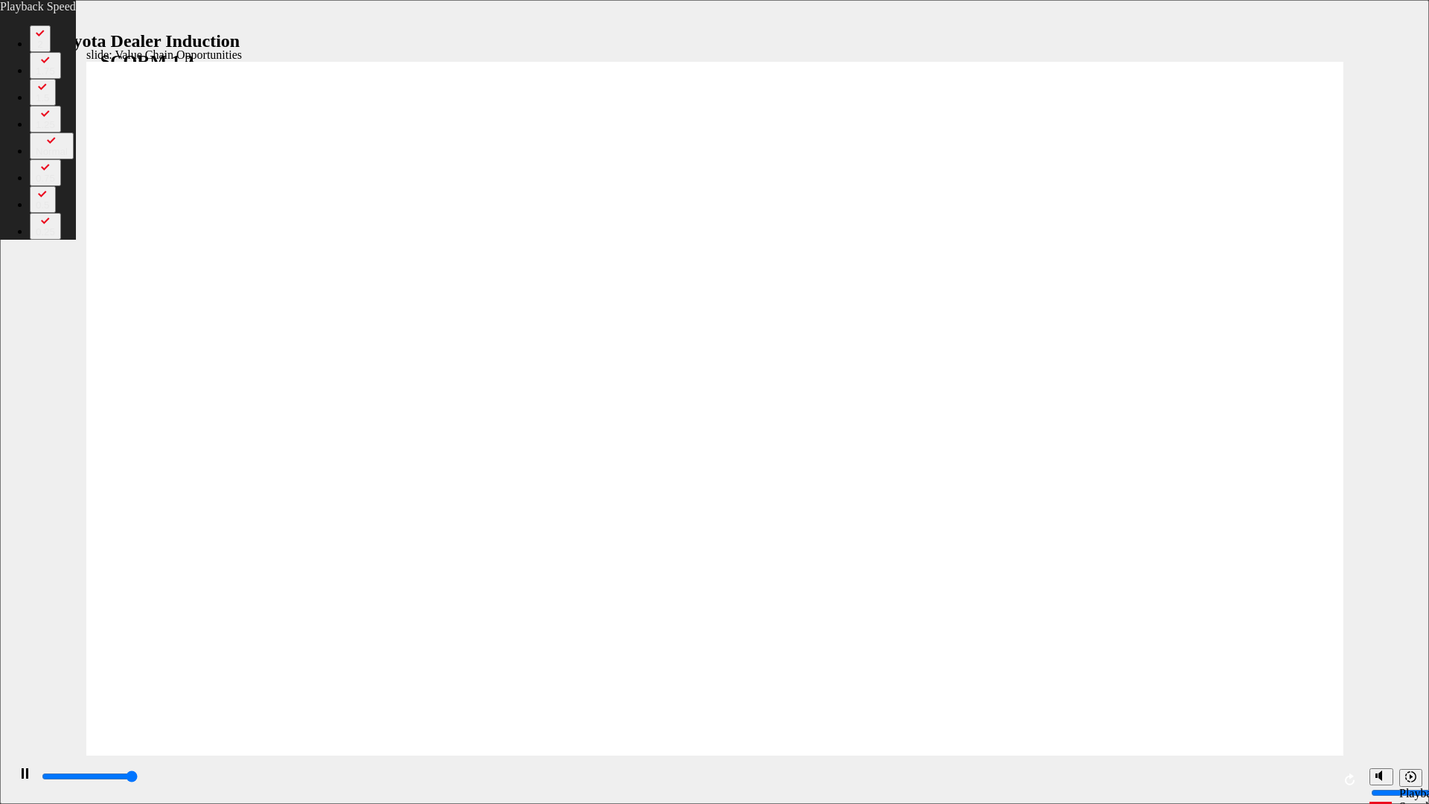
type input "5"
type input "11300"
type input "26"
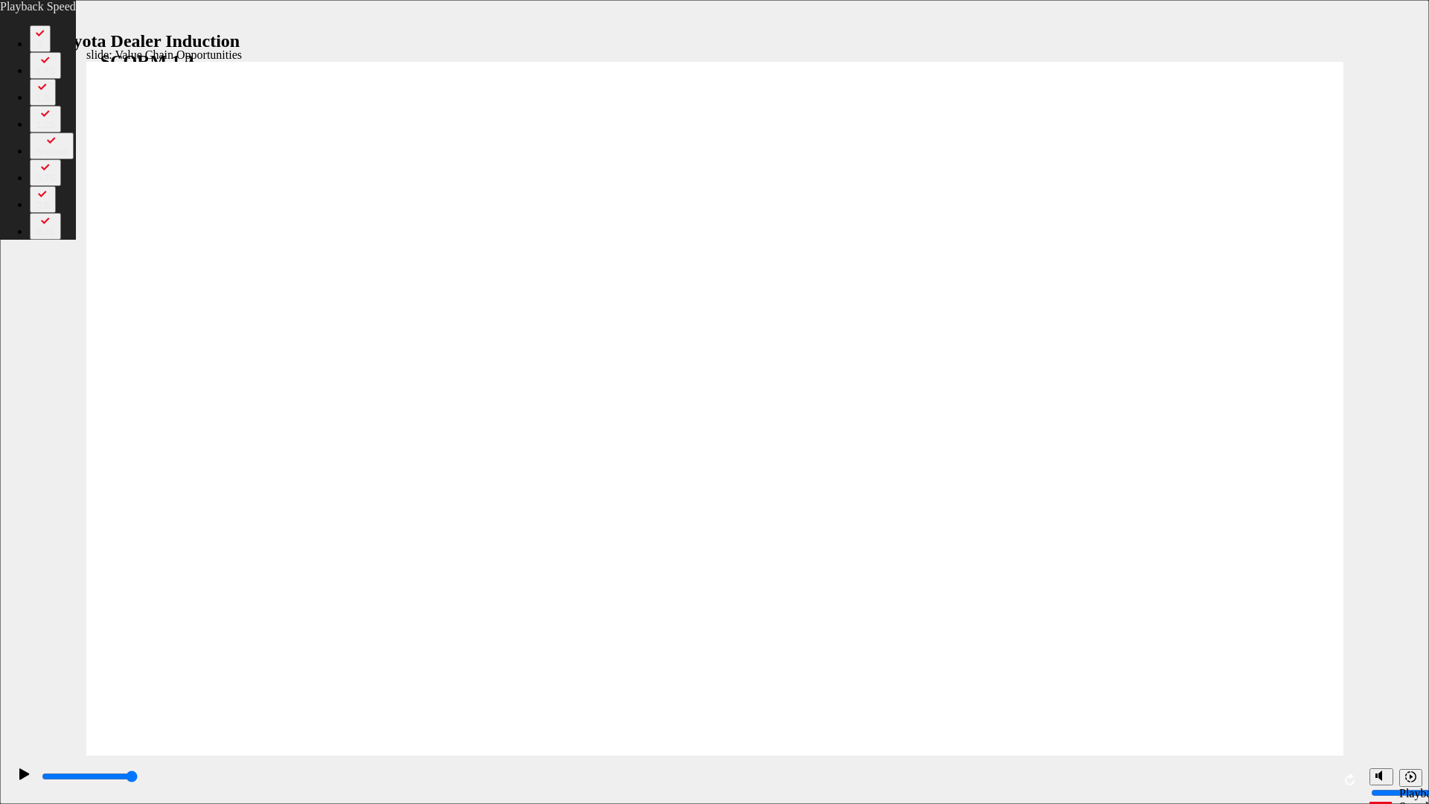
type input "7"
type input "26"
type input "7"
type input "26"
type input "7"
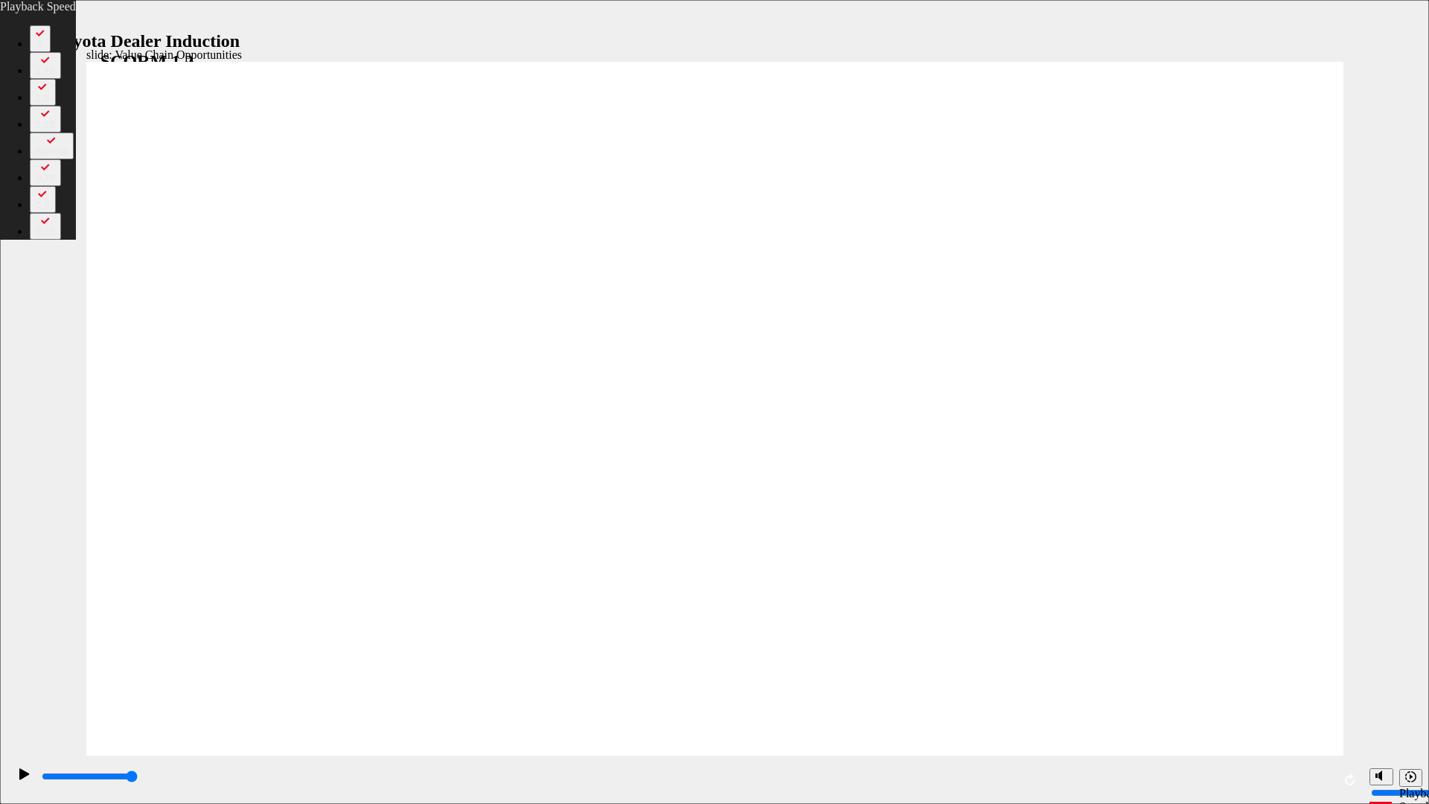
type input "26"
type input "7"
type input "26"
type input "7"
type input "26"
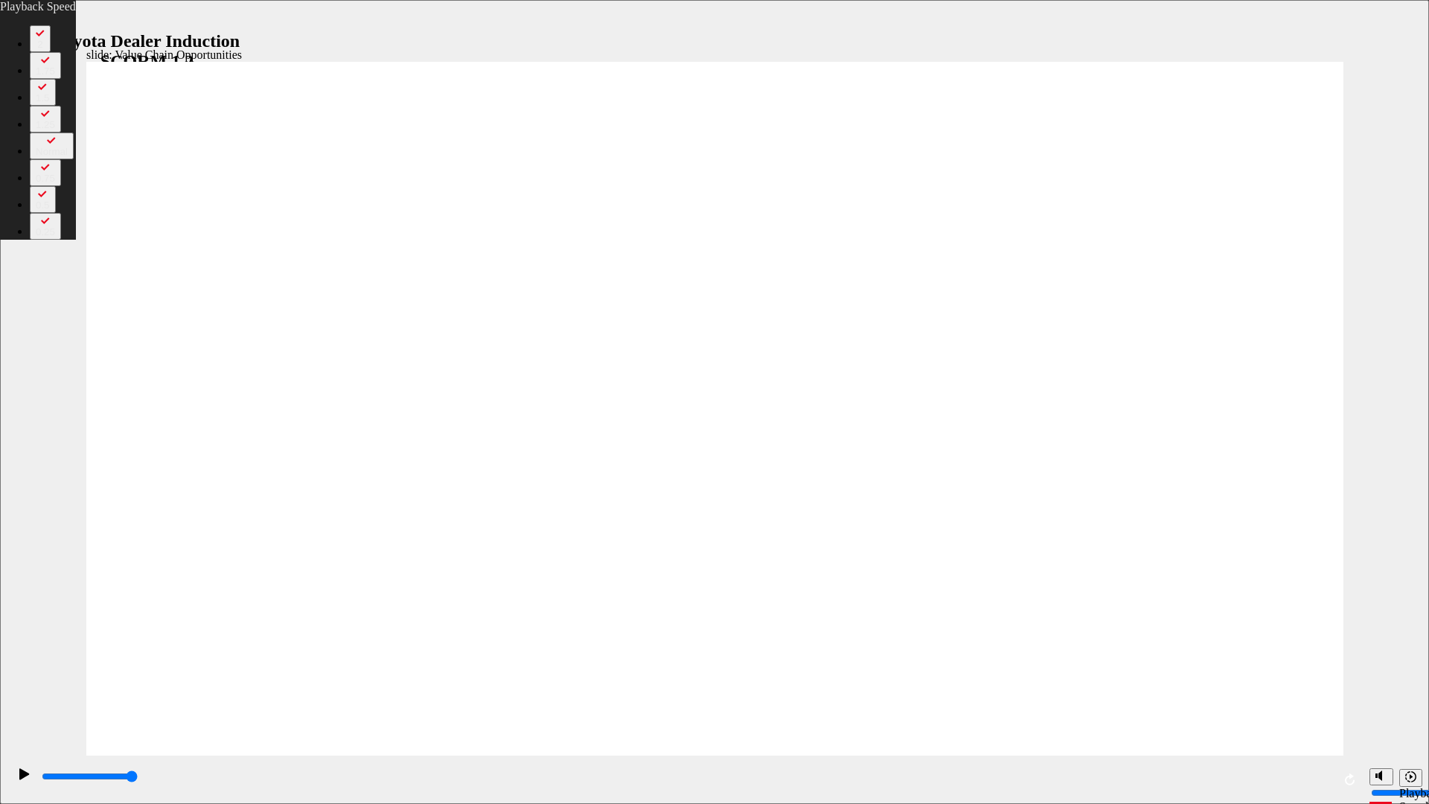
type input "7"
type input "26"
type input "7"
type input "26"
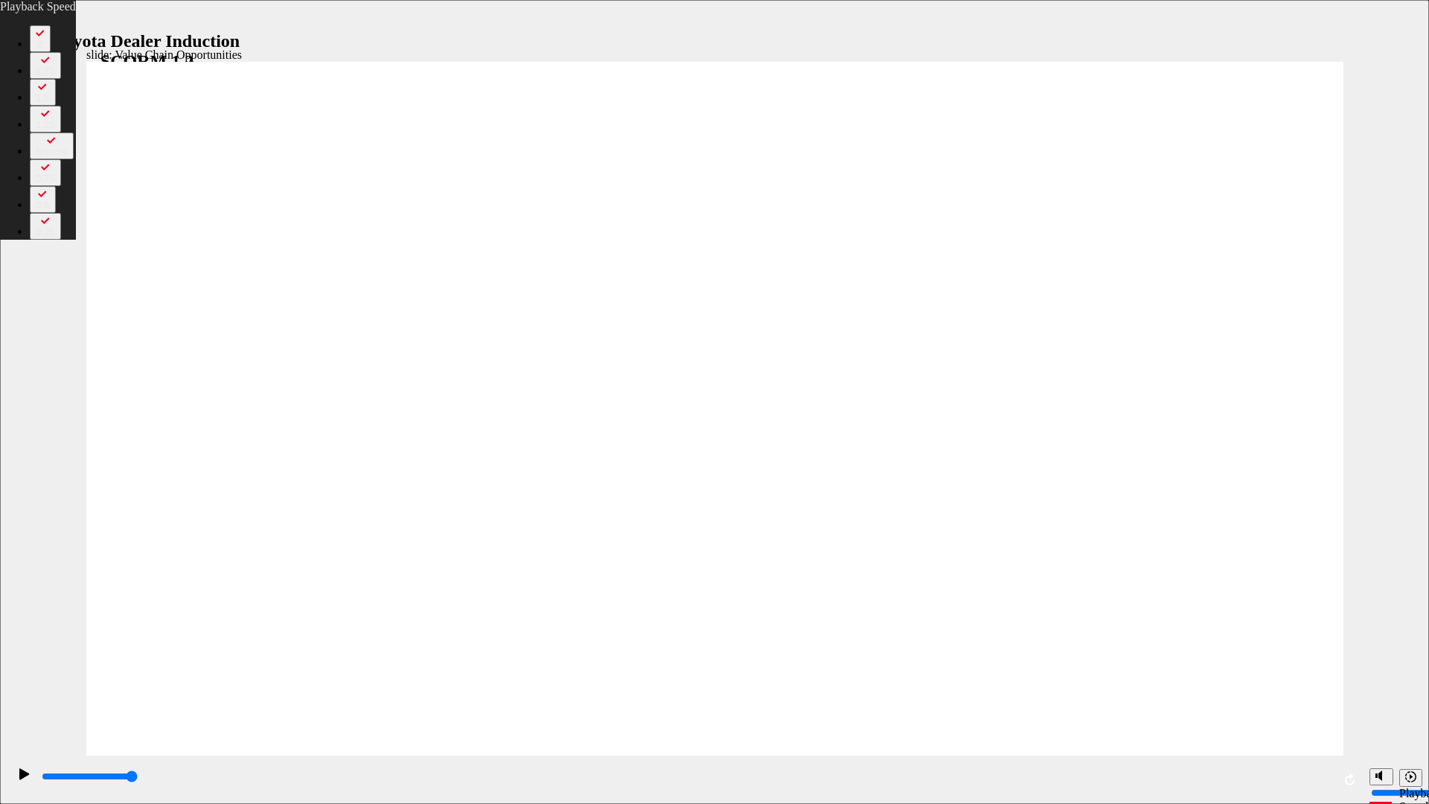
type input "6"
type input "26"
type input "6"
drag, startPoint x: 1305, startPoint y: 738, endPoint x: 1305, endPoint y: 758, distance: 20.1
